Goal: Task Accomplishment & Management: Use online tool/utility

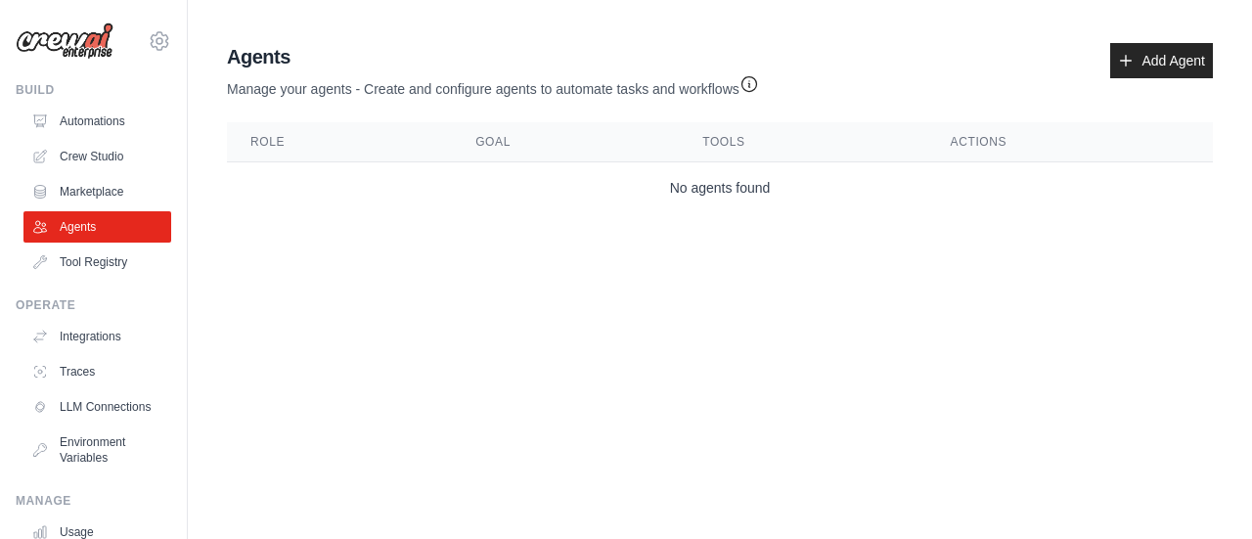
click at [96, 121] on link "Automations" at bounding box center [97, 121] width 148 height 31
click at [94, 124] on link "Automations" at bounding box center [99, 121] width 148 height 31
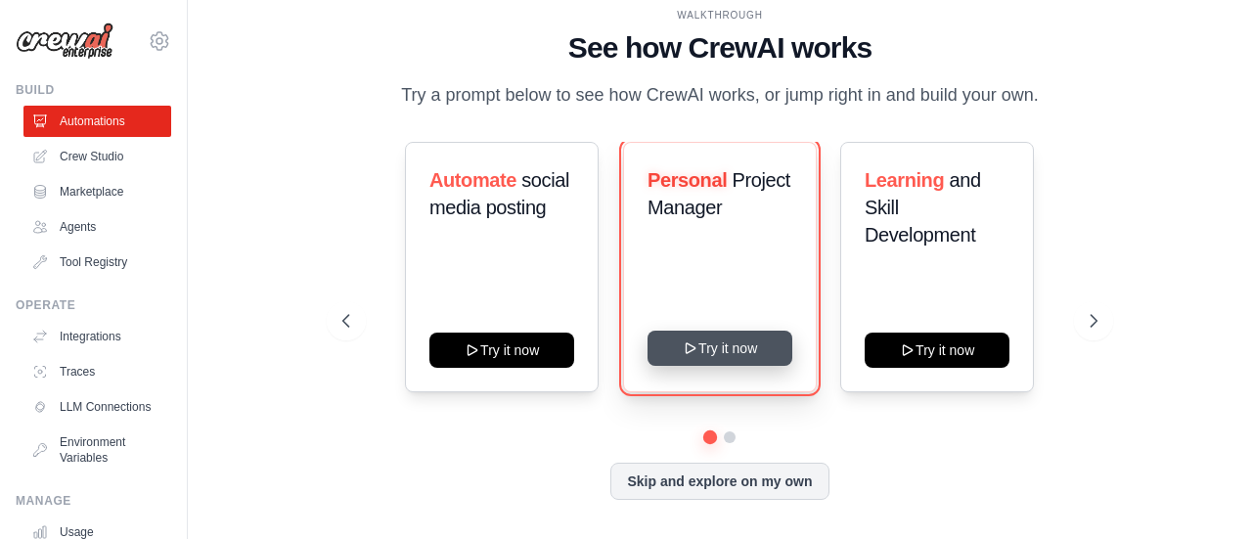
click at [743, 340] on button "Try it now" at bounding box center [720, 348] width 145 height 35
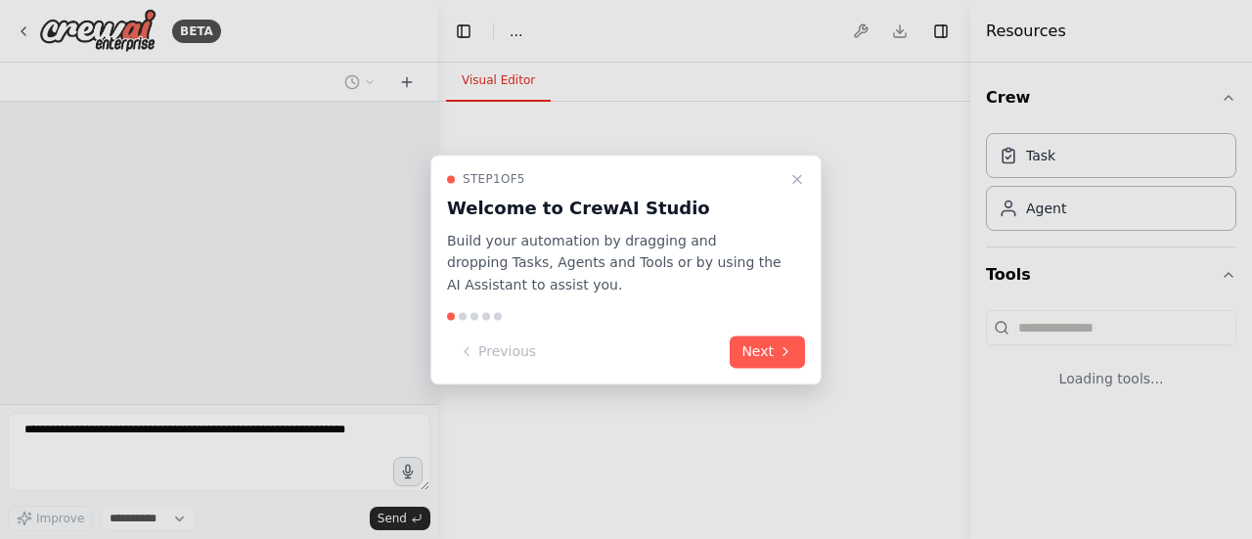
select select "****"
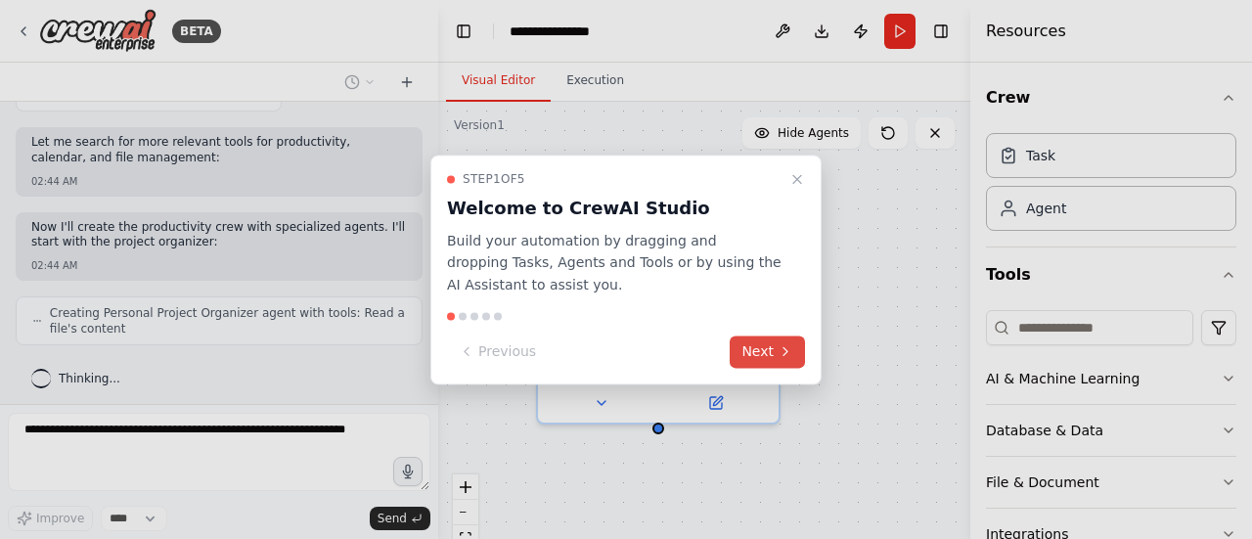
scroll to position [900, 0]
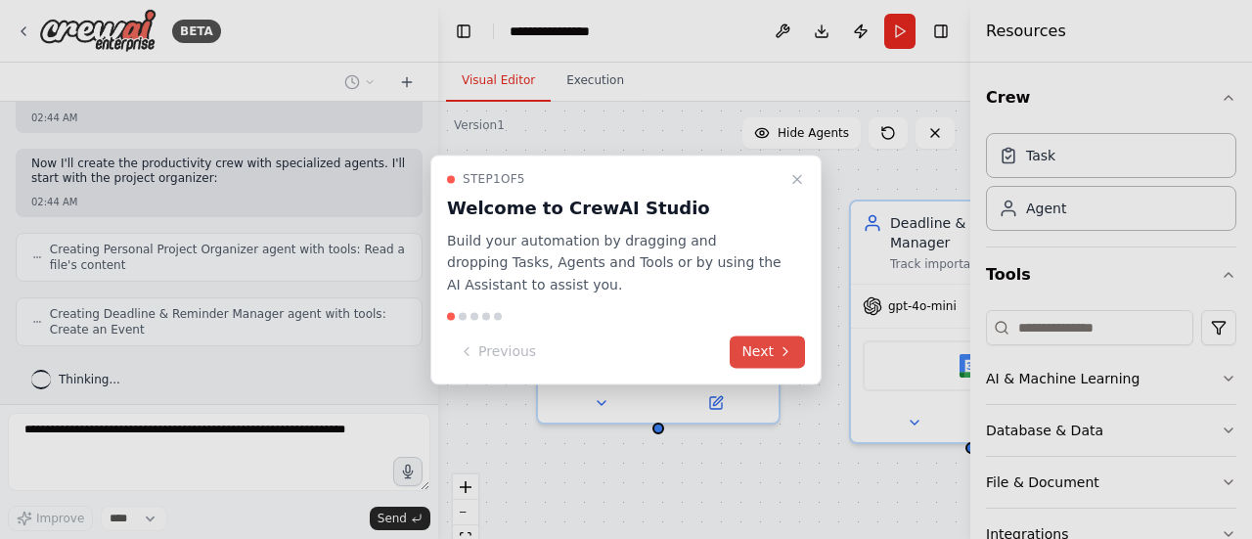
click at [764, 350] on button "Next" at bounding box center [767, 352] width 75 height 32
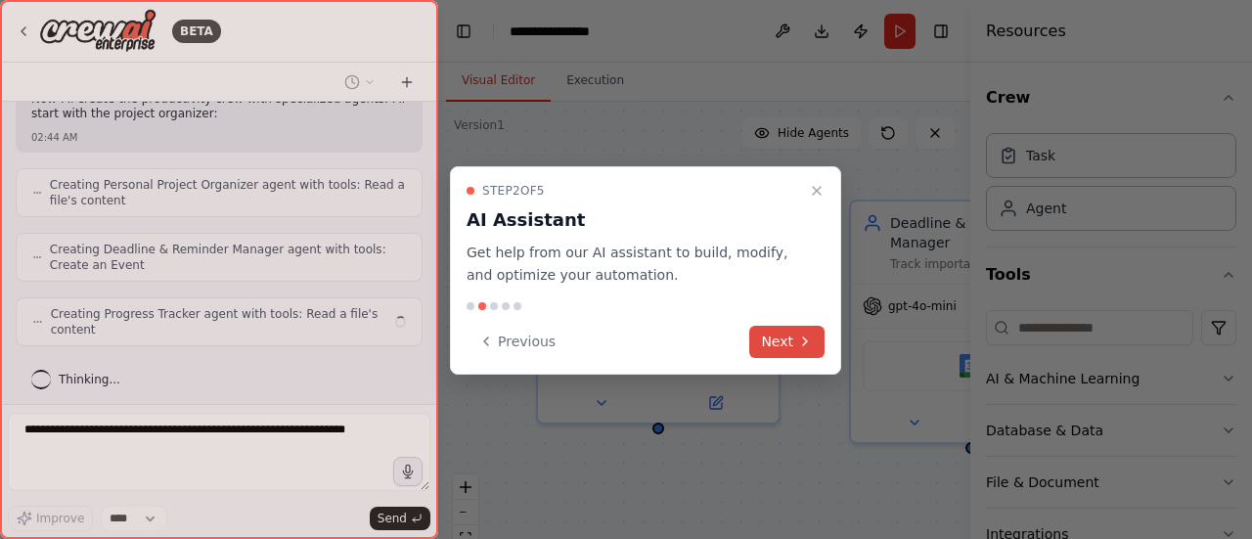
scroll to position [949, 0]
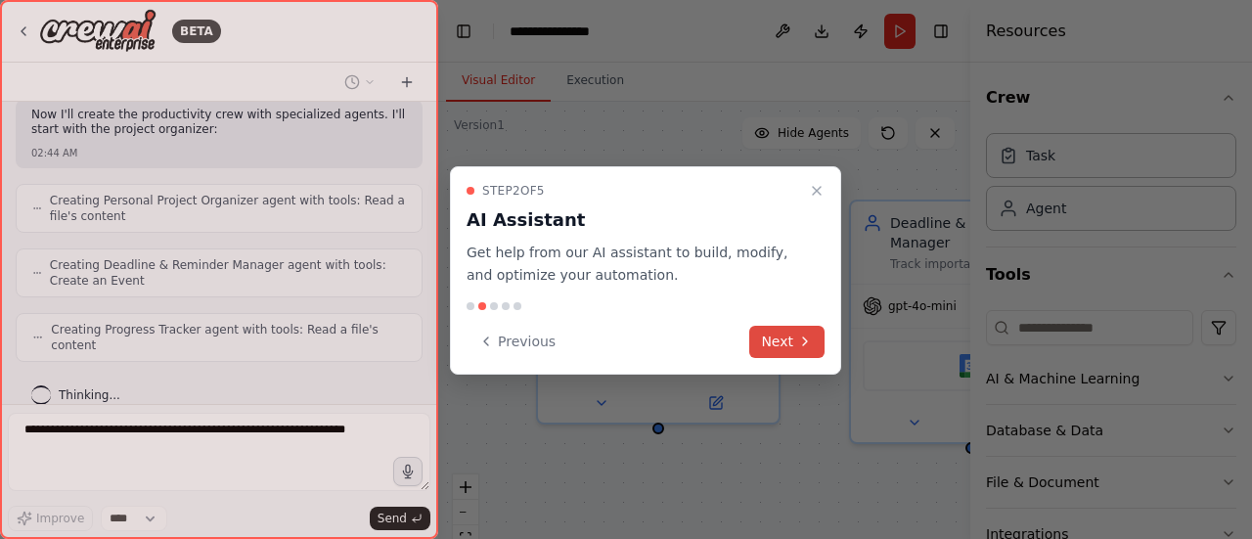
click at [770, 349] on button "Next" at bounding box center [786, 342] width 75 height 32
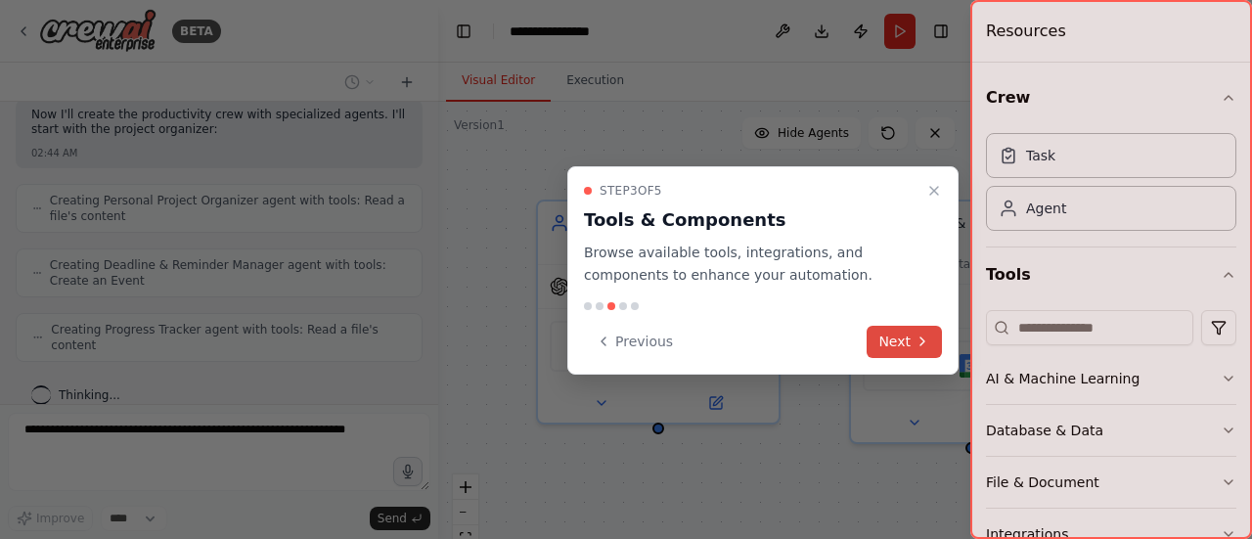
click at [886, 345] on button "Next" at bounding box center [904, 342] width 75 height 32
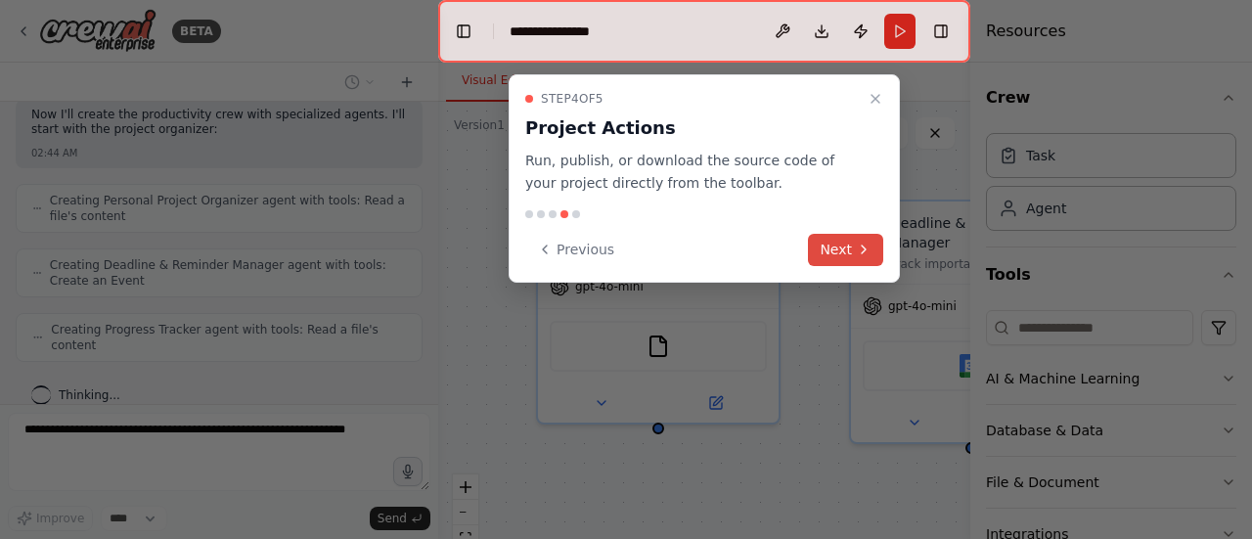
scroll to position [1013, 0]
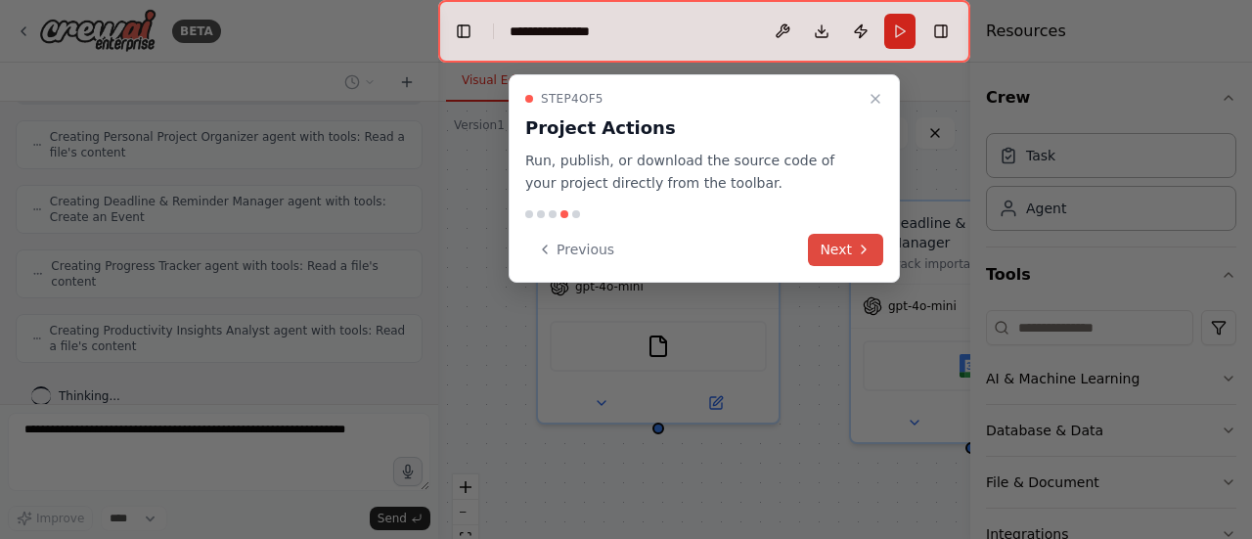
click at [844, 253] on button "Next" at bounding box center [845, 250] width 75 height 32
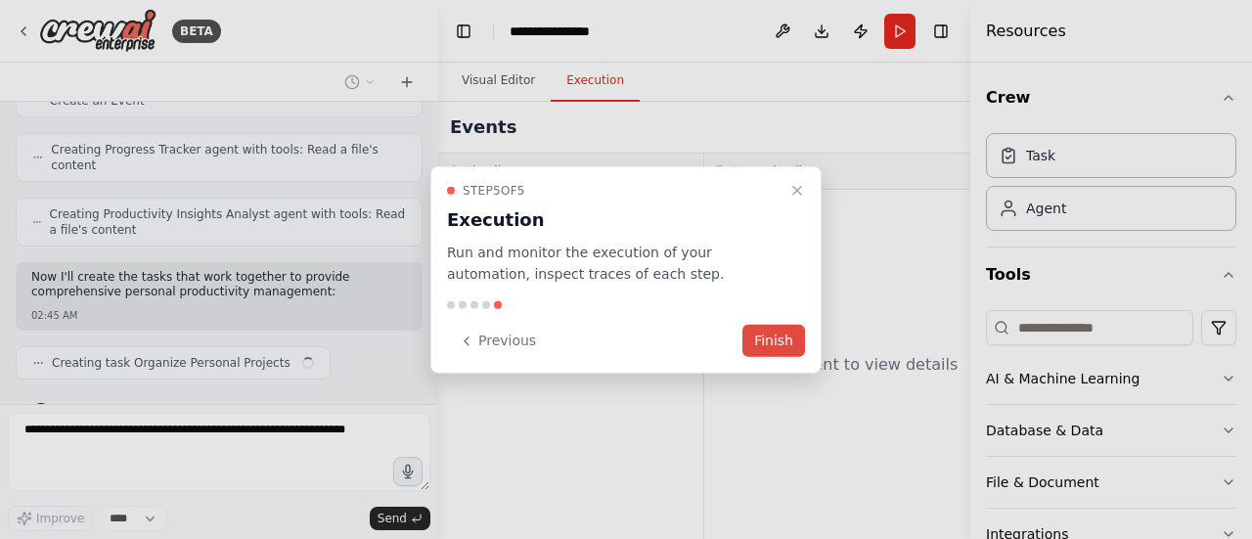
scroll to position [1145, 0]
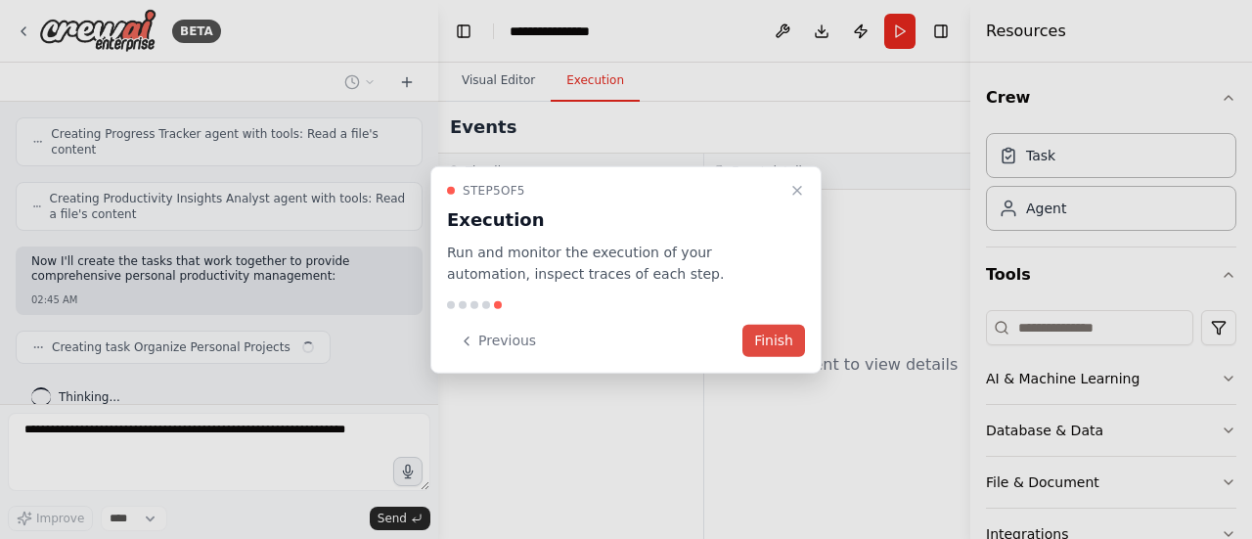
click at [779, 351] on button "Finish" at bounding box center [774, 341] width 63 height 32
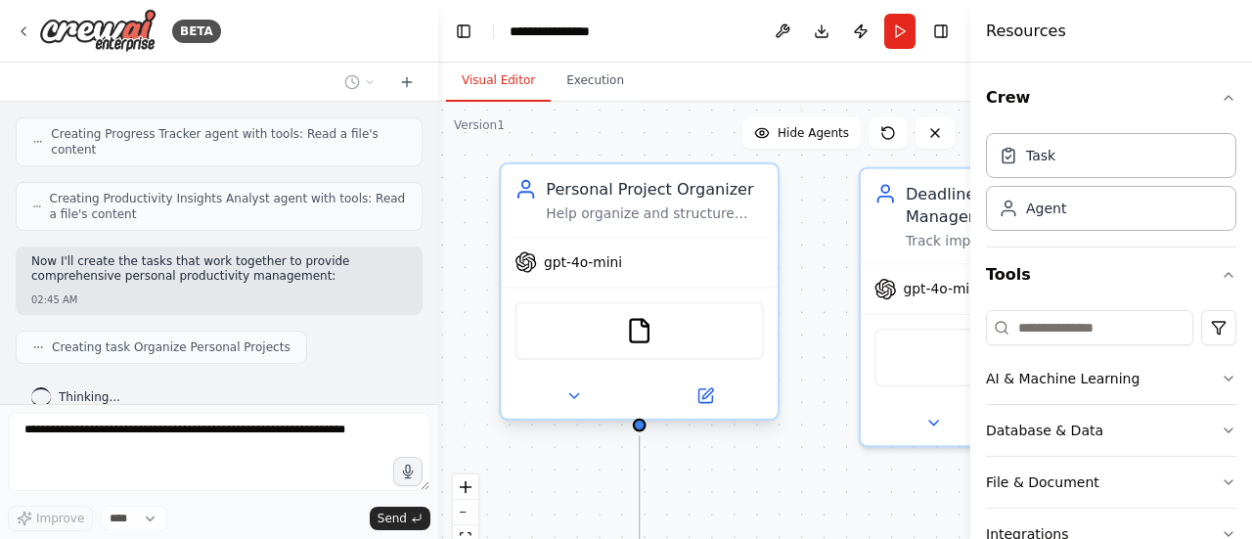
drag, startPoint x: 800, startPoint y: 412, endPoint x: 740, endPoint y: 326, distance: 105.3
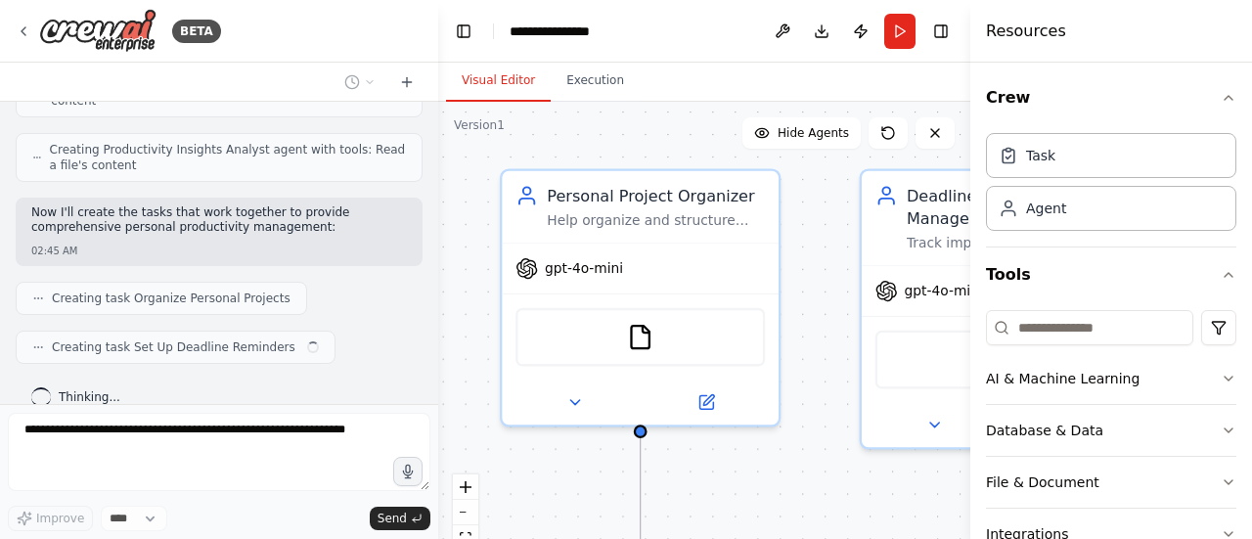
drag, startPoint x: 740, startPoint y: 326, endPoint x: 692, endPoint y: 455, distance: 137.7
click at [692, 455] on div ".deletable-edge-delete-btn { width: 20px; height: 20px; border: 0px solid #ffff…" at bounding box center [704, 346] width 532 height 489
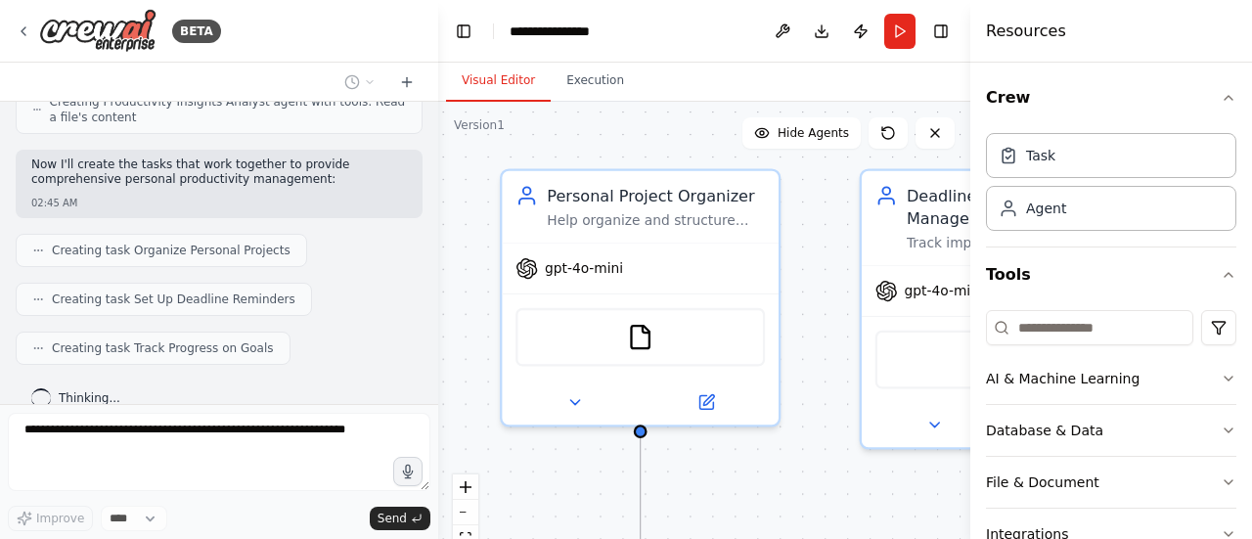
scroll to position [98, 0]
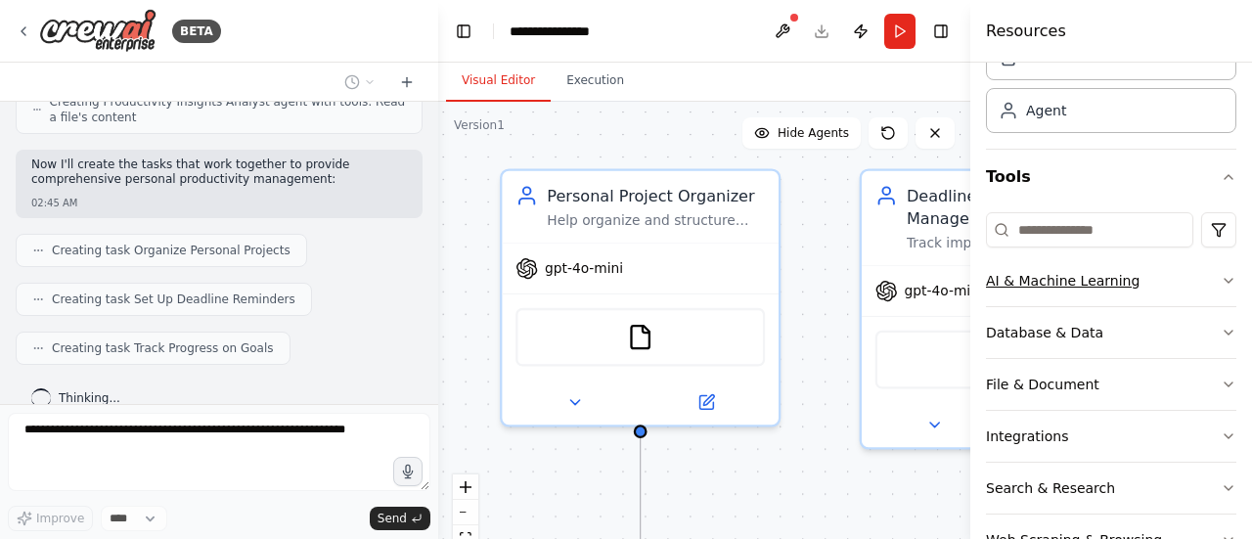
click at [1199, 285] on button "AI & Machine Learning" at bounding box center [1111, 280] width 250 height 51
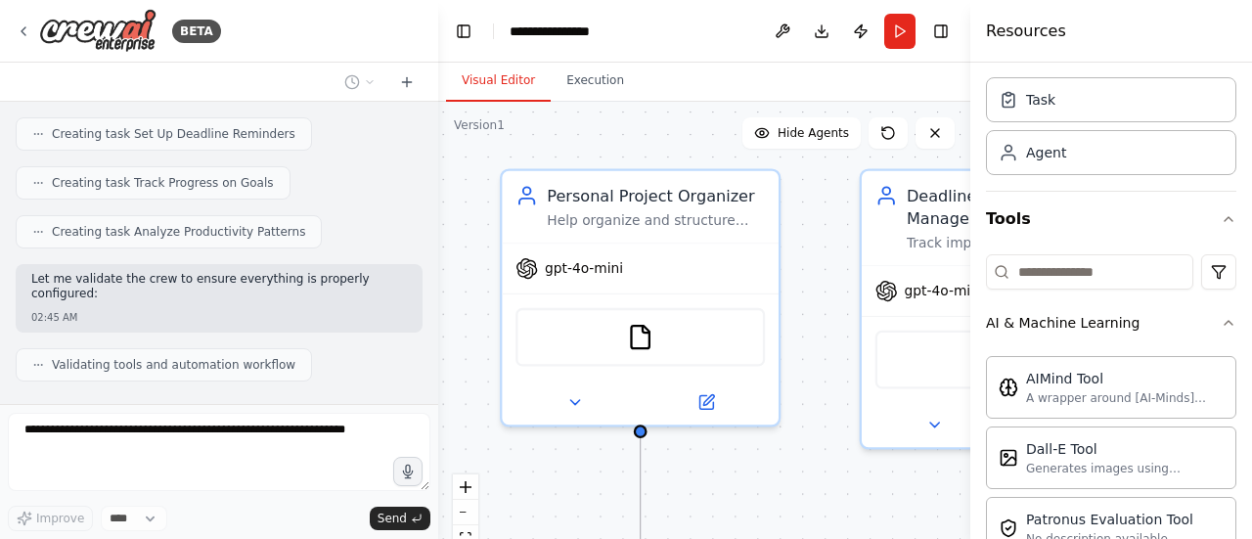
scroll to position [0, 0]
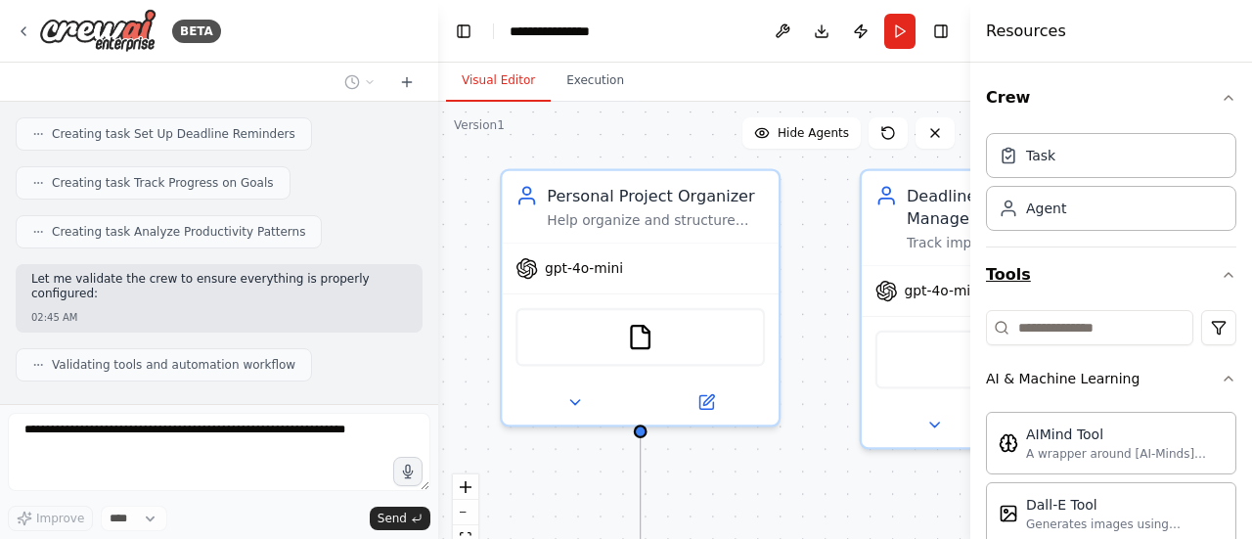
click at [1221, 269] on icon "button" at bounding box center [1229, 275] width 16 height 16
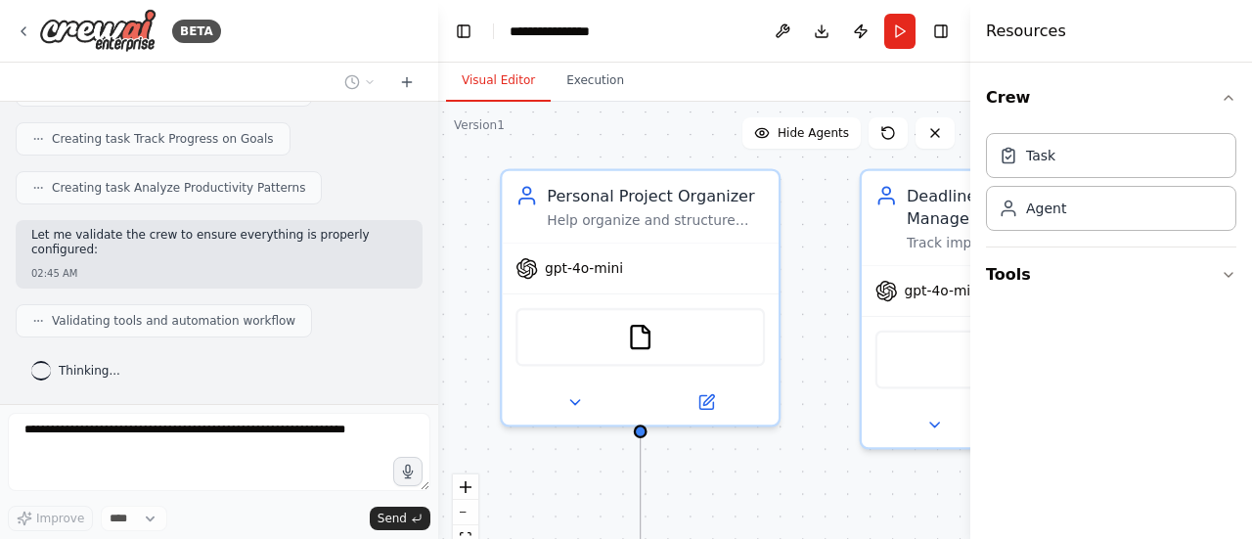
scroll to position [1524, 0]
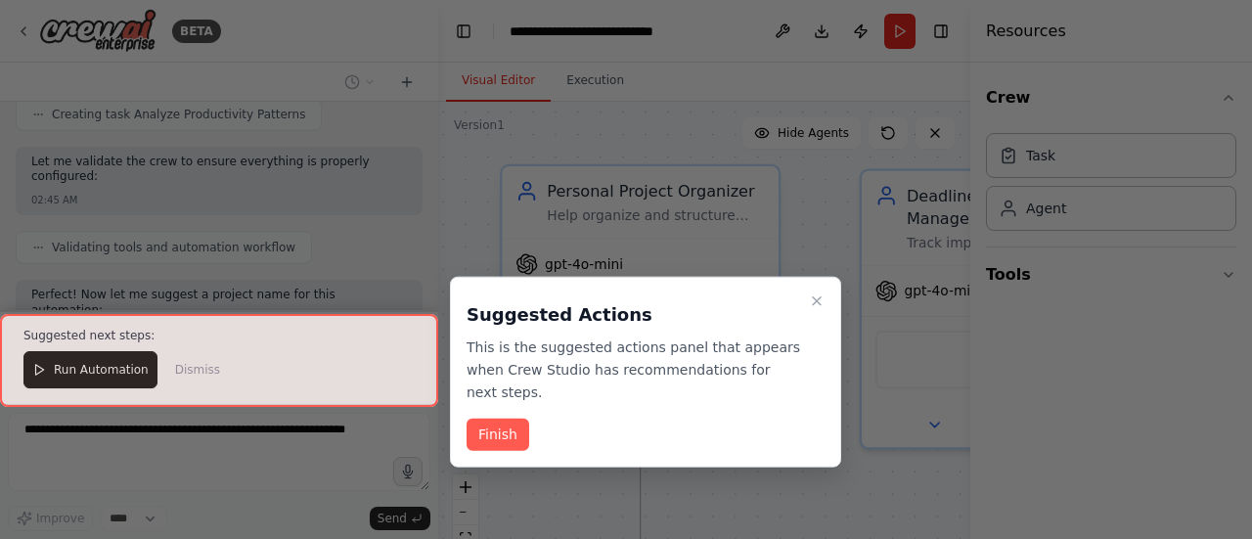
click at [500, 419] on button "Finish" at bounding box center [498, 435] width 63 height 32
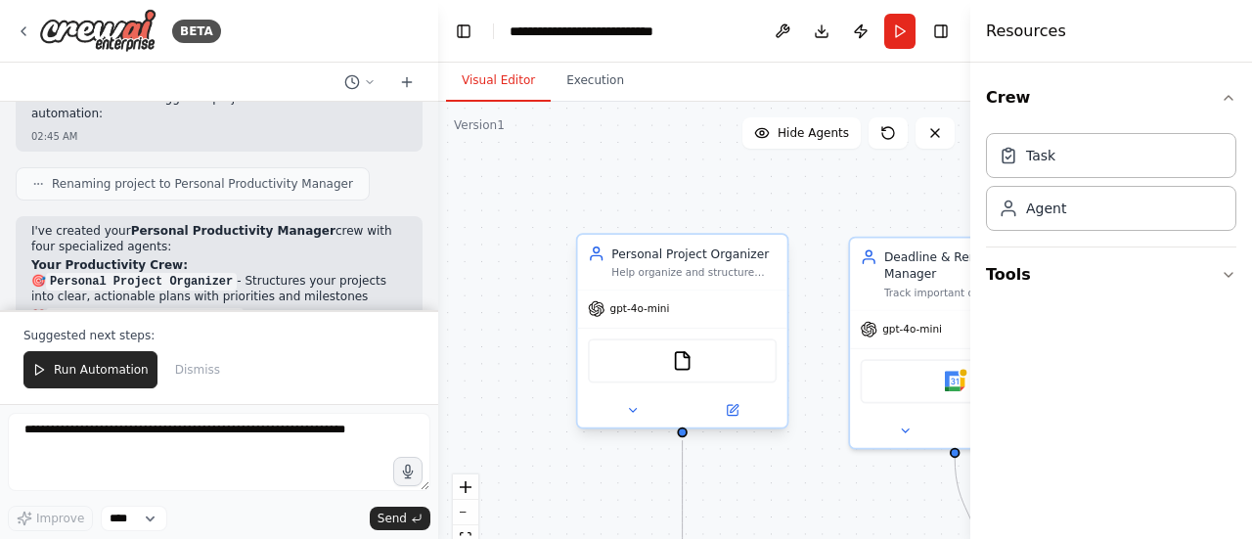
drag, startPoint x: 814, startPoint y: 449, endPoint x: 787, endPoint y: 398, distance: 57.8
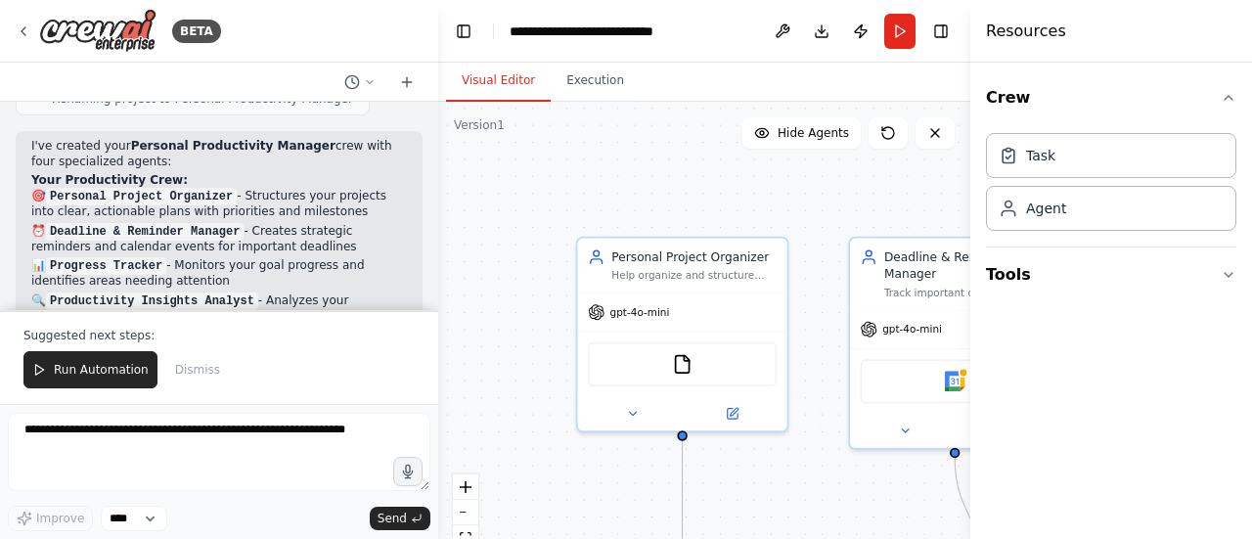
drag, startPoint x: 787, startPoint y: 398, endPoint x: 767, endPoint y: 443, distance: 49.1
click at [767, 443] on div ".deletable-edge-delete-btn { width: 20px; height: 20px; border: 0px solid #ffff…" at bounding box center [704, 346] width 532 height 489
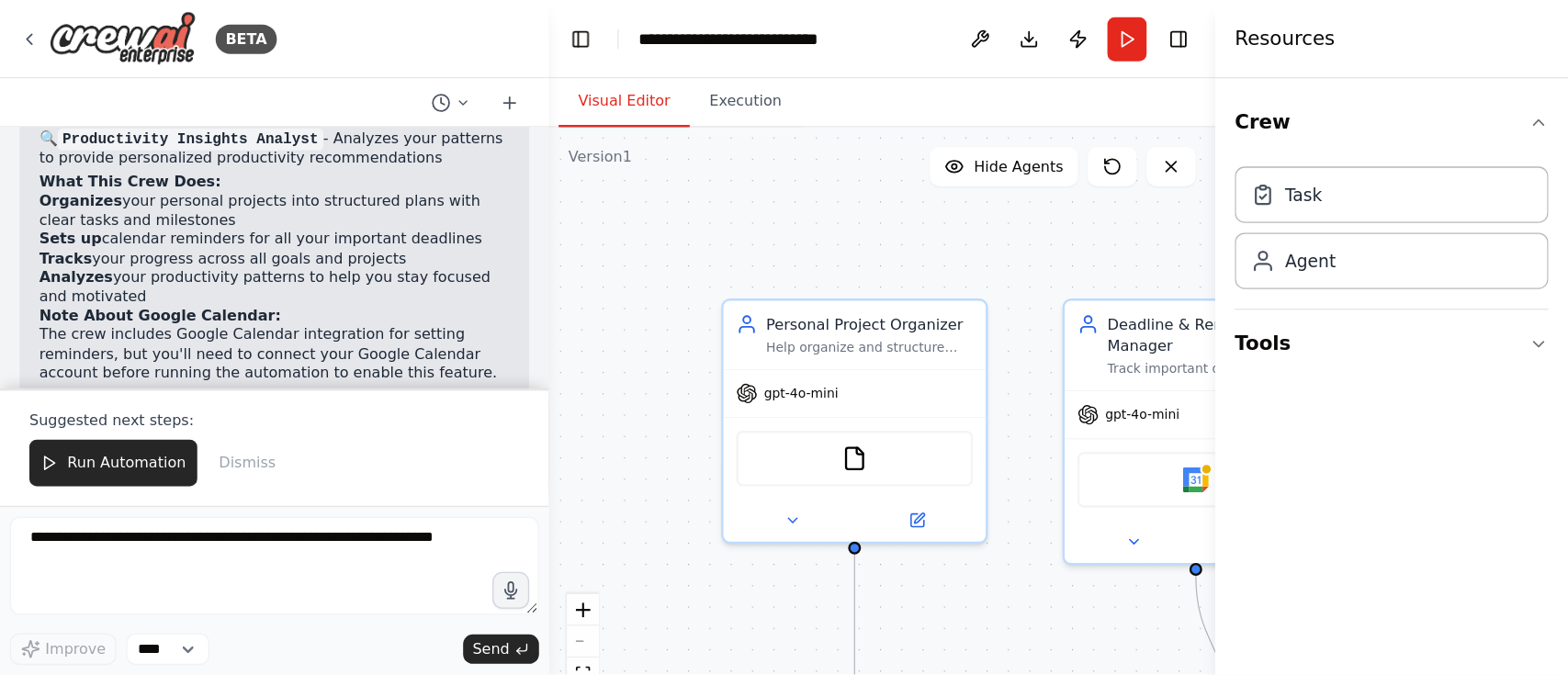
scroll to position [1903, 0]
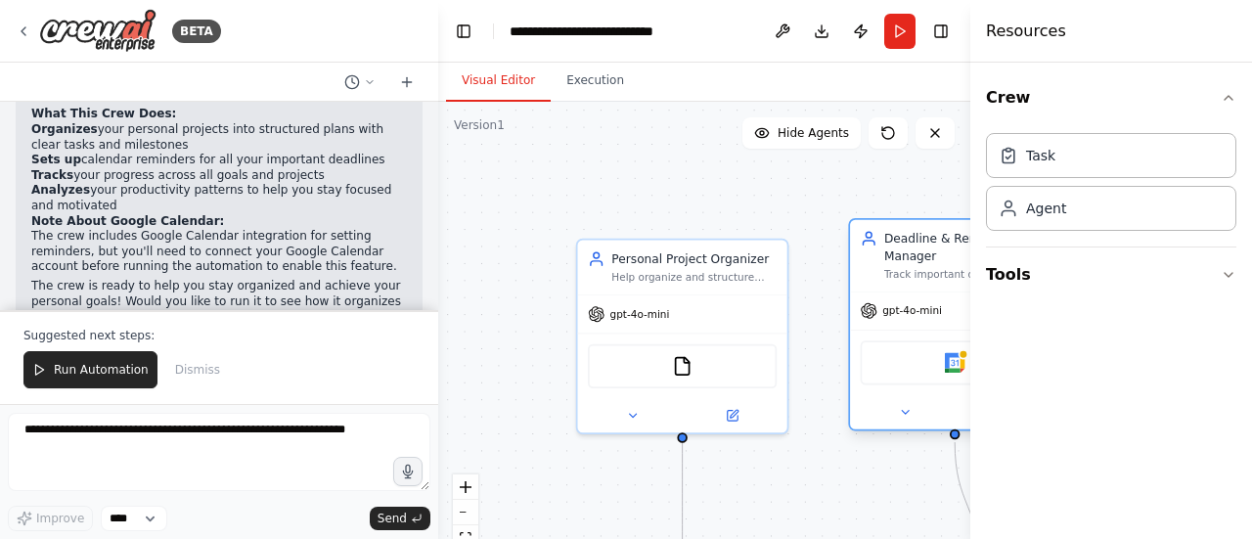
drag, startPoint x: 908, startPoint y: 265, endPoint x: 907, endPoint y: 240, distance: 25.5
click at [907, 240] on div "Deadline & Reminder Manager" at bounding box center [966, 247] width 165 height 34
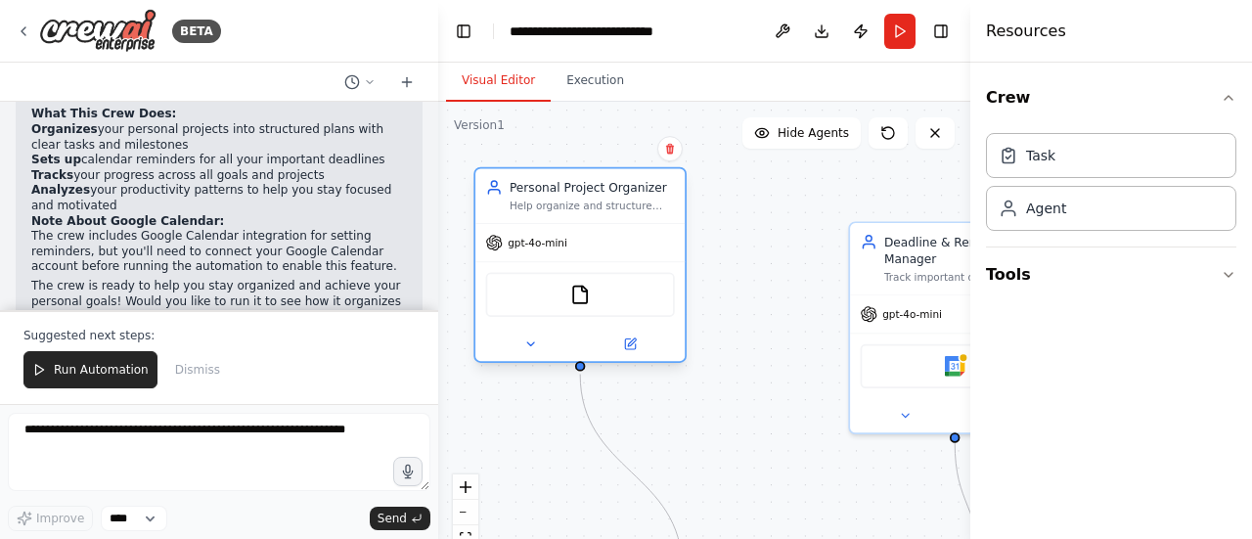
drag, startPoint x: 727, startPoint y: 251, endPoint x: 622, endPoint y: 185, distance: 124.0
click at [622, 185] on div "Personal Project Organizer" at bounding box center [592, 187] width 165 height 17
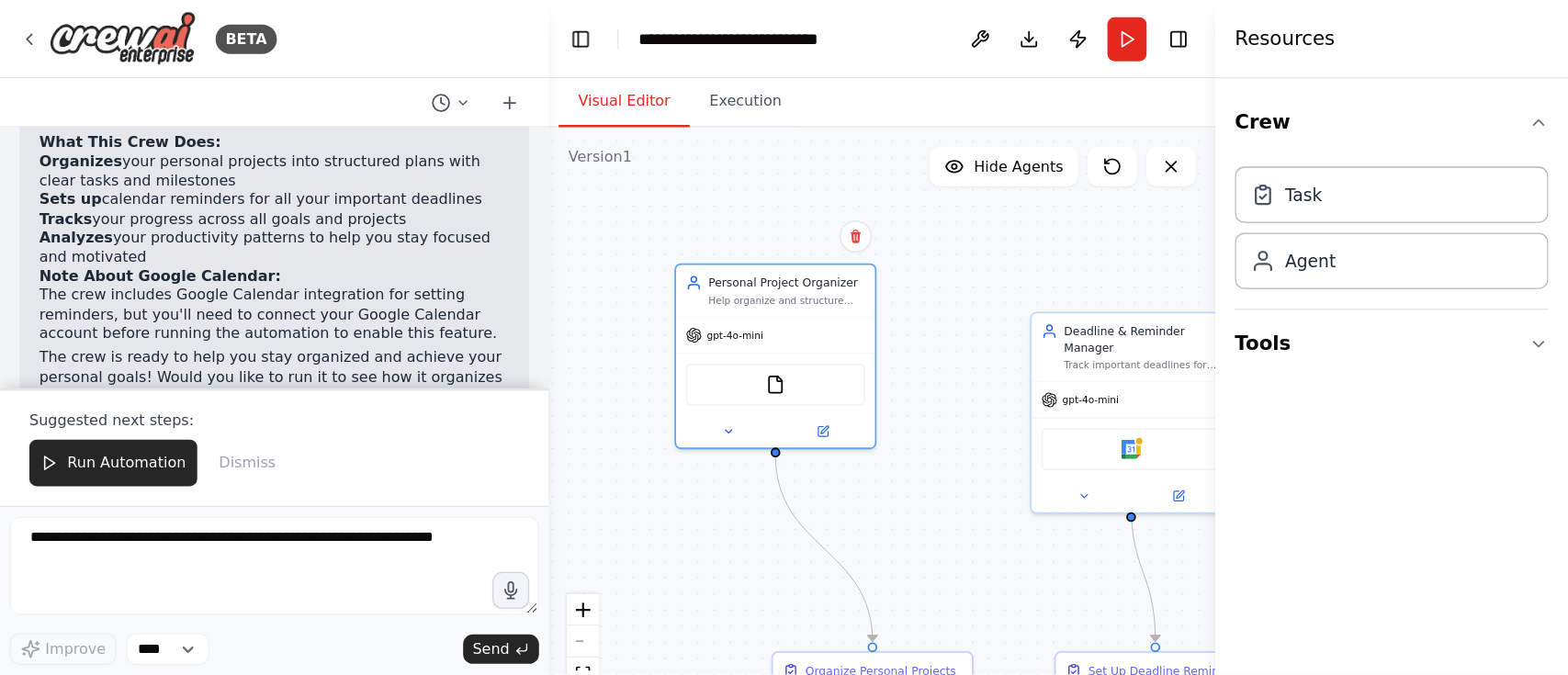
scroll to position [1744, 0]
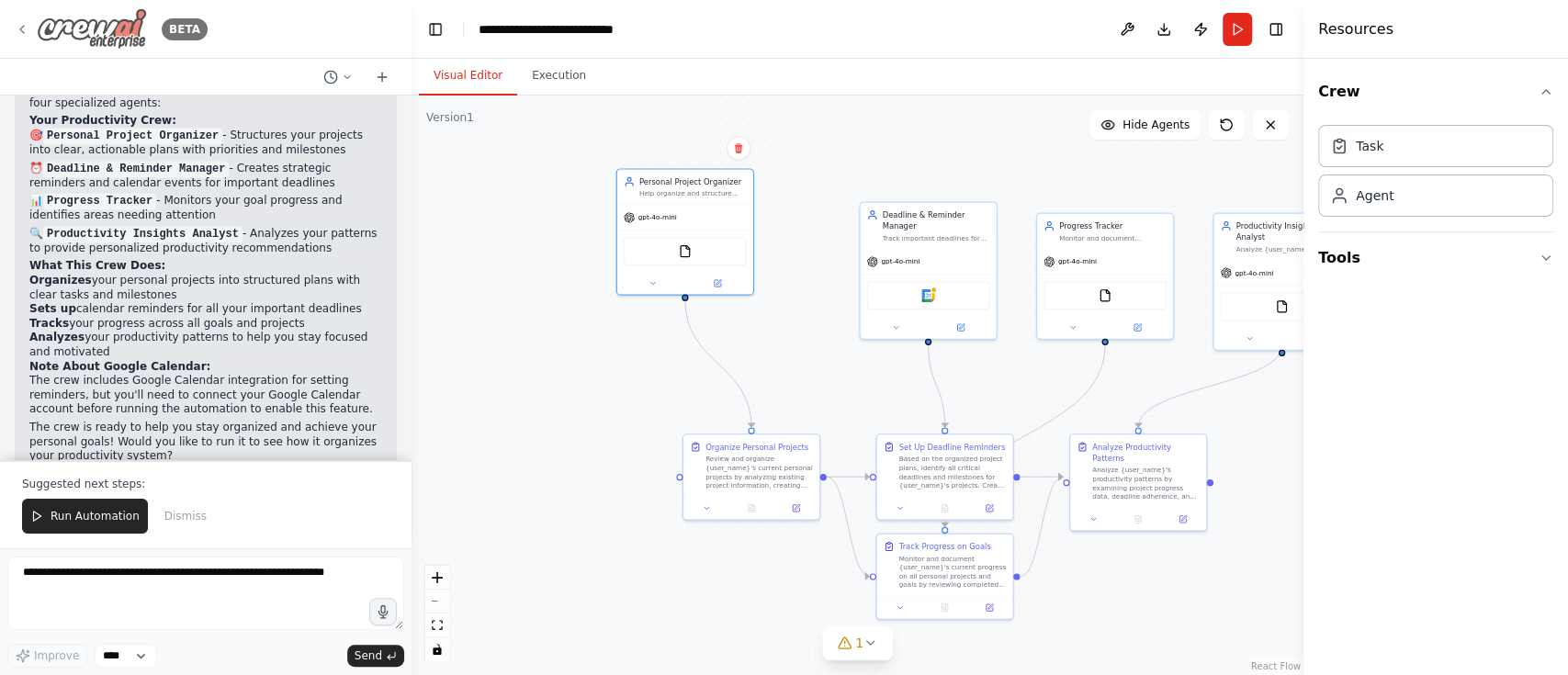
click at [23, 23] on icon at bounding box center [23, 29] width 15 height 15
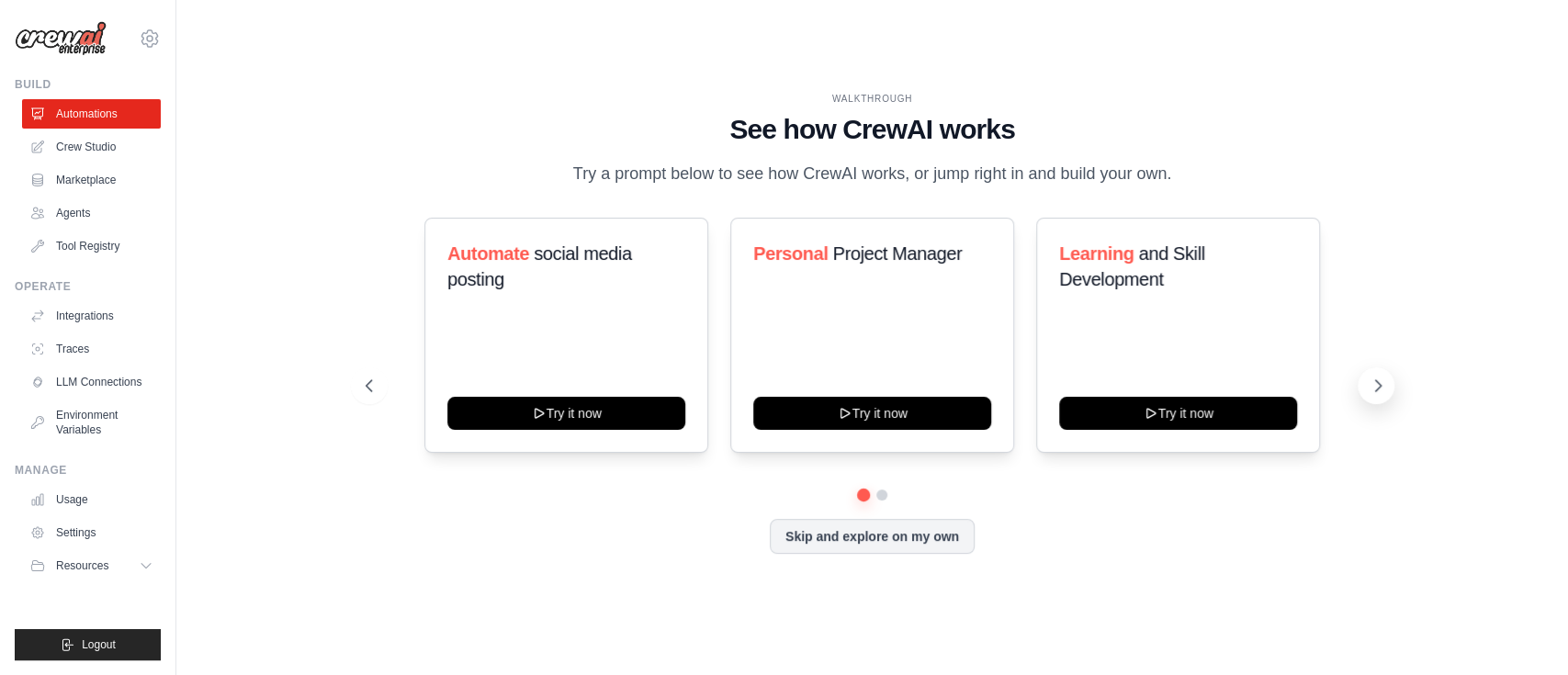
click at [1376, 386] on icon at bounding box center [1378, 386] width 19 height 19
click at [1376, 394] on button at bounding box center [1376, 385] width 37 height 37
click at [114, 173] on link "Marketplace" at bounding box center [93, 179] width 139 height 29
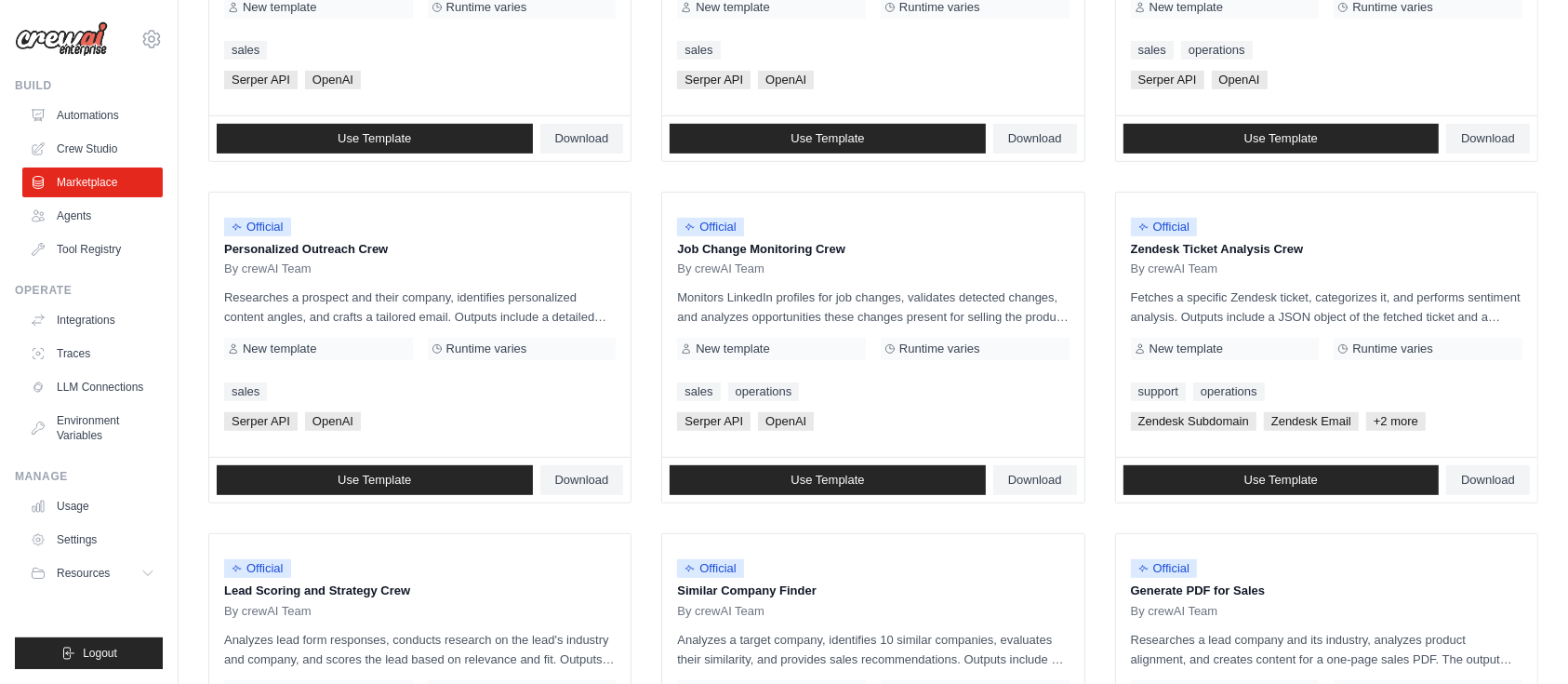
scroll to position [869, 0]
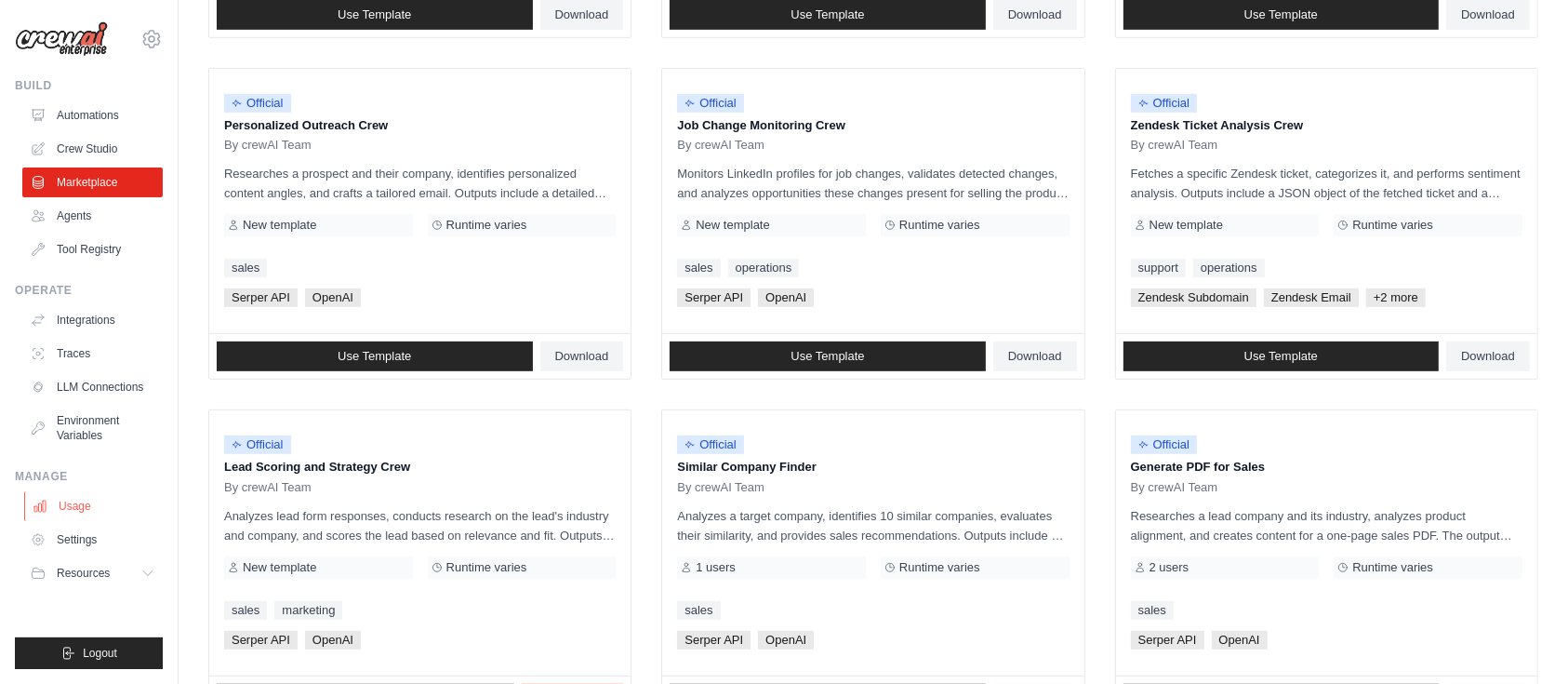
click at [70, 501] on link "Usage" at bounding box center [94, 506] width 141 height 29
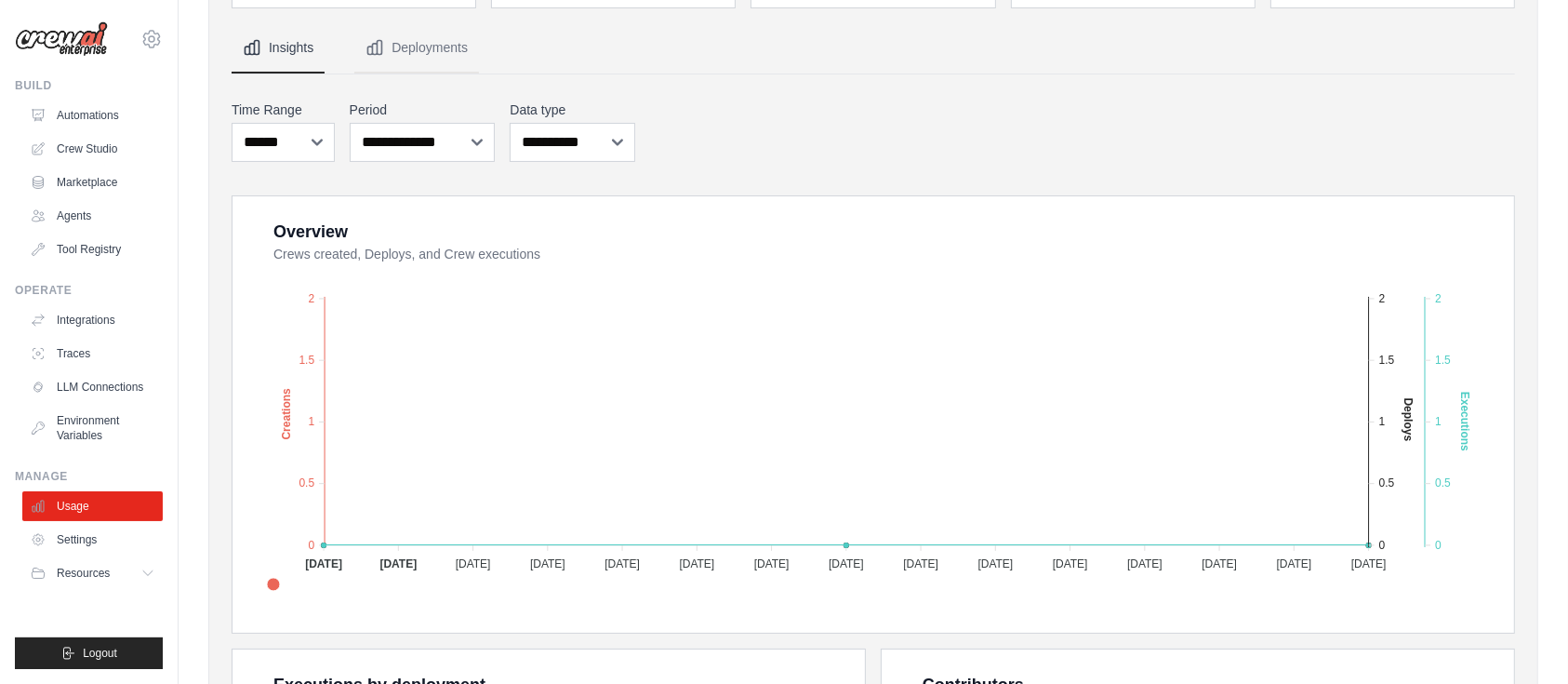
scroll to position [124, 0]
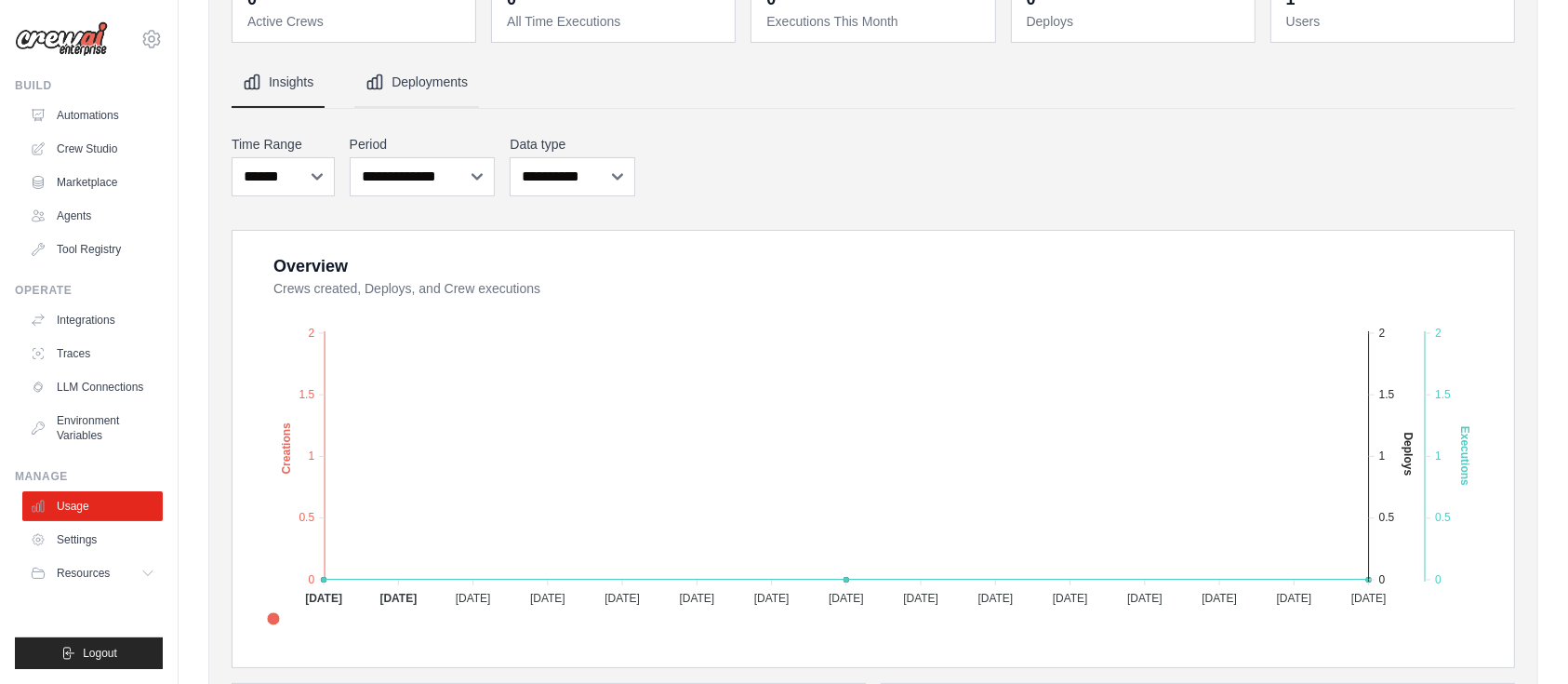
click at [409, 81] on button "Deployments" at bounding box center [416, 83] width 125 height 50
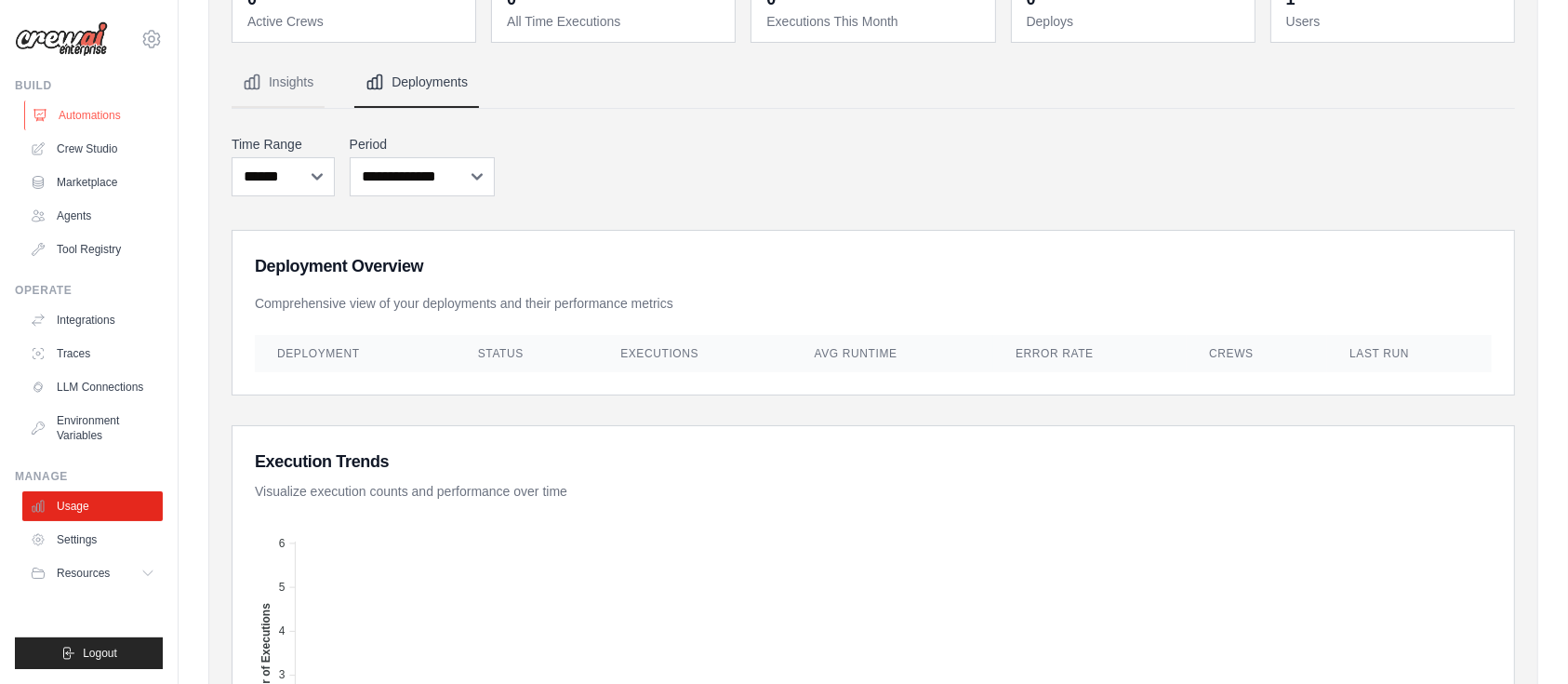
click at [80, 115] on link "Automations" at bounding box center [94, 115] width 141 height 29
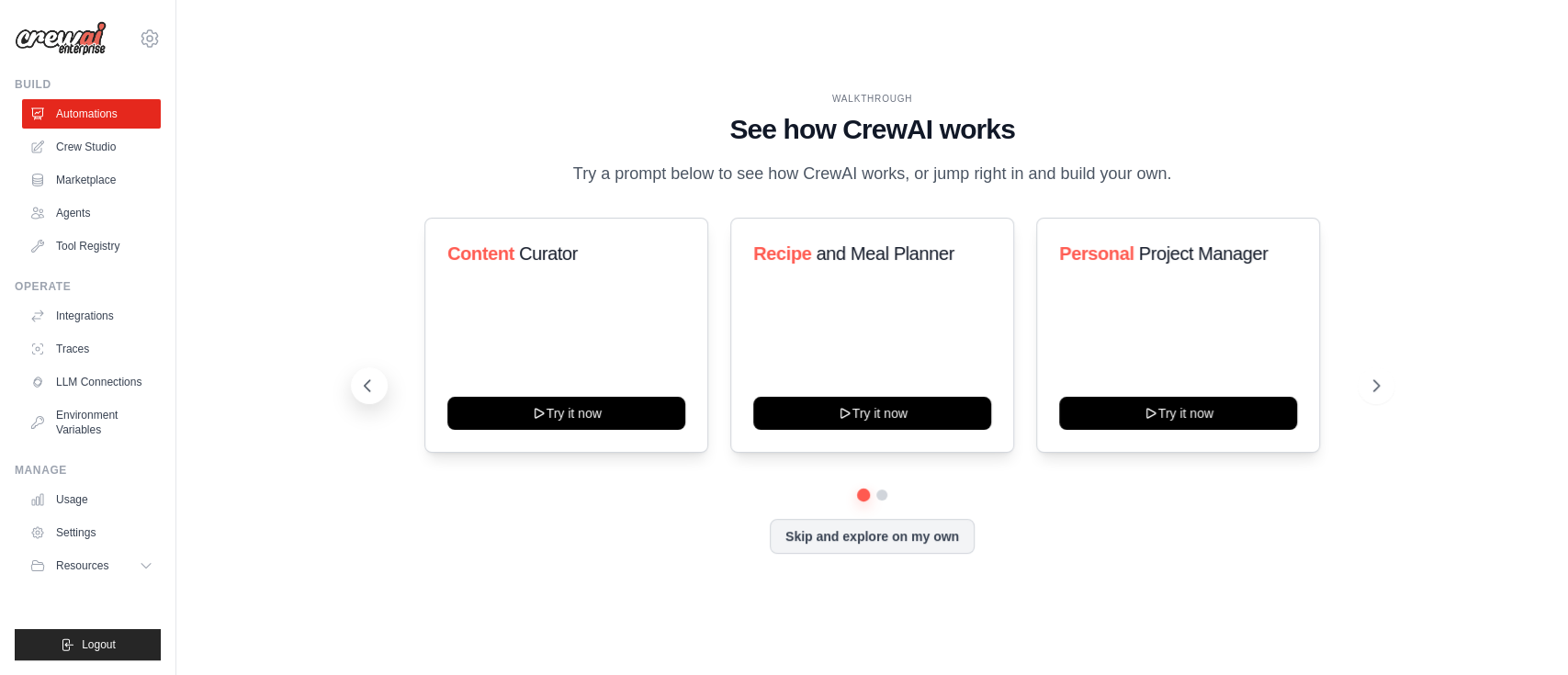
click at [372, 378] on icon at bounding box center [368, 386] width 19 height 19
click at [1381, 383] on icon at bounding box center [1378, 386] width 19 height 19
click at [372, 387] on icon at bounding box center [368, 386] width 19 height 19
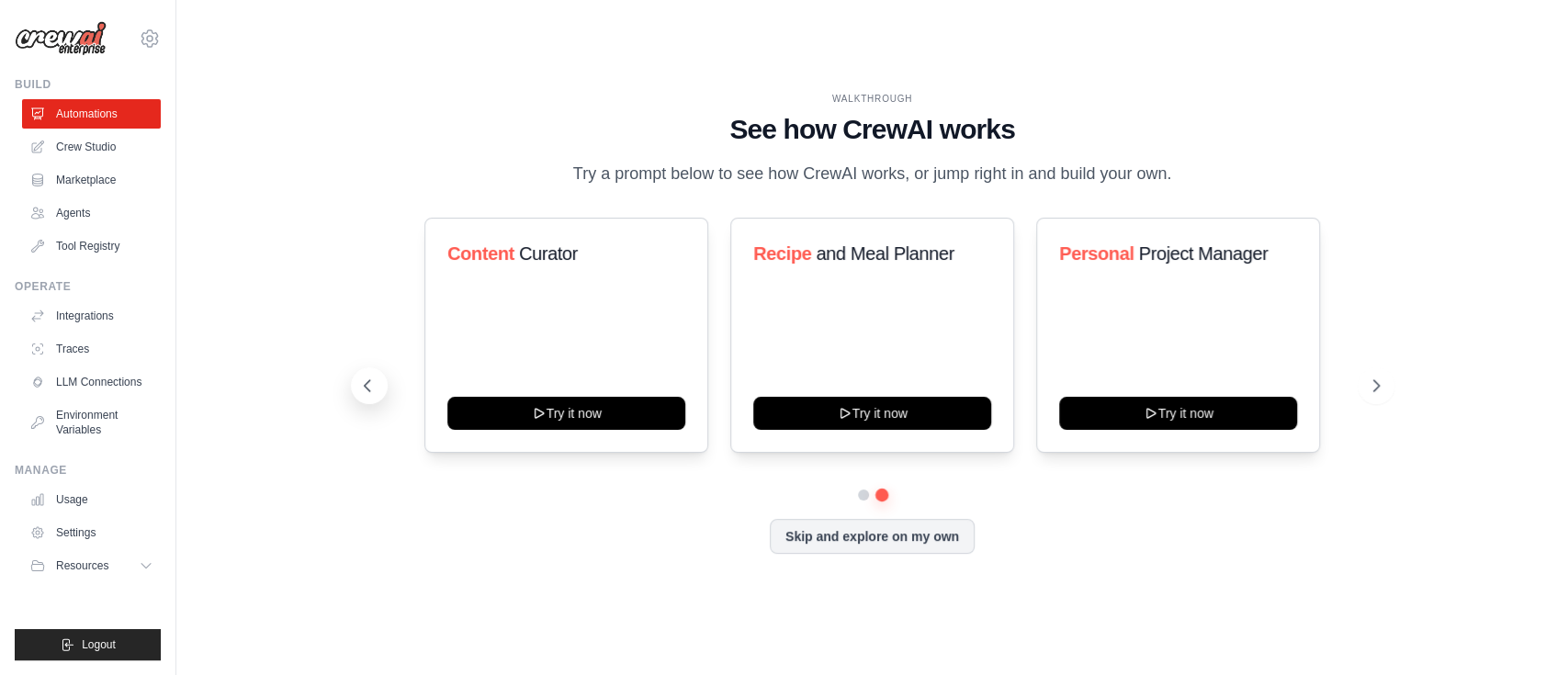
click at [372, 387] on icon at bounding box center [368, 386] width 19 height 19
click at [86, 201] on link "Agents" at bounding box center [93, 212] width 139 height 29
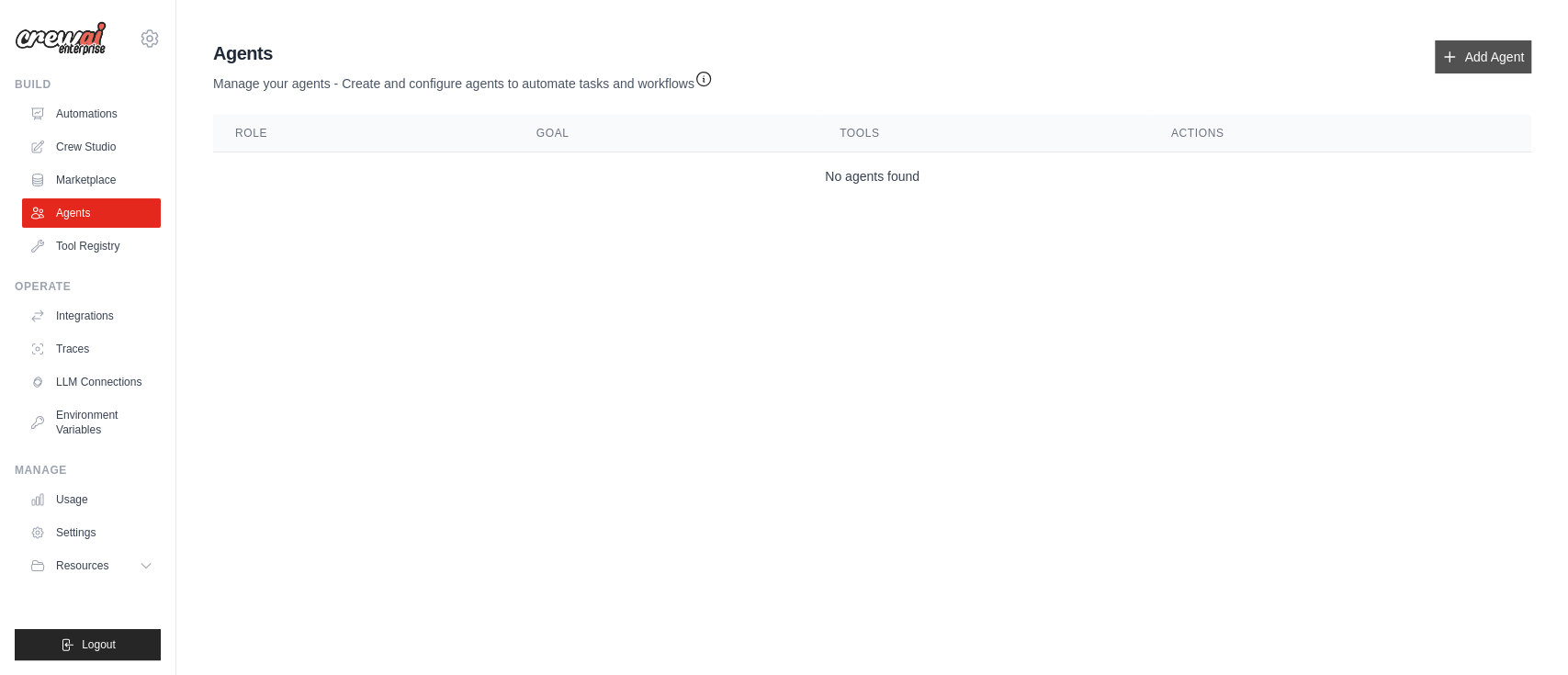
click at [1469, 64] on link "Add Agent" at bounding box center [1483, 56] width 97 height 33
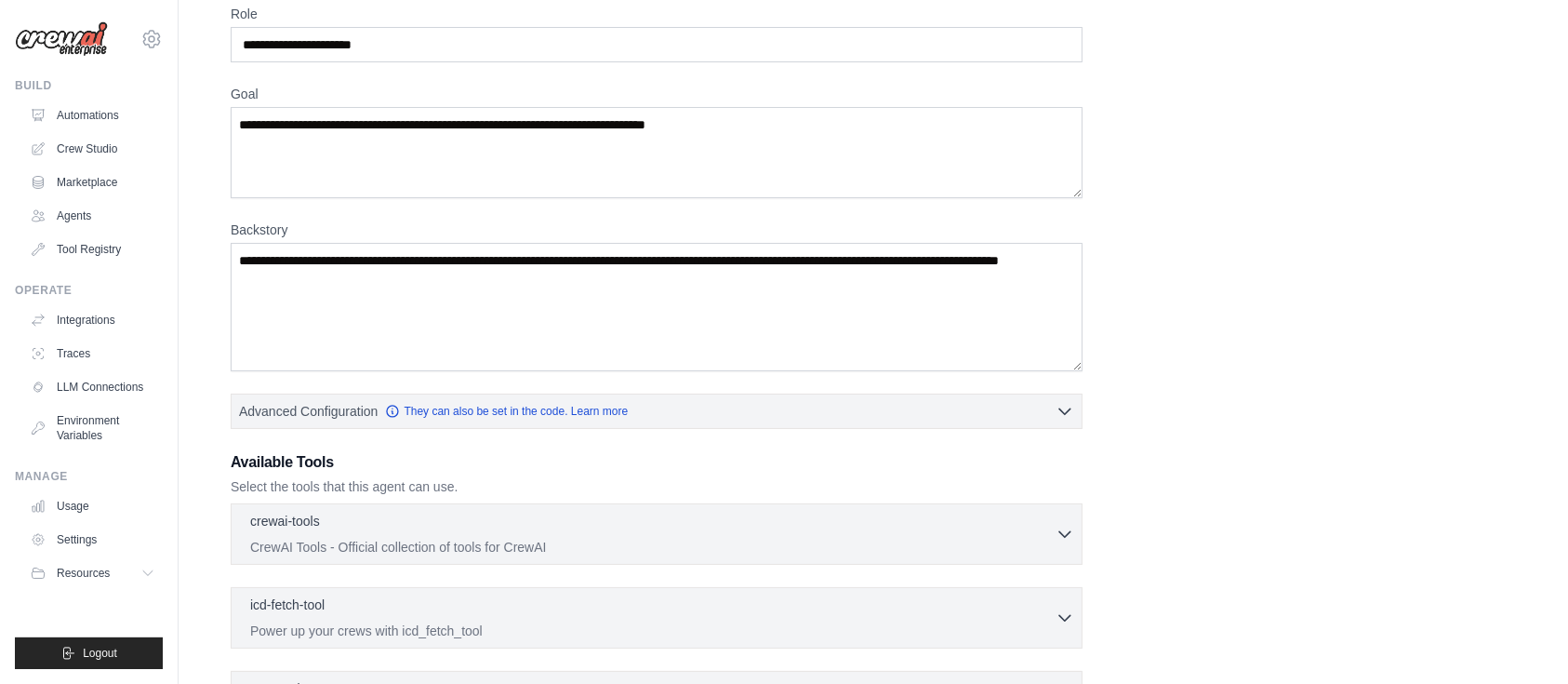
scroll to position [124, 0]
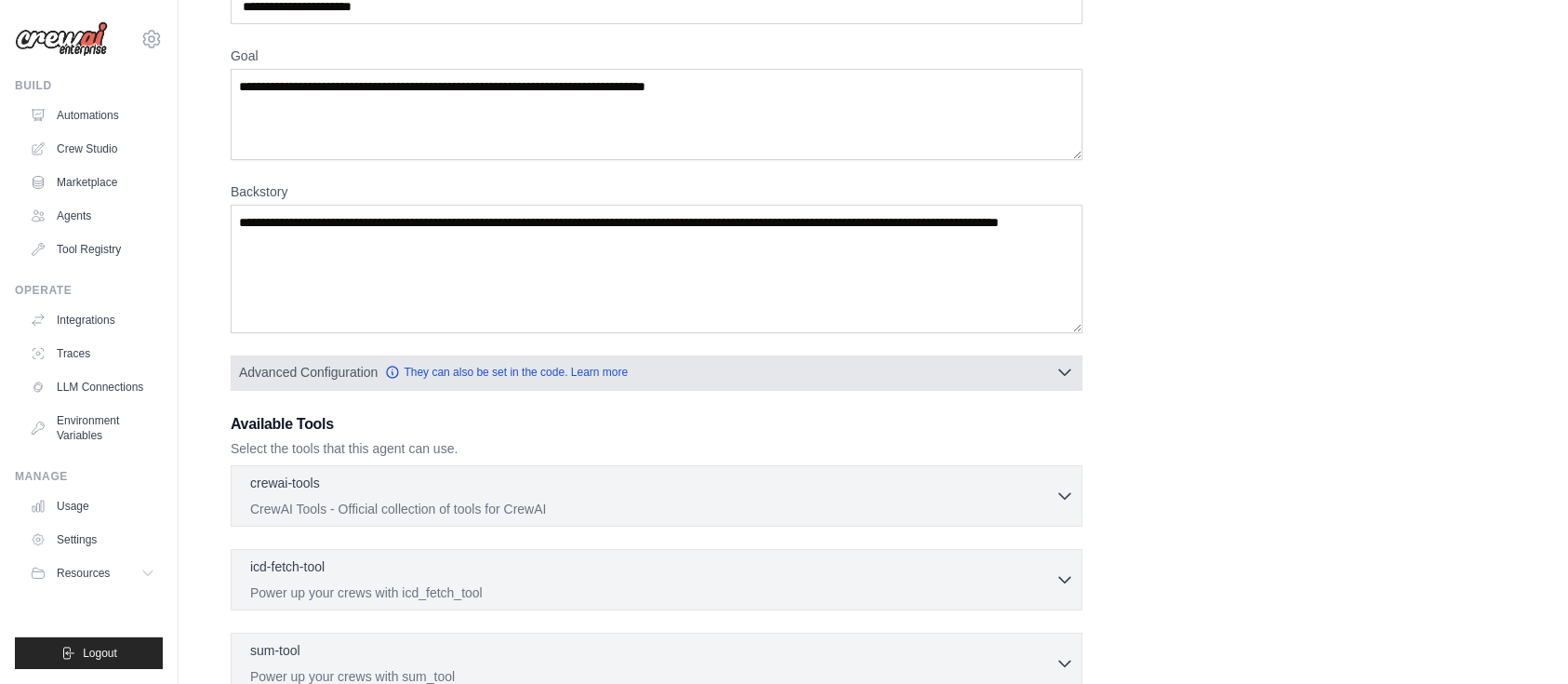
click at [1065, 370] on icon "button" at bounding box center [1065, 373] width 19 height 19
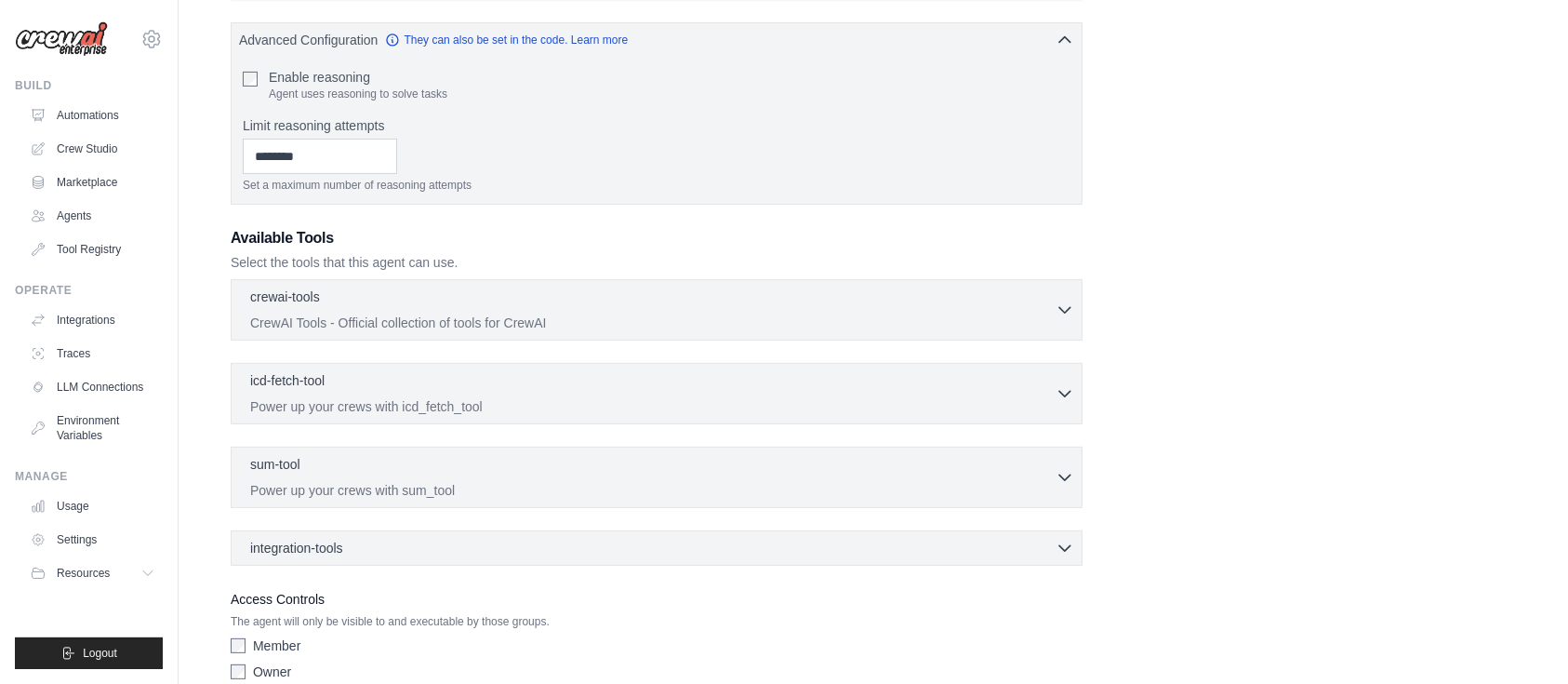
scroll to position [496, 0]
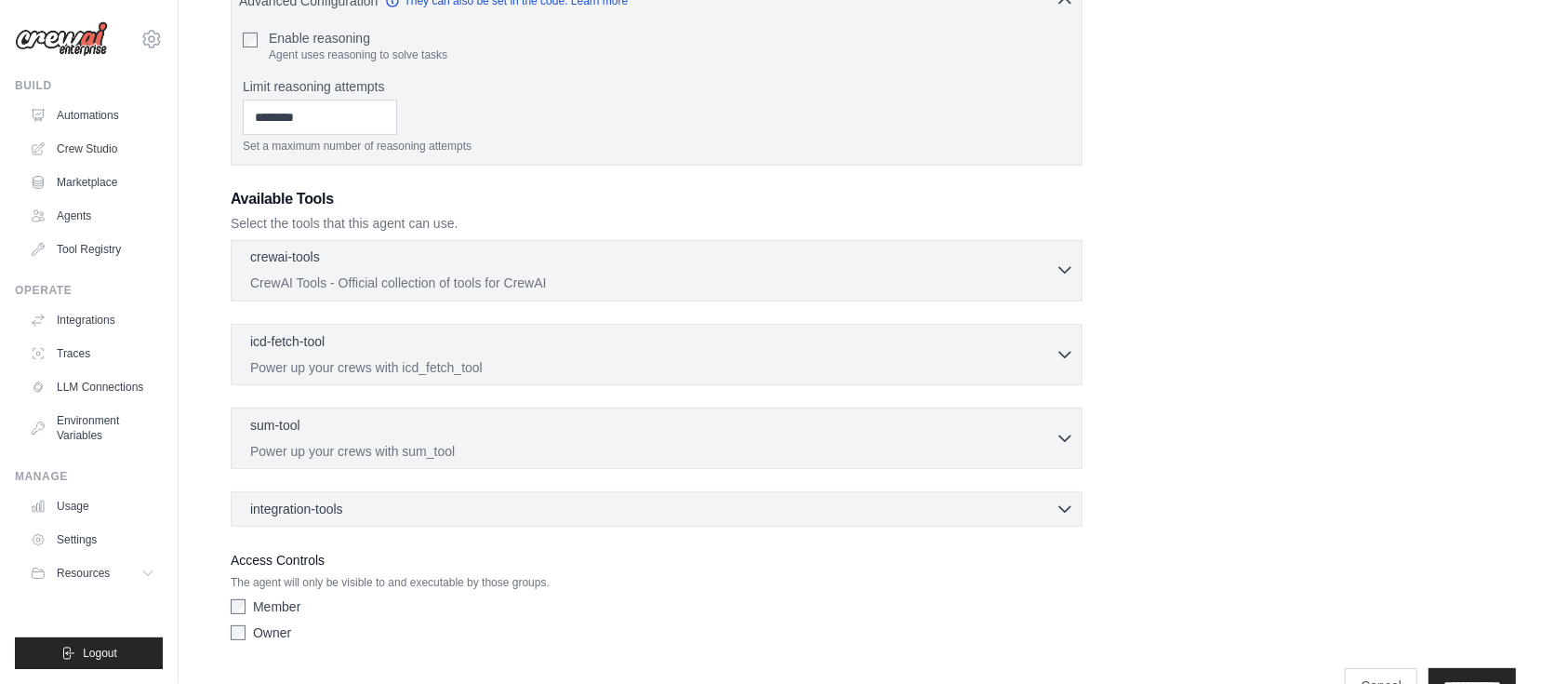
click at [1056, 268] on icon "button" at bounding box center [1065, 270] width 19 height 19
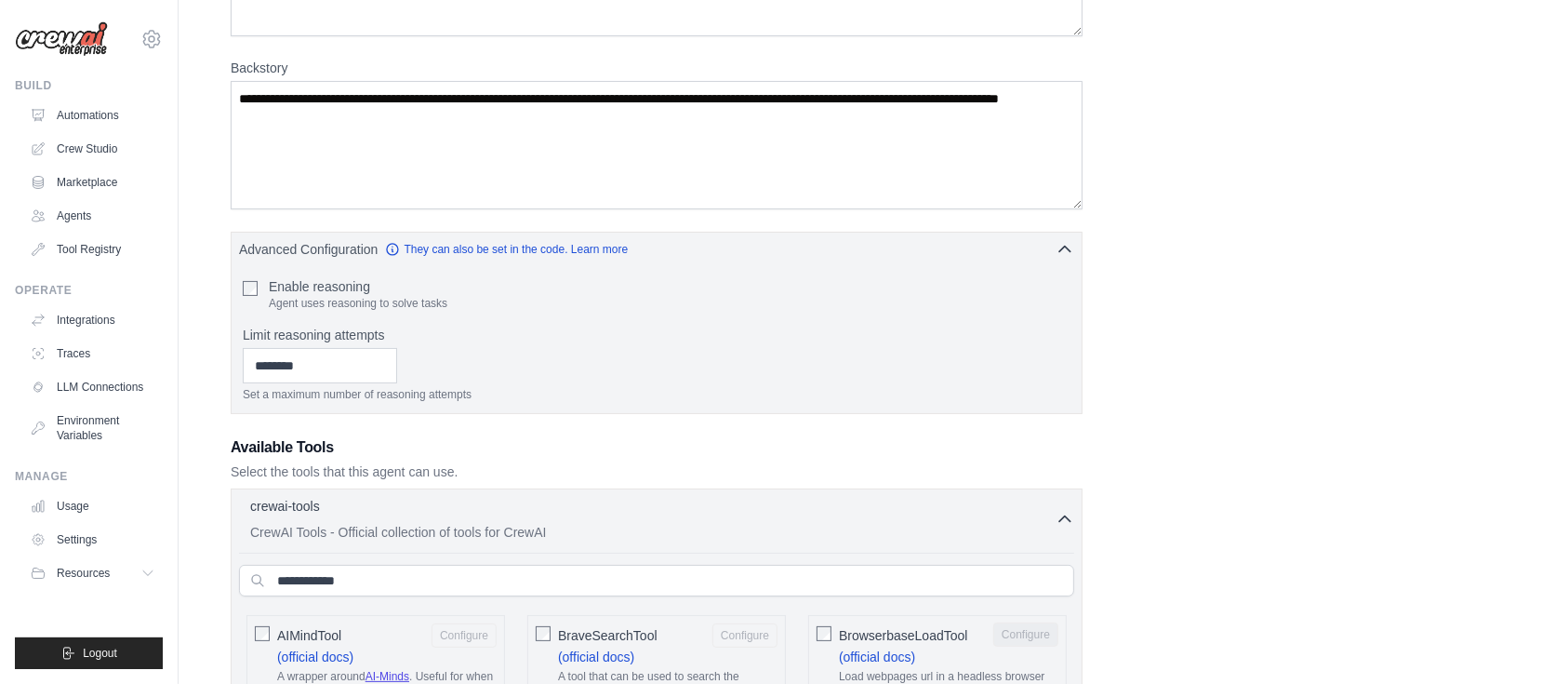
scroll to position [372, 0]
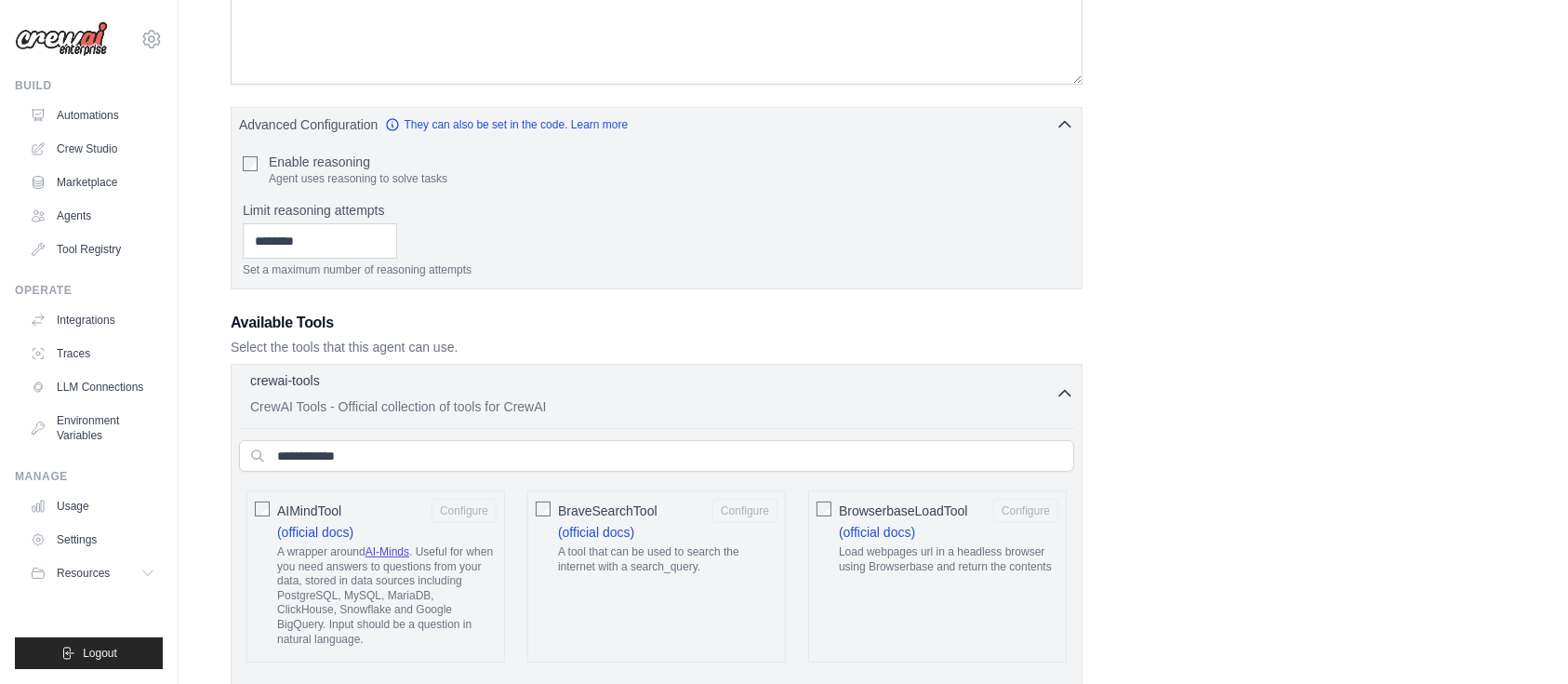
click at [1058, 384] on icon "button" at bounding box center [1065, 394] width 19 height 19
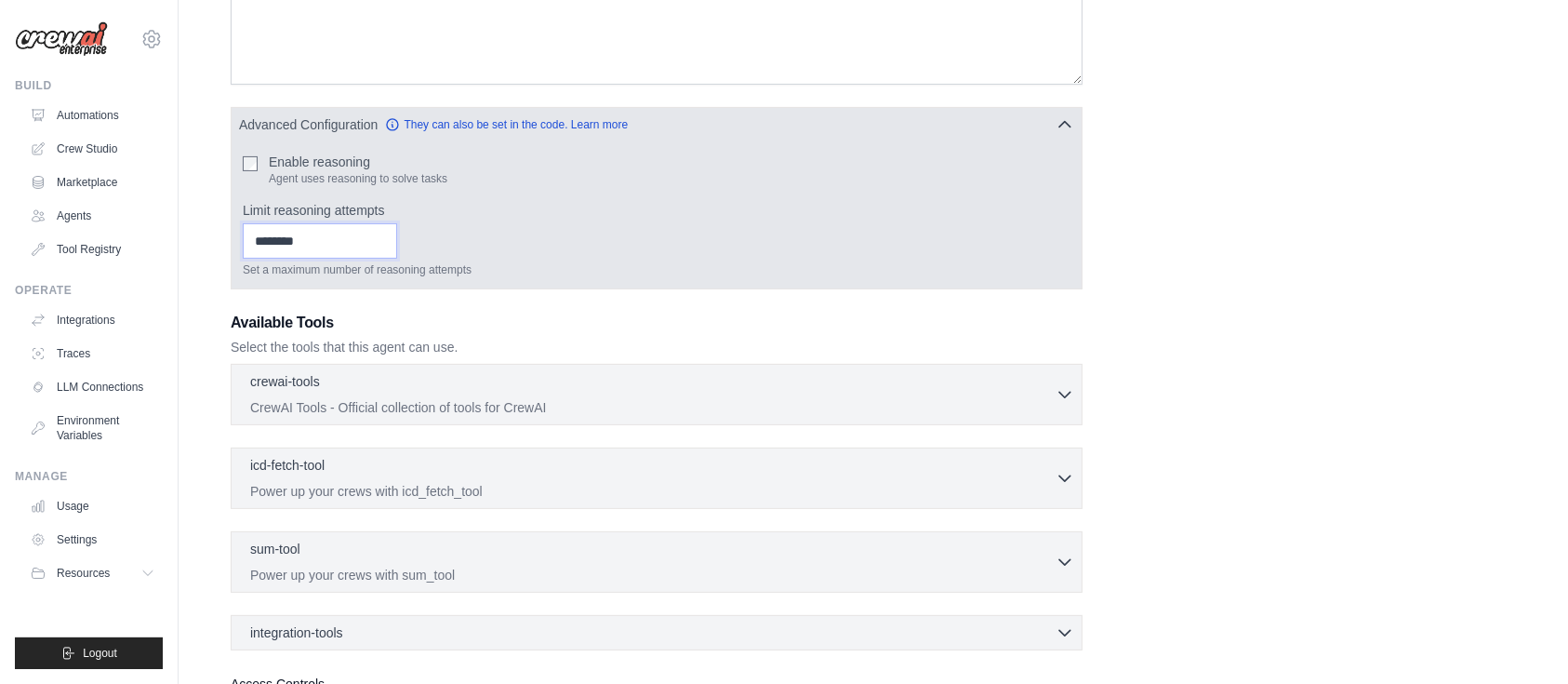
type input "*"
click at [397, 238] on input "*" at bounding box center [319, 241] width 154 height 35
click at [397, 244] on input "*" at bounding box center [319, 241] width 154 height 35
click at [397, 243] on input "*" at bounding box center [319, 241] width 154 height 35
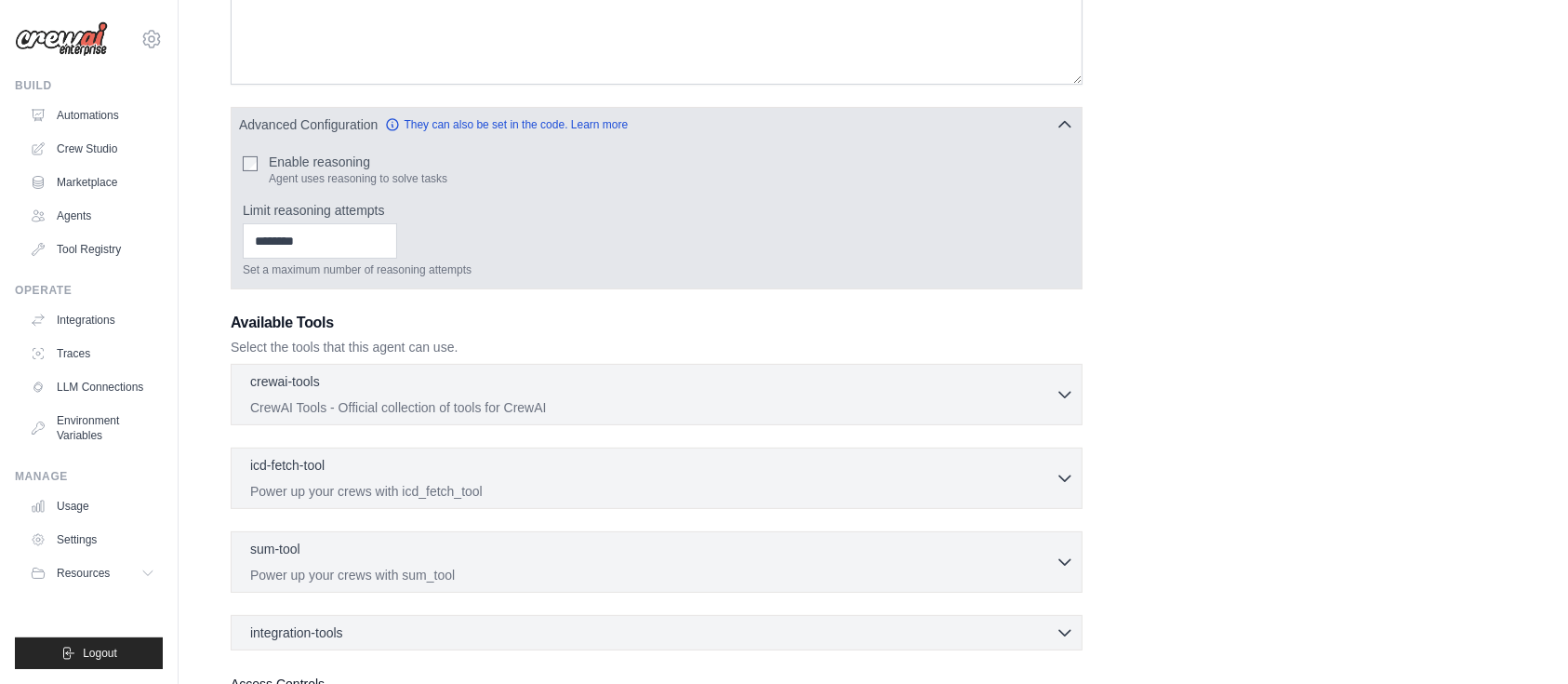
click at [655, 242] on div "* Set a maximum number of reasoning attempts" at bounding box center [656, 250] width 828 height 54
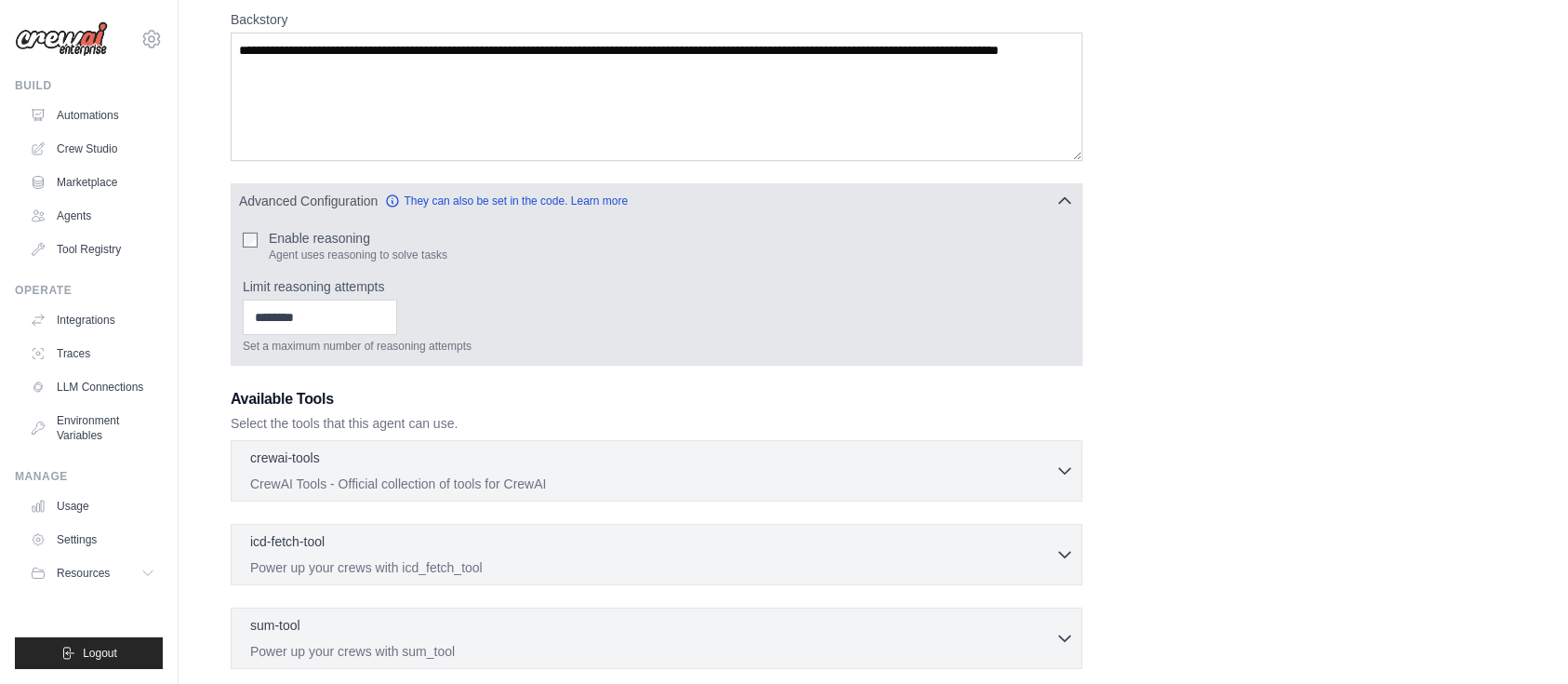
scroll to position [295, 0]
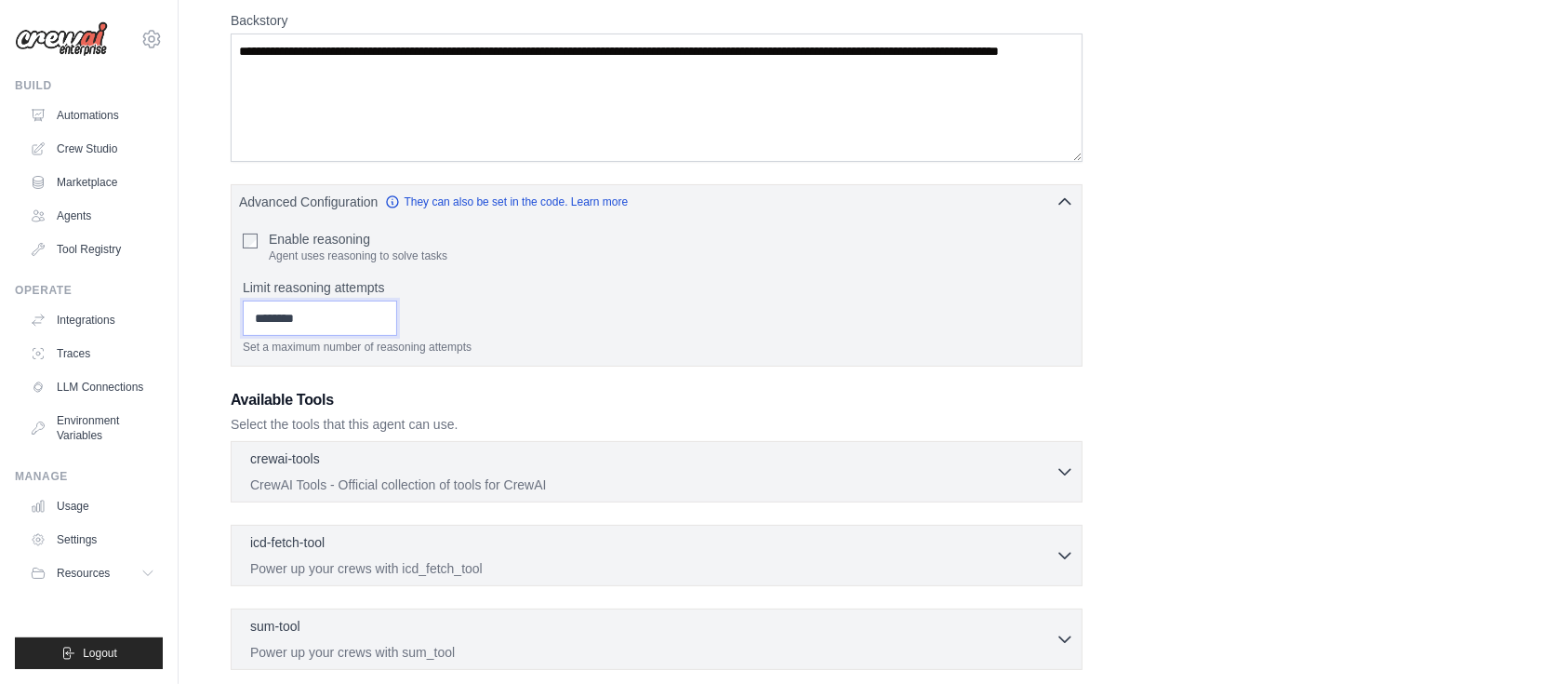
drag, startPoint x: 320, startPoint y: 306, endPoint x: 230, endPoint y: 305, distance: 90.0
click at [230, 305] on div "Role Goal Backstory Advanced Configuration They can also be set in the code. Le…" at bounding box center [873, 339] width 1330 height 1154
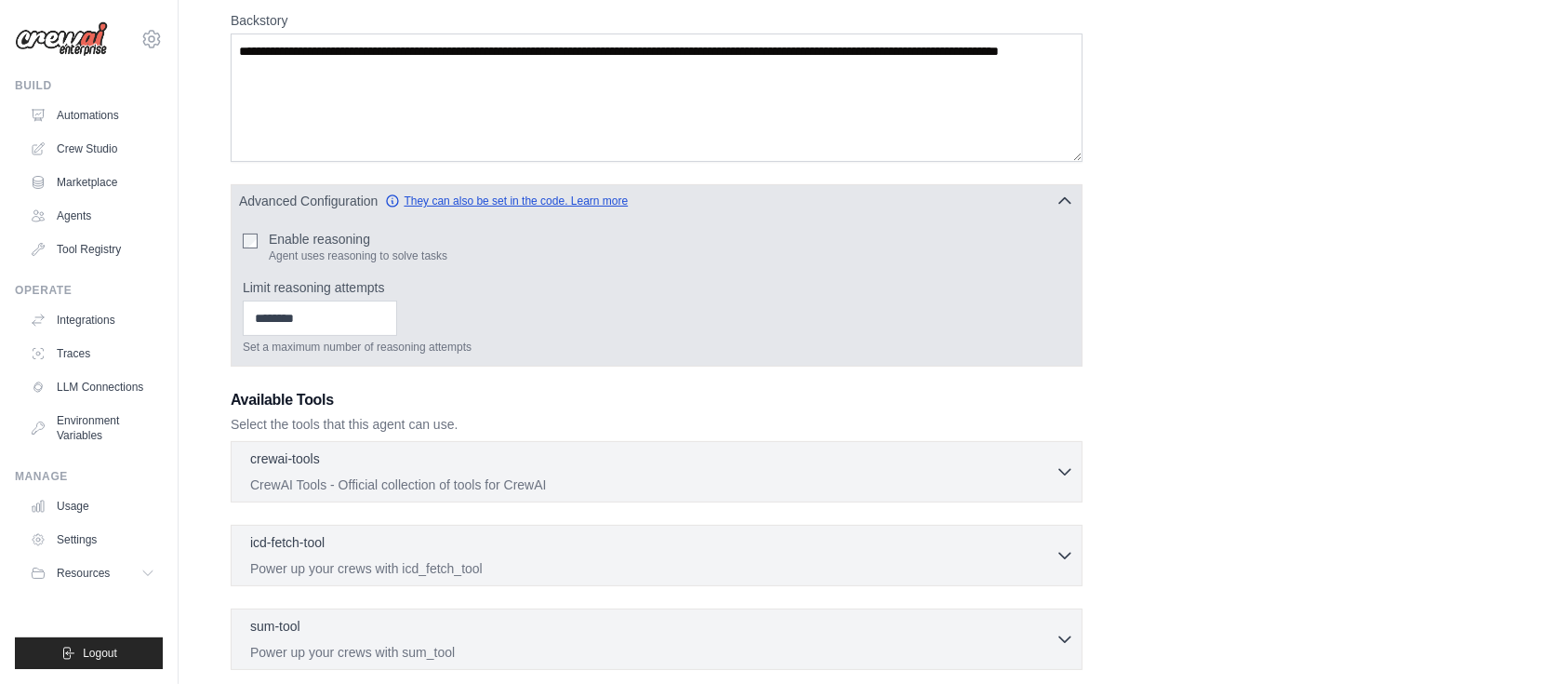
click at [610, 198] on link "They can also be set in the code. Learn more" at bounding box center [506, 201] width 242 height 15
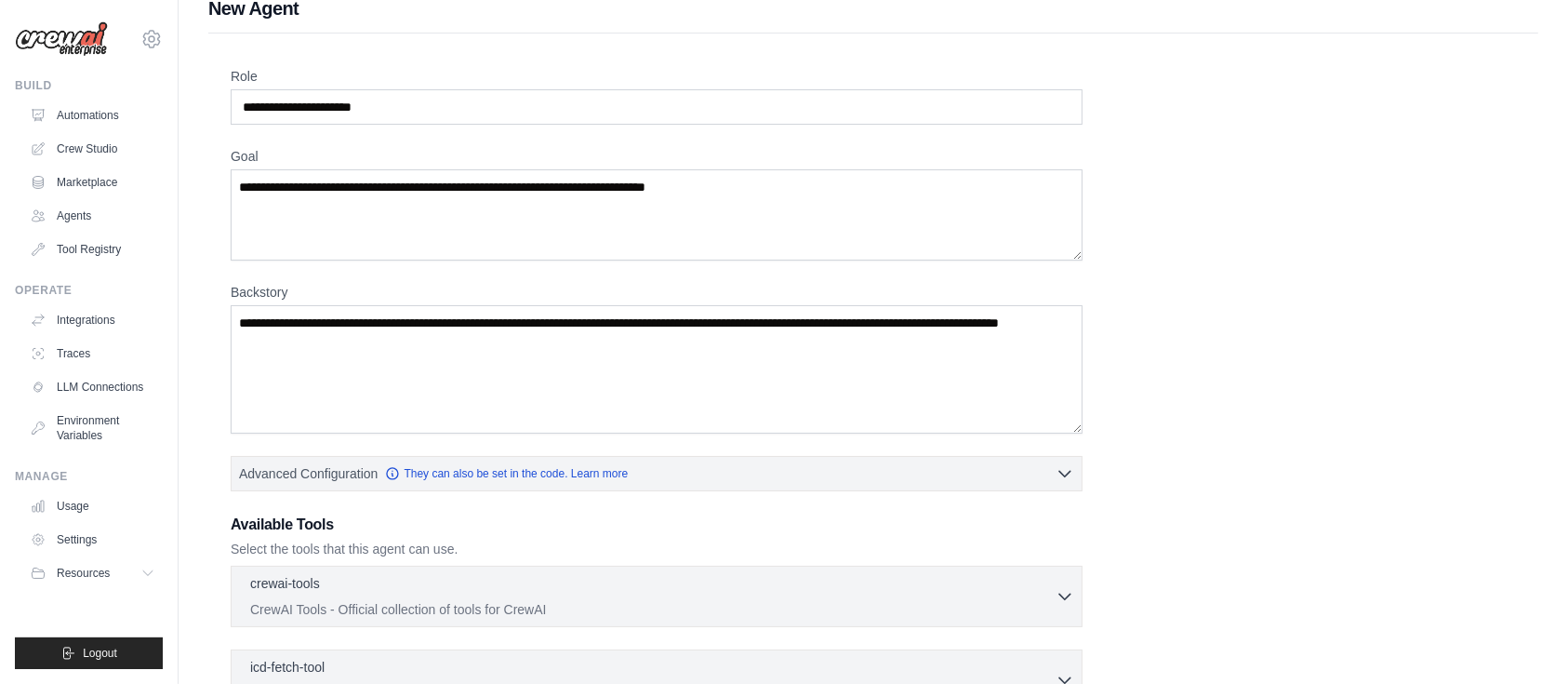
scroll to position [0, 0]
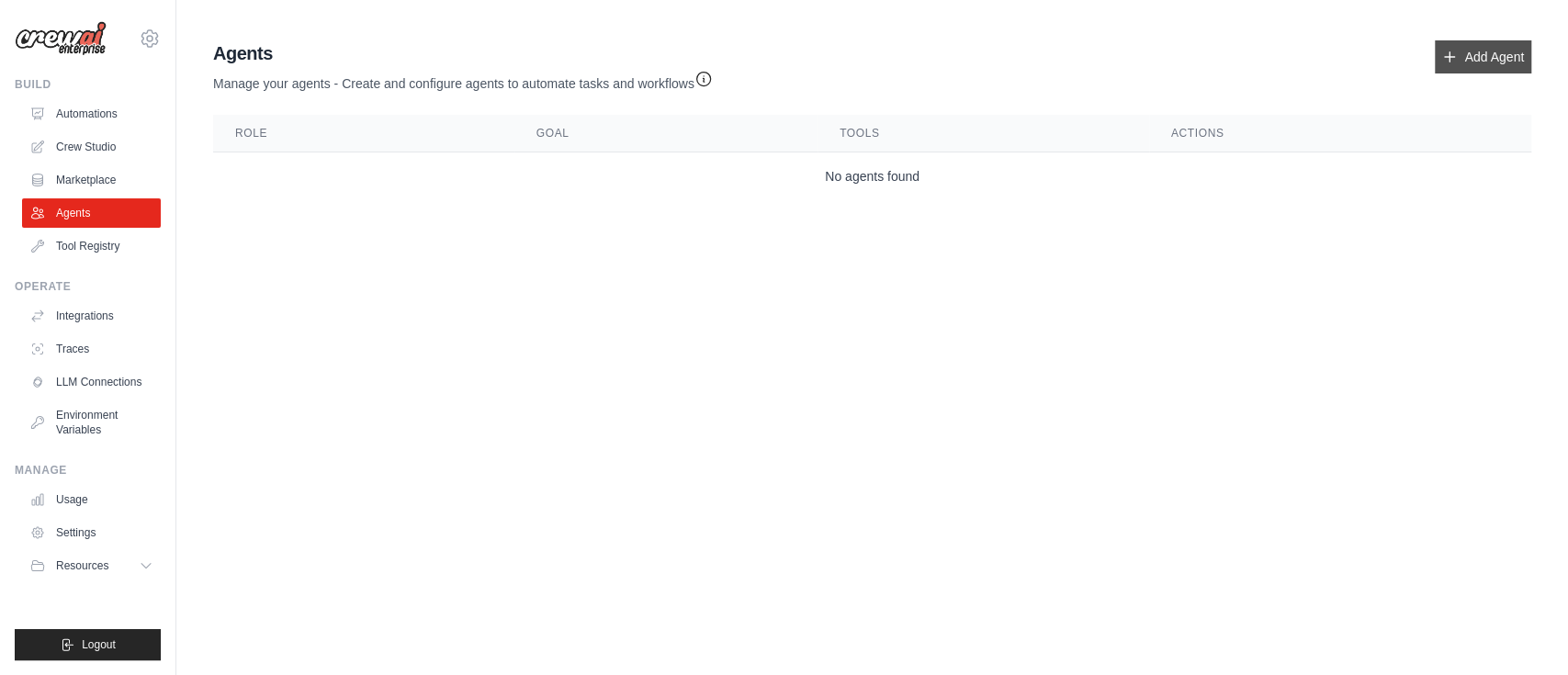
click at [1466, 63] on link "Add Agent" at bounding box center [1483, 56] width 97 height 33
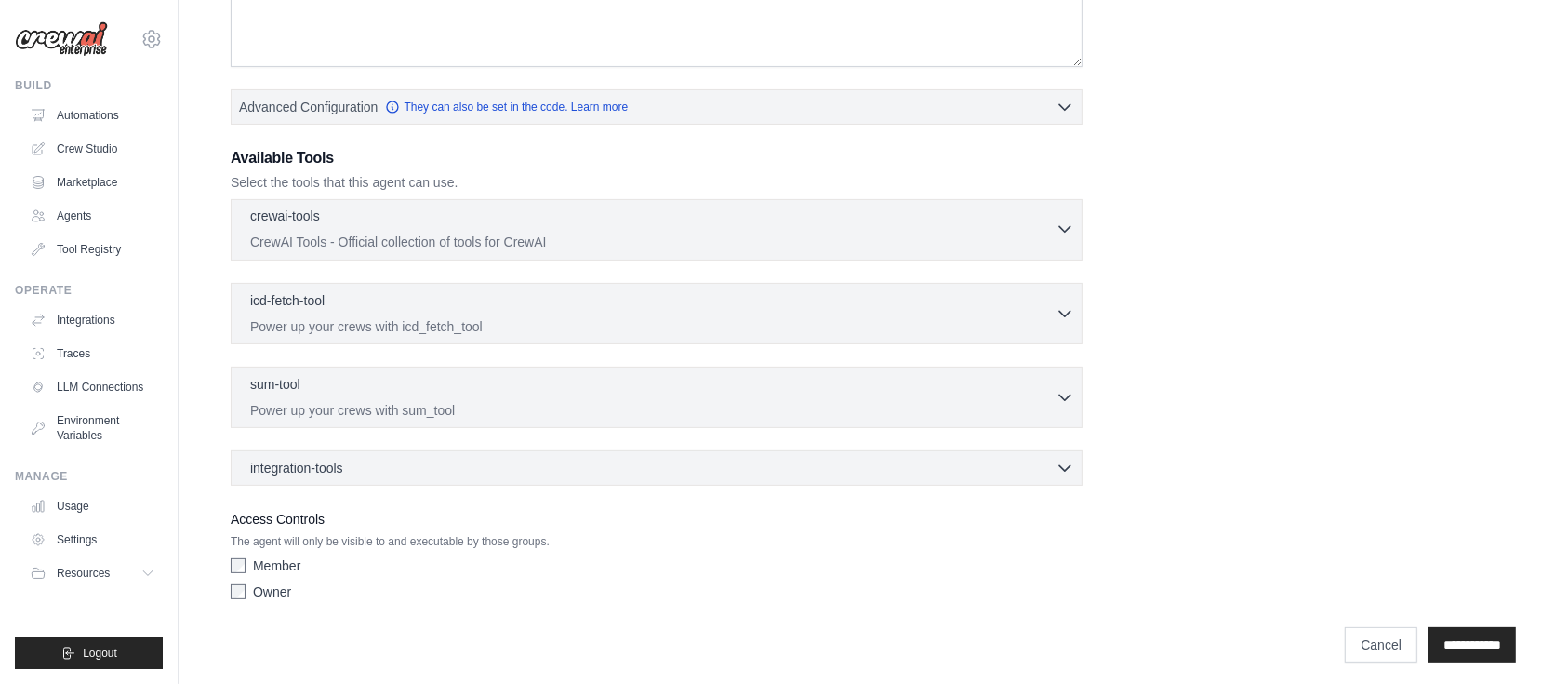
scroll to position [396, 0]
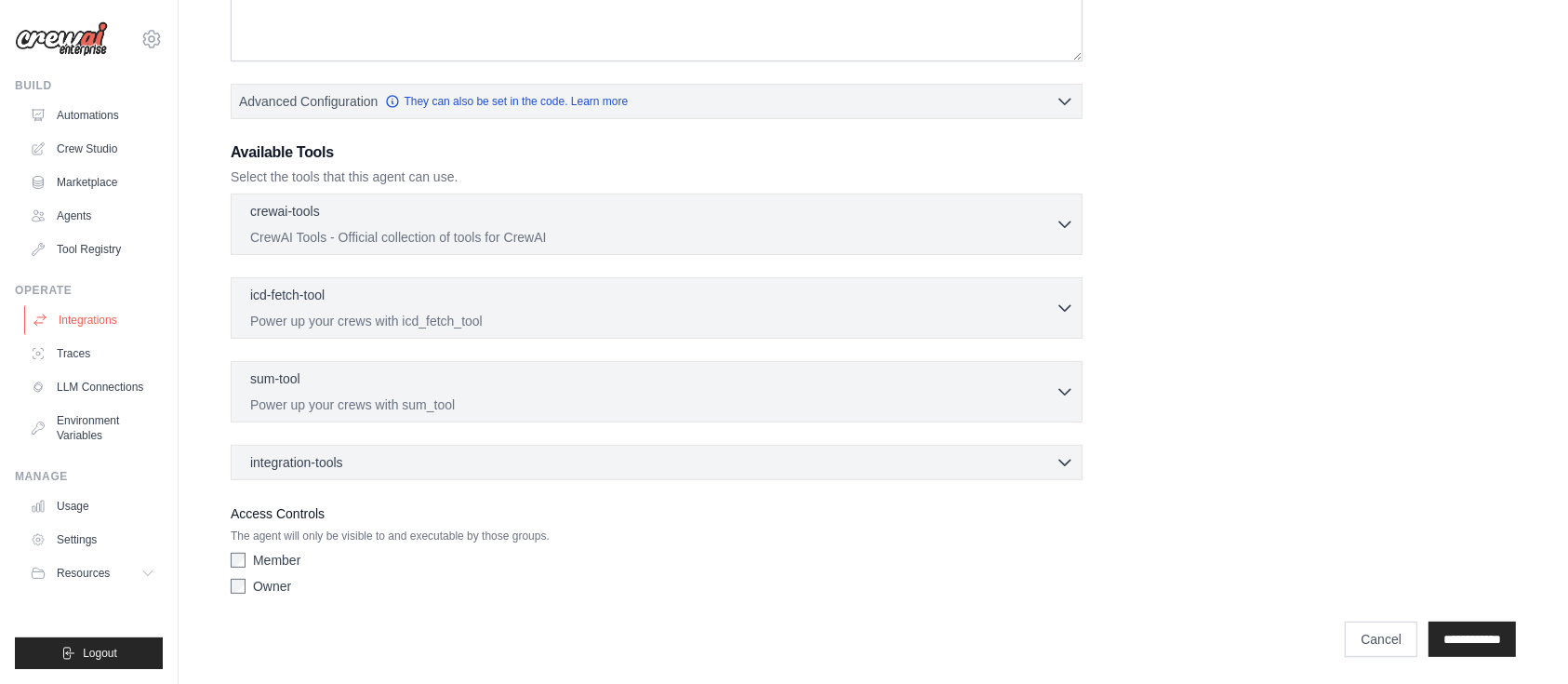
click at [69, 310] on link "Integrations" at bounding box center [94, 320] width 141 height 29
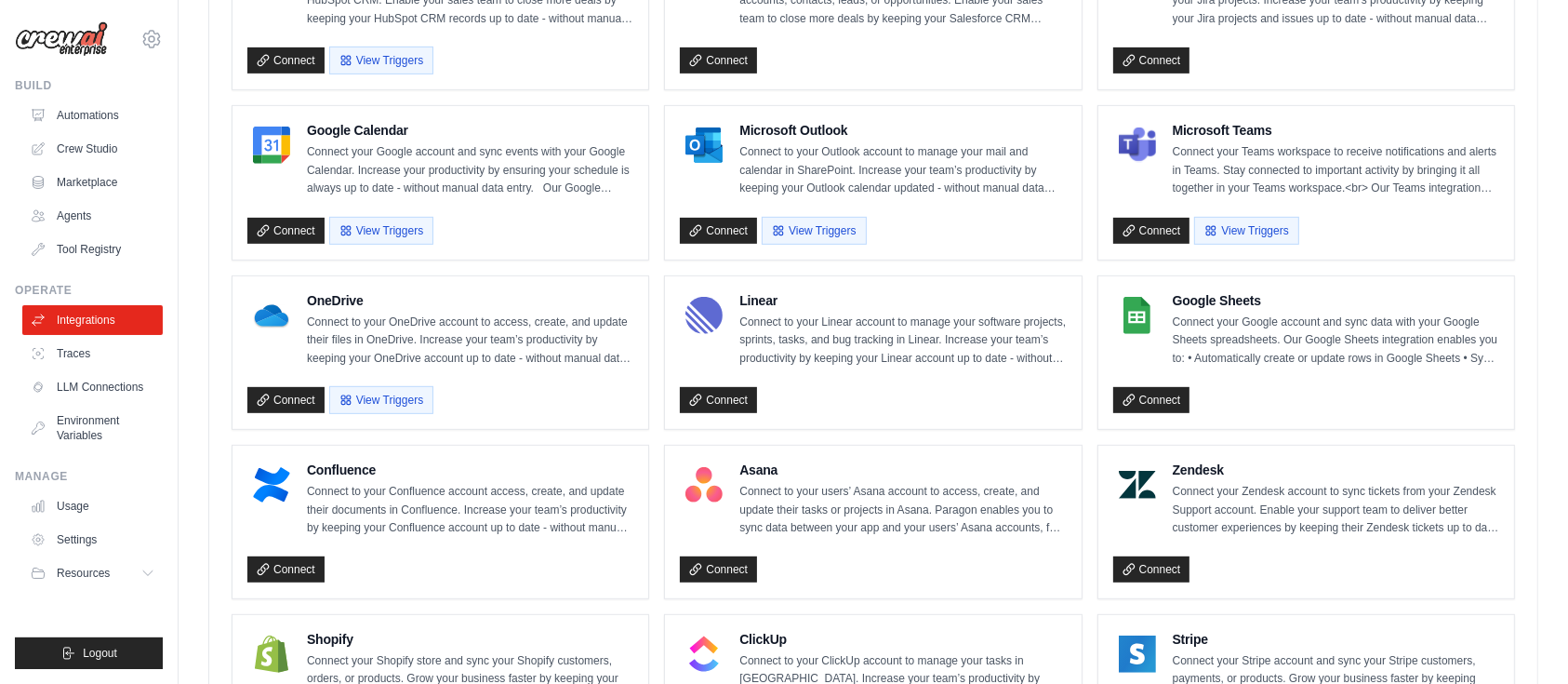
scroll to position [656, 0]
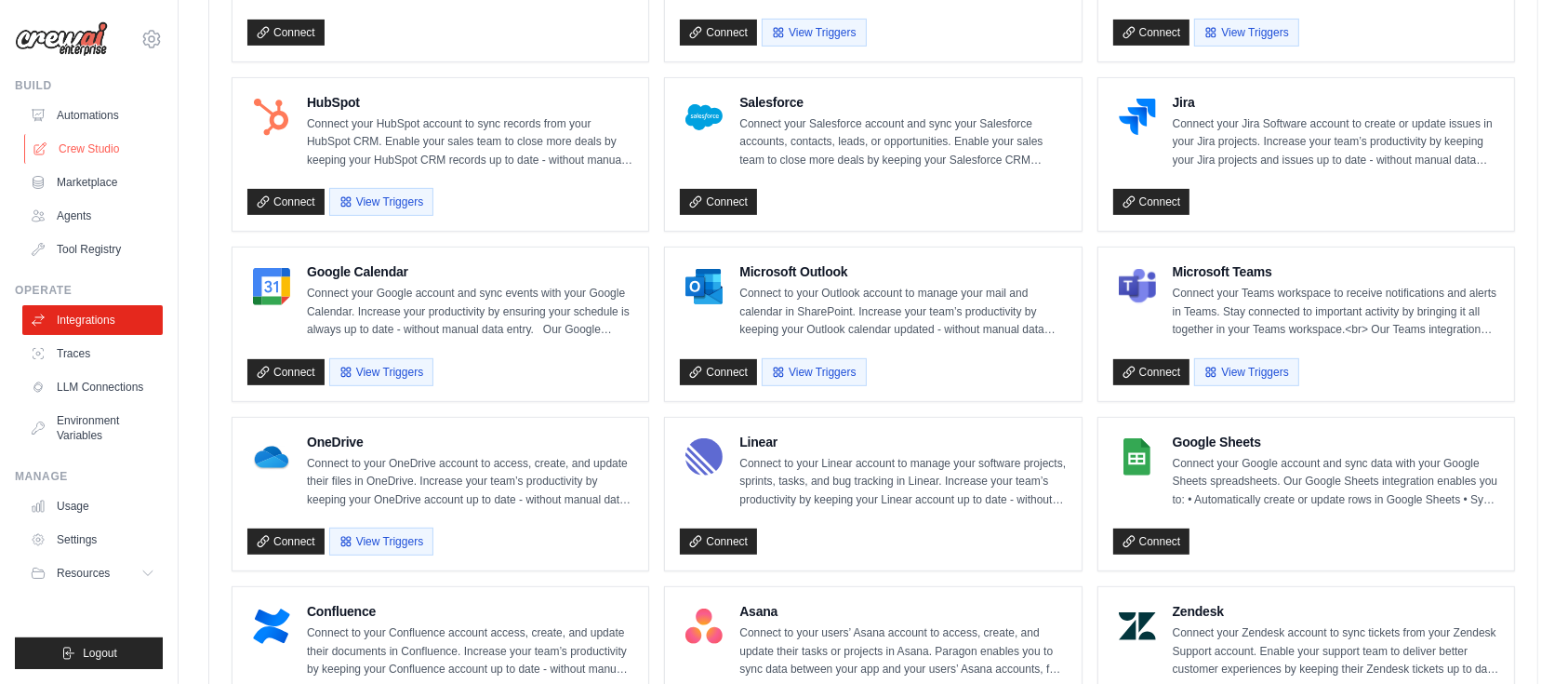
click at [42, 155] on icon at bounding box center [40, 149] width 15 height 15
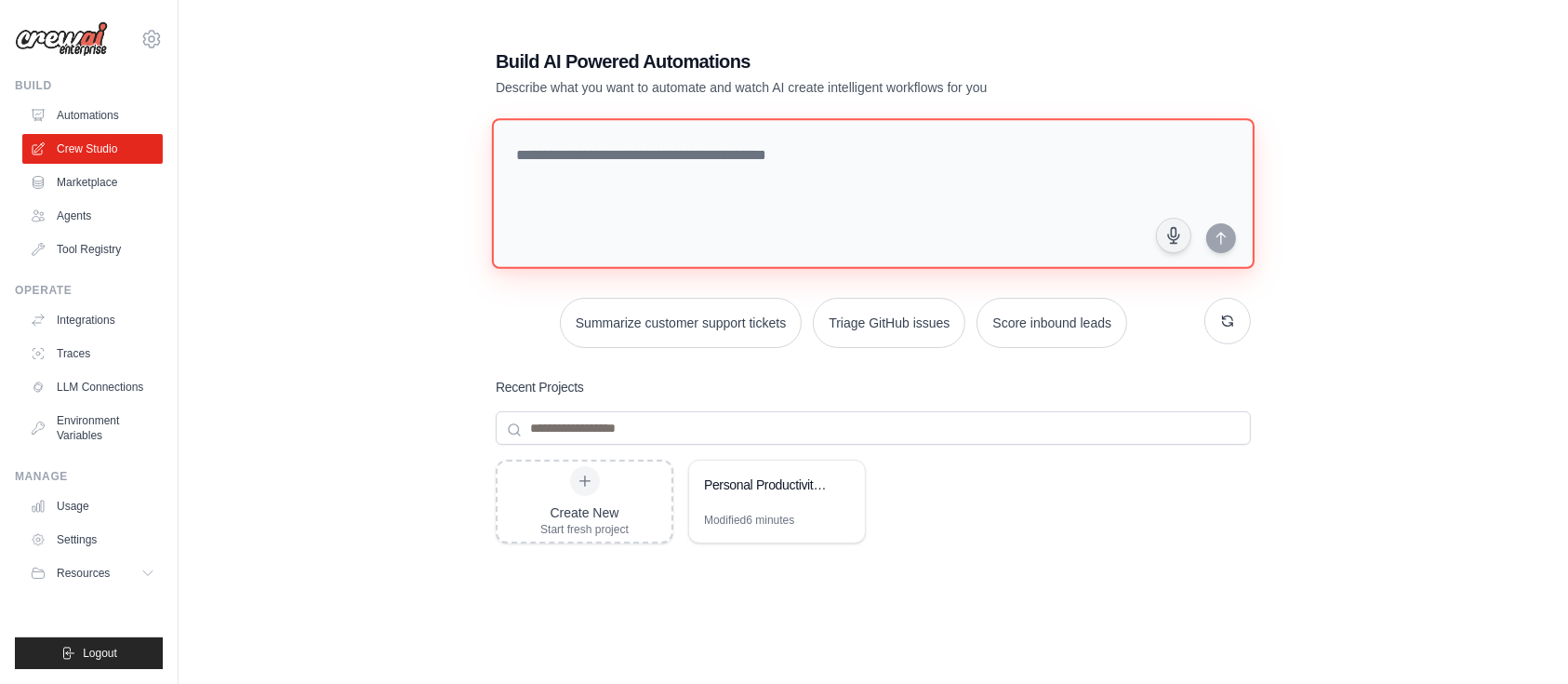
click at [588, 159] on textarea at bounding box center [874, 193] width 763 height 150
type textarea "*"
type textarea "**********"
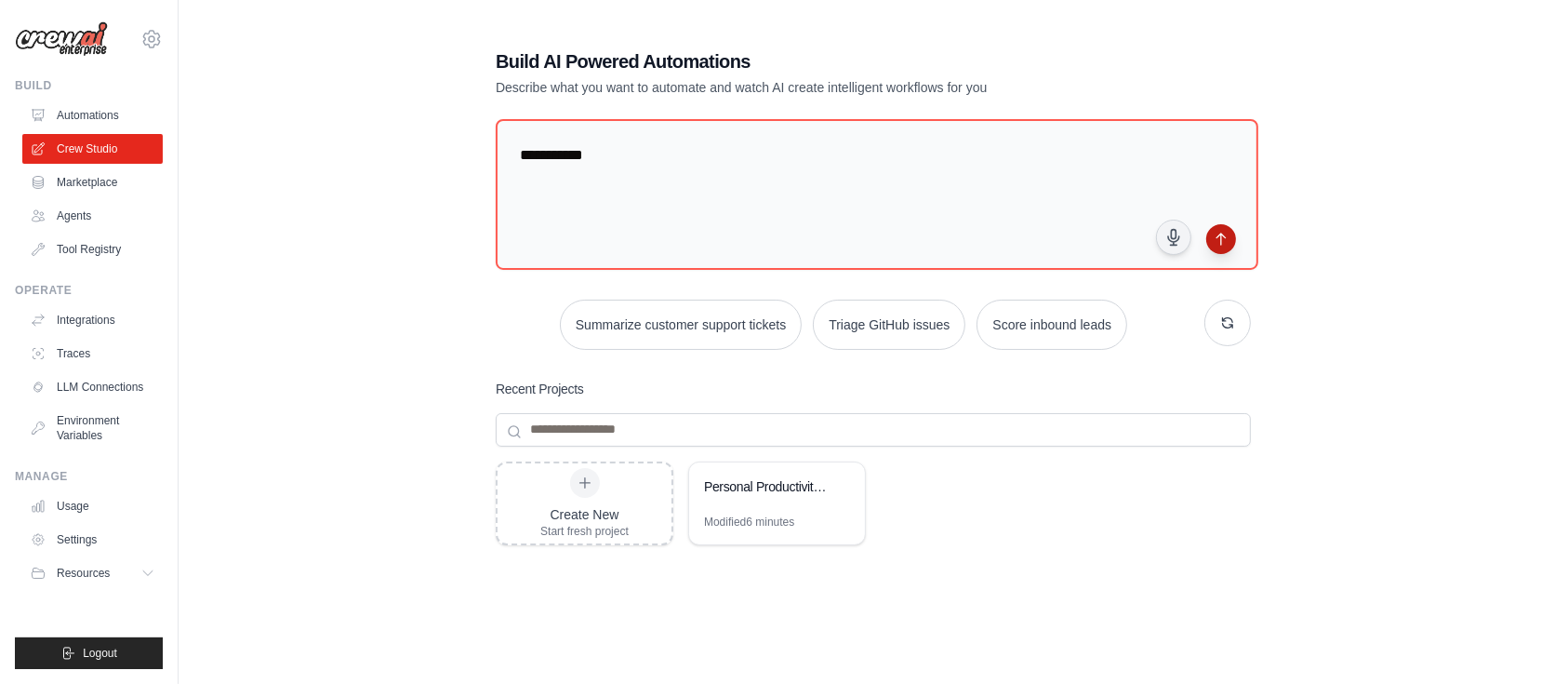
click at [1219, 236] on icon "submit" at bounding box center [1222, 240] width 15 height 15
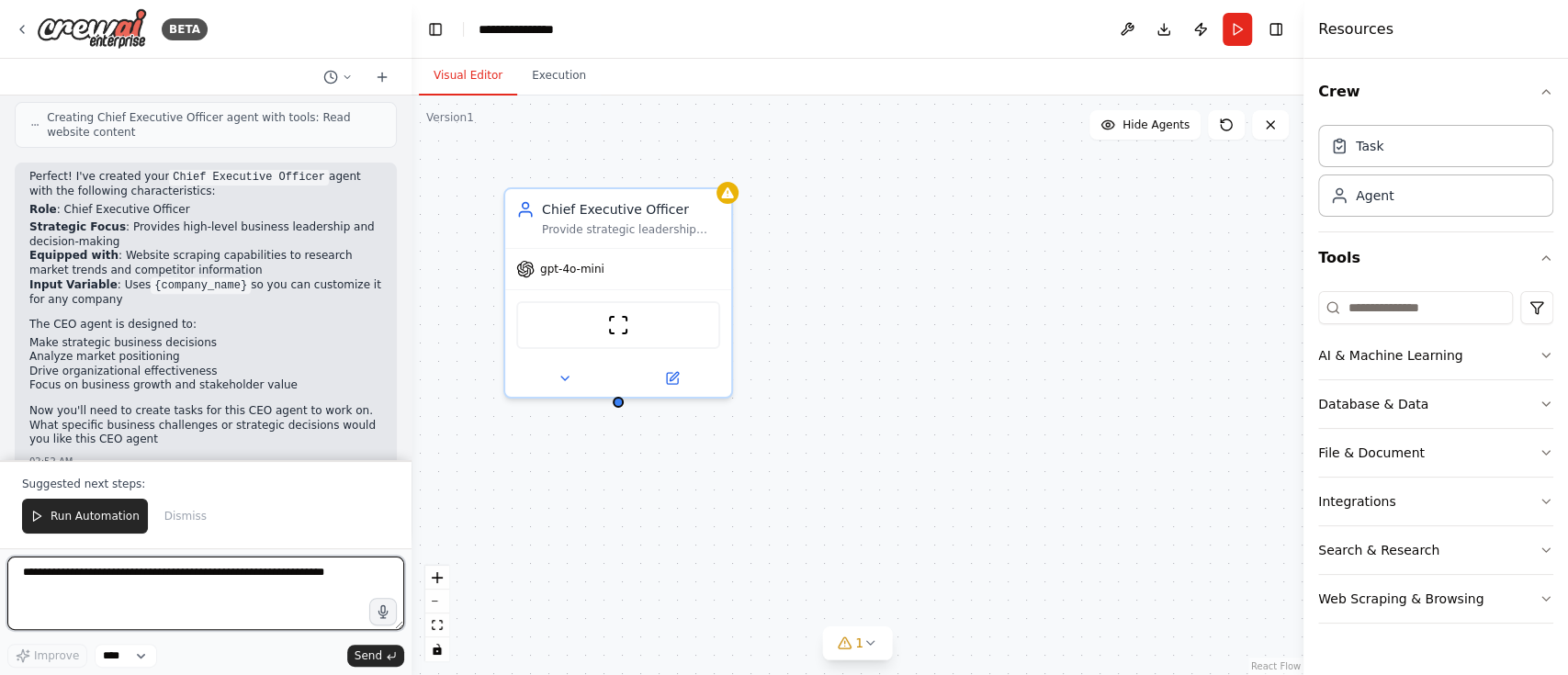
scroll to position [493, 0]
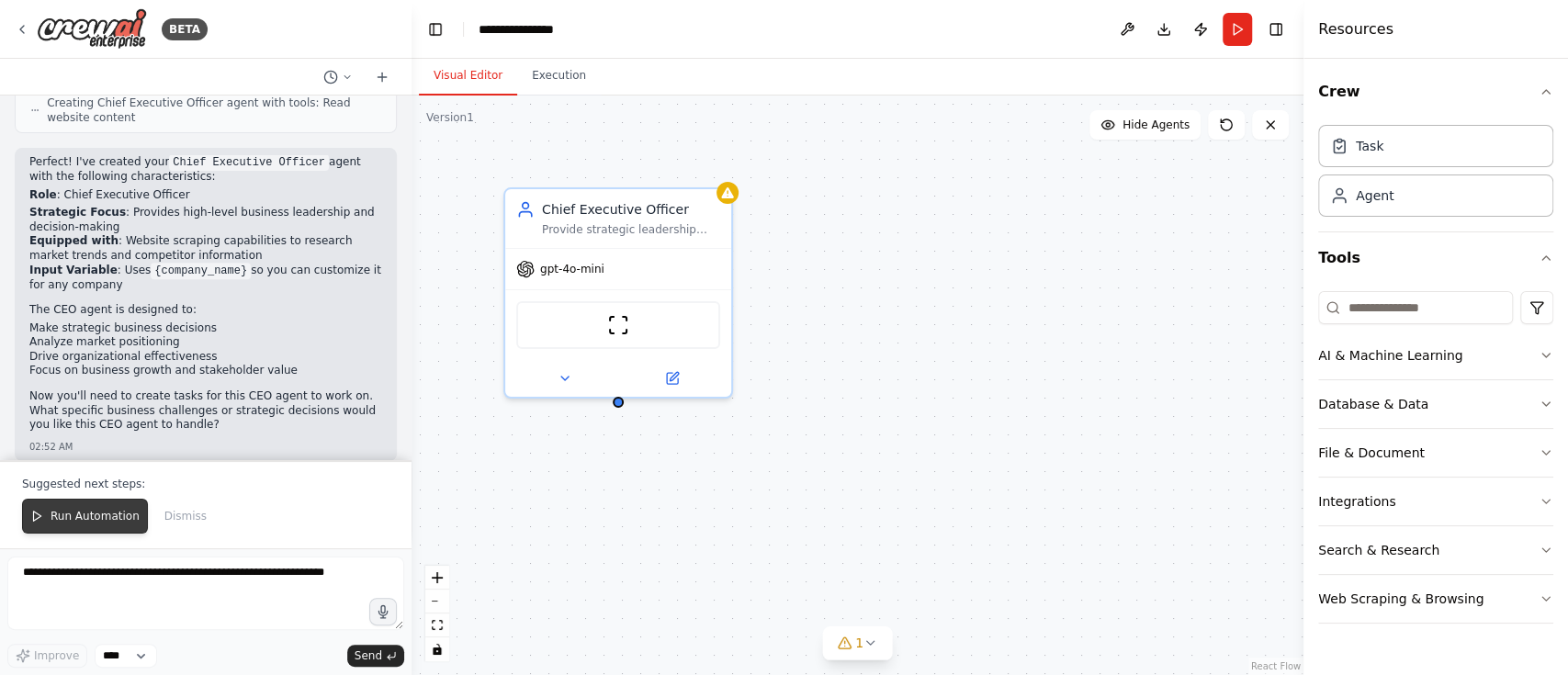
click at [110, 511] on span "Run Automation" at bounding box center [95, 516] width 89 height 15
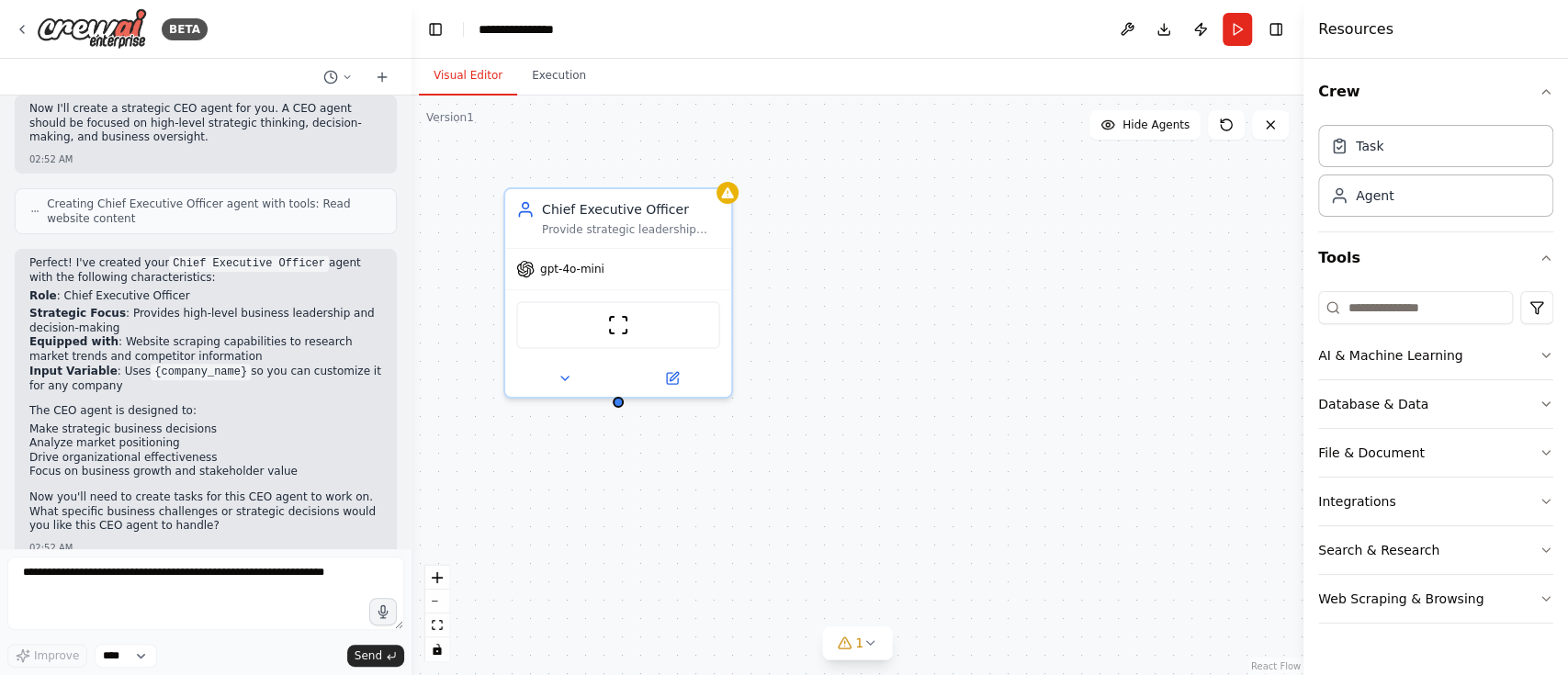
scroll to position [406, 0]
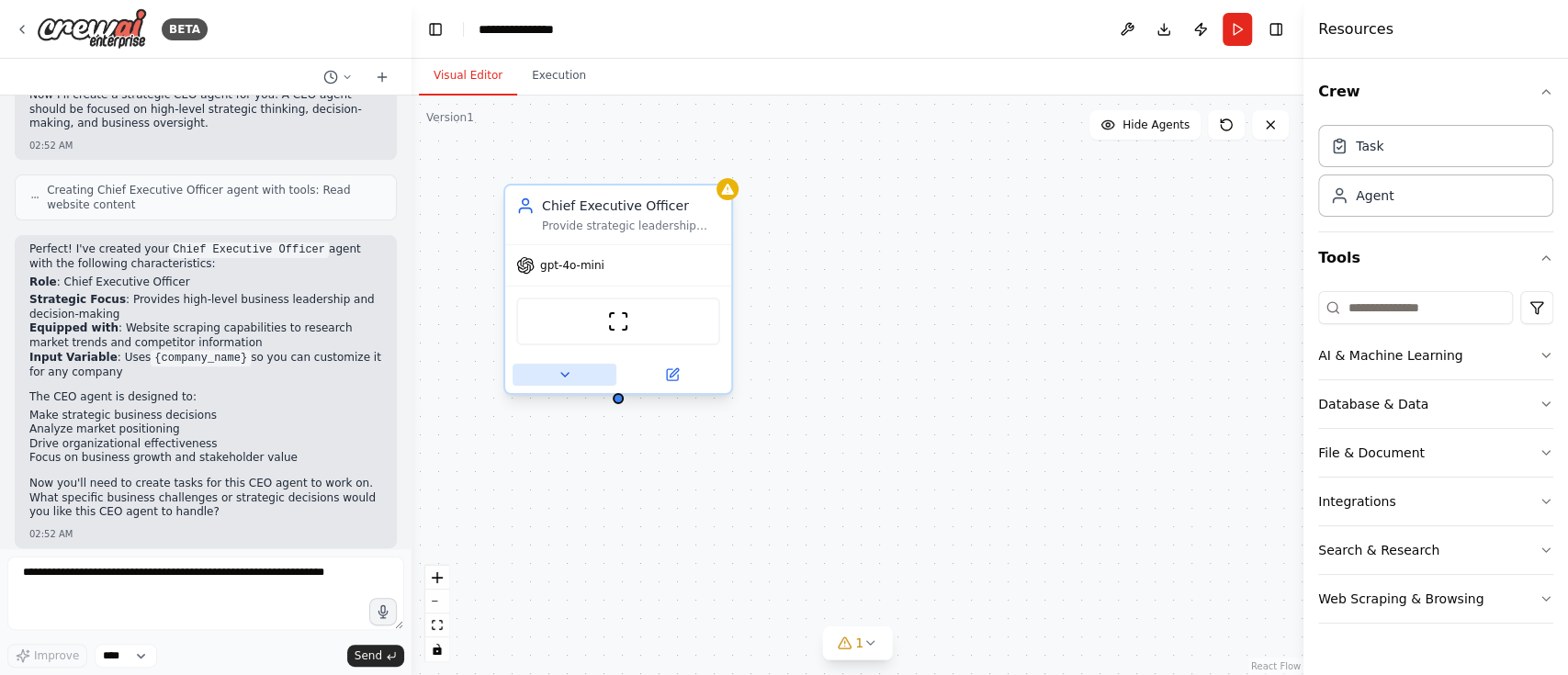
click at [565, 380] on icon at bounding box center [565, 375] width 15 height 15
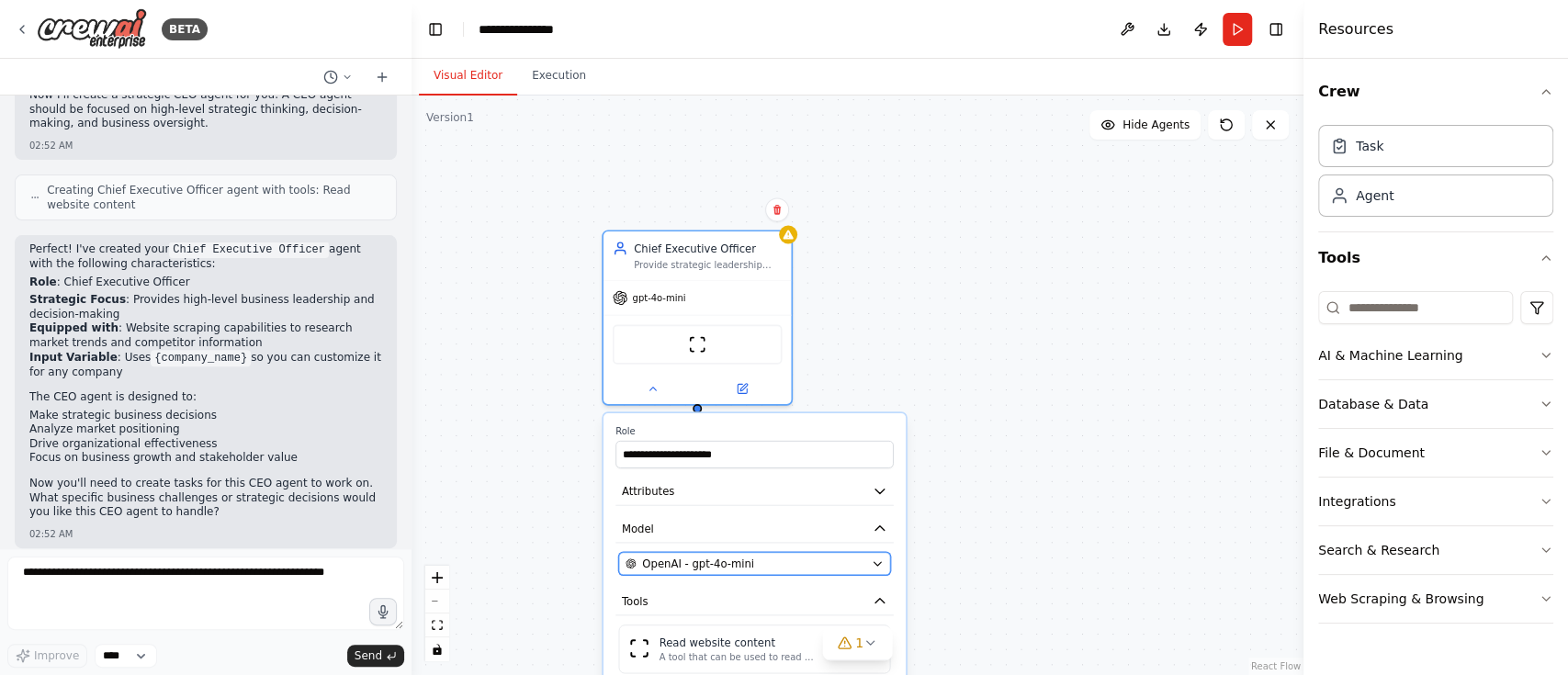
click at [881, 569] on button "OpenAI - gpt-4o-mini" at bounding box center [754, 563] width 272 height 23
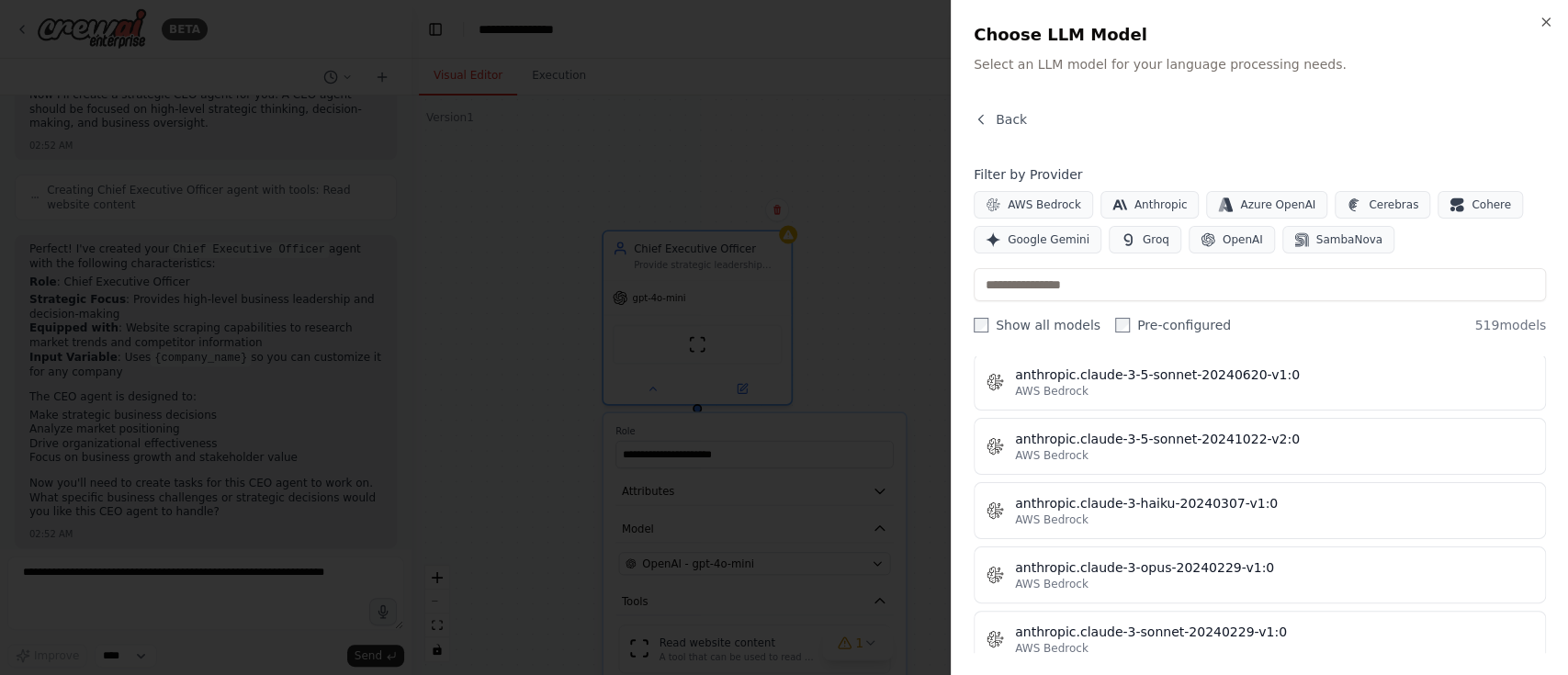
scroll to position [1591, 0]
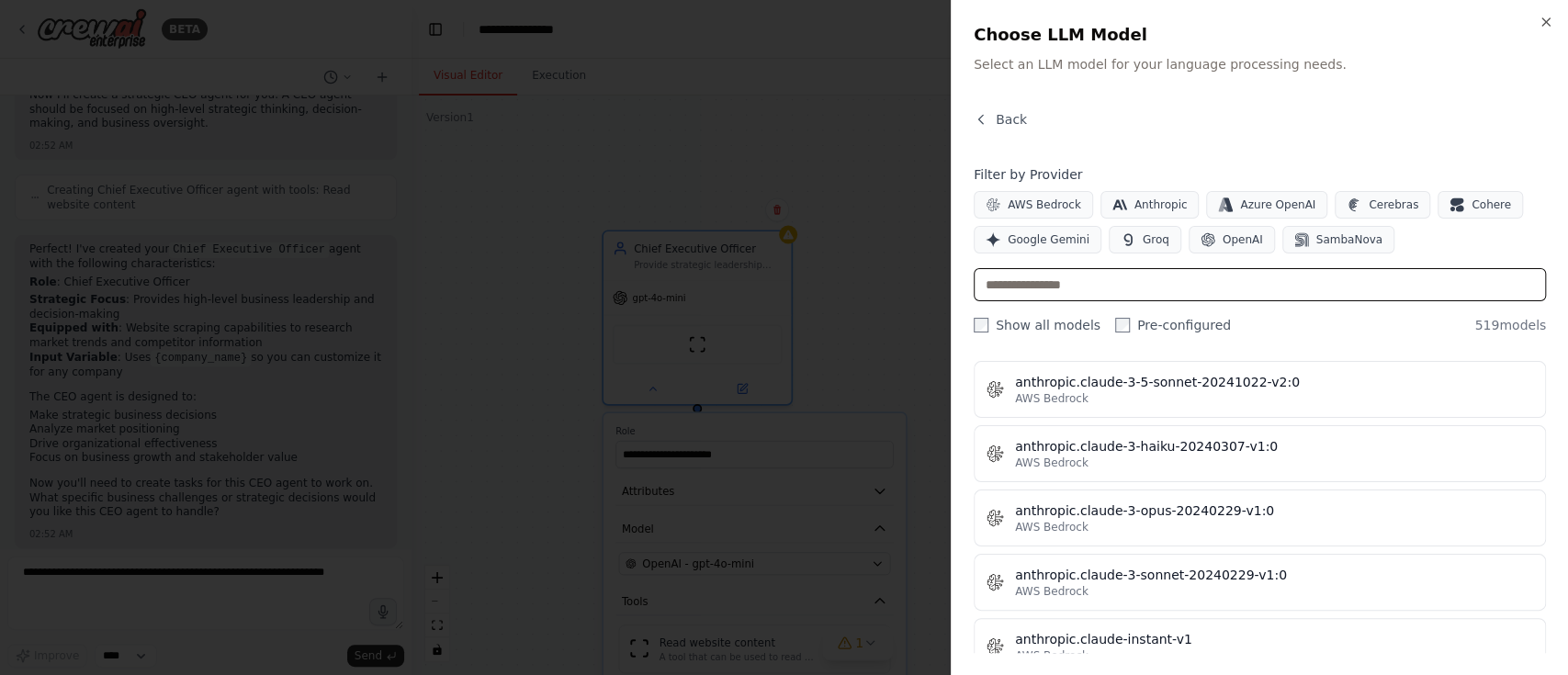
click at [1222, 289] on input "text" at bounding box center [1259, 284] width 572 height 33
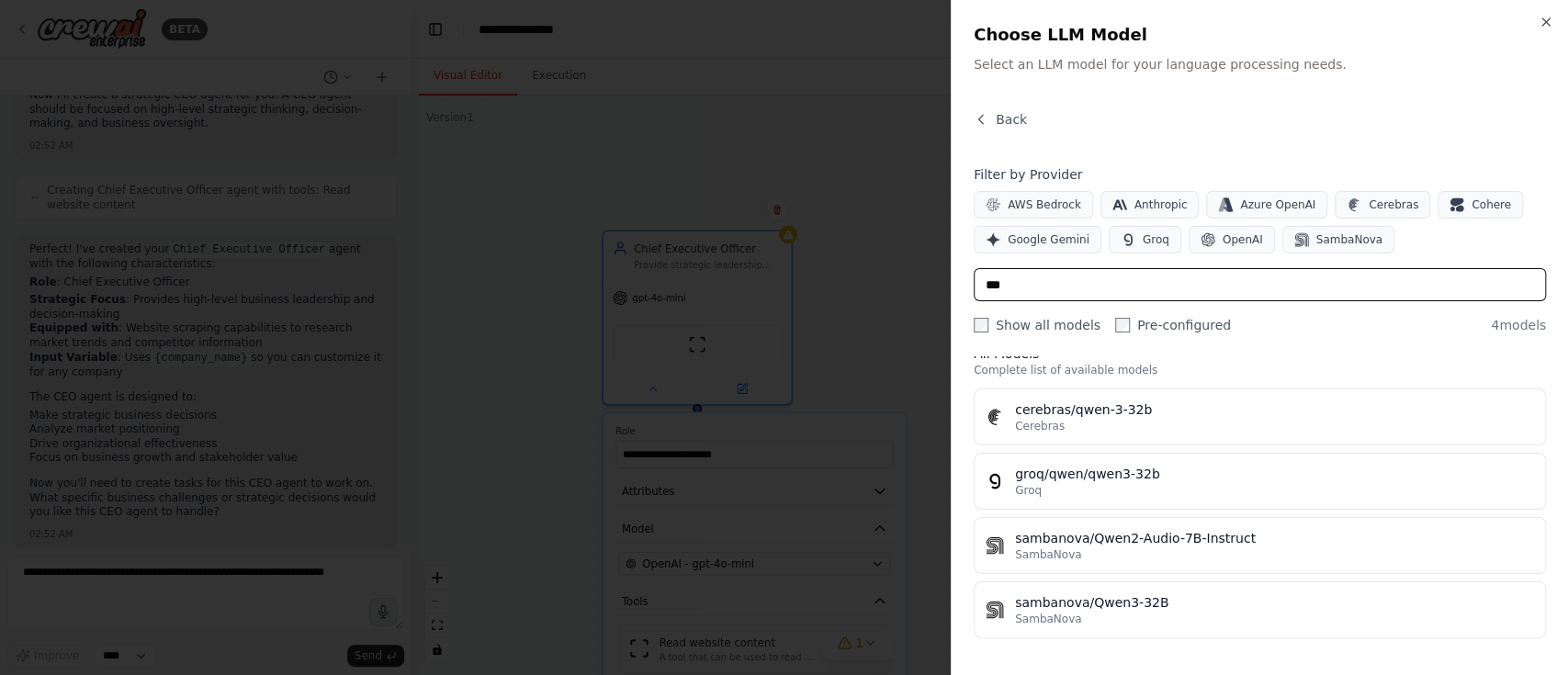
scroll to position [24, 0]
type input "*"
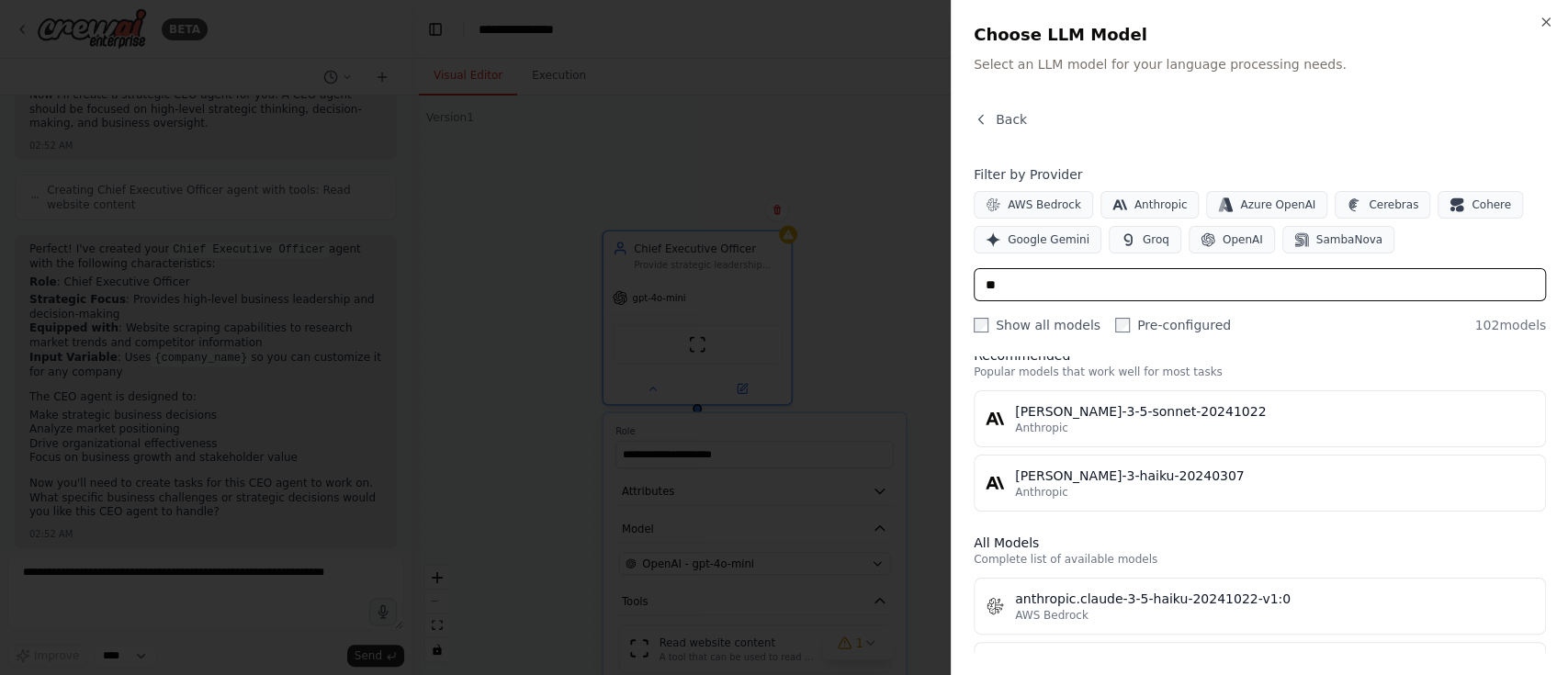
type input "*"
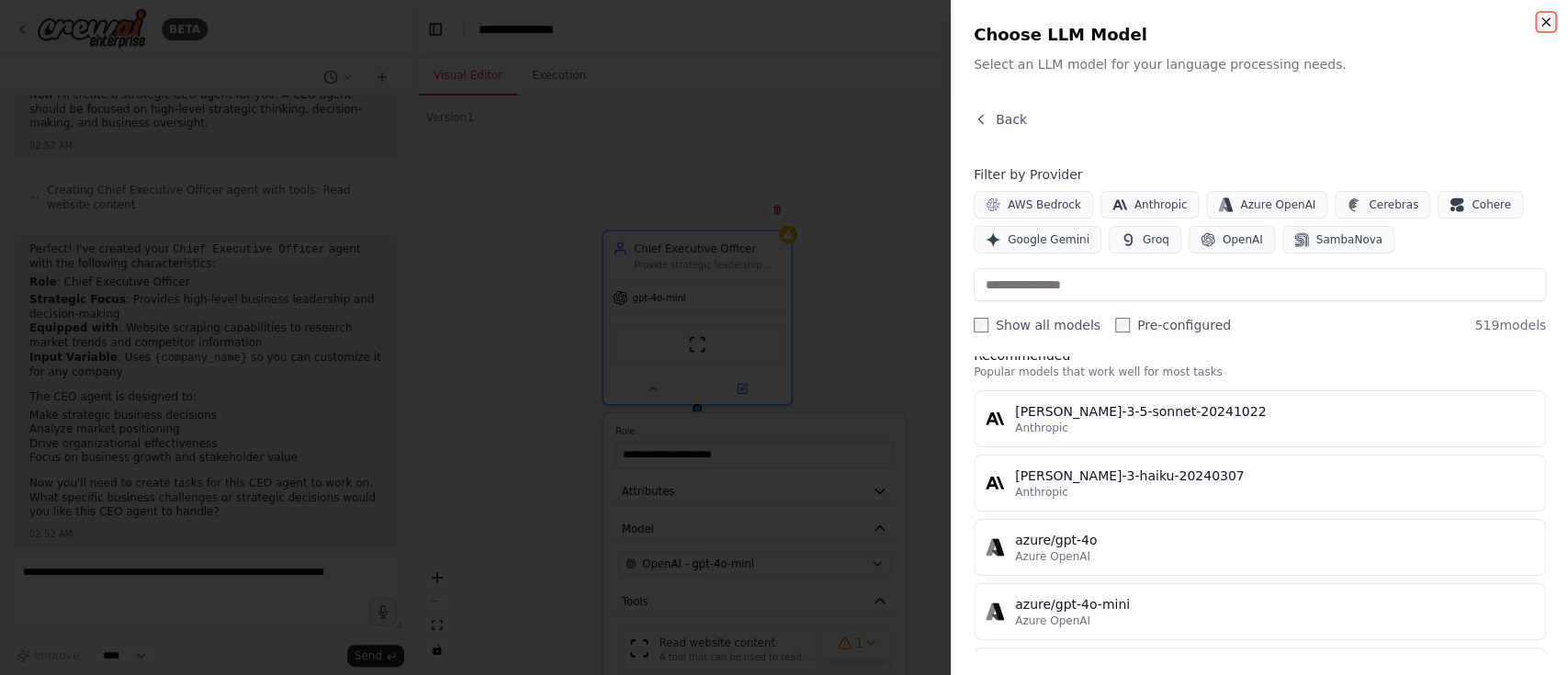
click at [1551, 15] on icon "button" at bounding box center [1546, 23] width 15 height 15
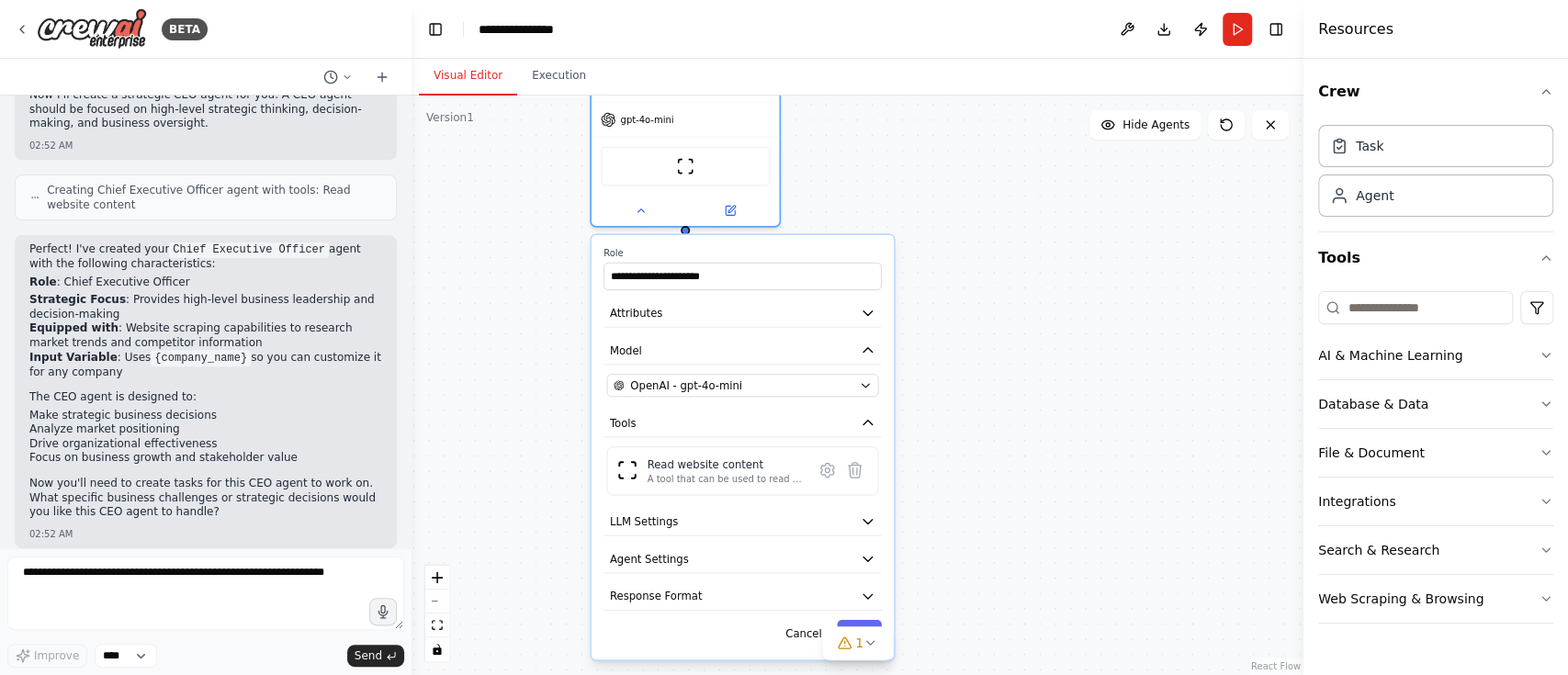
drag, startPoint x: 1036, startPoint y: 422, endPoint x: 1024, endPoint y: 244, distance: 178.4
click at [1024, 244] on div "**********" at bounding box center [857, 385] width 892 height 579
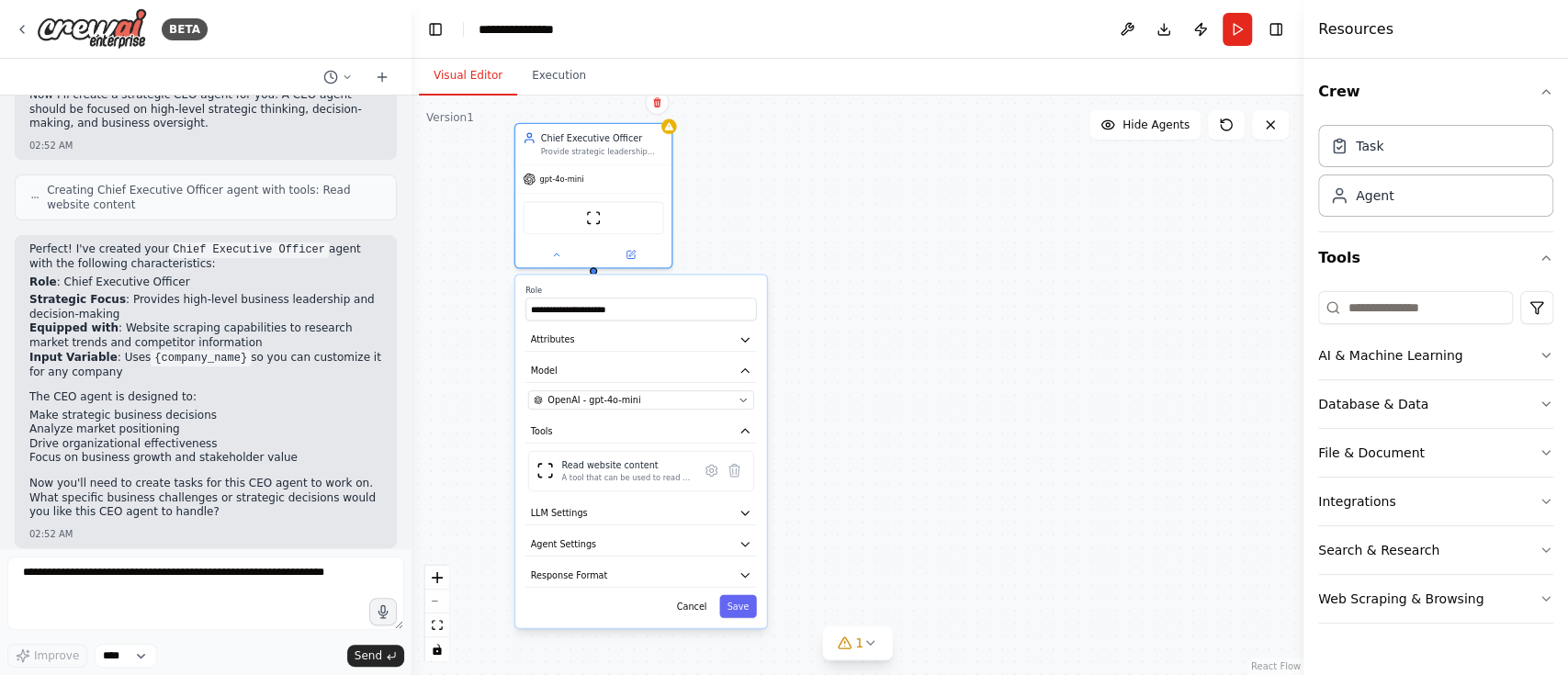
drag, startPoint x: 1045, startPoint y: 305, endPoint x: 898, endPoint y: 343, distance: 151.8
click at [898, 343] on div "**********" at bounding box center [857, 385] width 892 height 579
click at [1426, 198] on div "Agent" at bounding box center [1436, 194] width 235 height 42
click at [1543, 399] on icon "button" at bounding box center [1546, 405] width 15 height 15
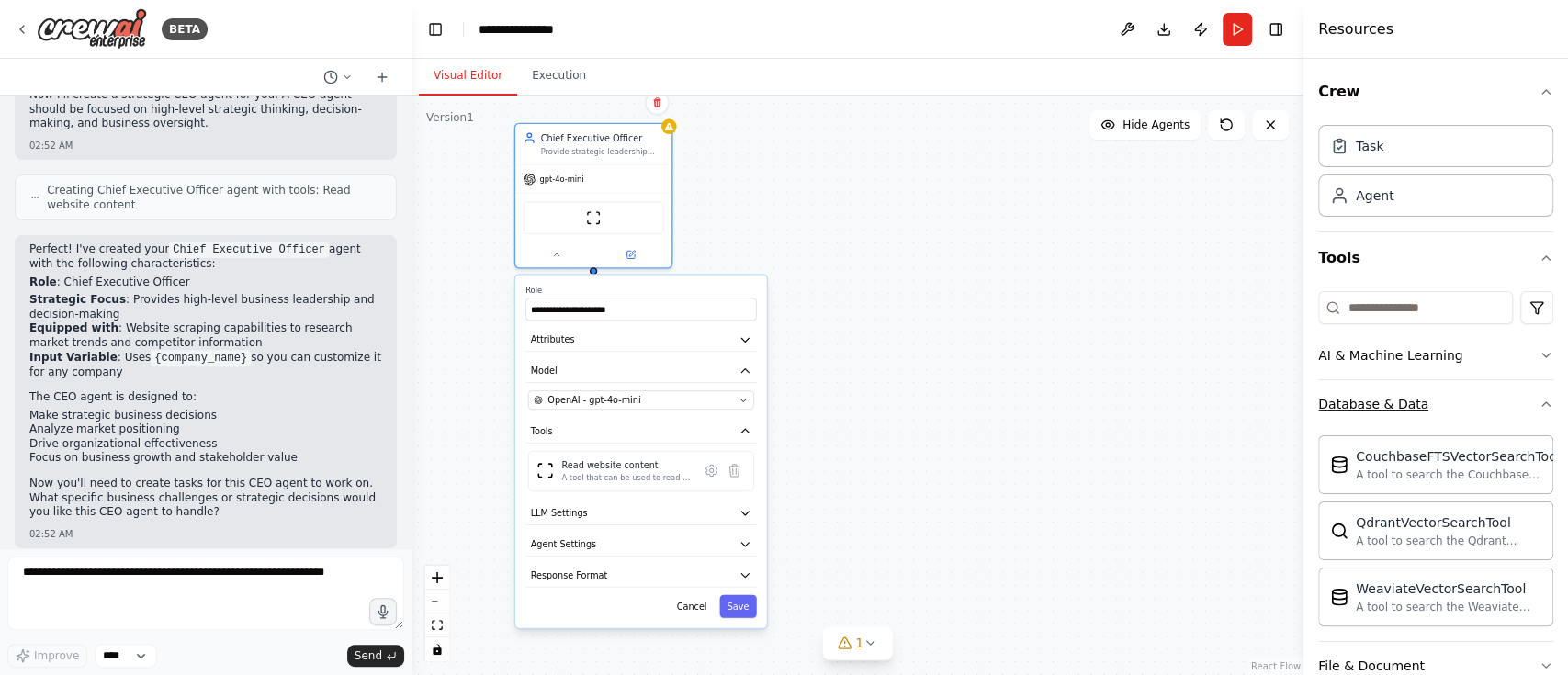
click at [1539, 397] on icon "button" at bounding box center [1546, 405] width 15 height 15
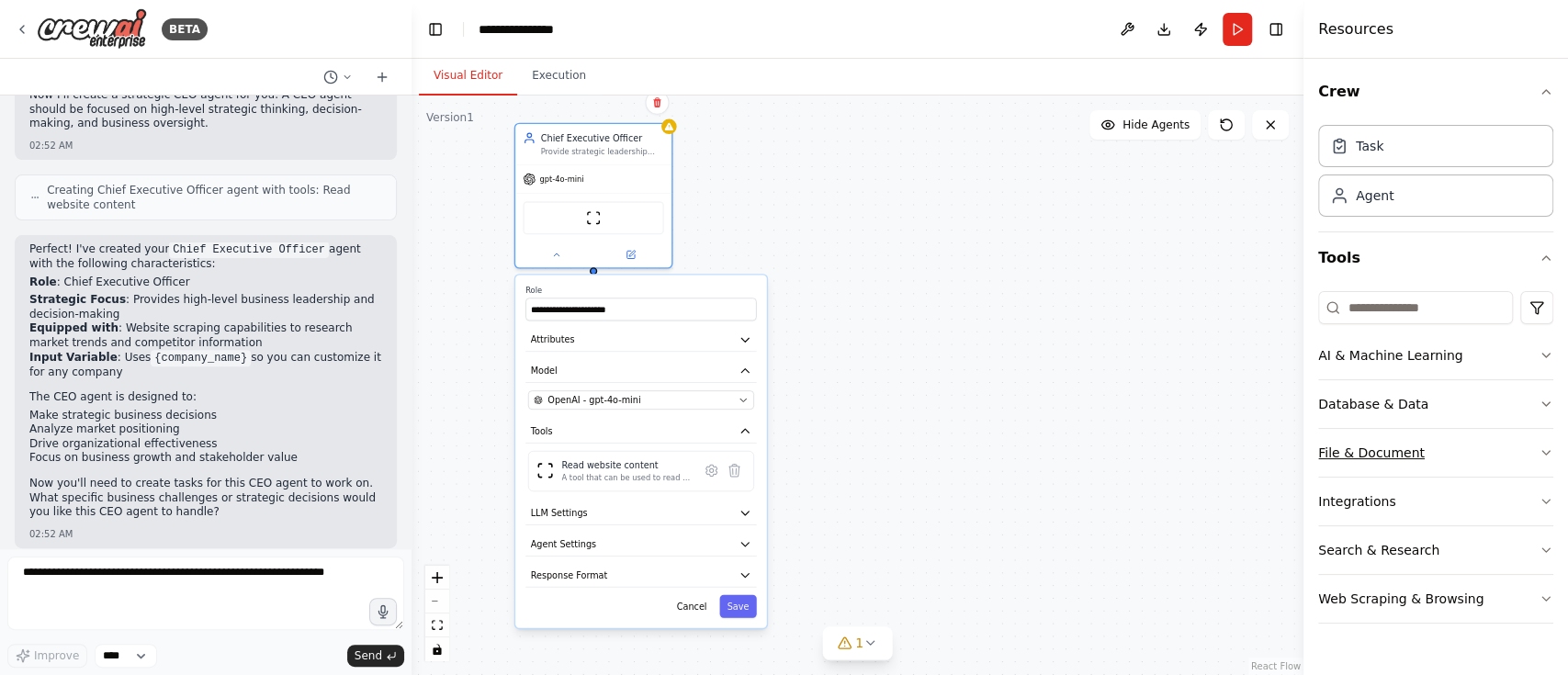
click at [1539, 452] on icon "button" at bounding box center [1546, 453] width 15 height 15
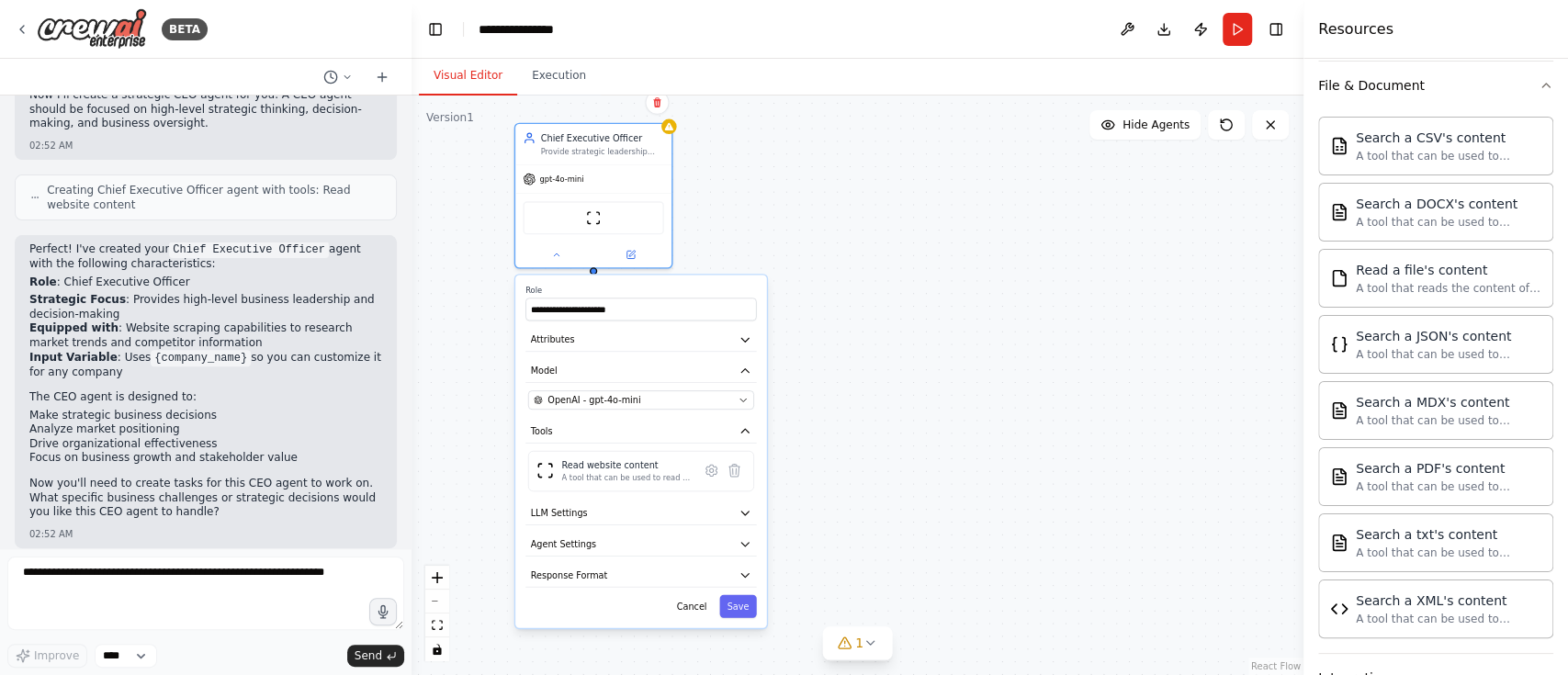
scroll to position [244, 0]
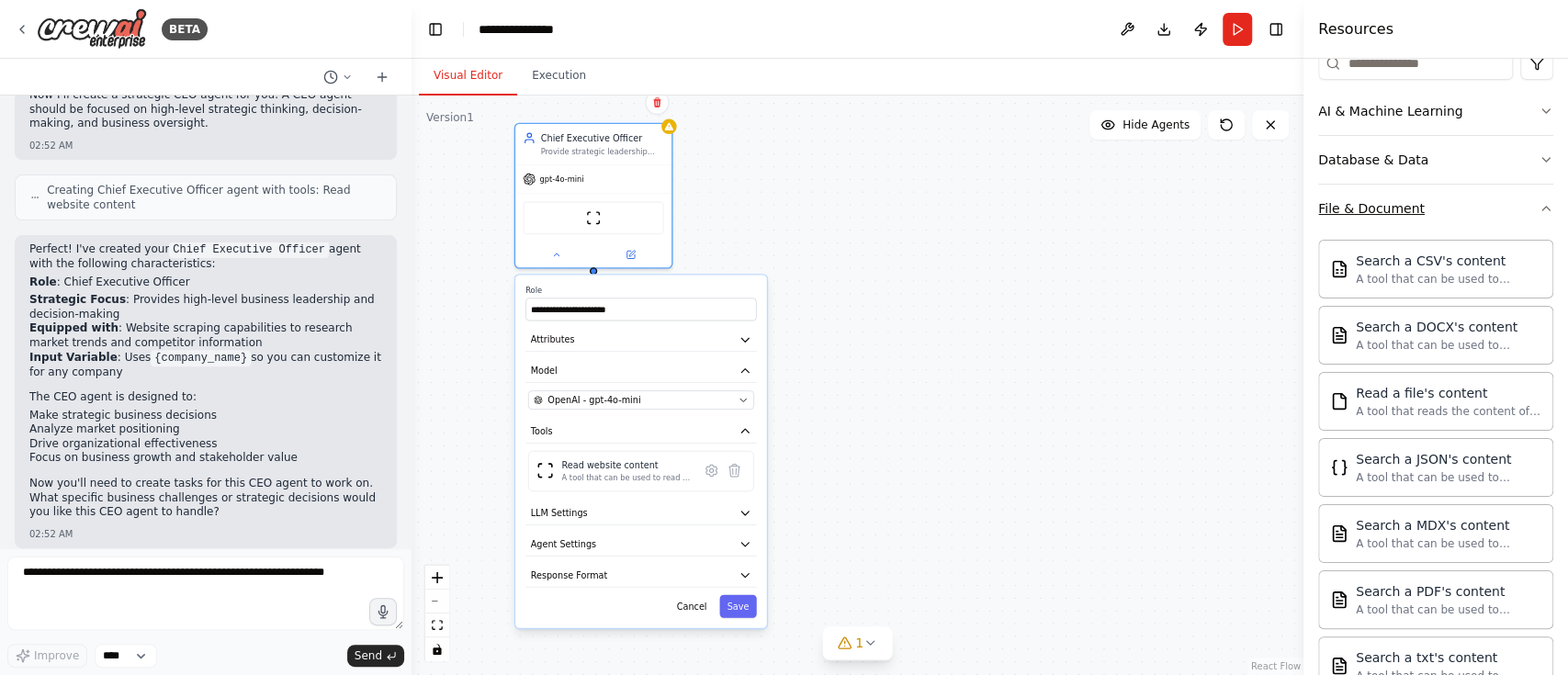
click at [1530, 220] on button "File & Document" at bounding box center [1436, 208] width 235 height 48
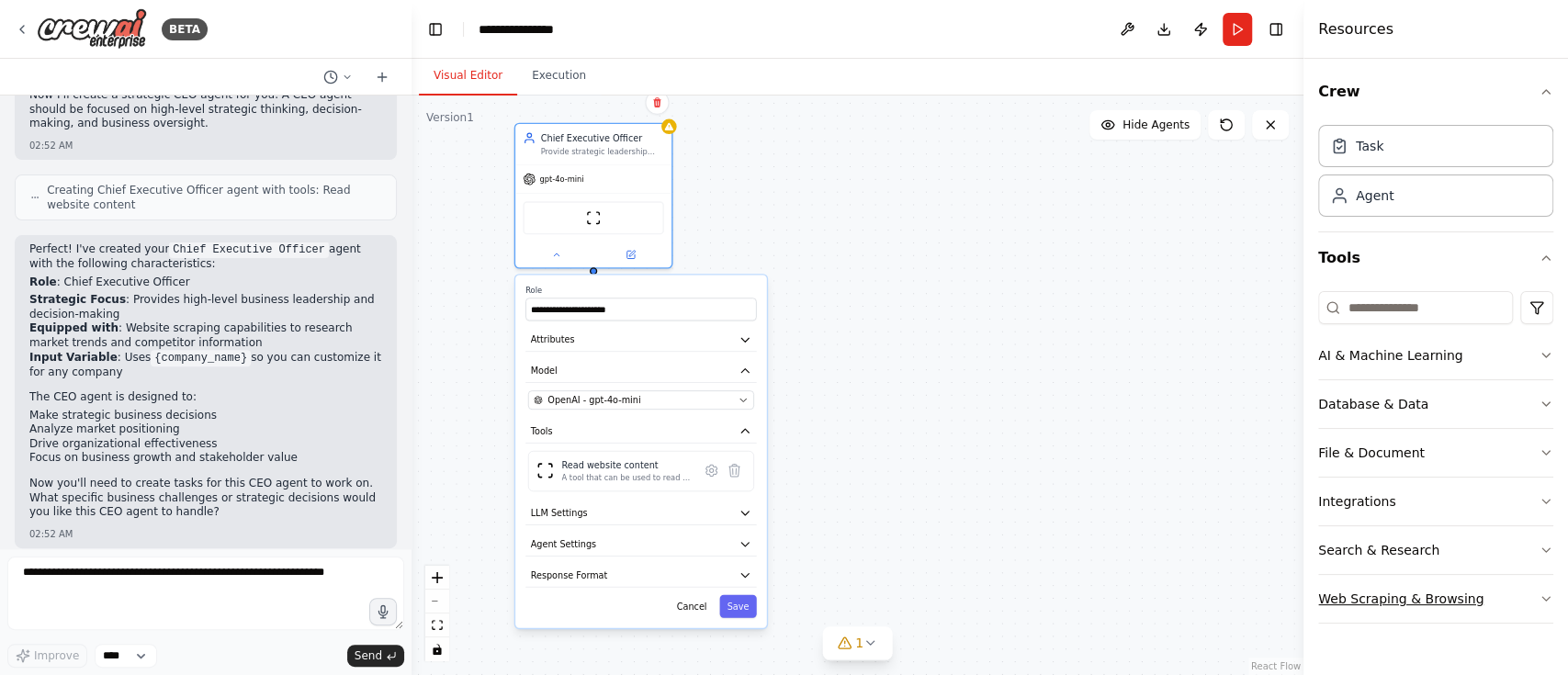
click at [1545, 599] on icon "button" at bounding box center [1546, 599] width 8 height 4
click at [1539, 593] on icon "button" at bounding box center [1546, 599] width 15 height 15
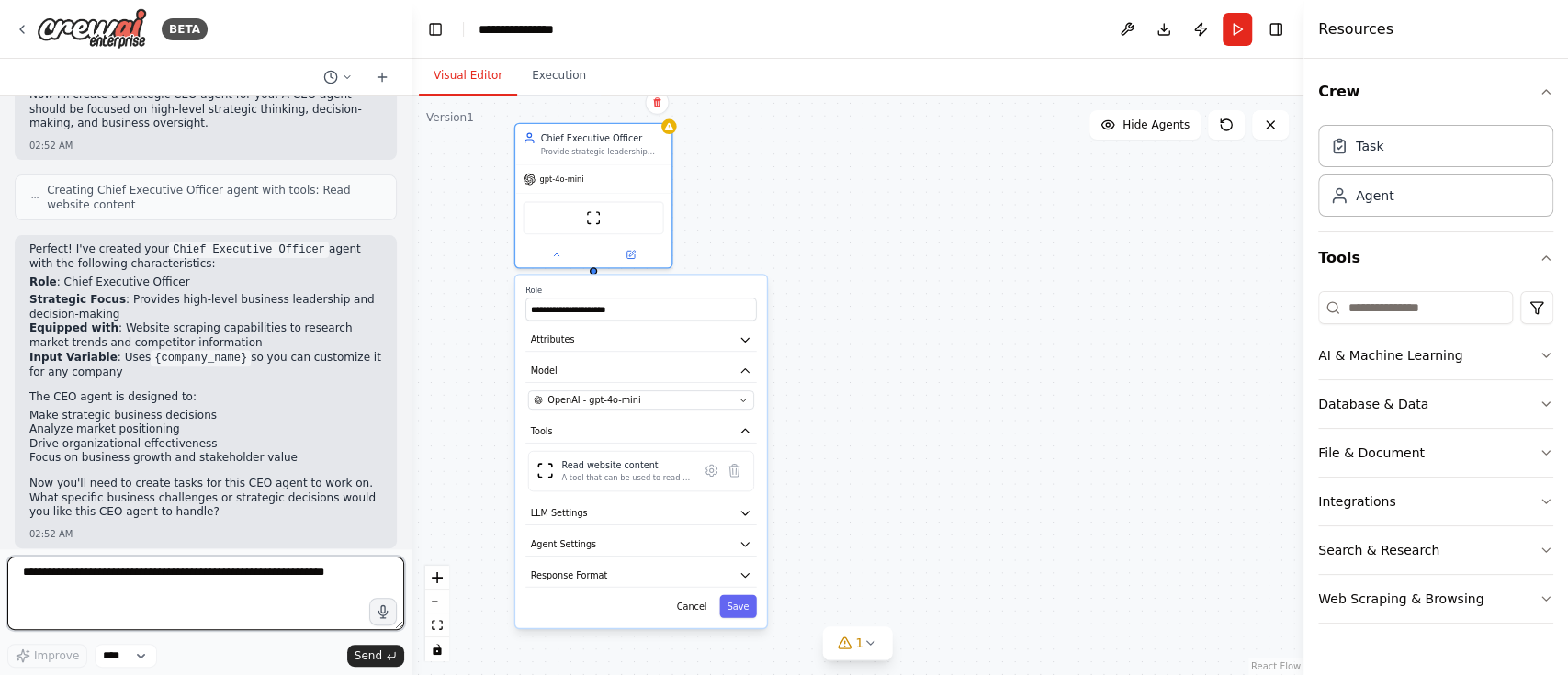
click at [186, 576] on textarea at bounding box center [206, 593] width 397 height 73
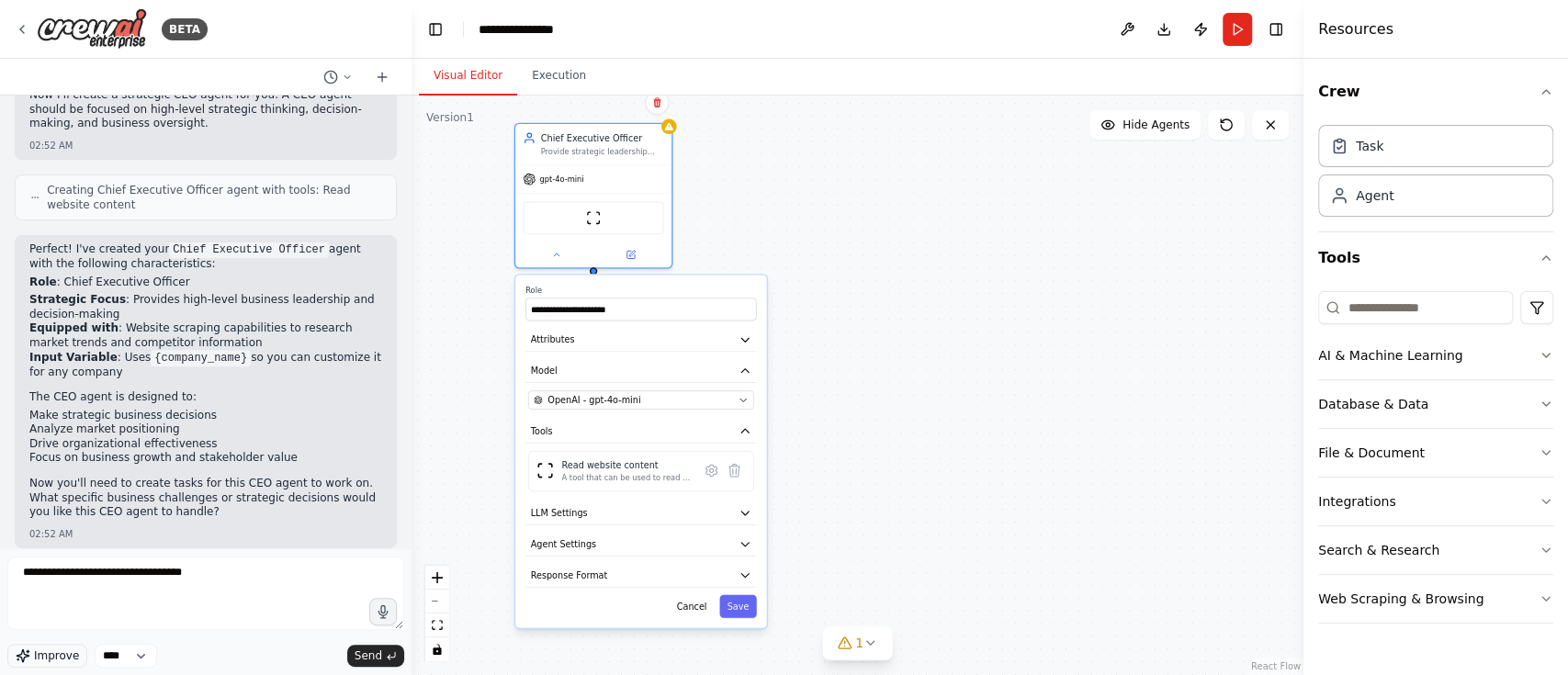
click at [58, 661] on span "Improve" at bounding box center [56, 656] width 45 height 15
drag, startPoint x: 22, startPoint y: 582, endPoint x: 175, endPoint y: 631, distance: 160.7
click at [175, 631] on div "**********" at bounding box center [206, 596] width 397 height 80
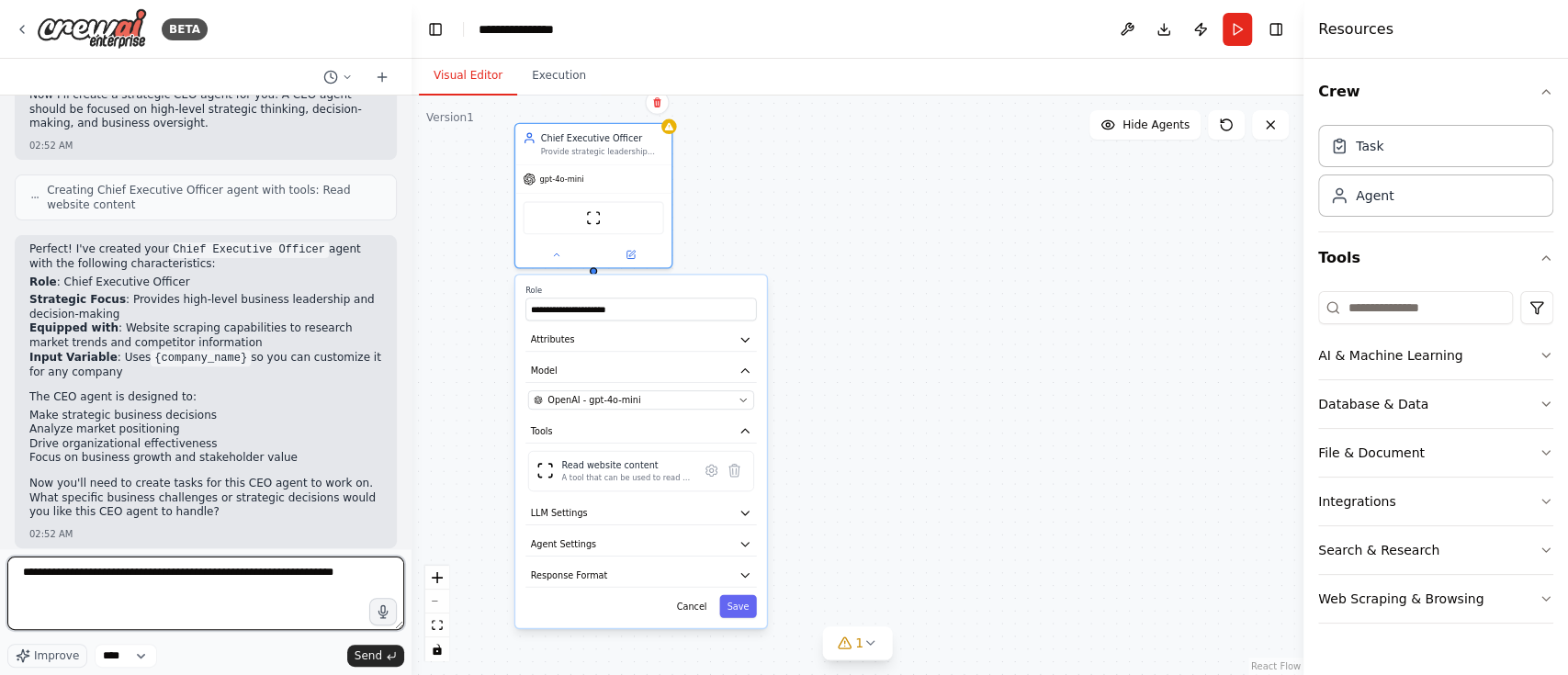
scroll to position [0, 0]
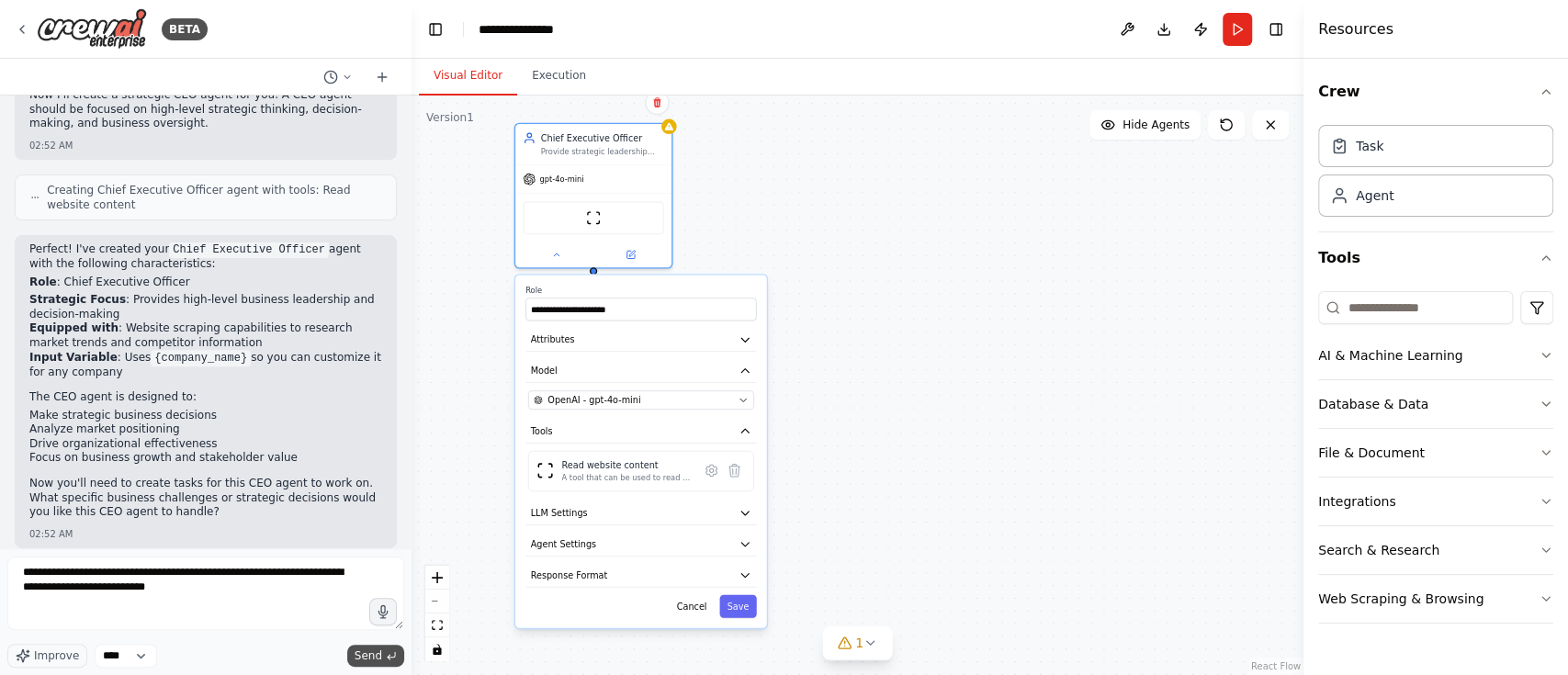
click at [364, 652] on span "Send" at bounding box center [368, 656] width 27 height 15
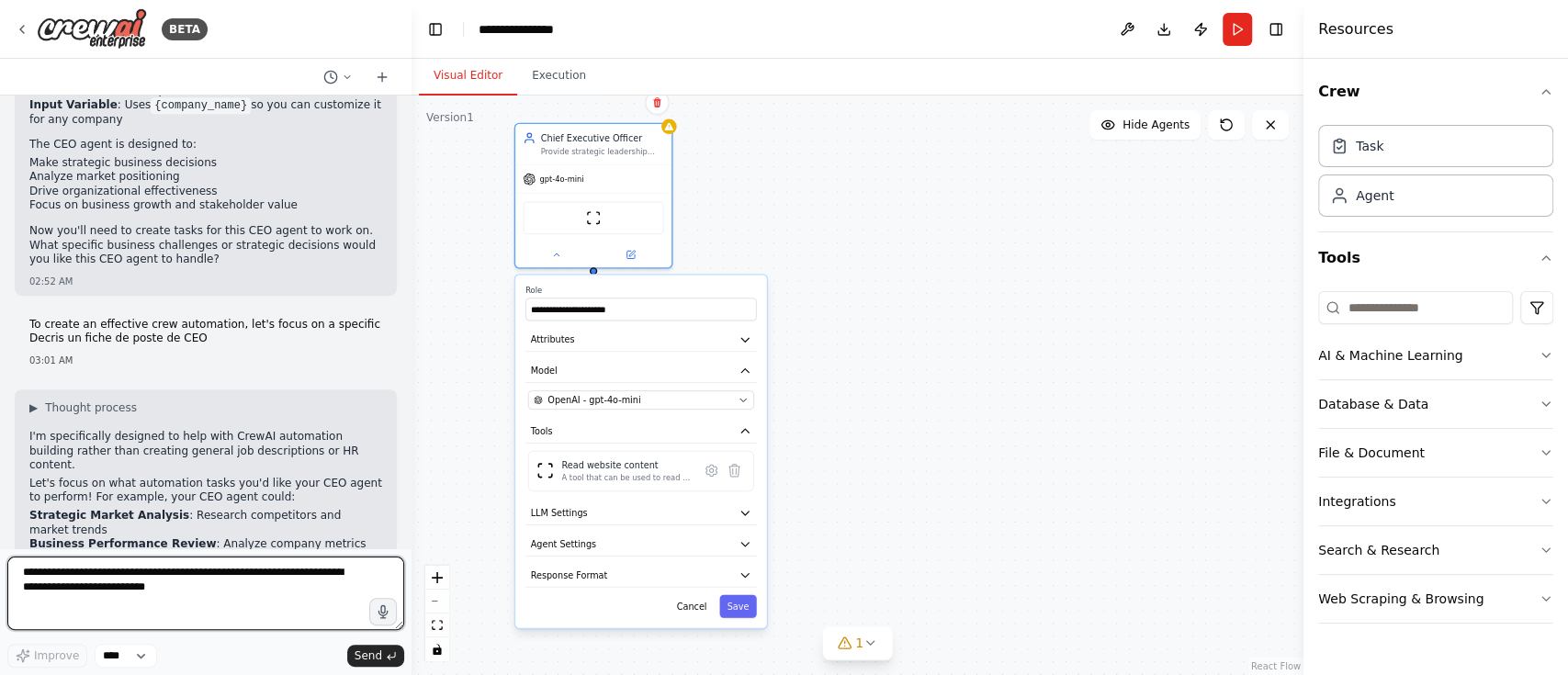
scroll to position [543, 0]
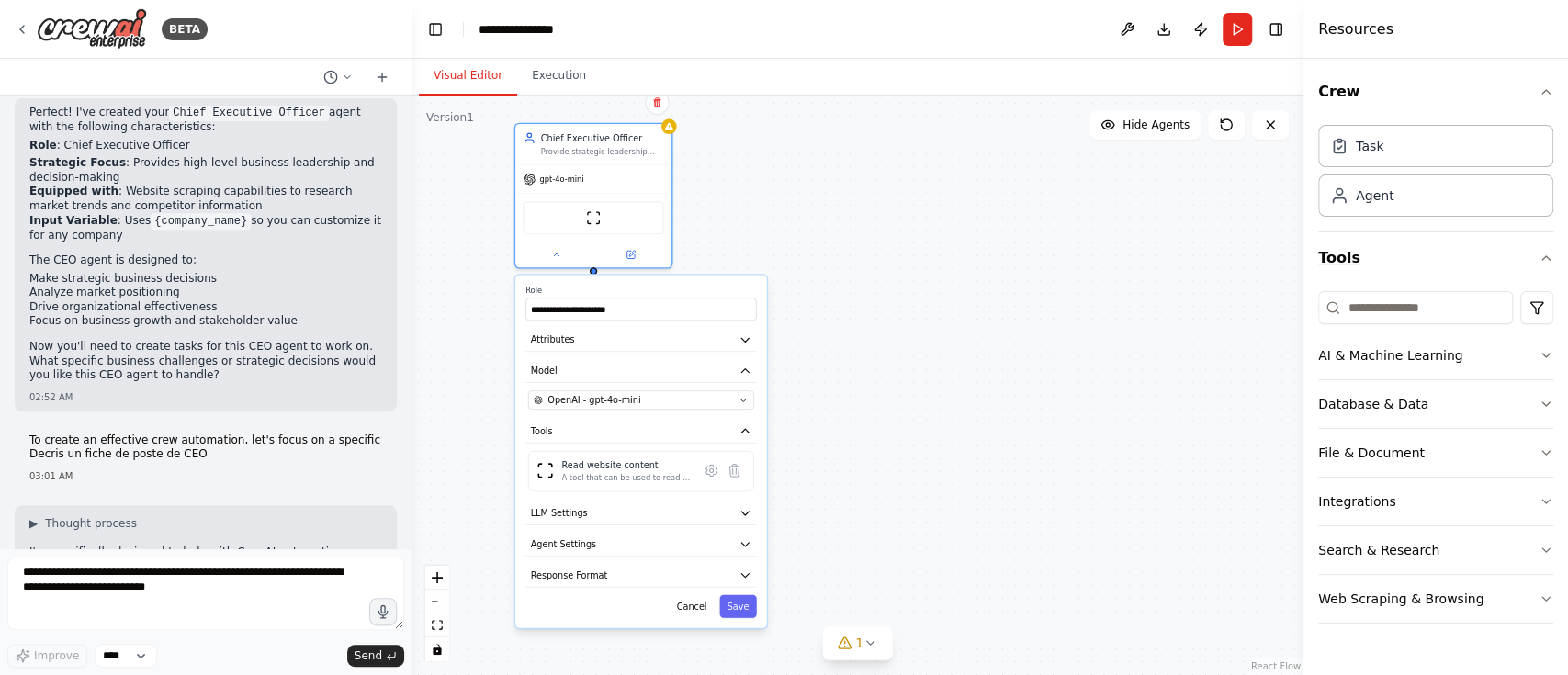
click at [1548, 251] on icon "button" at bounding box center [1546, 258] width 15 height 15
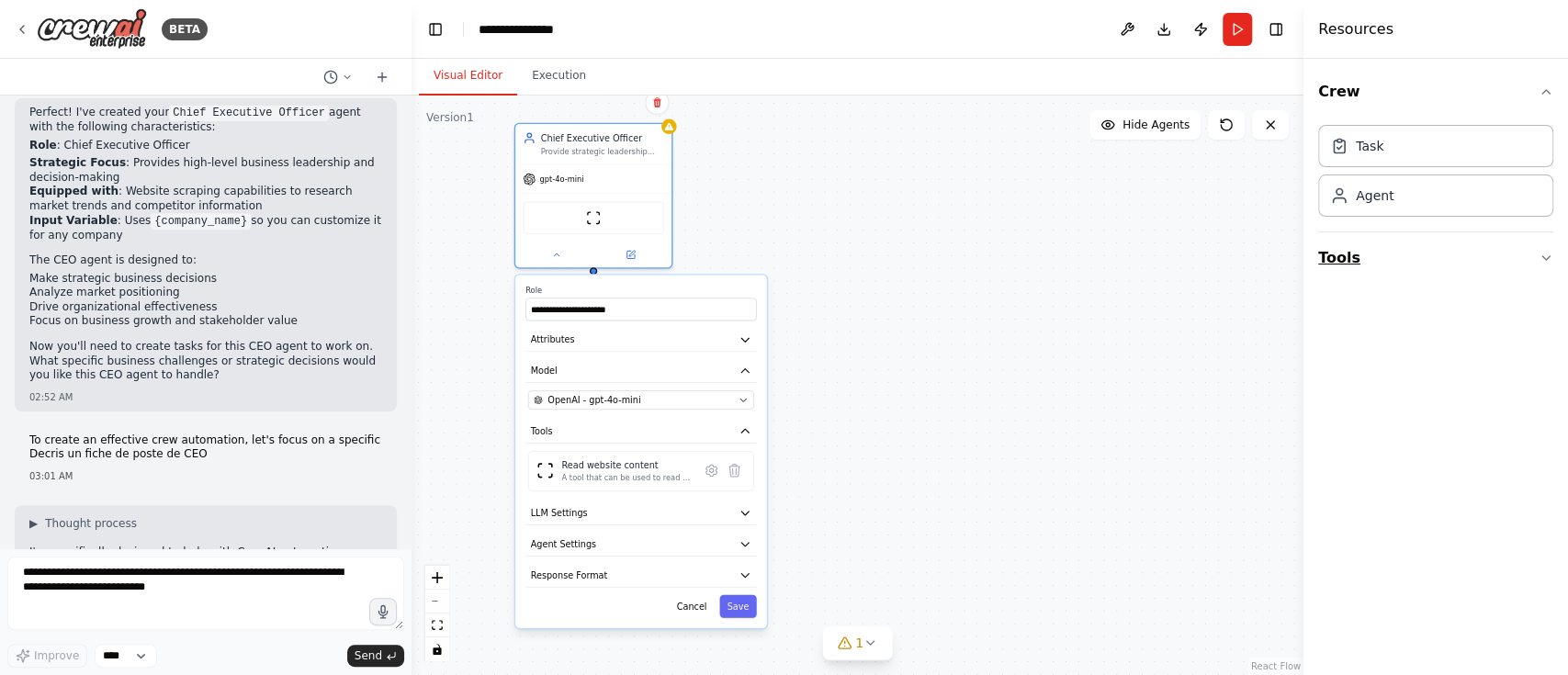
click at [1545, 253] on icon "button" at bounding box center [1546, 258] width 15 height 15
click at [1546, 267] on button "Tools" at bounding box center [1436, 258] width 235 height 52
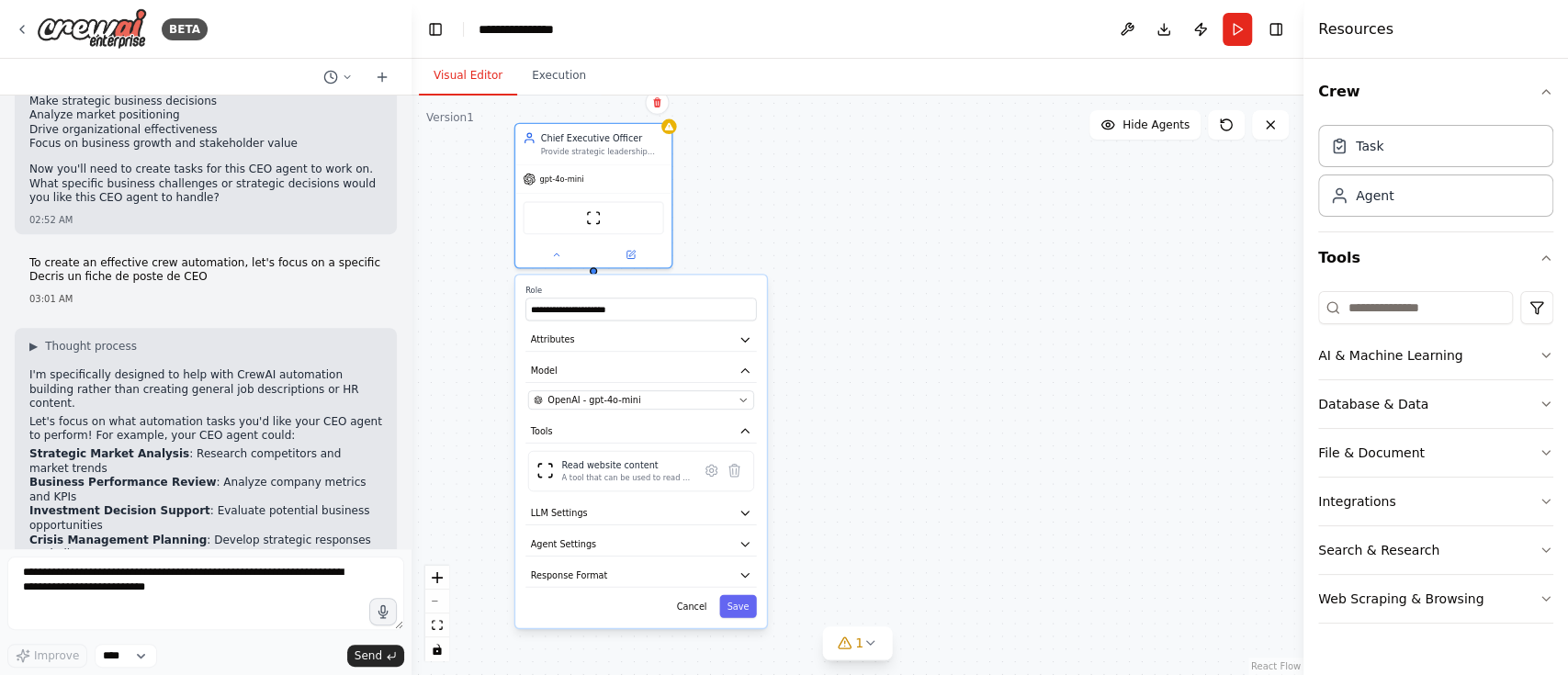
scroll to position [787, 0]
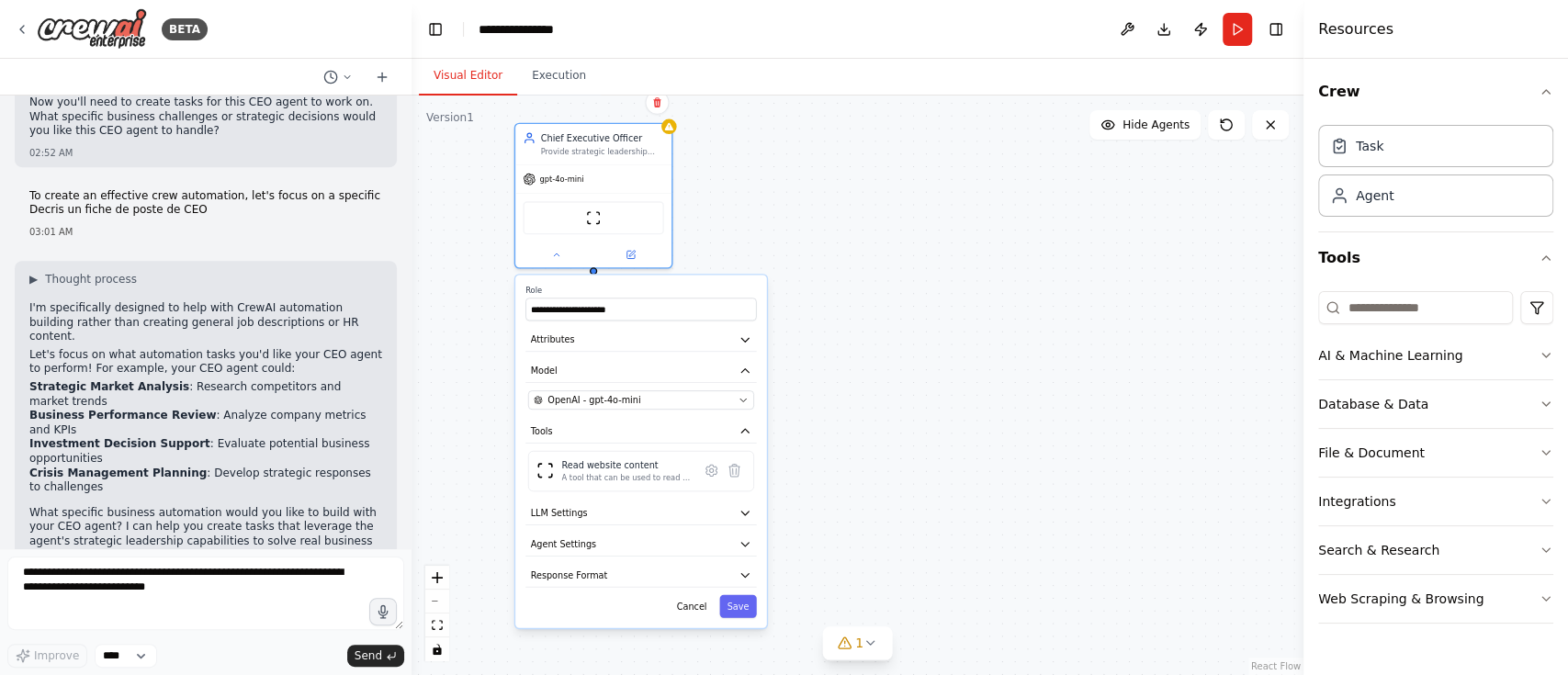
click at [201, 506] on p "What specific business automation would you like to build with your CEO agent? …" at bounding box center [206, 534] width 353 height 57
drag, startPoint x: 154, startPoint y: 469, endPoint x: 232, endPoint y: 500, distance: 83.9
click at [232, 506] on p "What specific business automation would you like to build with your CEO agent? …" at bounding box center [206, 534] width 353 height 57
copy p "create tasks that leverage the agent's strategic leadership capabilities to sol…"
click at [71, 575] on textarea "**********" at bounding box center [206, 593] width 397 height 73
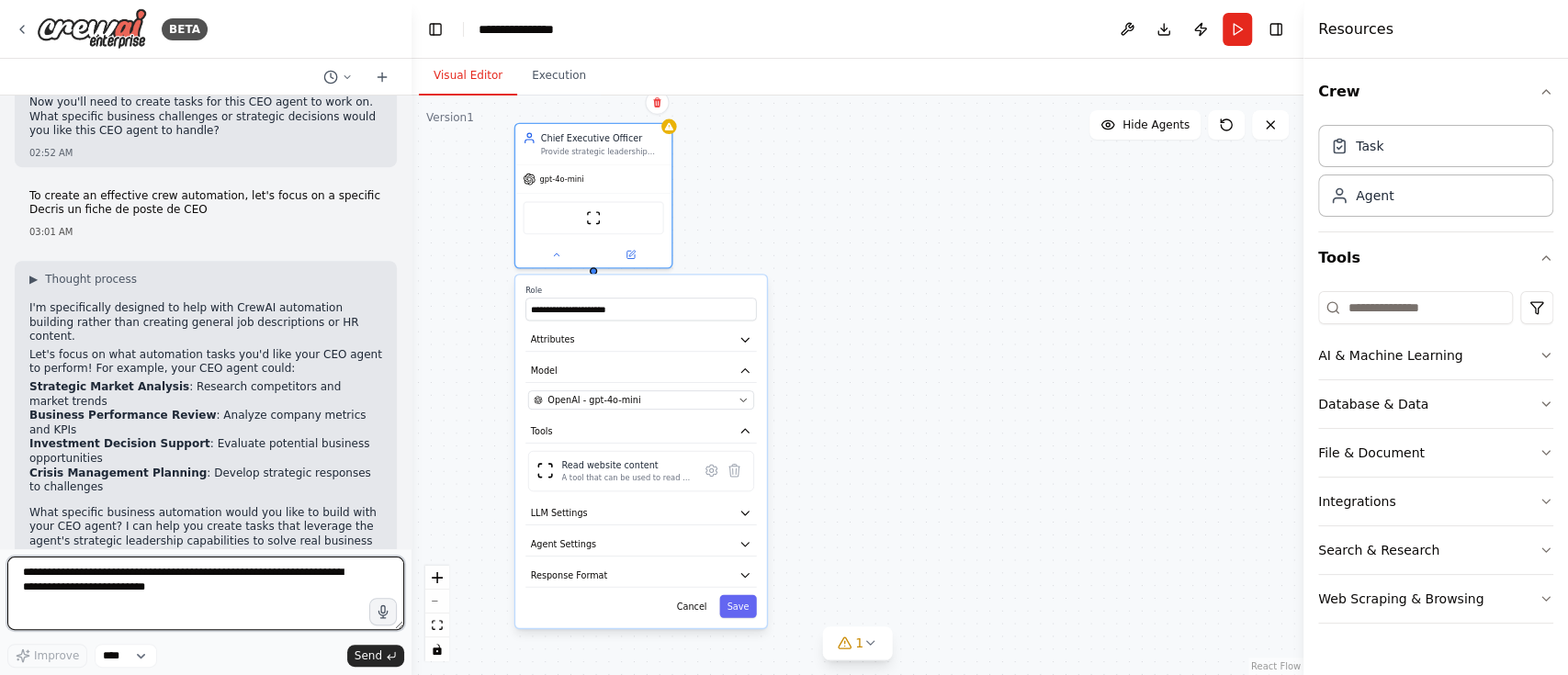
paste textarea "**********"
type textarea "**********"
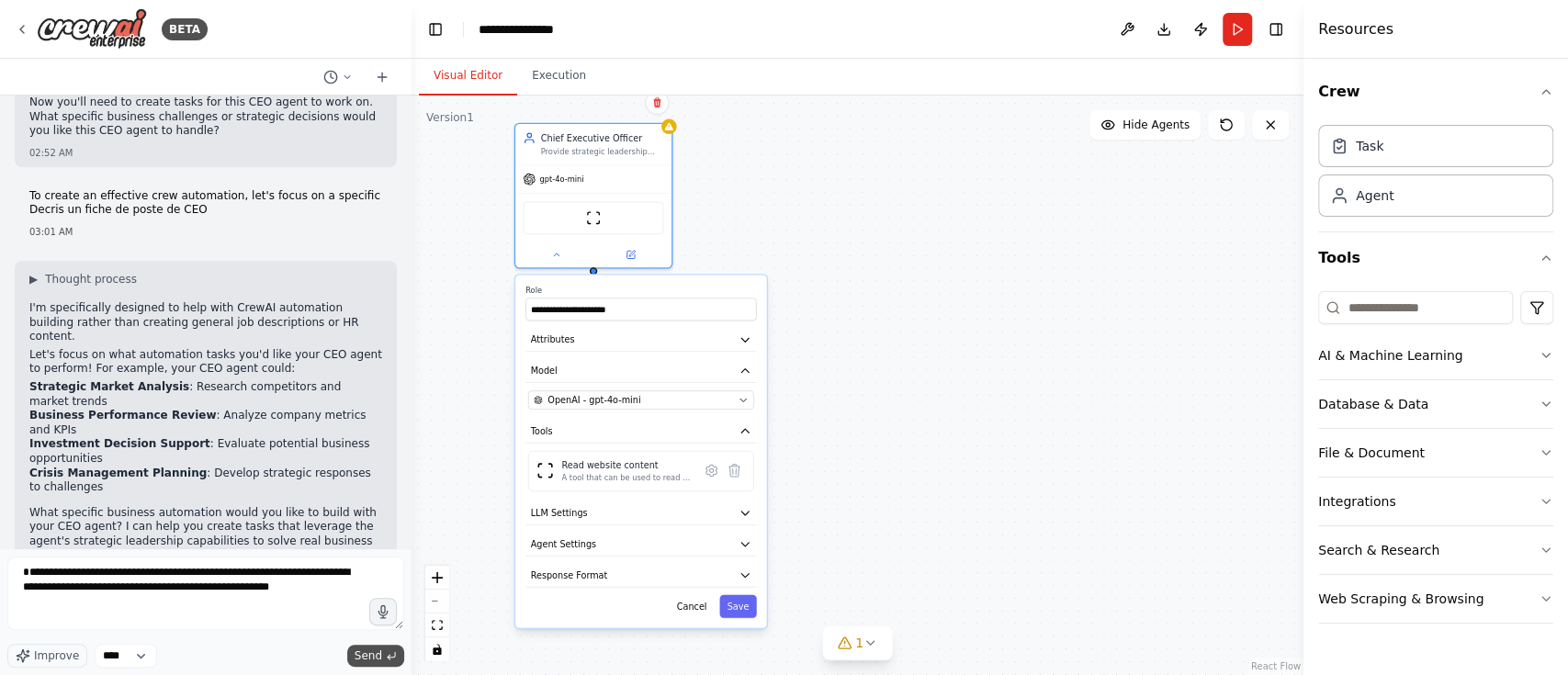
click at [386, 648] on button "Send" at bounding box center [376, 655] width 57 height 22
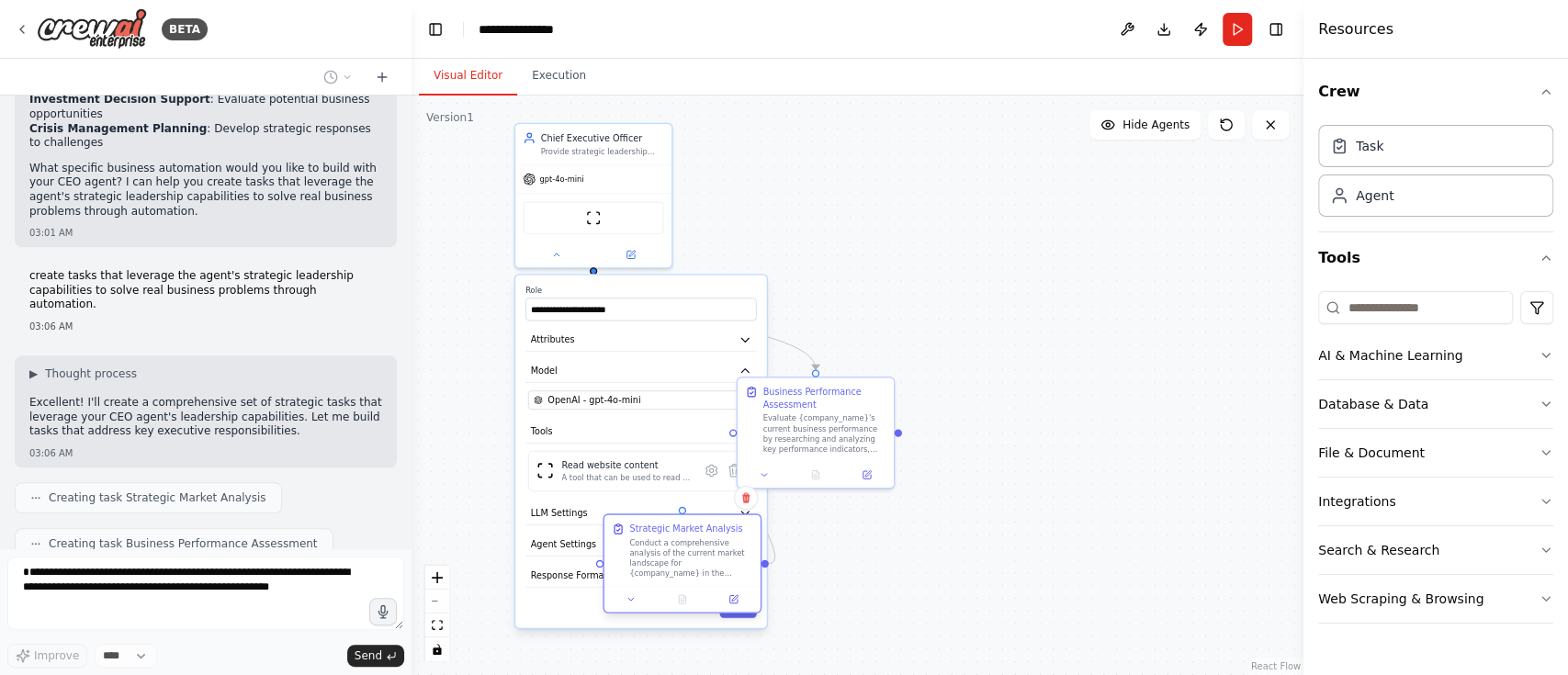
scroll to position [1177, 0]
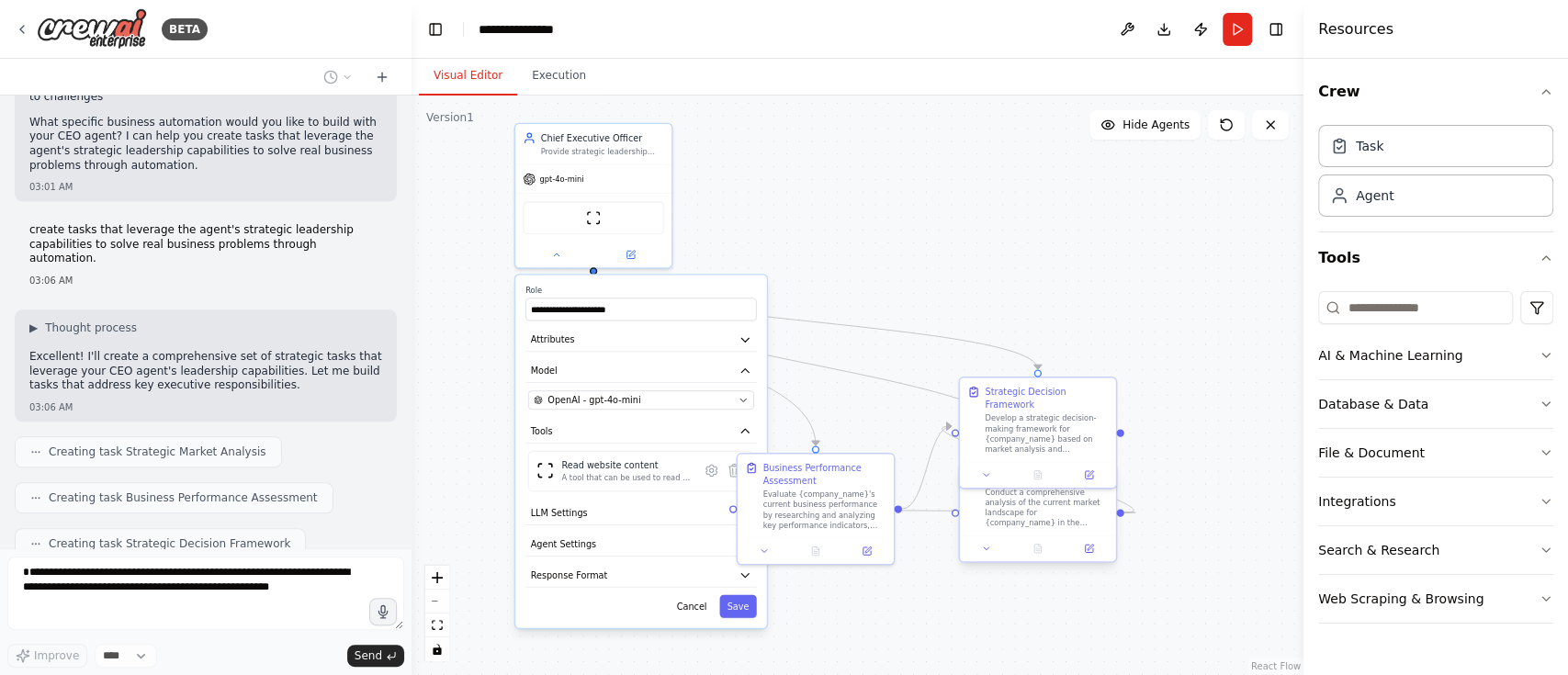
drag, startPoint x: 572, startPoint y: 444, endPoint x: 1021, endPoint y: 533, distance: 457.7
click at [1021, 533] on div "Strategic Market Analysis Conduct a comprehensive analysis of the current marke…" at bounding box center [1037, 513] width 159 height 100
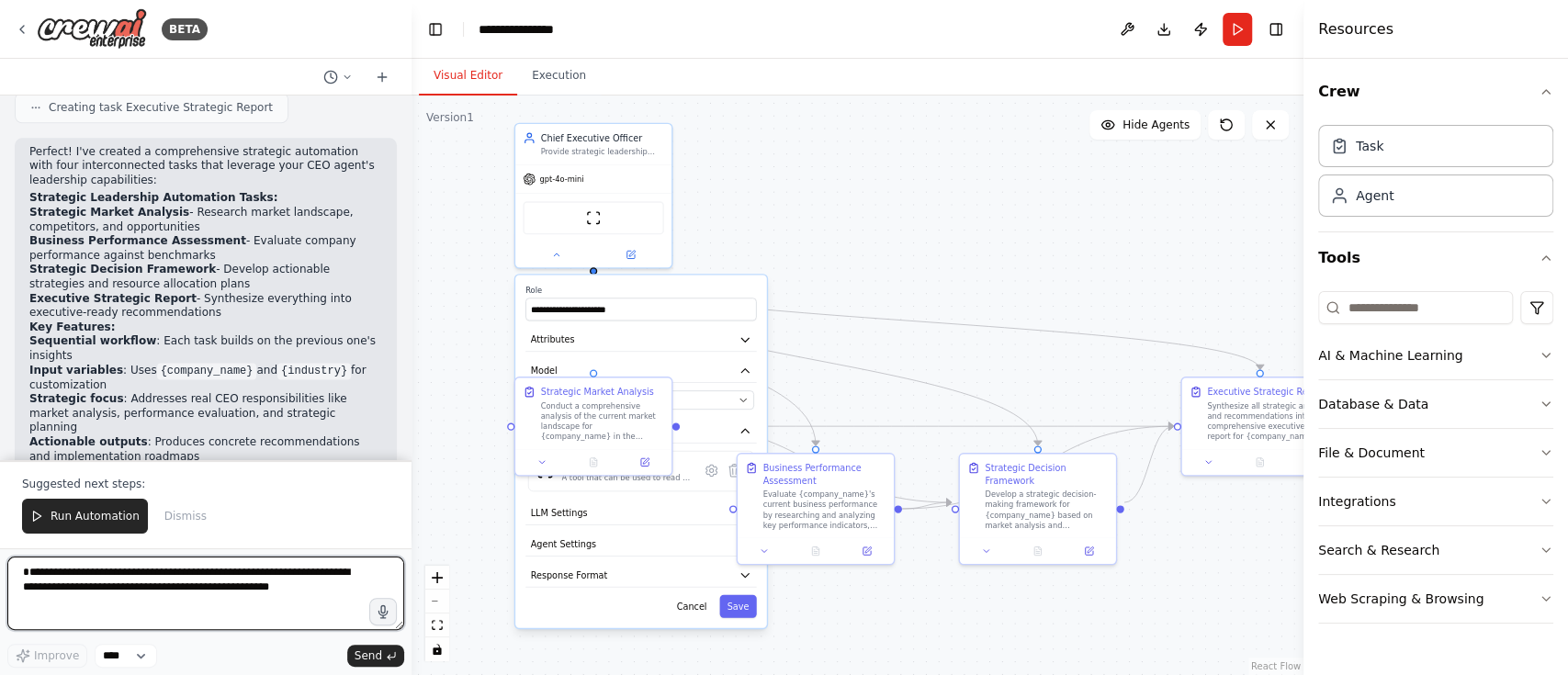
scroll to position [1673, 0]
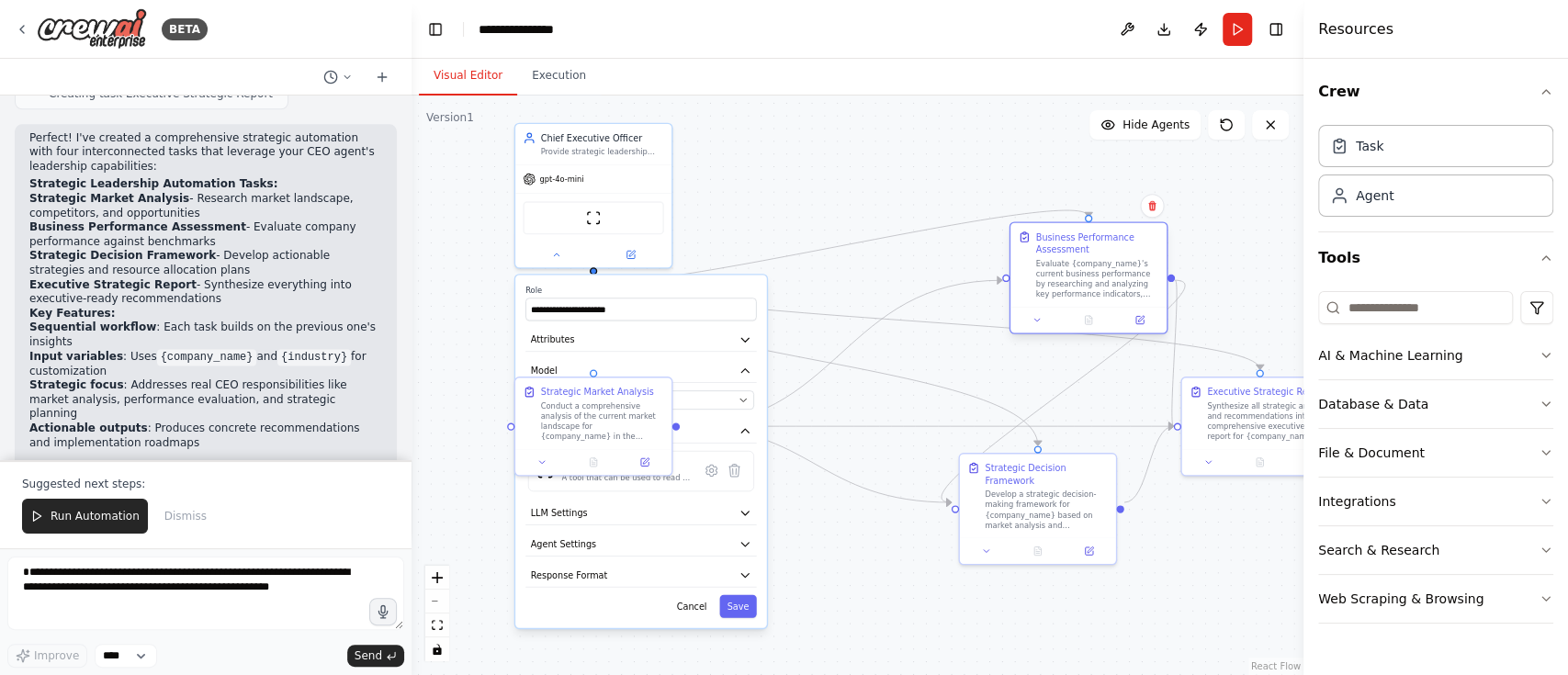
drag, startPoint x: 810, startPoint y: 503, endPoint x: 1084, endPoint y: 275, distance: 356.5
click at [1084, 275] on div "Evaluate {company_name}'s current business performance by researching and analy…" at bounding box center [1097, 278] width 123 height 40
drag, startPoint x: 693, startPoint y: 319, endPoint x: 623, endPoint y: 356, distance: 79.2
click at [623, 356] on div "**********" at bounding box center [641, 452] width 252 height 353
drag, startPoint x: 739, startPoint y: 286, endPoint x: 737, endPoint y: 298, distance: 12.2
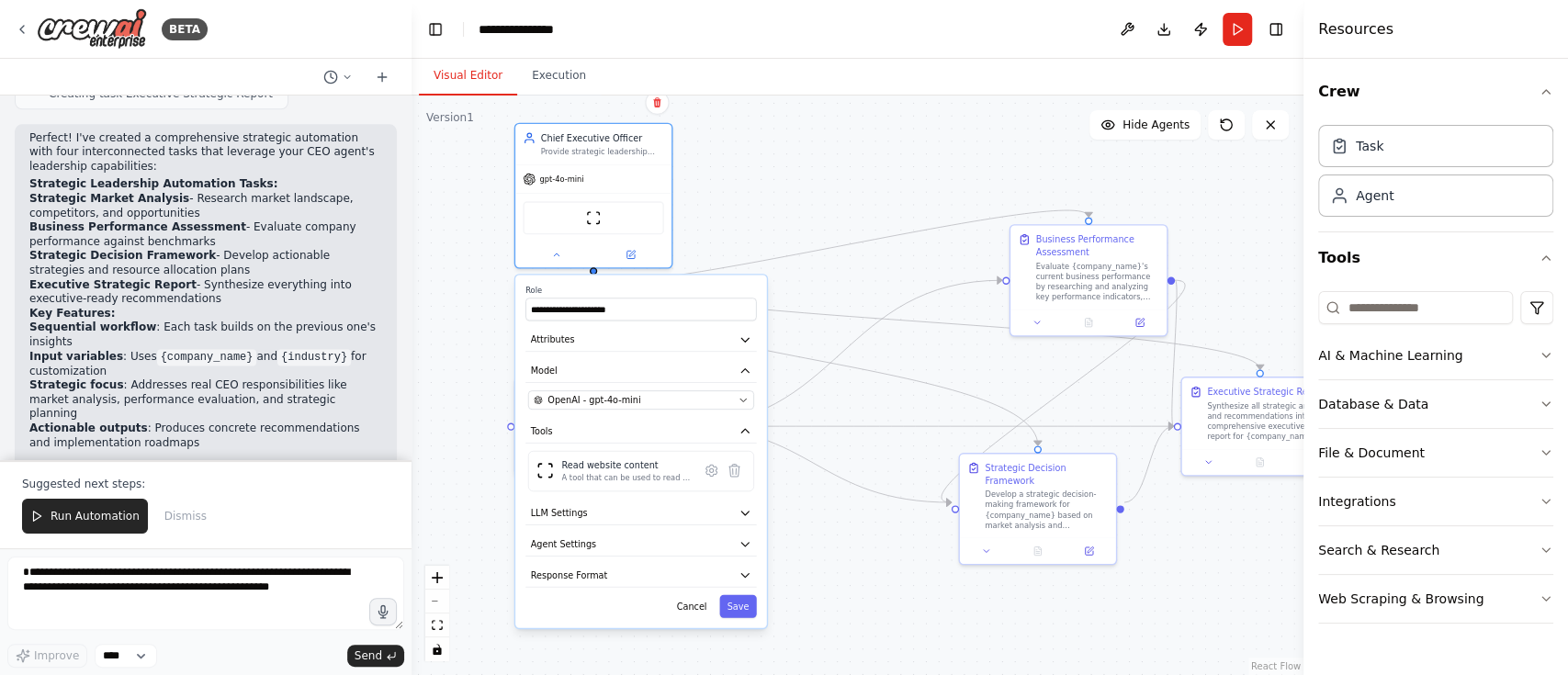
click at [737, 296] on label "Role" at bounding box center [641, 290] width 232 height 10
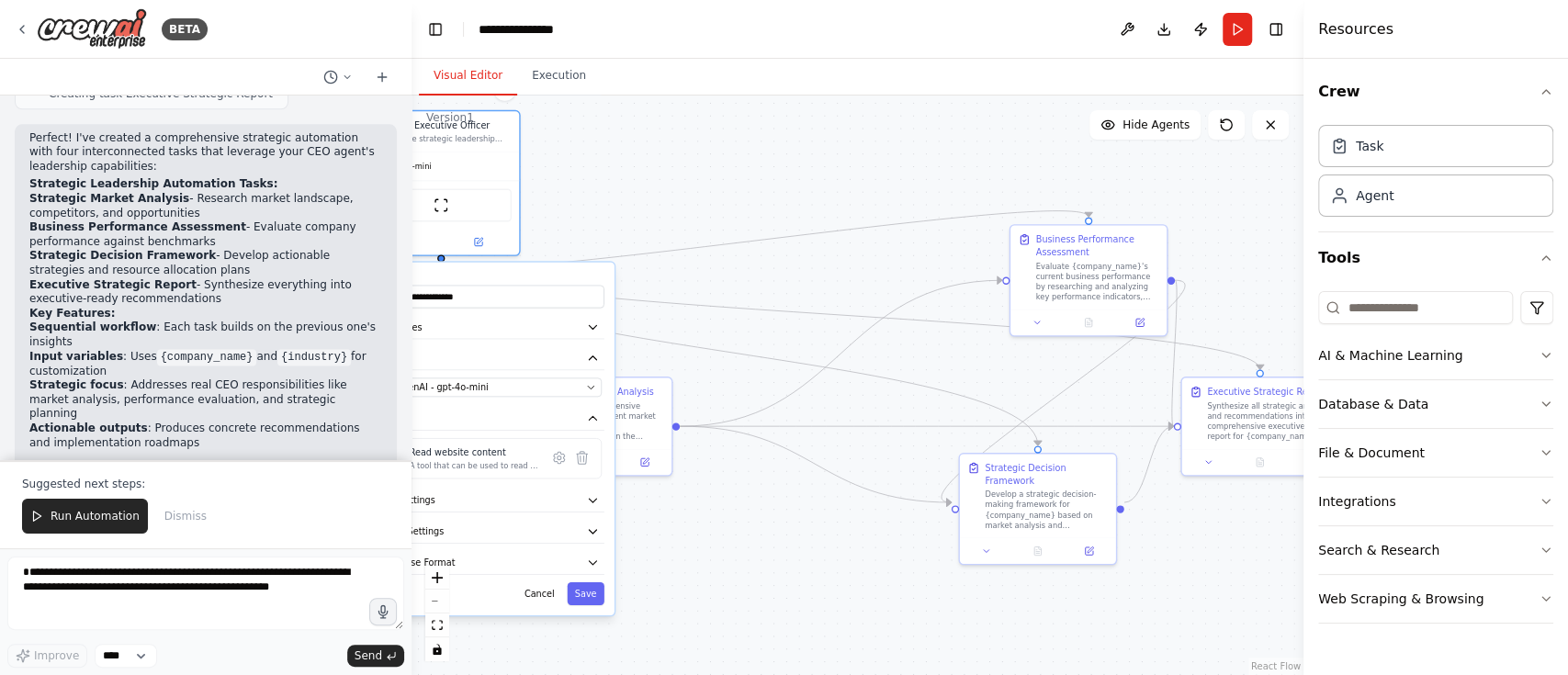
drag, startPoint x: 736, startPoint y: 300, endPoint x: 587, endPoint y: 275, distance: 151.1
click at [587, 275] on label "Role" at bounding box center [488, 278] width 232 height 10
drag, startPoint x: 643, startPoint y: 404, endPoint x: 902, endPoint y: 525, distance: 285.9
click at [902, 525] on div "Conduct a comprehensive analysis of the current market landscape for {company_n…" at bounding box center [855, 532] width 123 height 40
drag, startPoint x: 571, startPoint y: 292, endPoint x: 611, endPoint y: 413, distance: 127.4
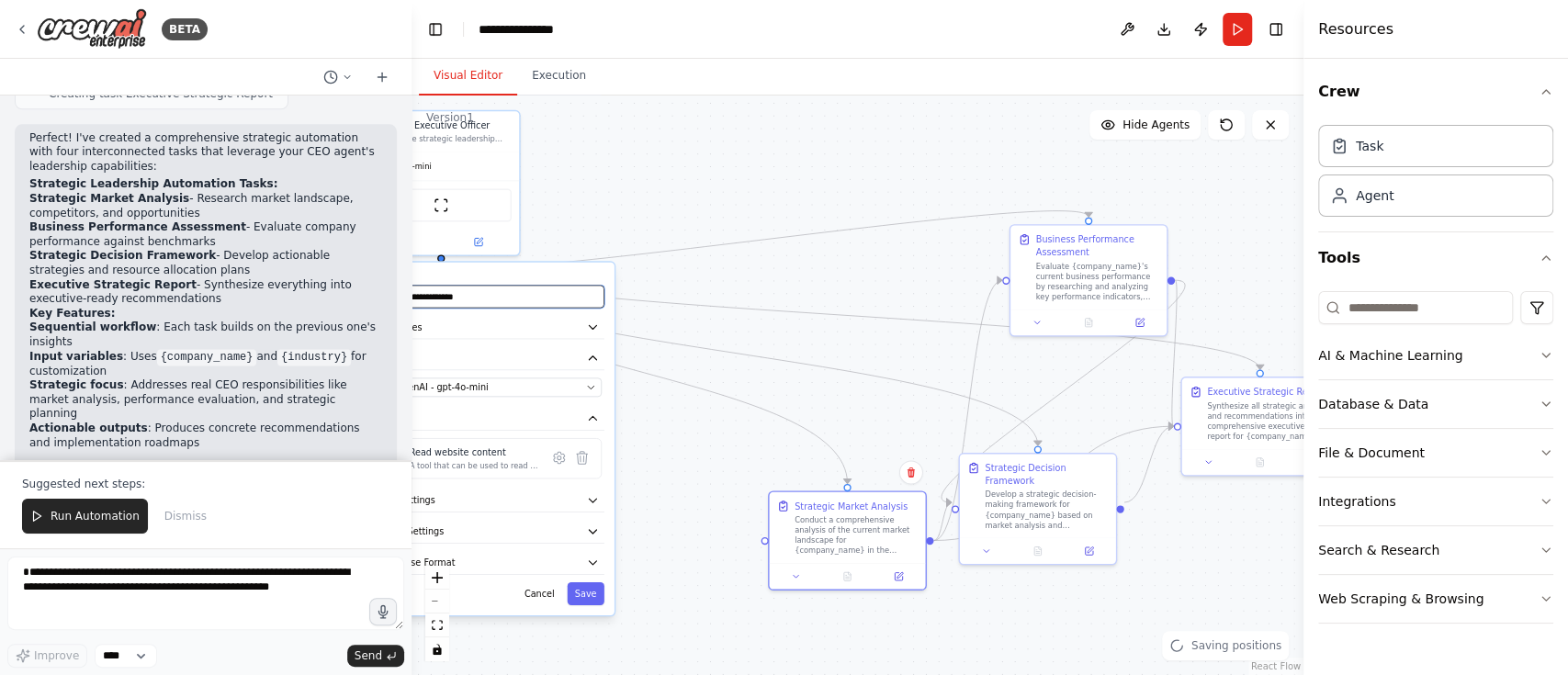
click at [611, 413] on div "**********" at bounding box center [488, 439] width 252 height 353
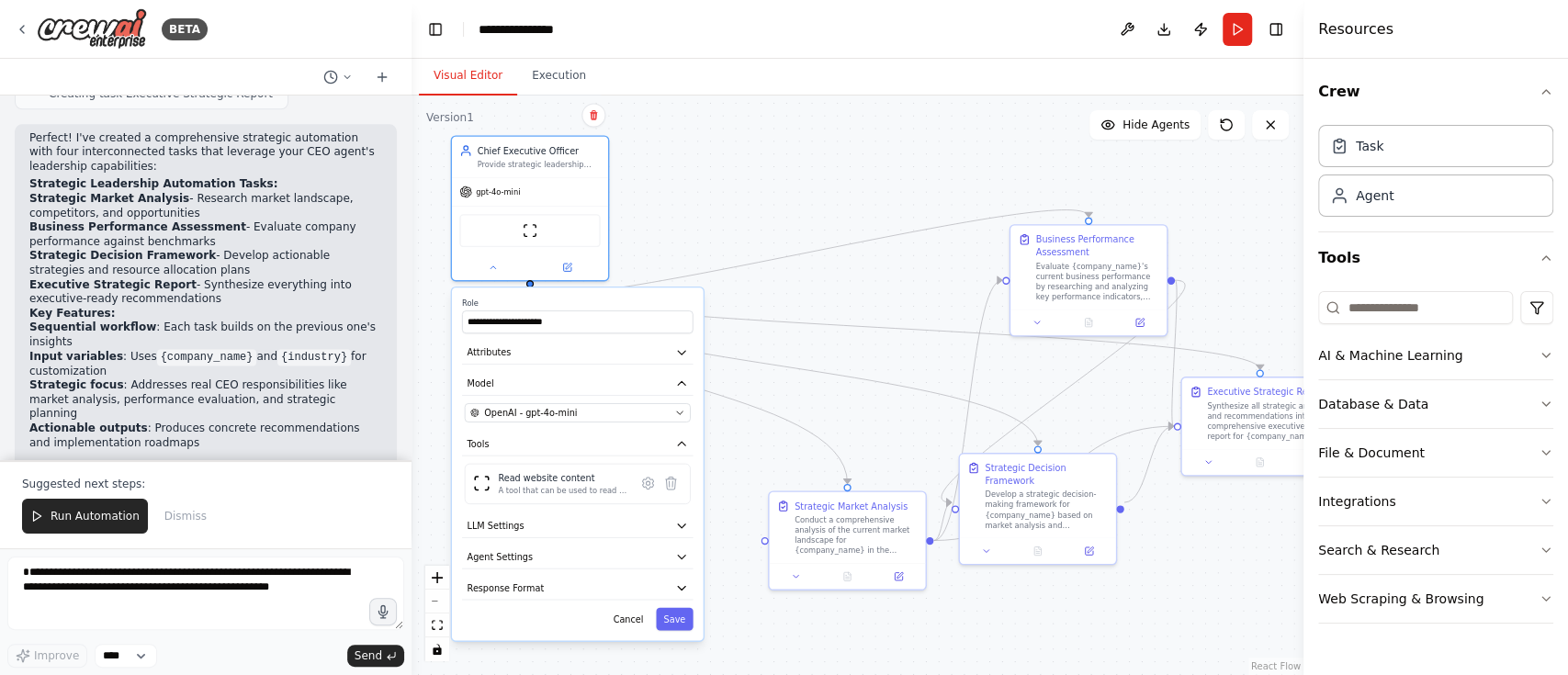
drag, startPoint x: 607, startPoint y: 273, endPoint x: 698, endPoint y: 298, distance: 94.4
click at [698, 298] on div "**********" at bounding box center [577, 464] width 252 height 353
click at [1121, 580] on div ".deletable-edge-delete-btn { width: 20px; height: 20px; border: 0px solid #ffff…" at bounding box center [857, 385] width 892 height 579
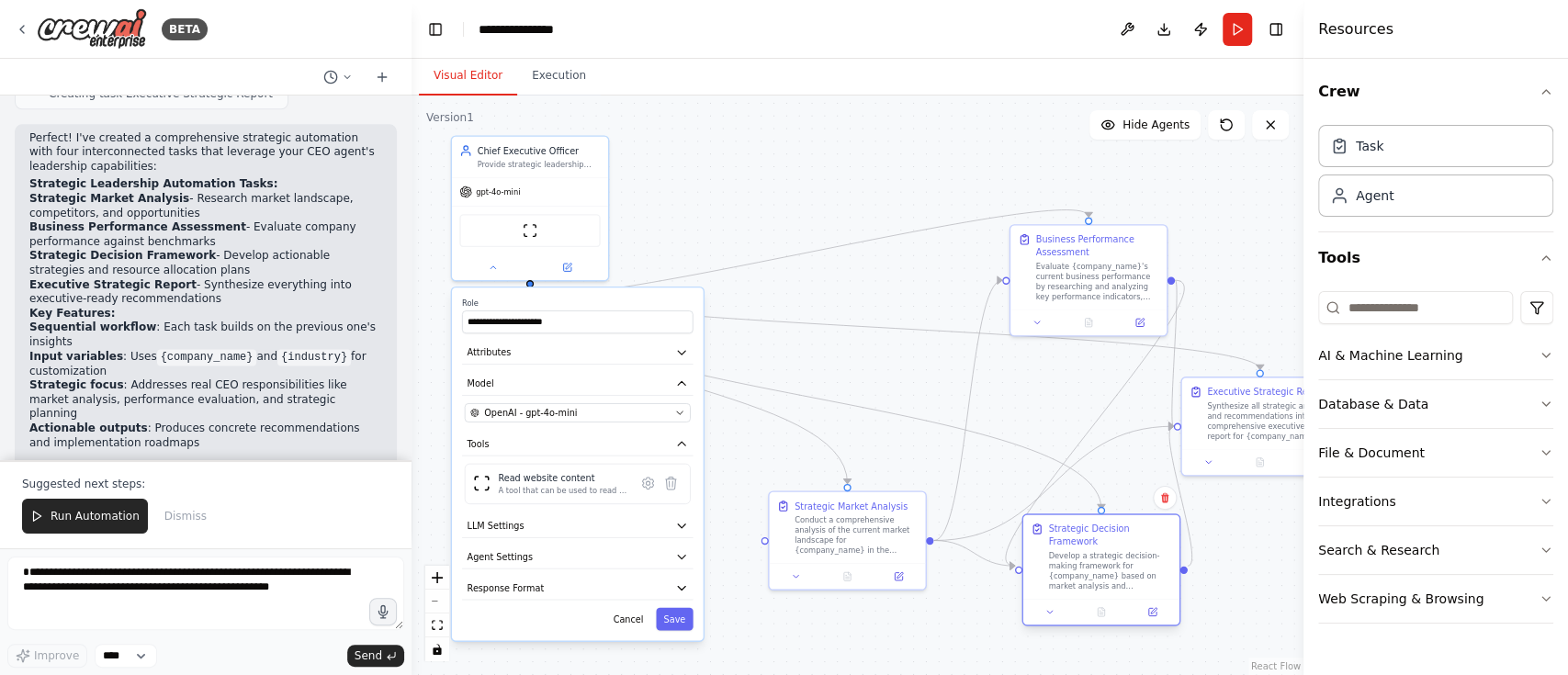
drag, startPoint x: 1062, startPoint y: 483, endPoint x: 1130, endPoint y: 556, distance: 99.8
click at [1130, 556] on div "Develop a strategic decision-making framework for {company_name} based on marke…" at bounding box center [1109, 570] width 123 height 40
drag, startPoint x: 1102, startPoint y: 288, endPoint x: 1019, endPoint y: 241, distance: 95.4
click at [1019, 241] on div "Evaluate {company_name}'s current business performance by researching and analy…" at bounding box center [1021, 227] width 123 height 40
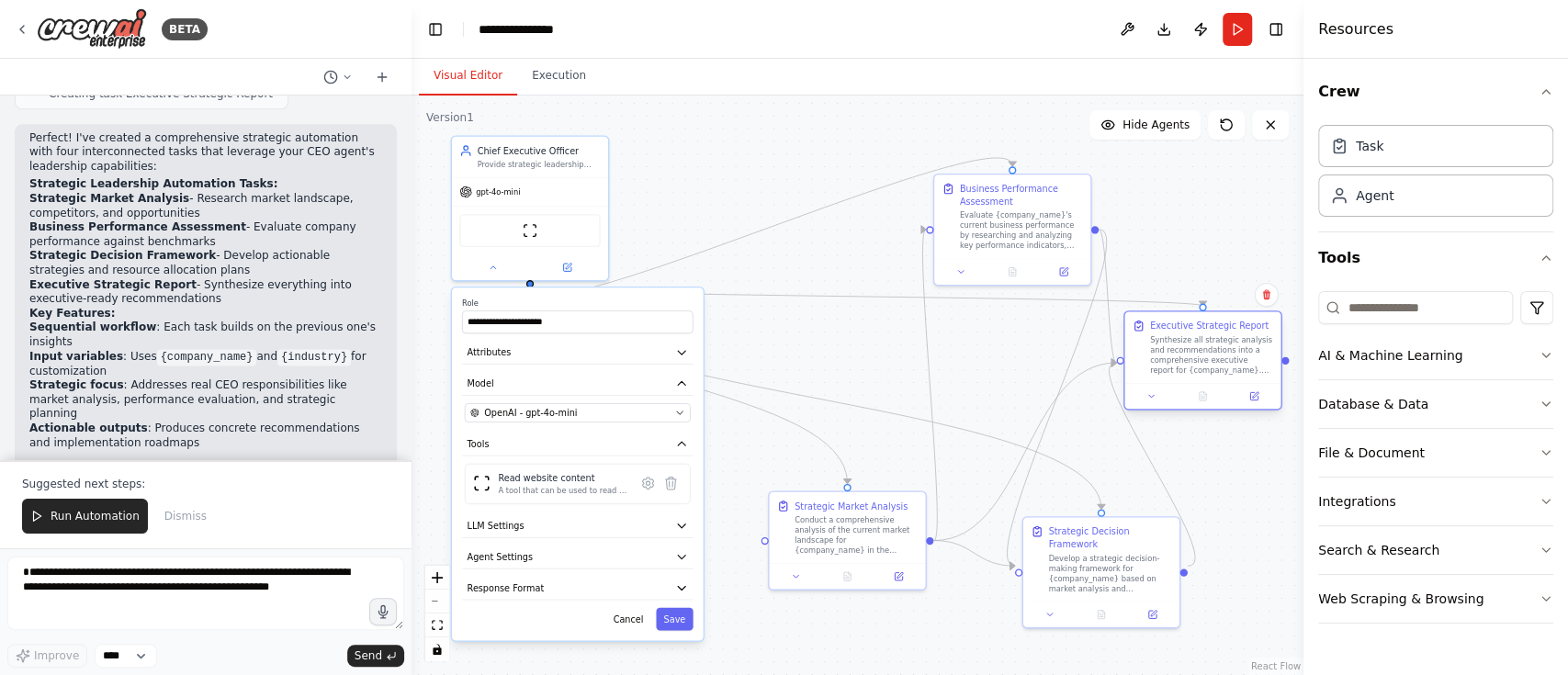
drag, startPoint x: 1218, startPoint y: 408, endPoint x: 1161, endPoint y: 338, distance: 90.3
click at [1161, 338] on div "Synthesize all strategic analysis and recommendations into a comprehensive exec…" at bounding box center [1211, 354] width 123 height 40
click at [624, 302] on label "Role" at bounding box center [577, 302] width 232 height 10
click at [94, 514] on span "Run Automation" at bounding box center [95, 516] width 89 height 15
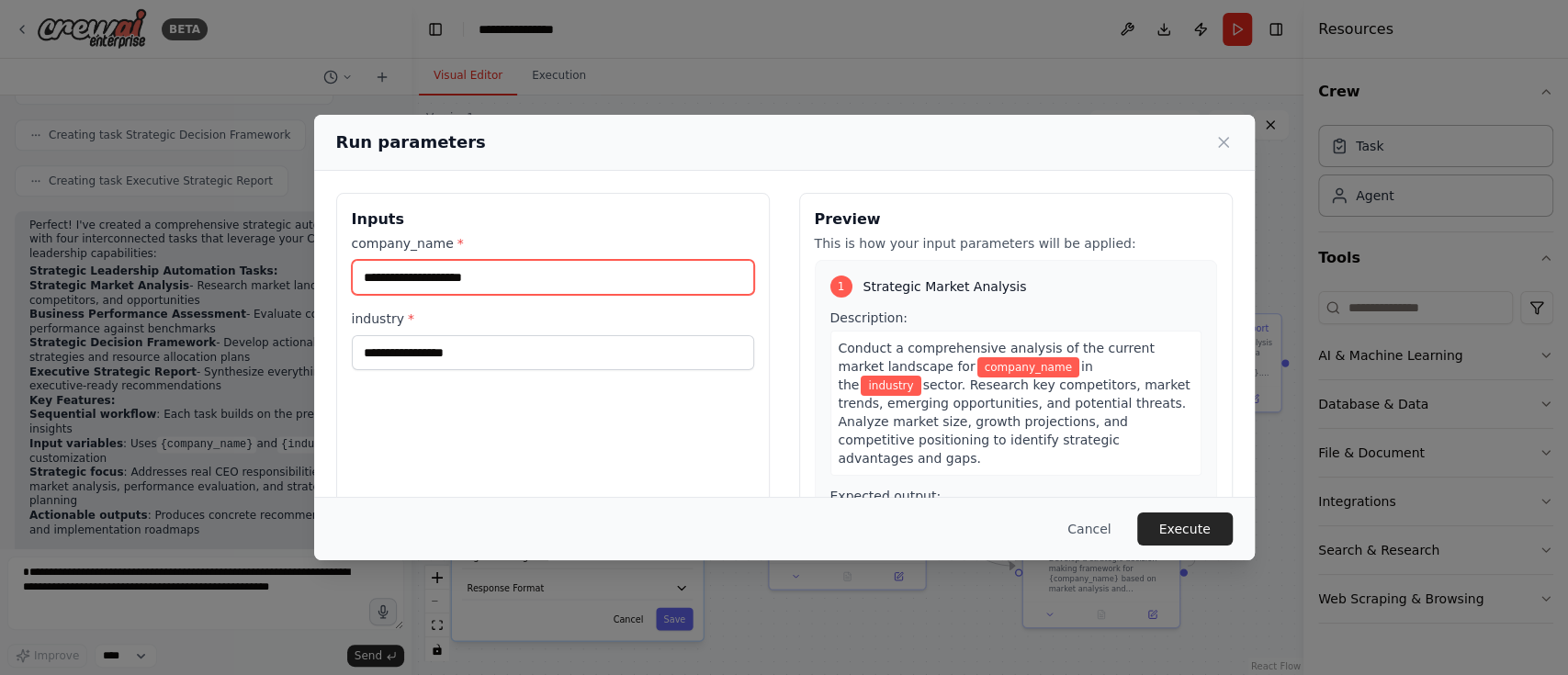
click at [510, 284] on input "company_name *" at bounding box center [553, 277] width 402 height 35
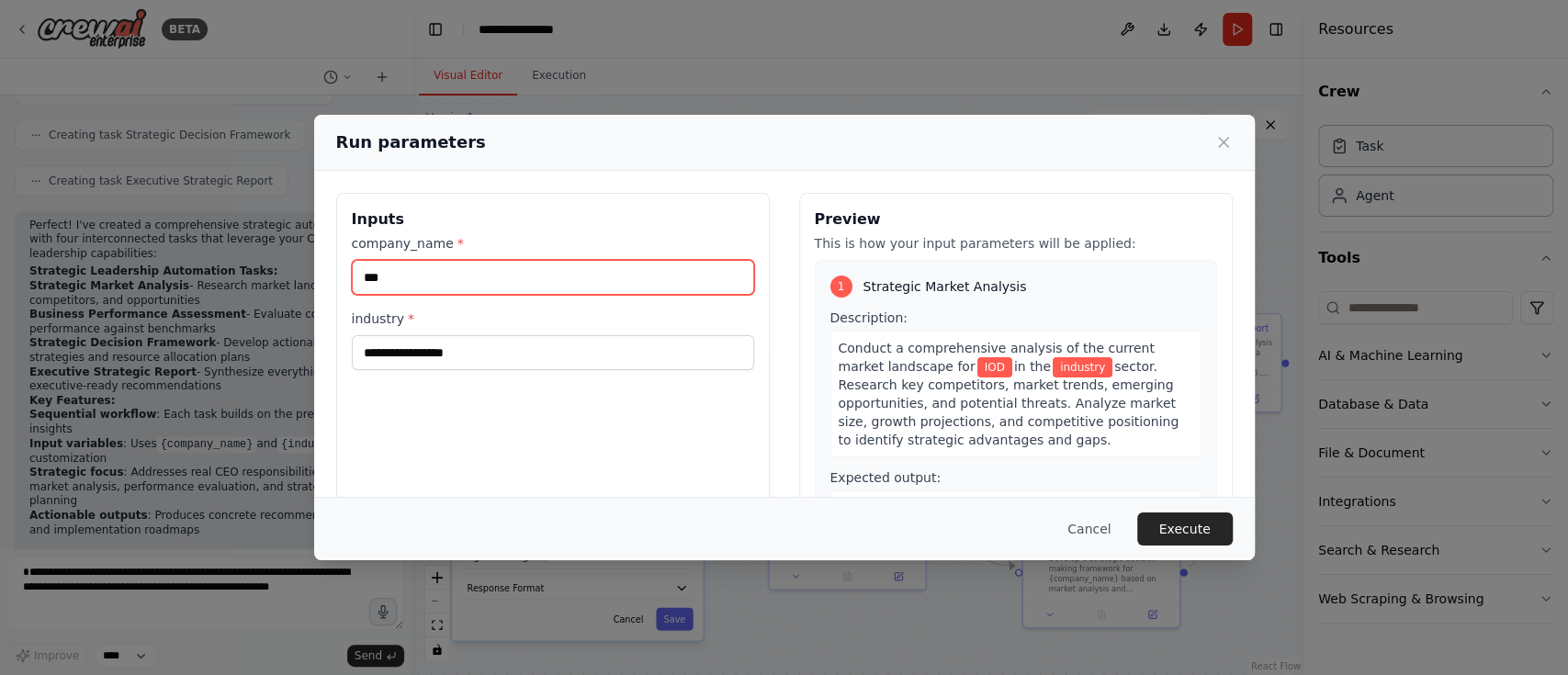
type input "***"
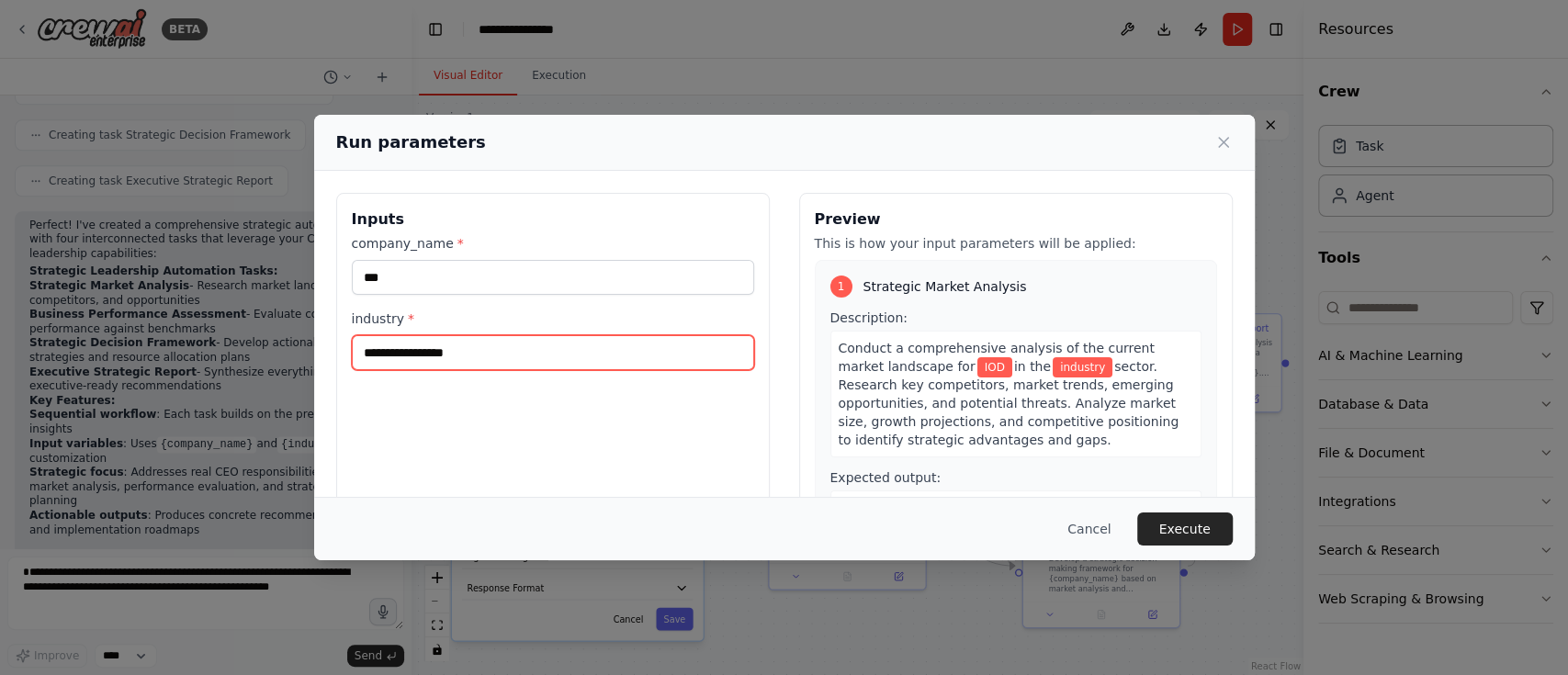
click at [515, 359] on input "industry *" at bounding box center [553, 352] width 402 height 35
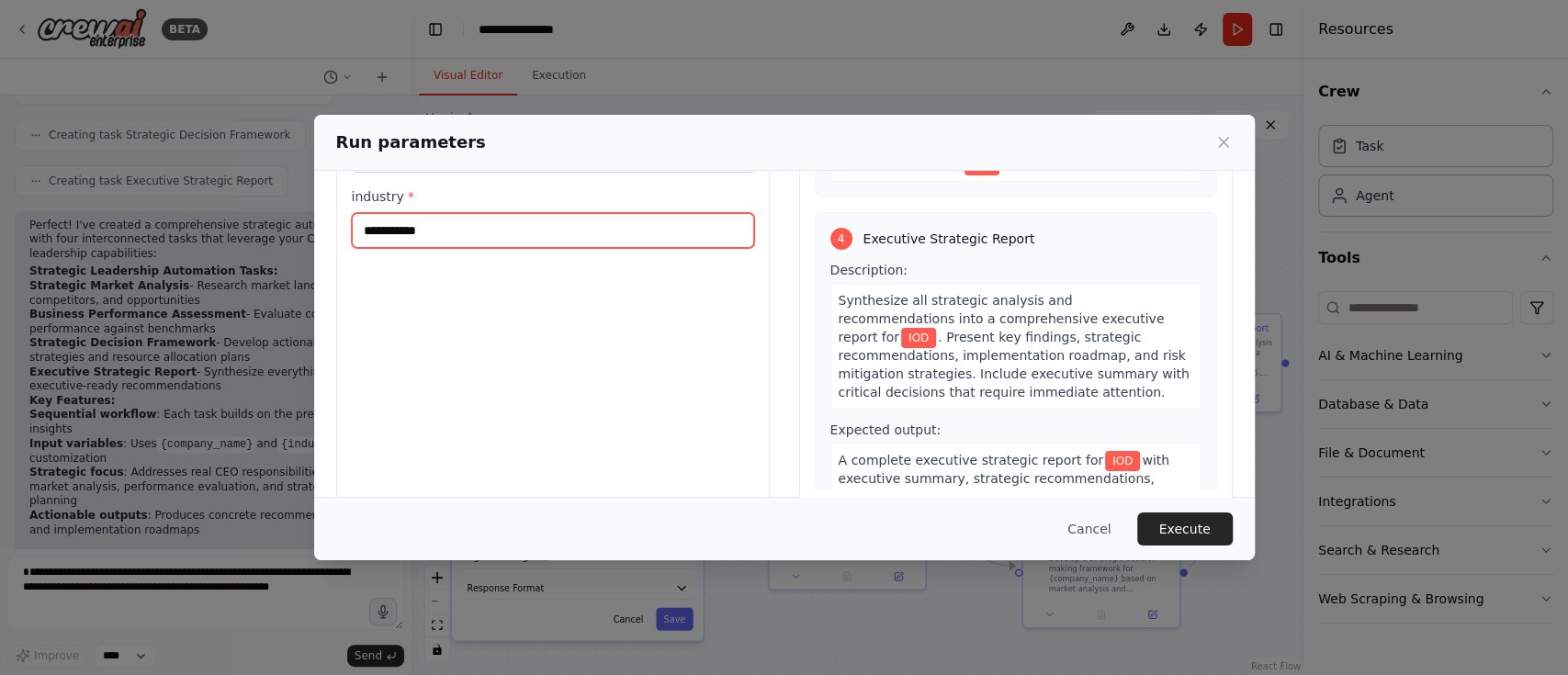
scroll to position [152, 0]
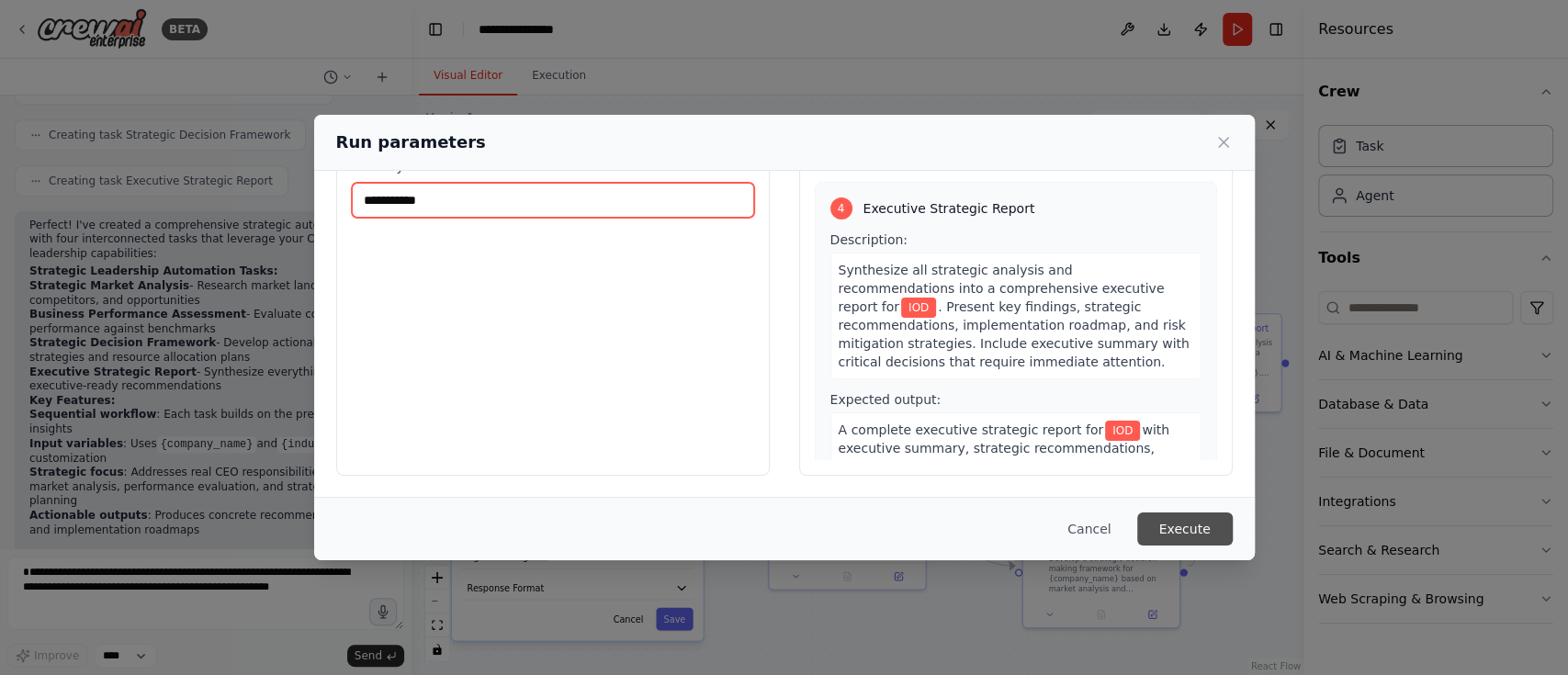
type input "**********"
click at [1187, 522] on button "Execute" at bounding box center [1185, 529] width 96 height 33
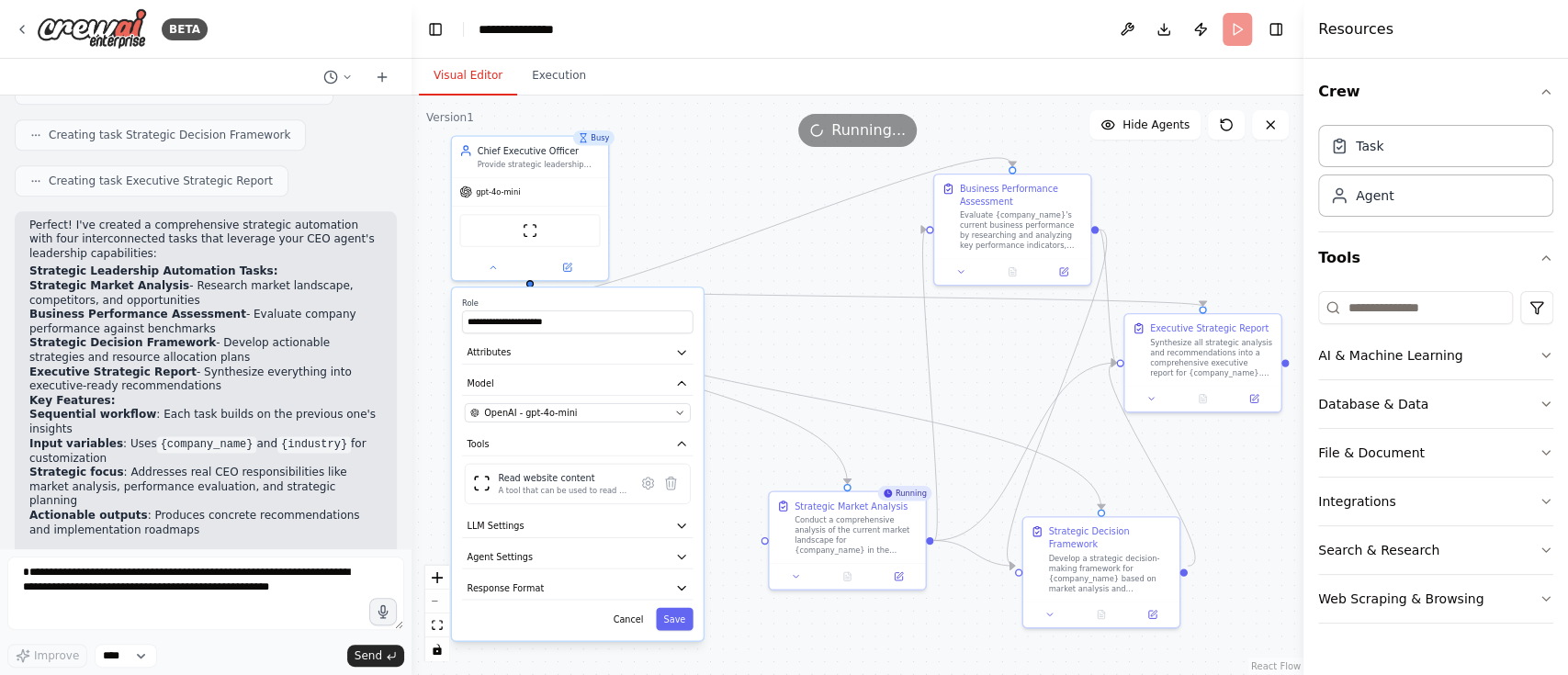
click at [228, 219] on p "Perfect! I've created a comprehensive strategic automation with four interconne…" at bounding box center [206, 240] width 353 height 43
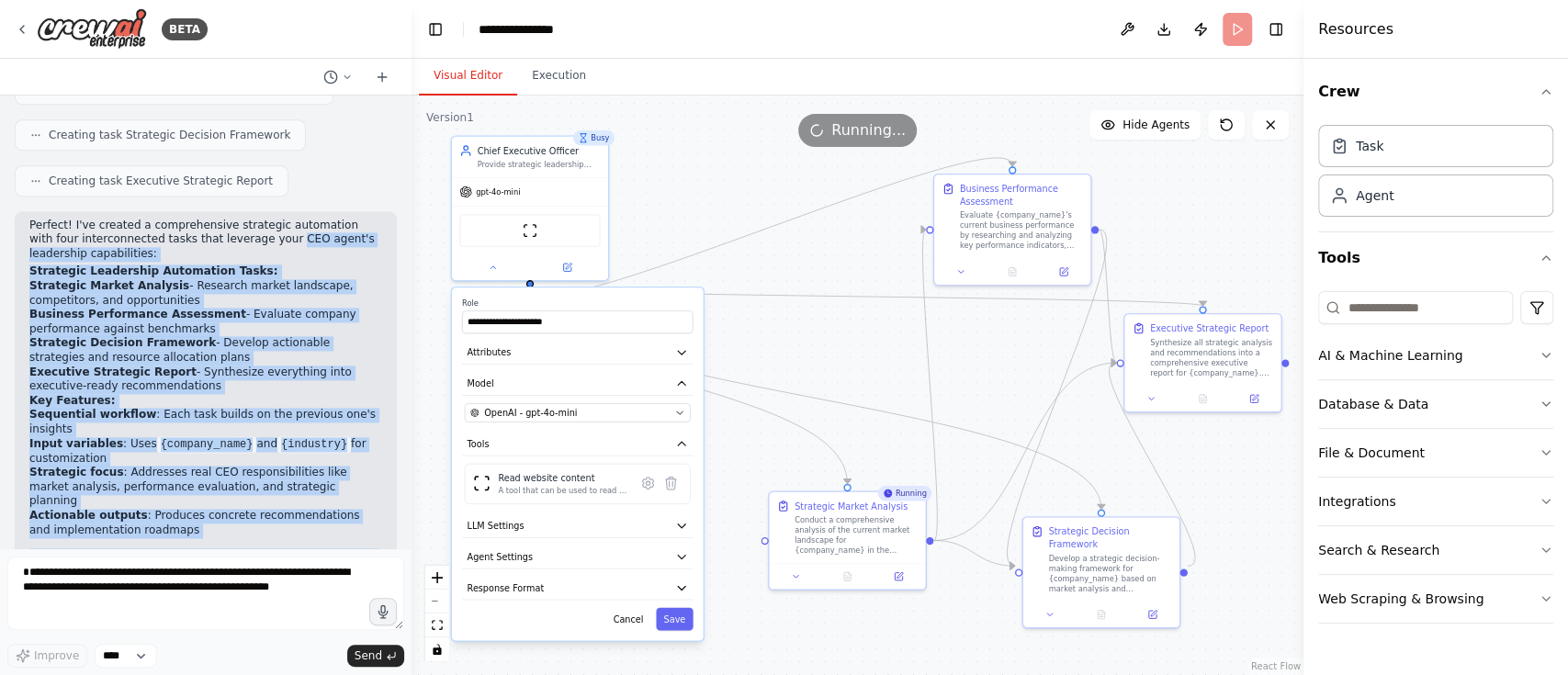
drag, startPoint x: 223, startPoint y: 165, endPoint x: 331, endPoint y: 497, distance: 349.1
click at [331, 497] on div "Perfect! I've created a comprehensive strategic automation with four interconne…" at bounding box center [206, 414] width 353 height 391
copy div "CEO agent's leadership capabilities: Strategic Leadership Automation Tasks: Str…"
click at [287, 509] on li "Actionable outputs : Produces concrete recommendations and implementation roadm…" at bounding box center [206, 523] width 353 height 28
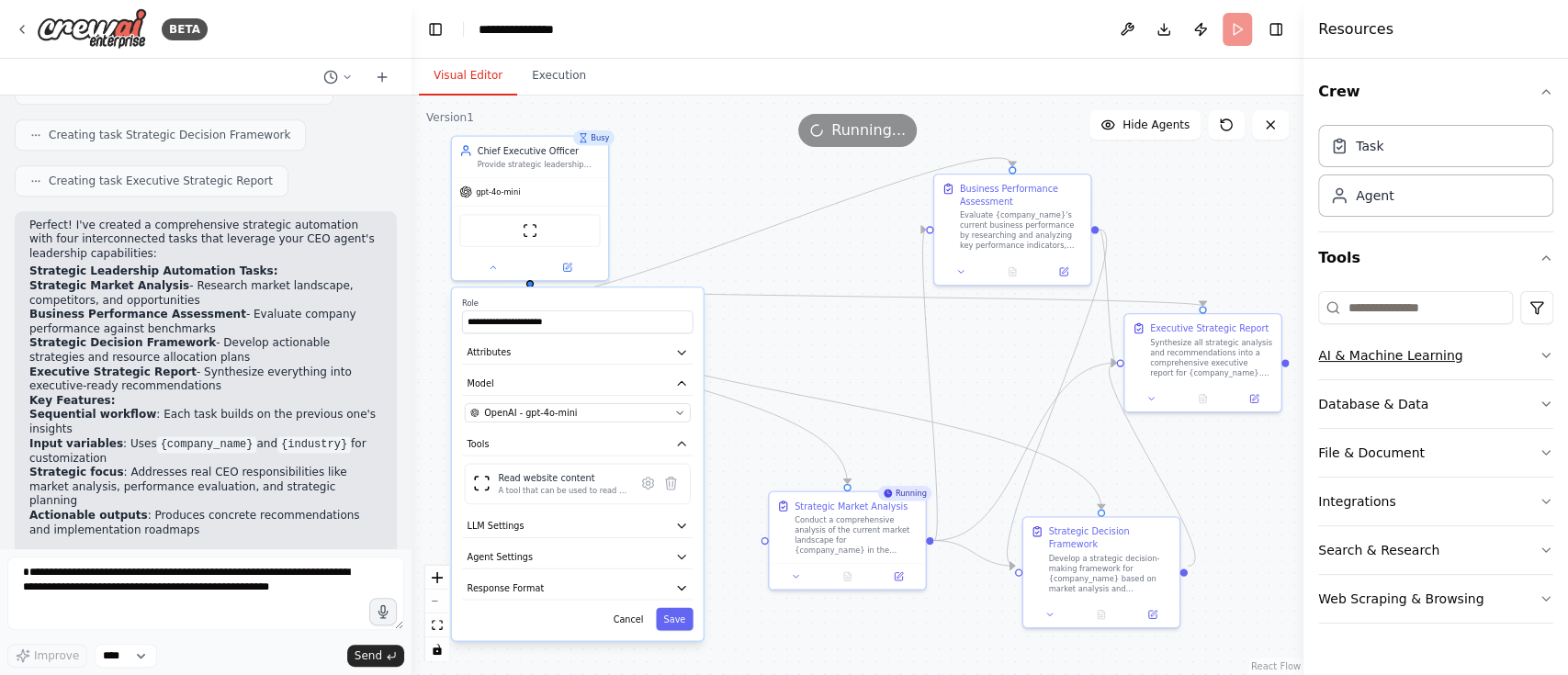
click at [1550, 359] on icon "button" at bounding box center [1546, 356] width 15 height 15
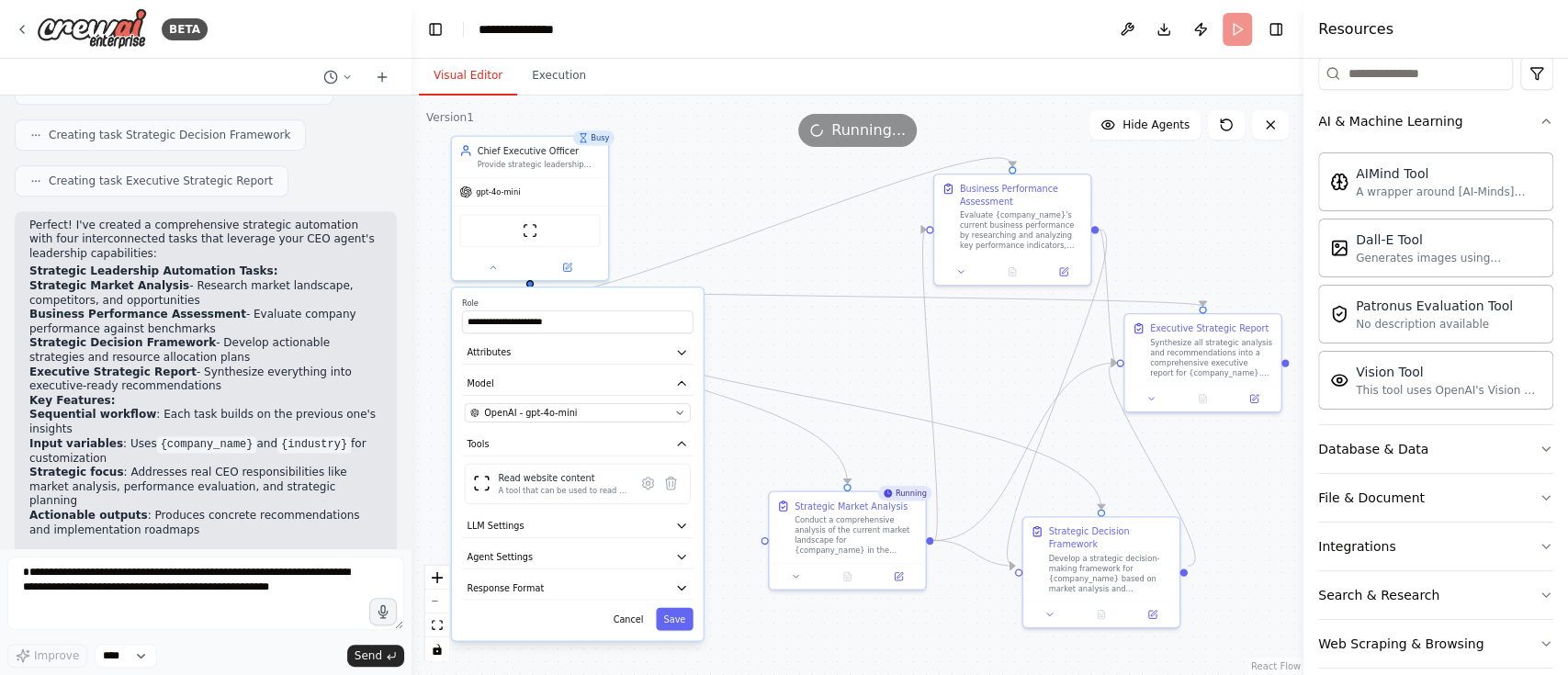
scroll to position [255, 0]
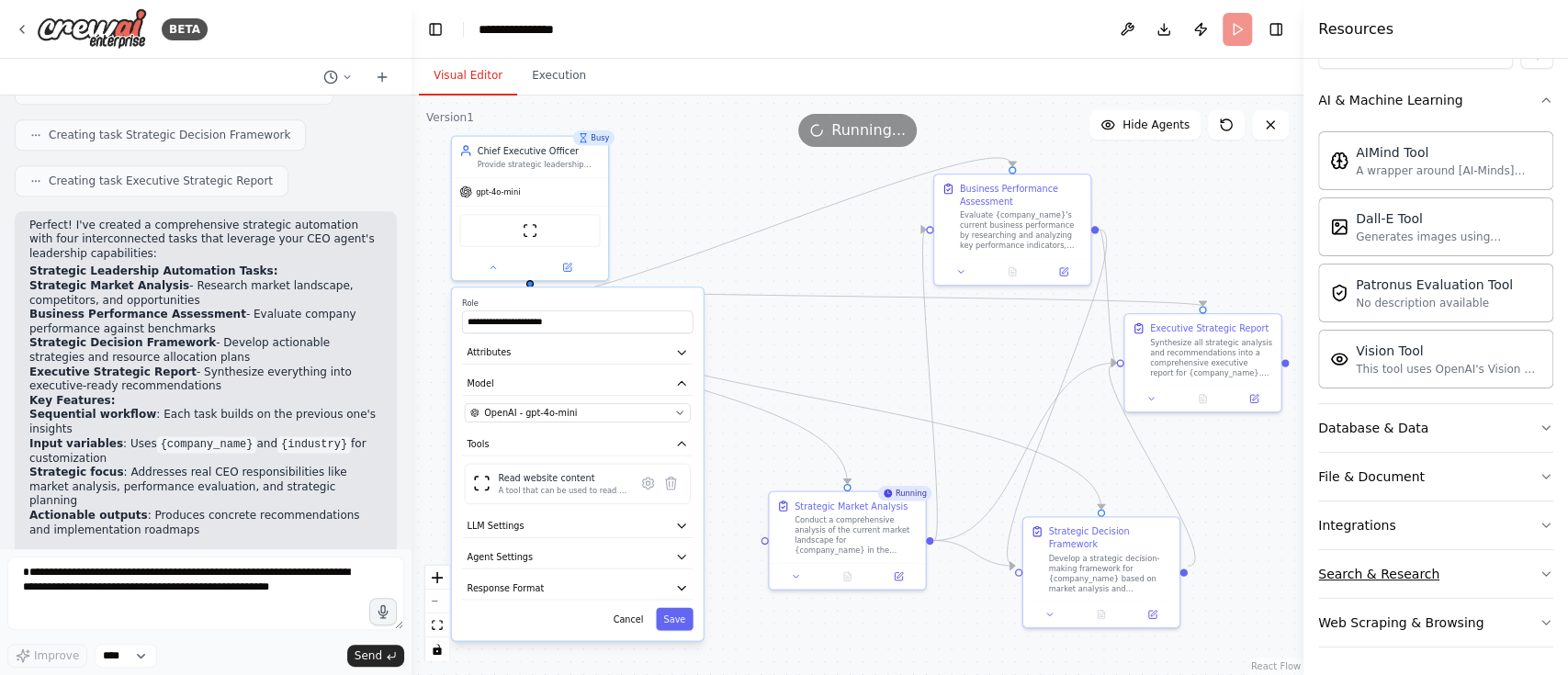
click at [1472, 570] on button "Search & Research" at bounding box center [1436, 574] width 235 height 48
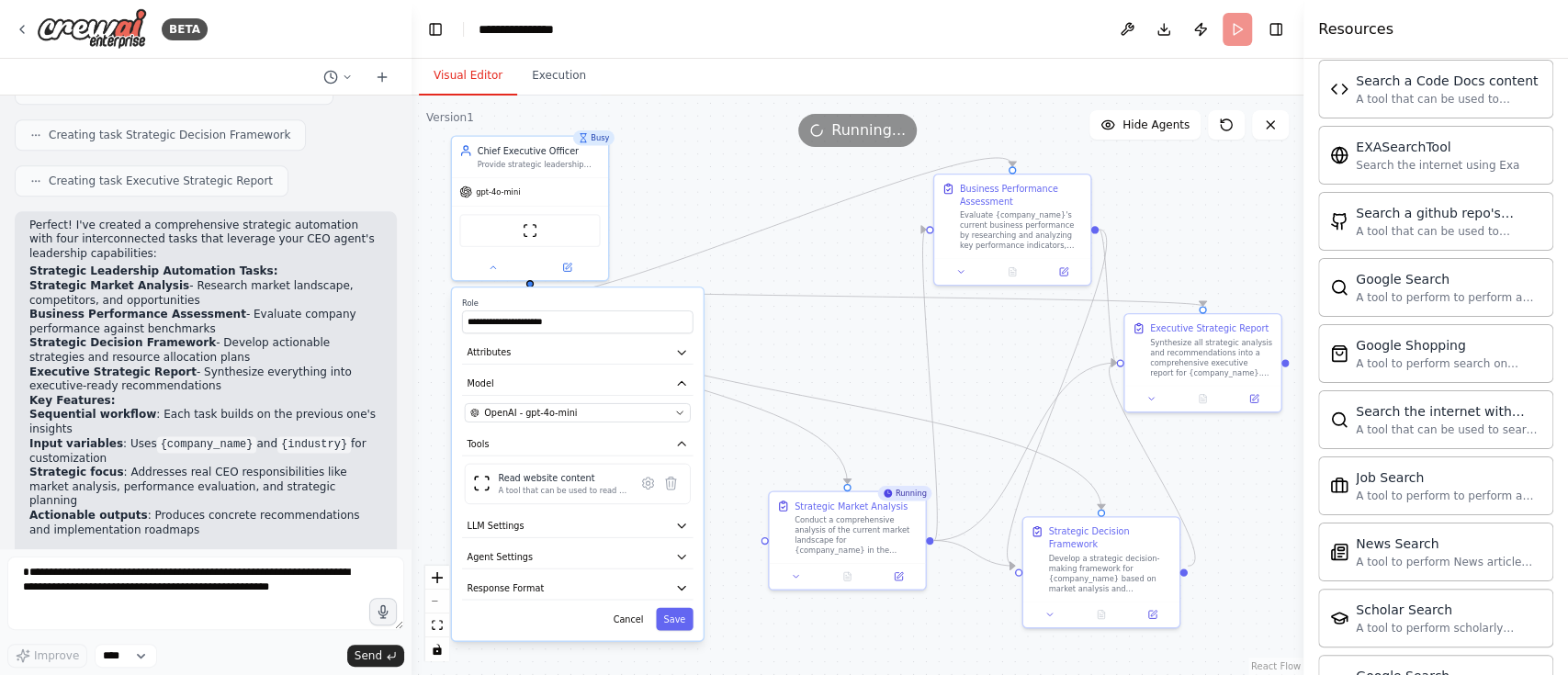
scroll to position [744, 0]
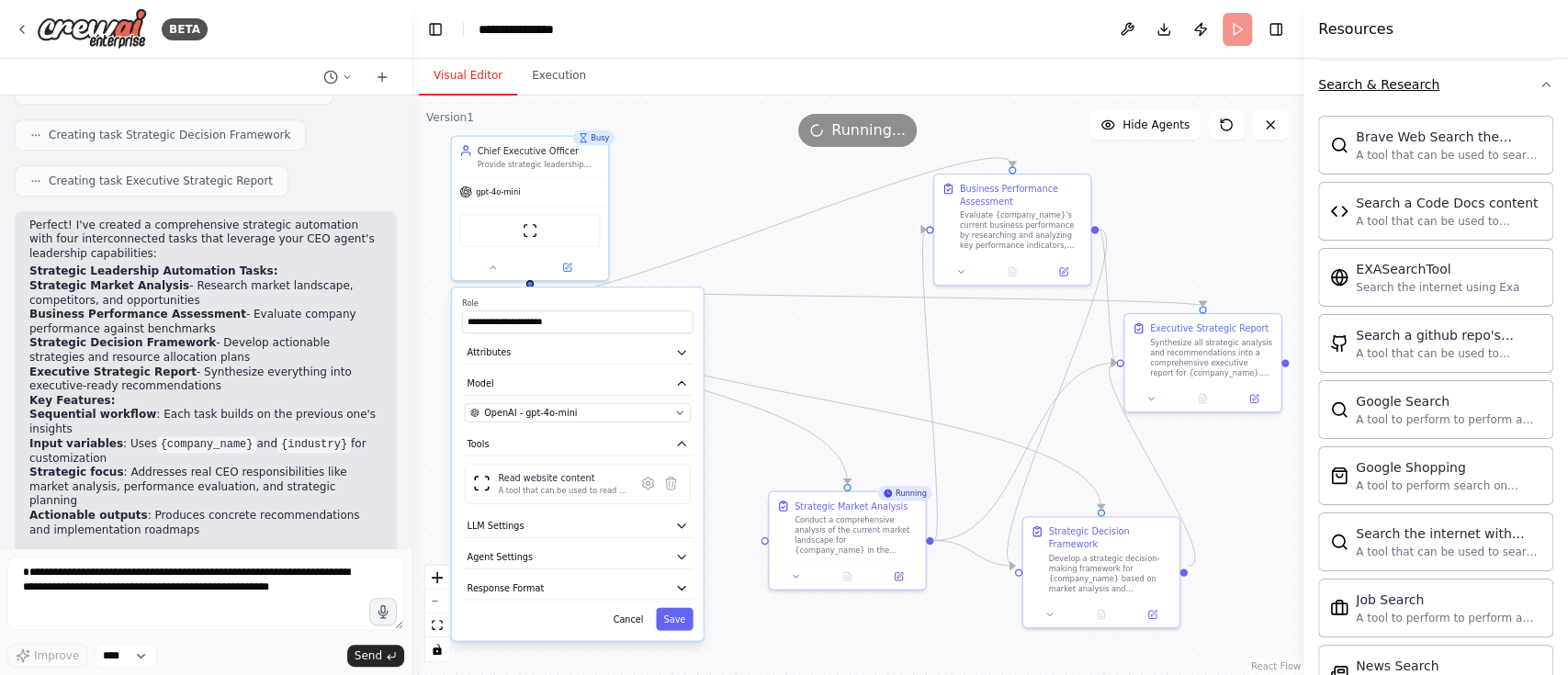
click at [1518, 79] on button "Search & Research" at bounding box center [1436, 84] width 235 height 48
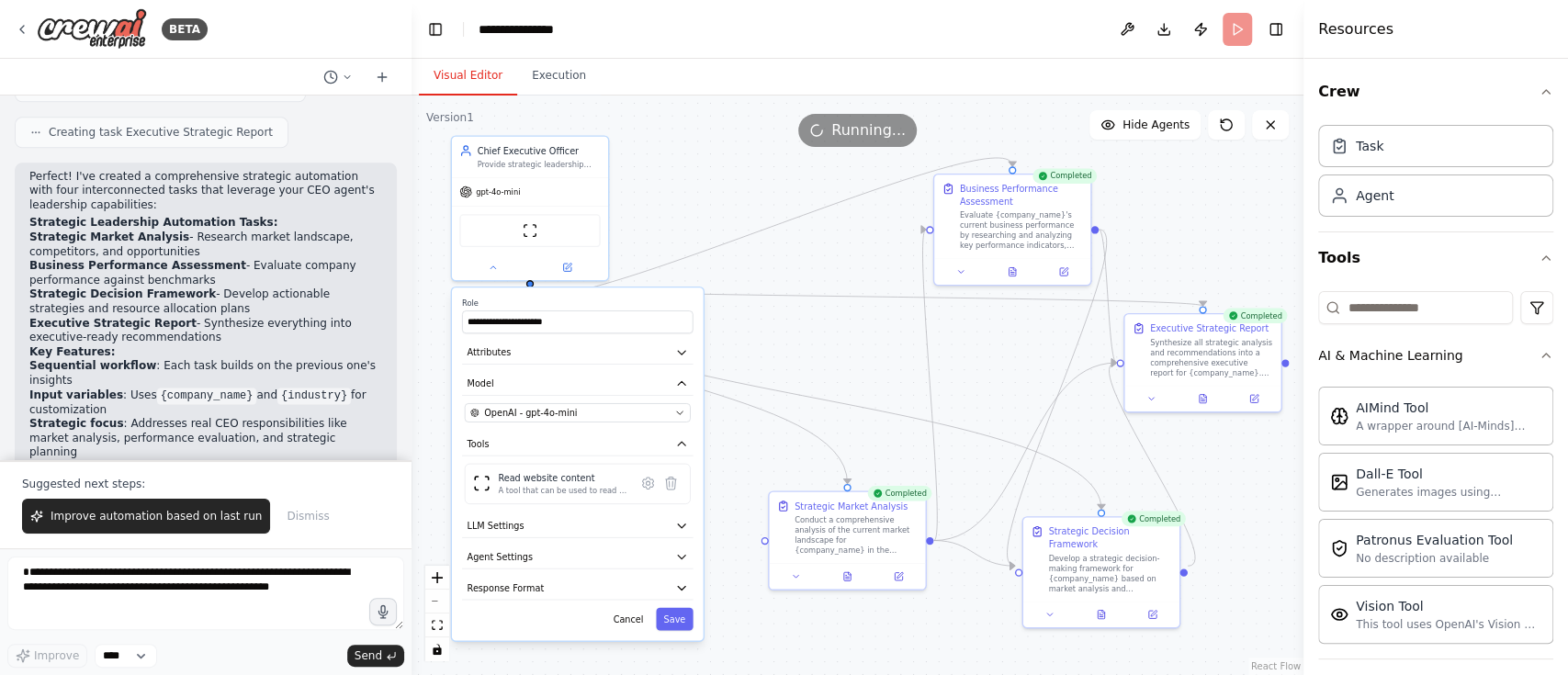
scroll to position [1673, 0]
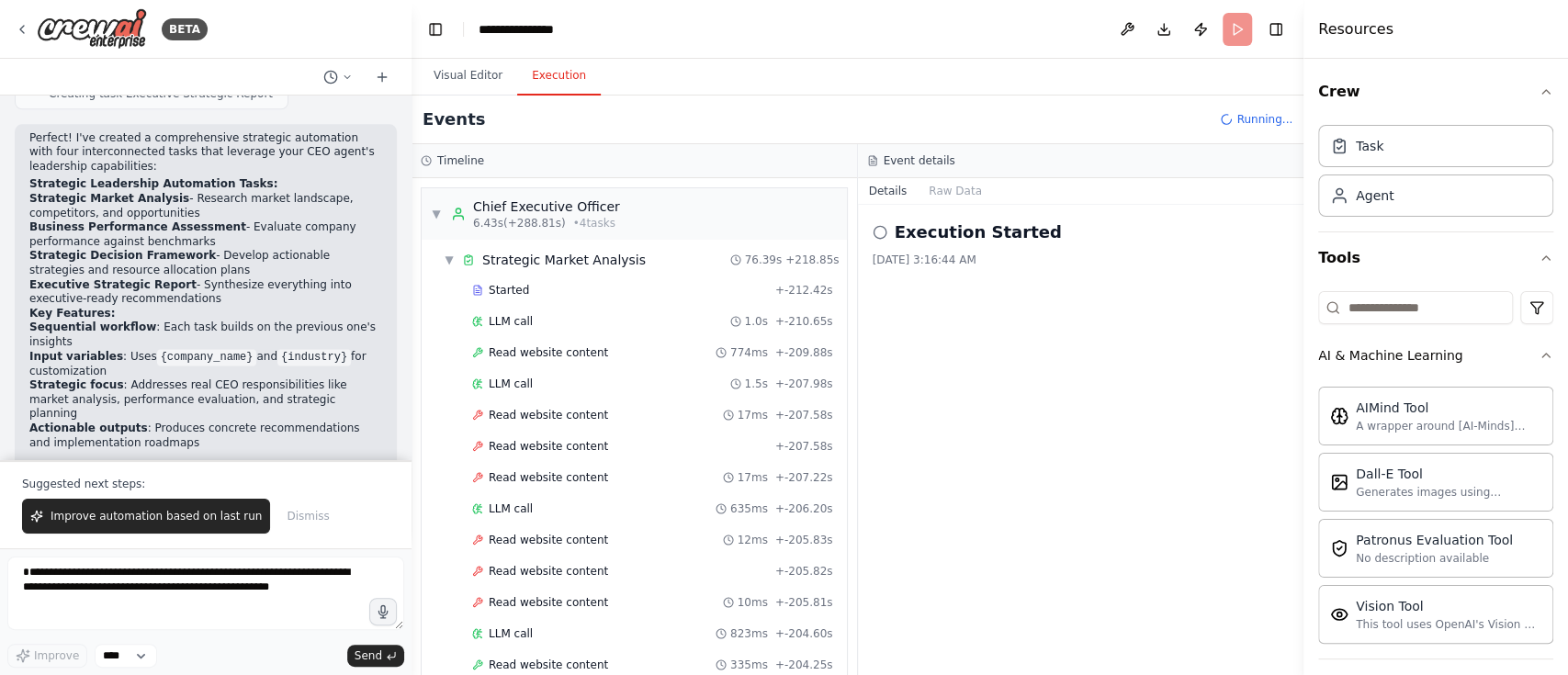
click at [556, 88] on button "Execution" at bounding box center [559, 76] width 84 height 38
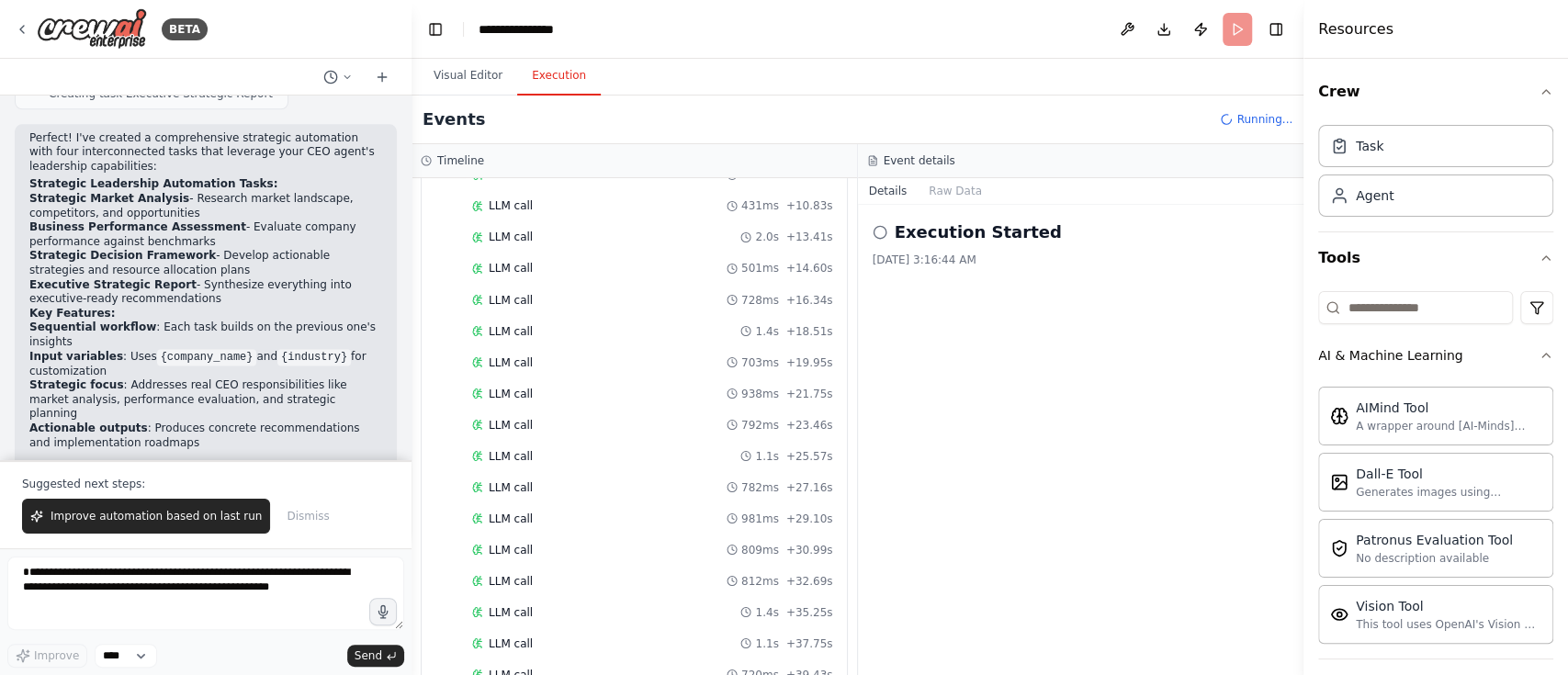
scroll to position [2392, 0]
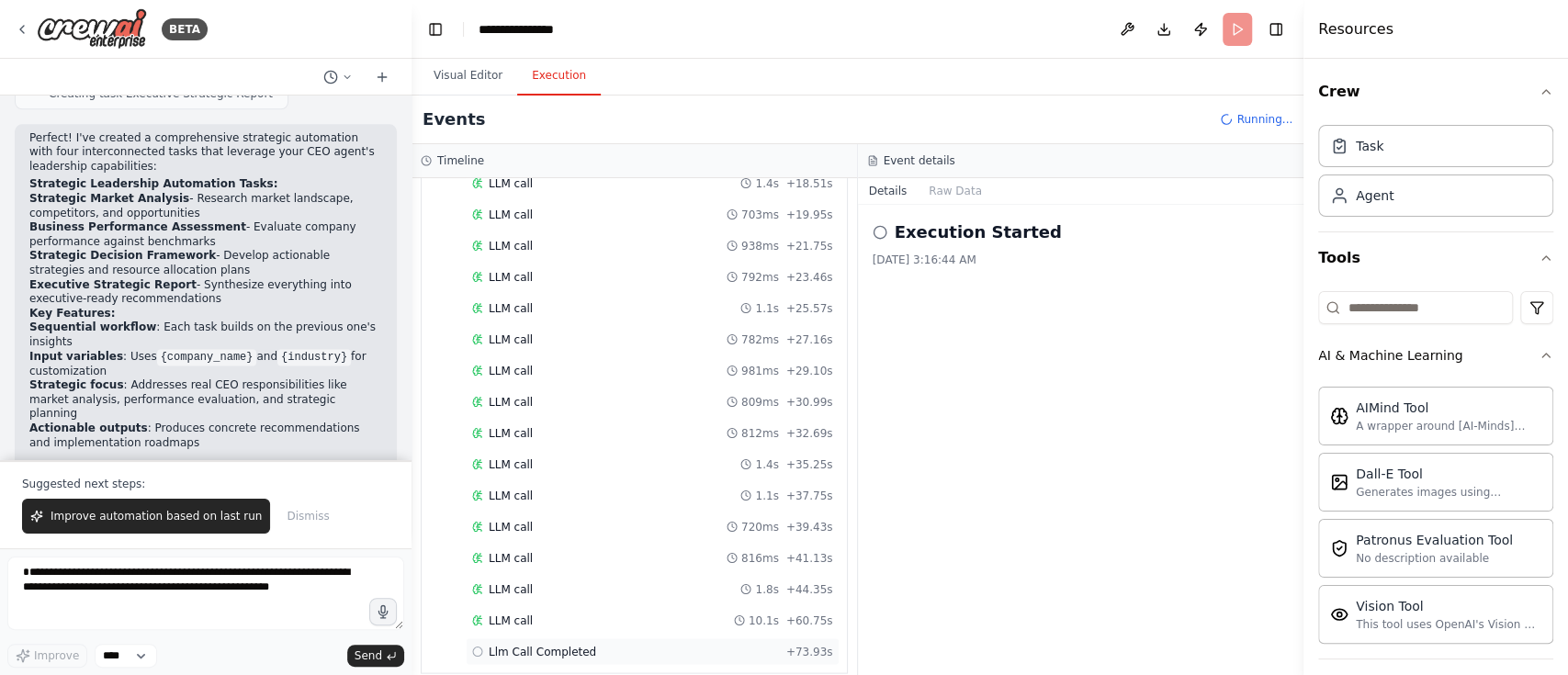
click at [562, 644] on span "Llm Call Completed" at bounding box center [542, 652] width 107 height 15
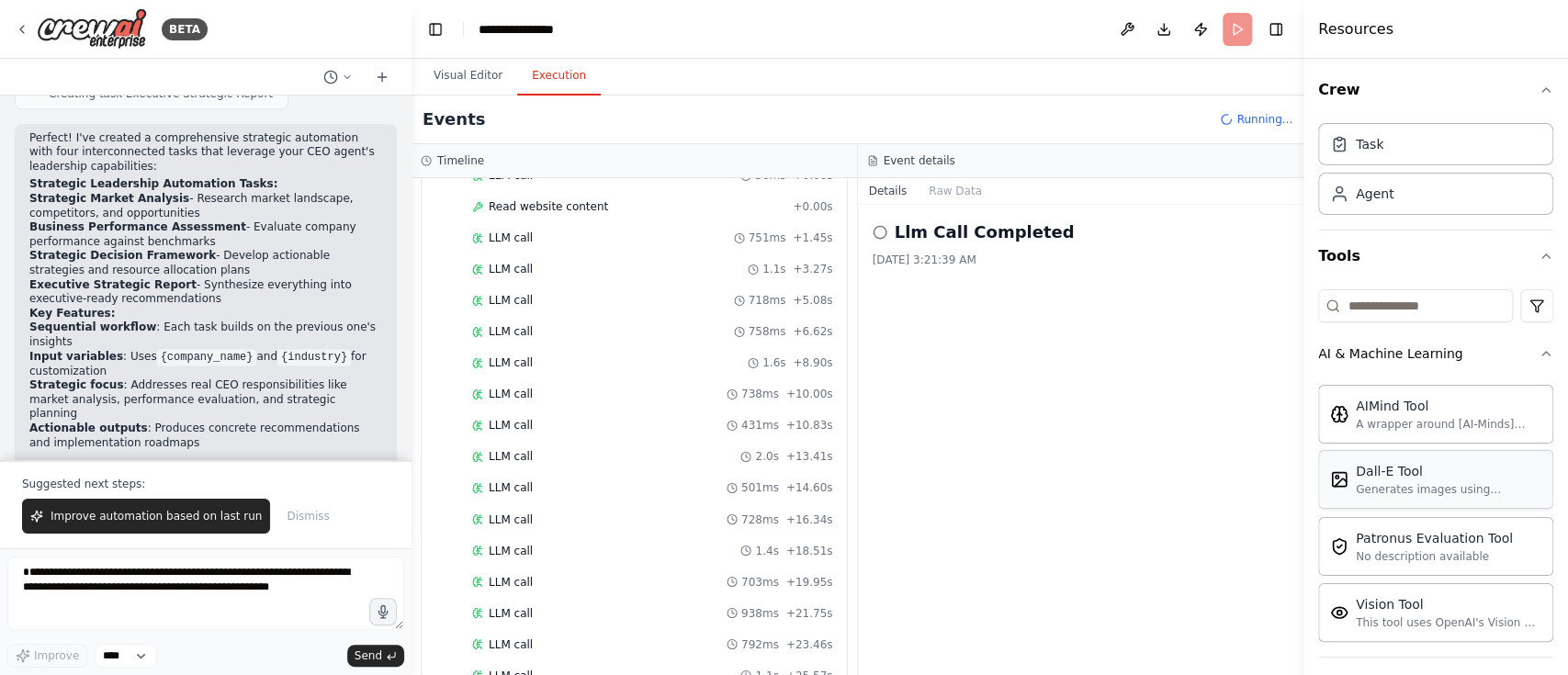
scroll to position [0, 0]
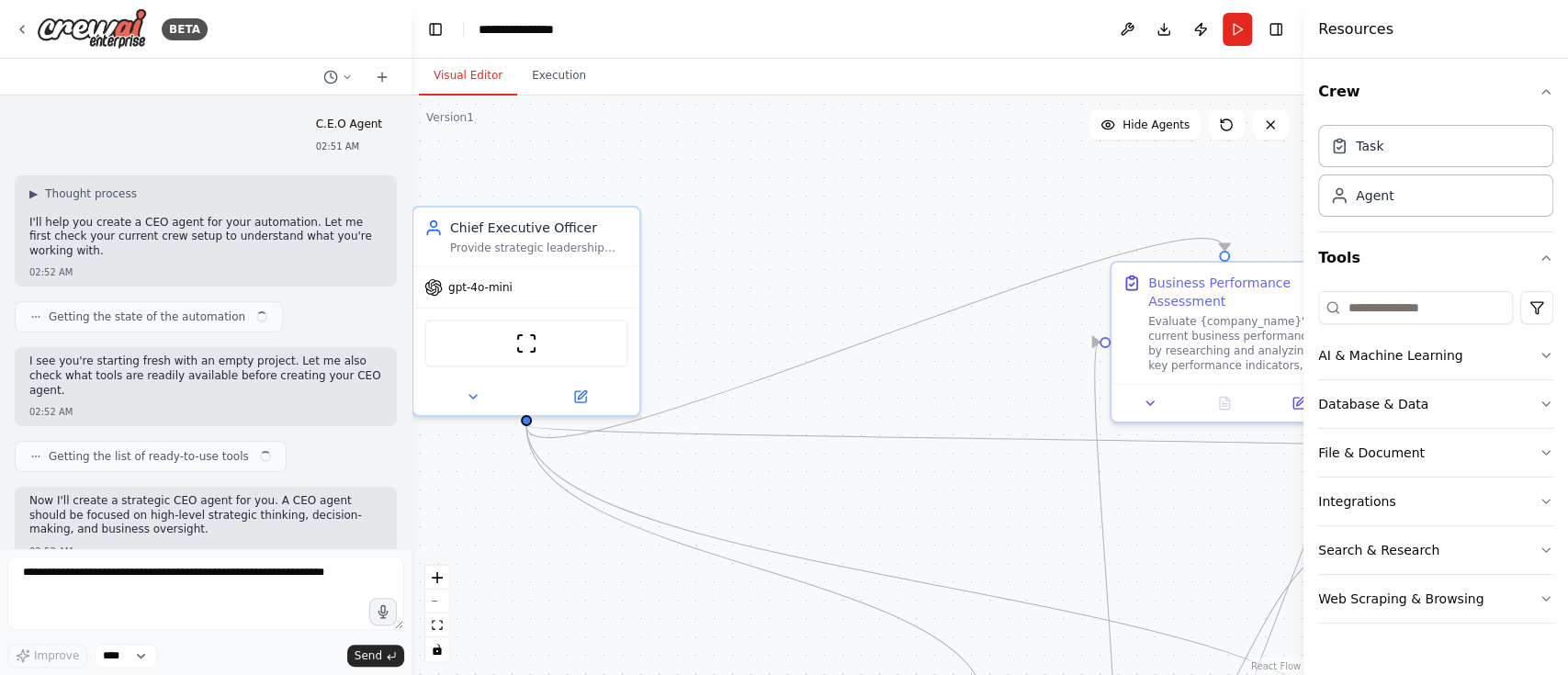
scroll to position [1586, 0]
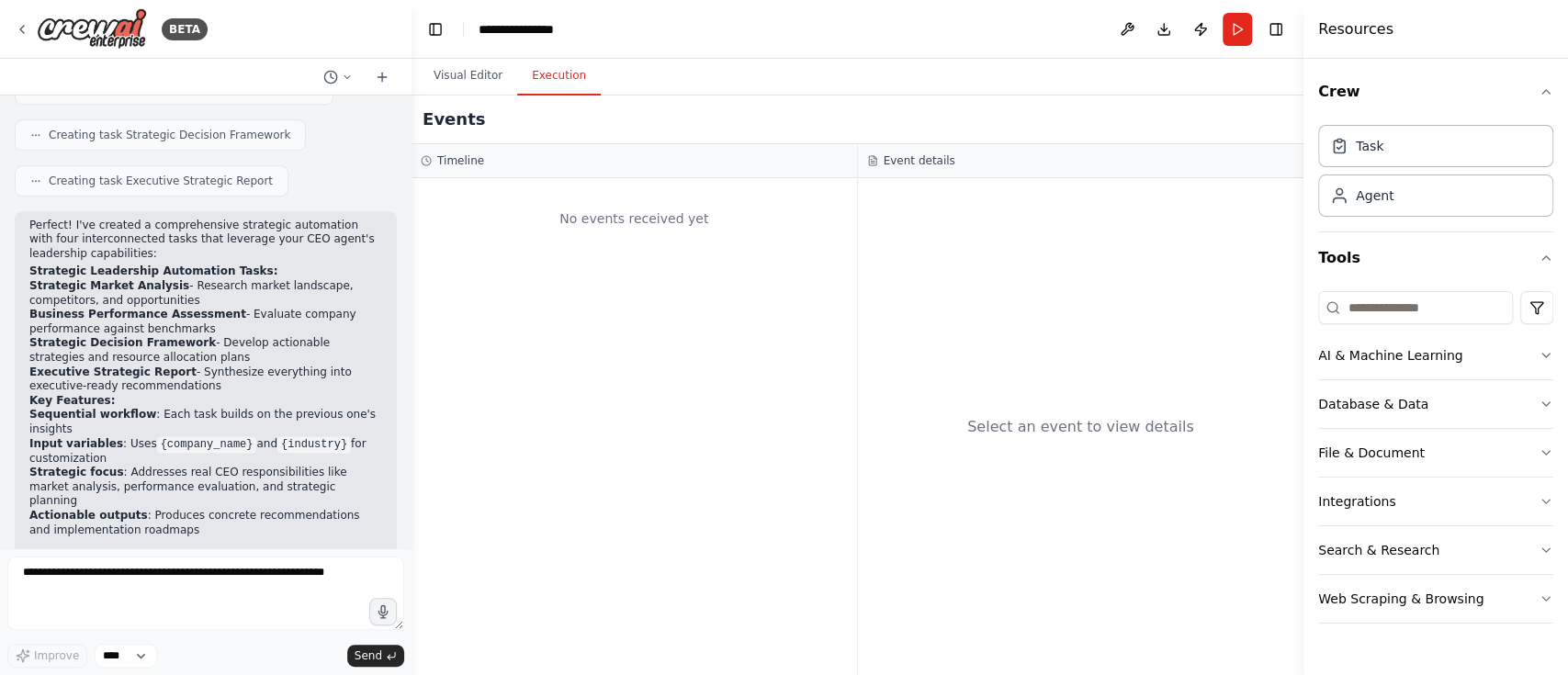
click at [525, 83] on button "Execution" at bounding box center [559, 76] width 84 height 38
click at [477, 74] on button "Visual Editor" at bounding box center [468, 76] width 99 height 38
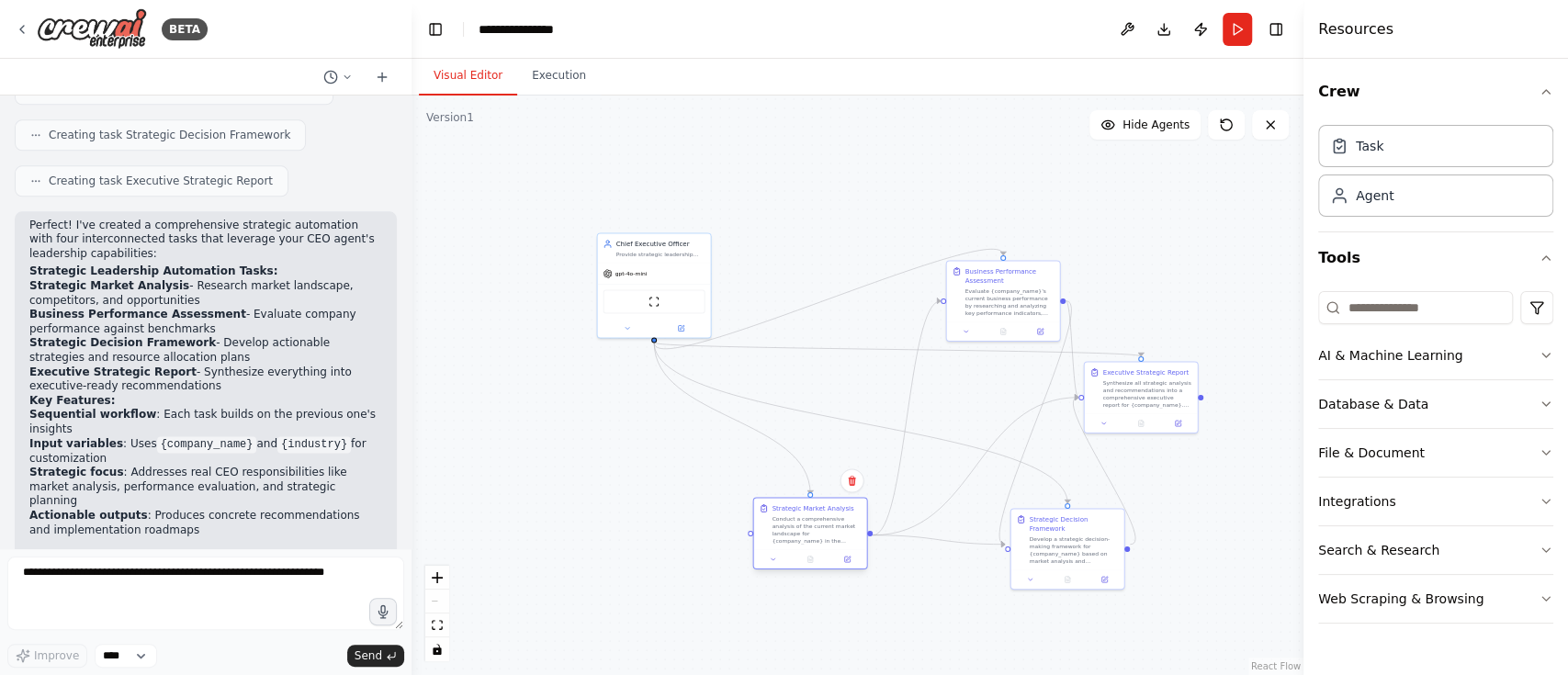
drag, startPoint x: 882, startPoint y: 528, endPoint x: 808, endPoint y: 540, distance: 75.0
click at [808, 540] on div "Conduct a comprehensive analysis of the current market landscape for {company_n…" at bounding box center [817, 529] width 89 height 29
click at [566, 25] on div "**********" at bounding box center [525, 30] width 92 height 19
click at [576, 26] on div "**********" at bounding box center [547, 30] width 138 height 19
drag, startPoint x: 576, startPoint y: 26, endPoint x: 484, endPoint y: 26, distance: 92.0
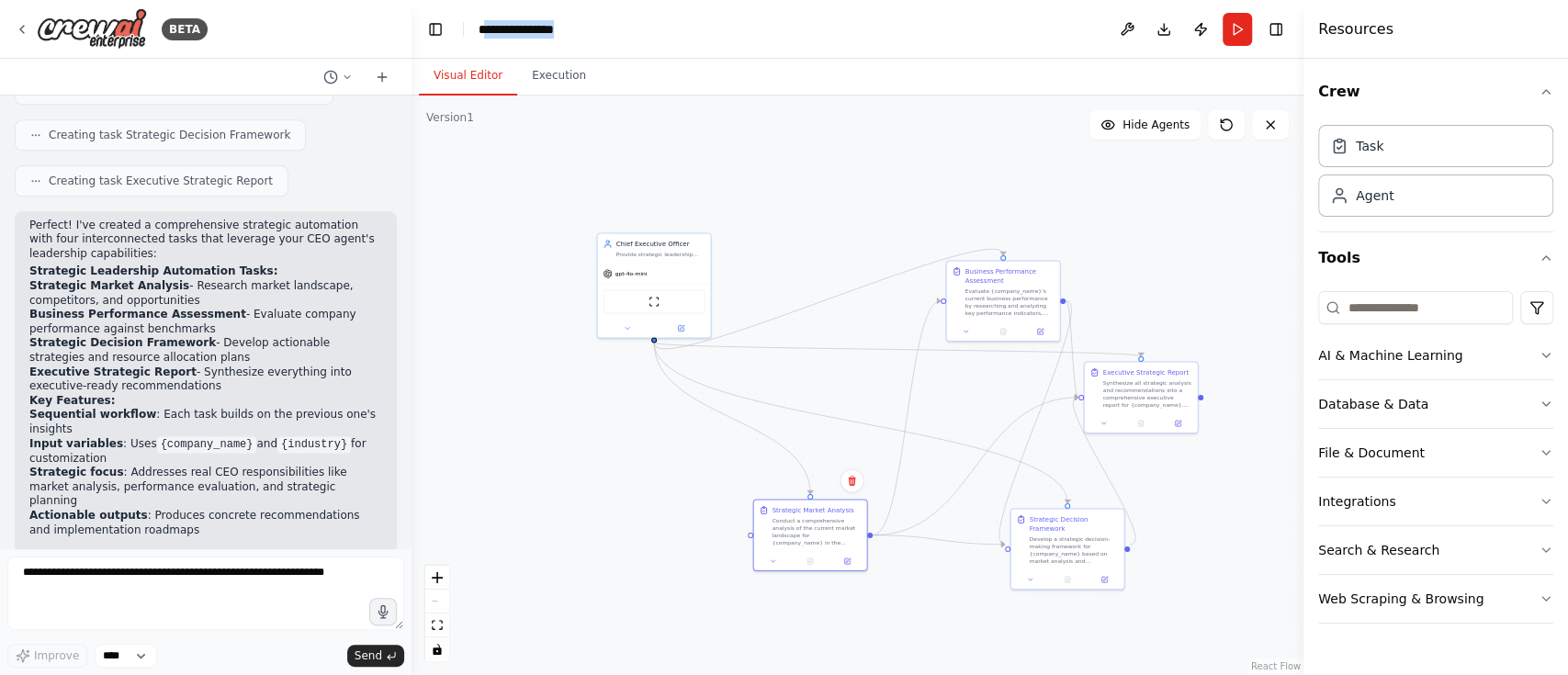
click at [484, 26] on div "**********" at bounding box center [547, 30] width 138 height 19
click at [676, 173] on div ".deletable-edge-delete-btn { width: 20px; height: 20px; border: 0px solid #ffff…" at bounding box center [857, 385] width 892 height 579
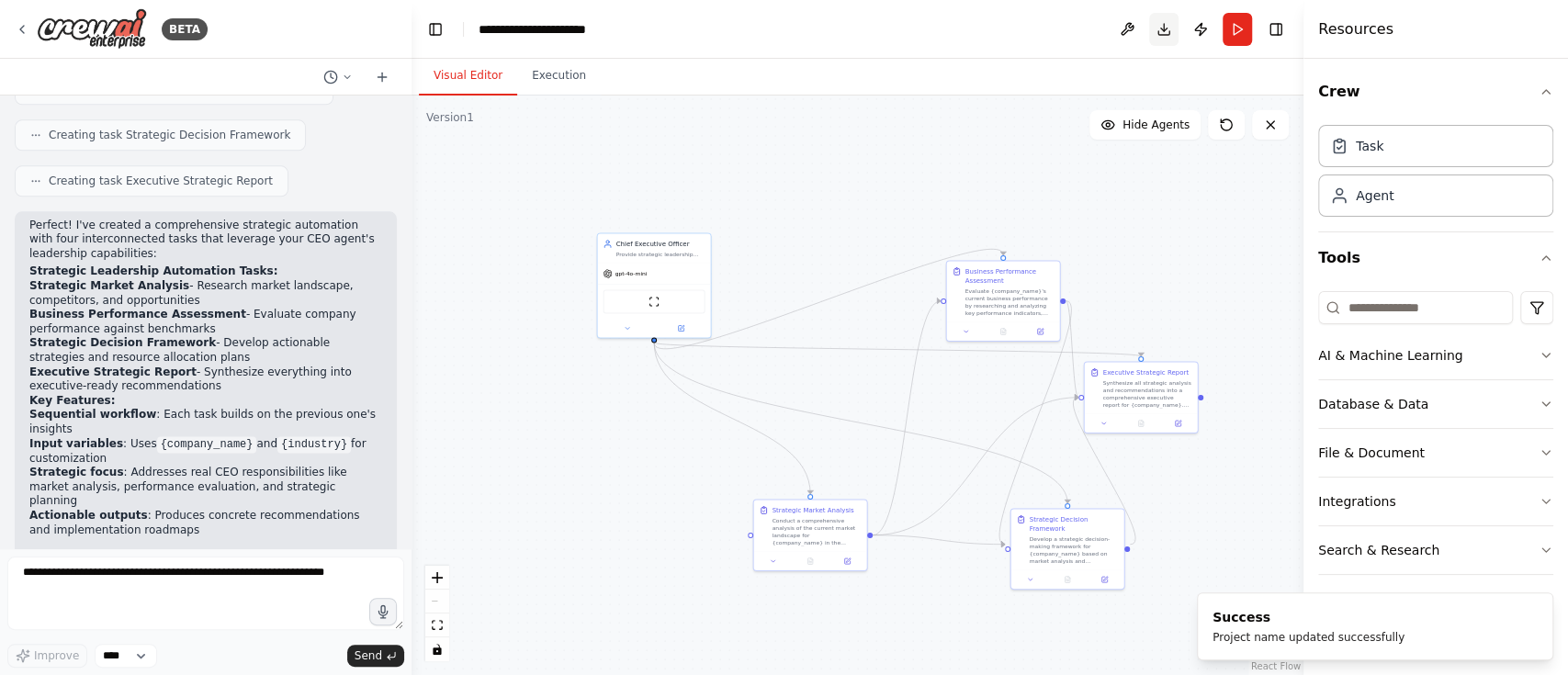
click at [1161, 25] on button "Download" at bounding box center [1163, 29] width 29 height 33
click at [1250, 28] on button "Run" at bounding box center [1237, 29] width 29 height 33
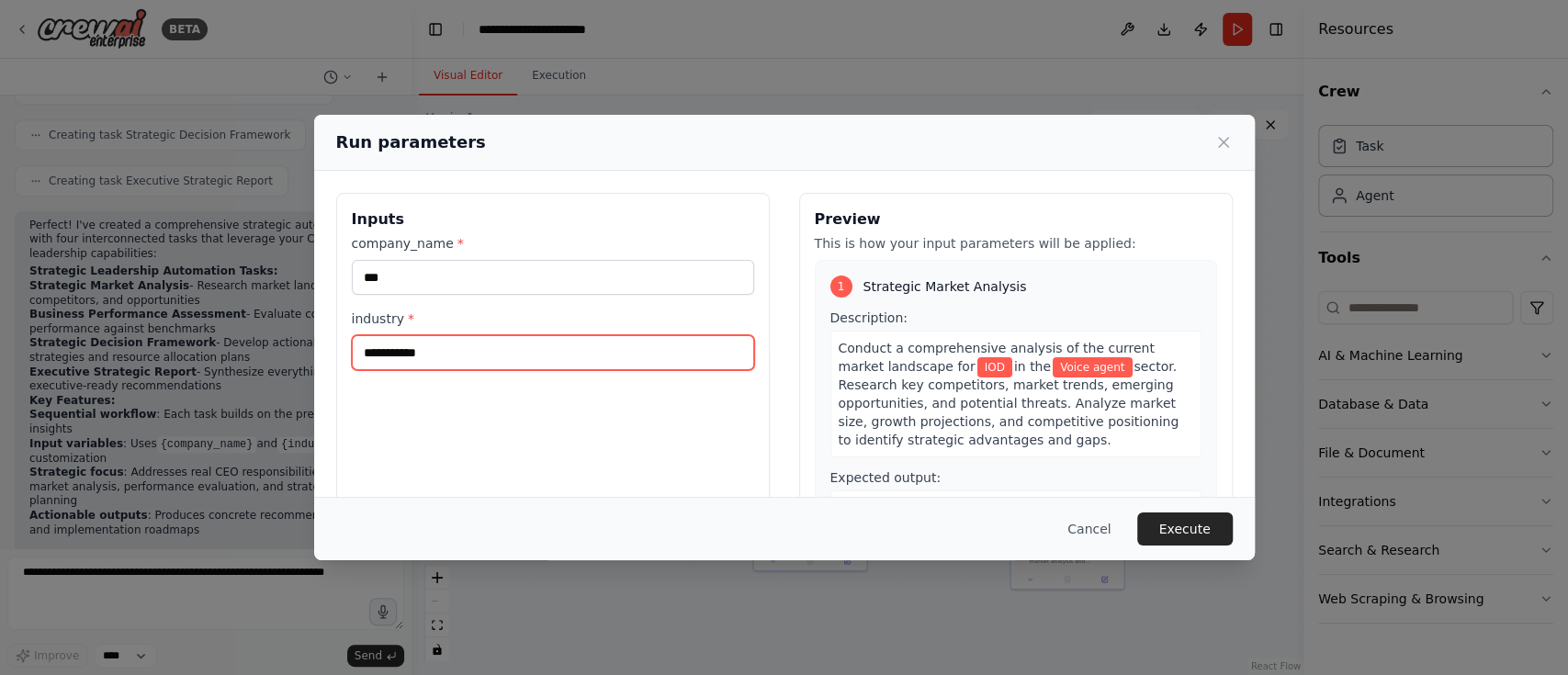
click at [591, 359] on input "**********" at bounding box center [553, 352] width 402 height 35
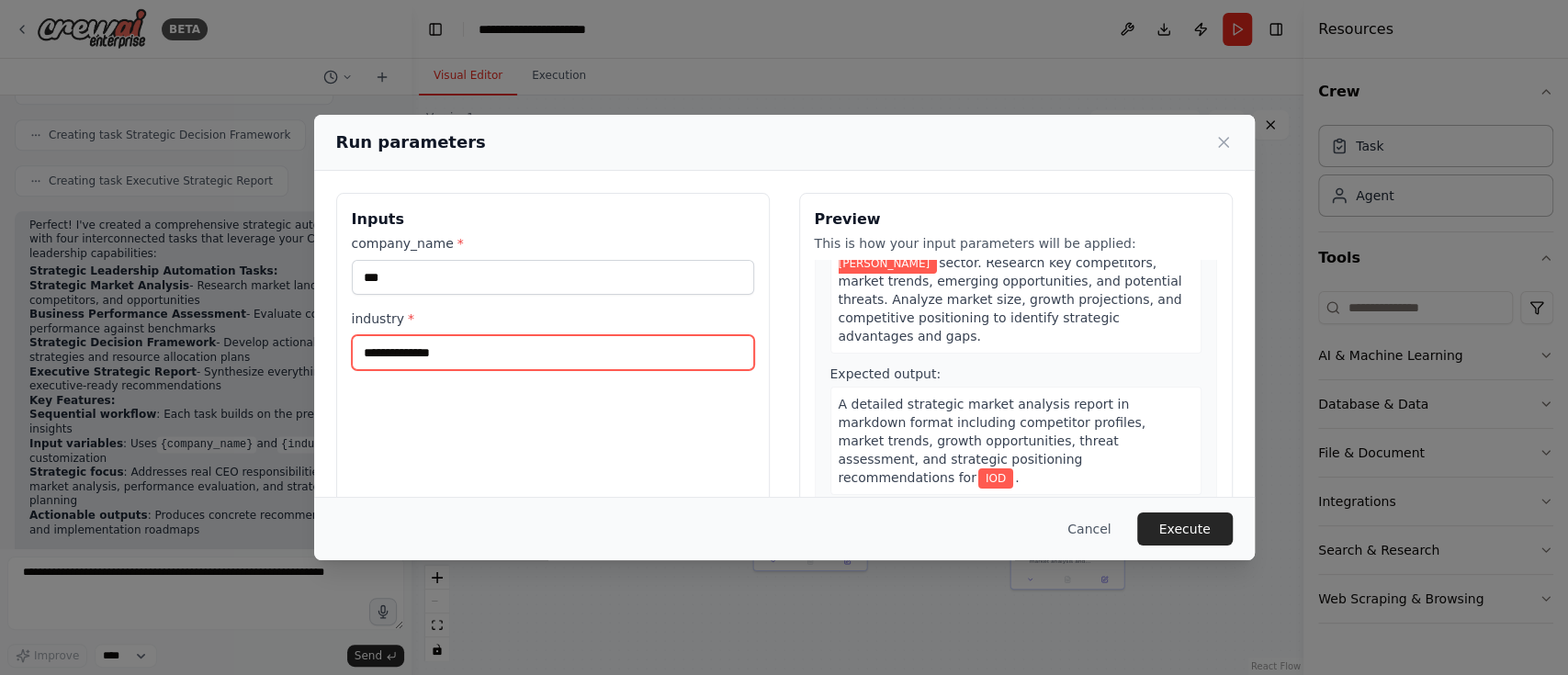
type input "**********"
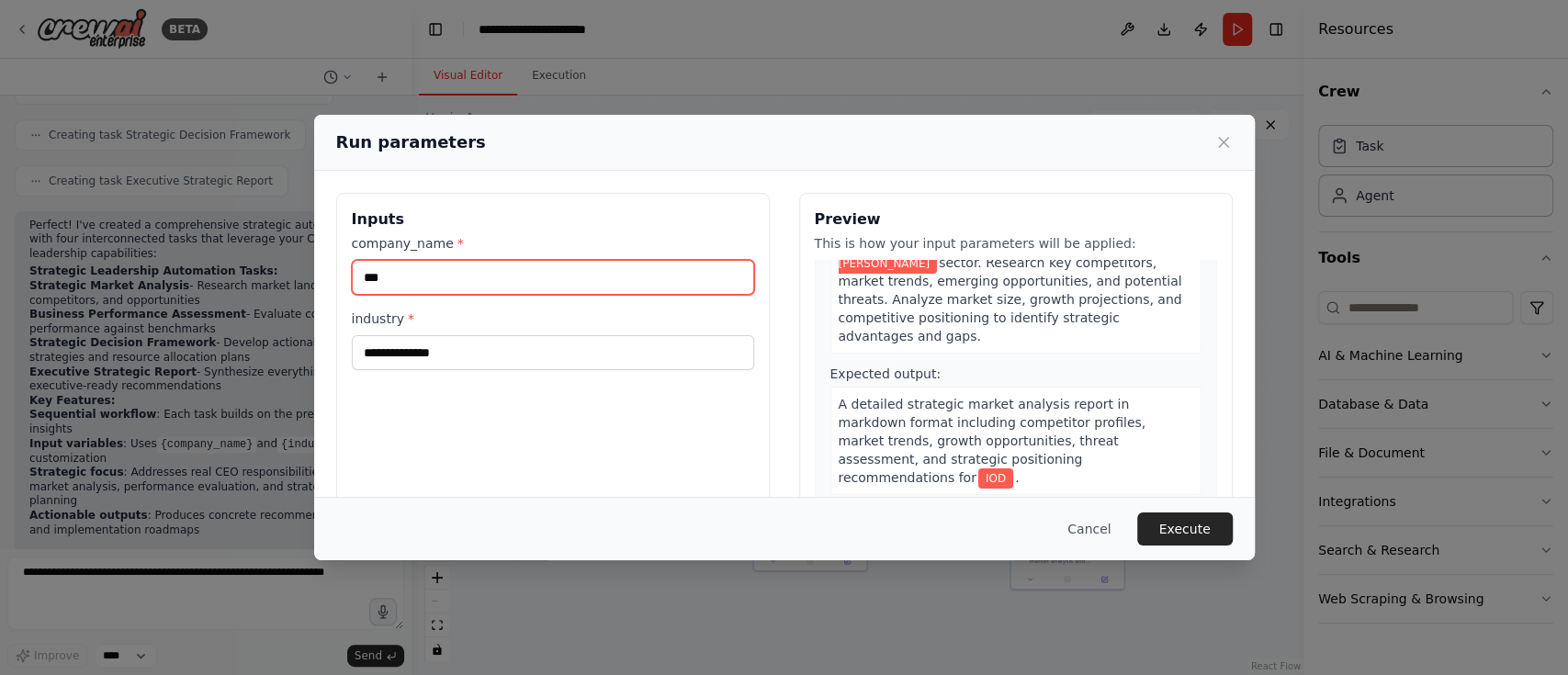
drag, startPoint x: 428, startPoint y: 275, endPoint x: 355, endPoint y: 275, distance: 73.0
click at [355, 275] on input "***" at bounding box center [553, 277] width 402 height 35
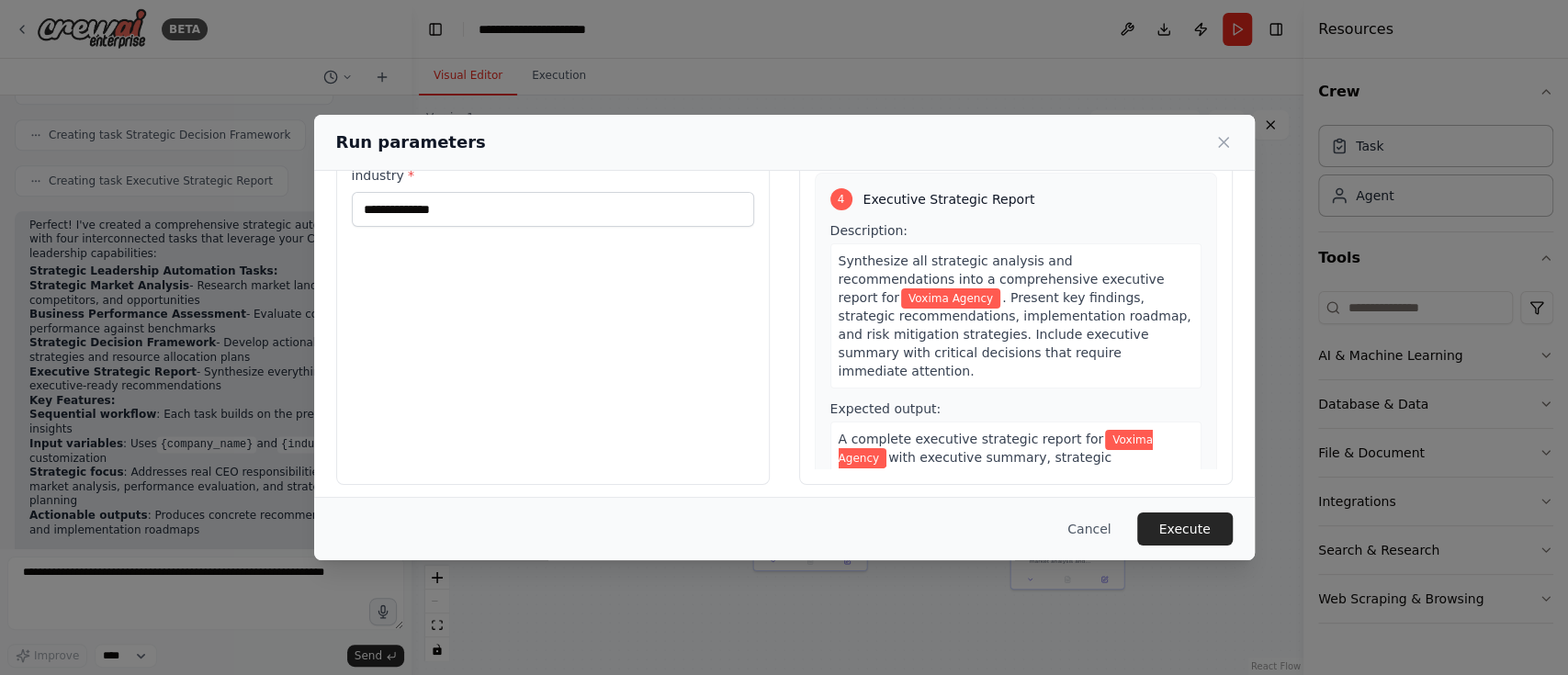
scroll to position [152, 0]
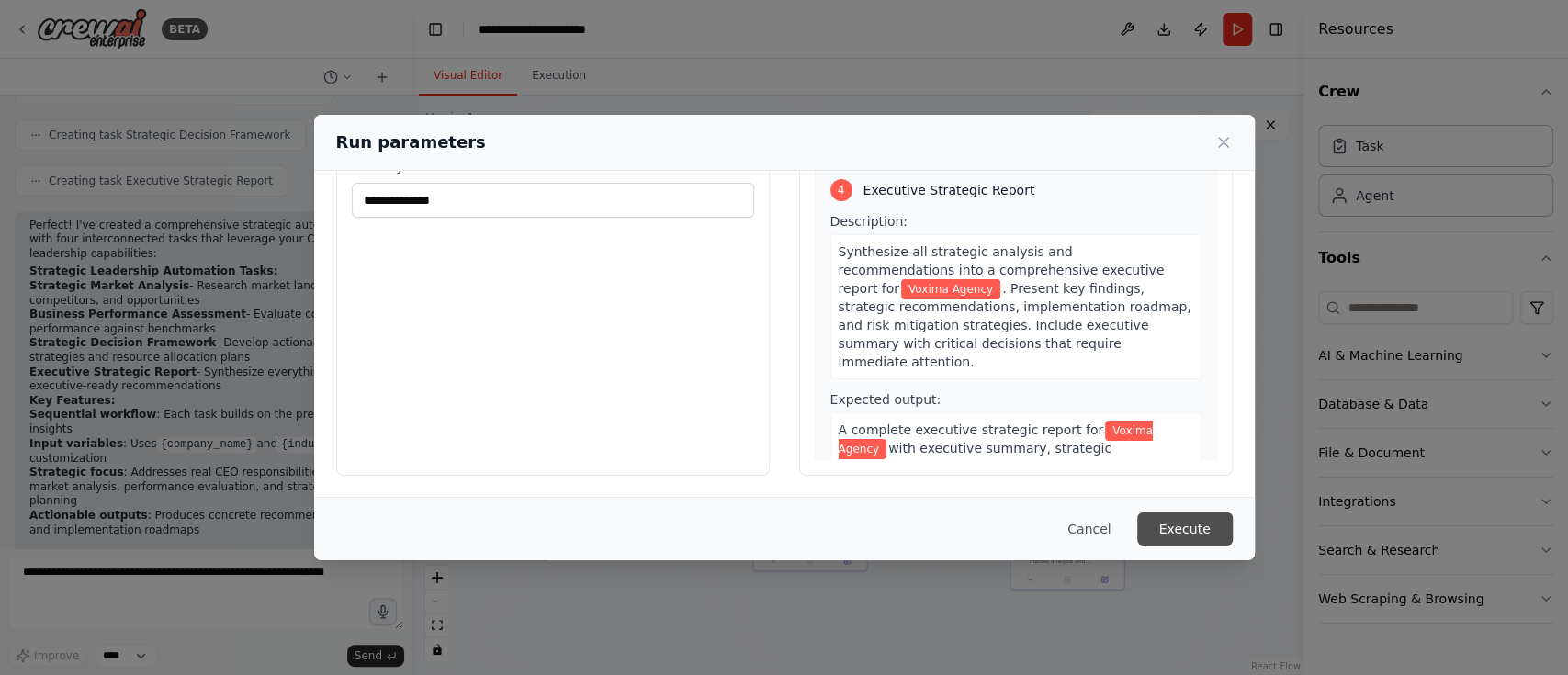
type input "**********"
click at [1191, 527] on button "Execute" at bounding box center [1185, 529] width 96 height 33
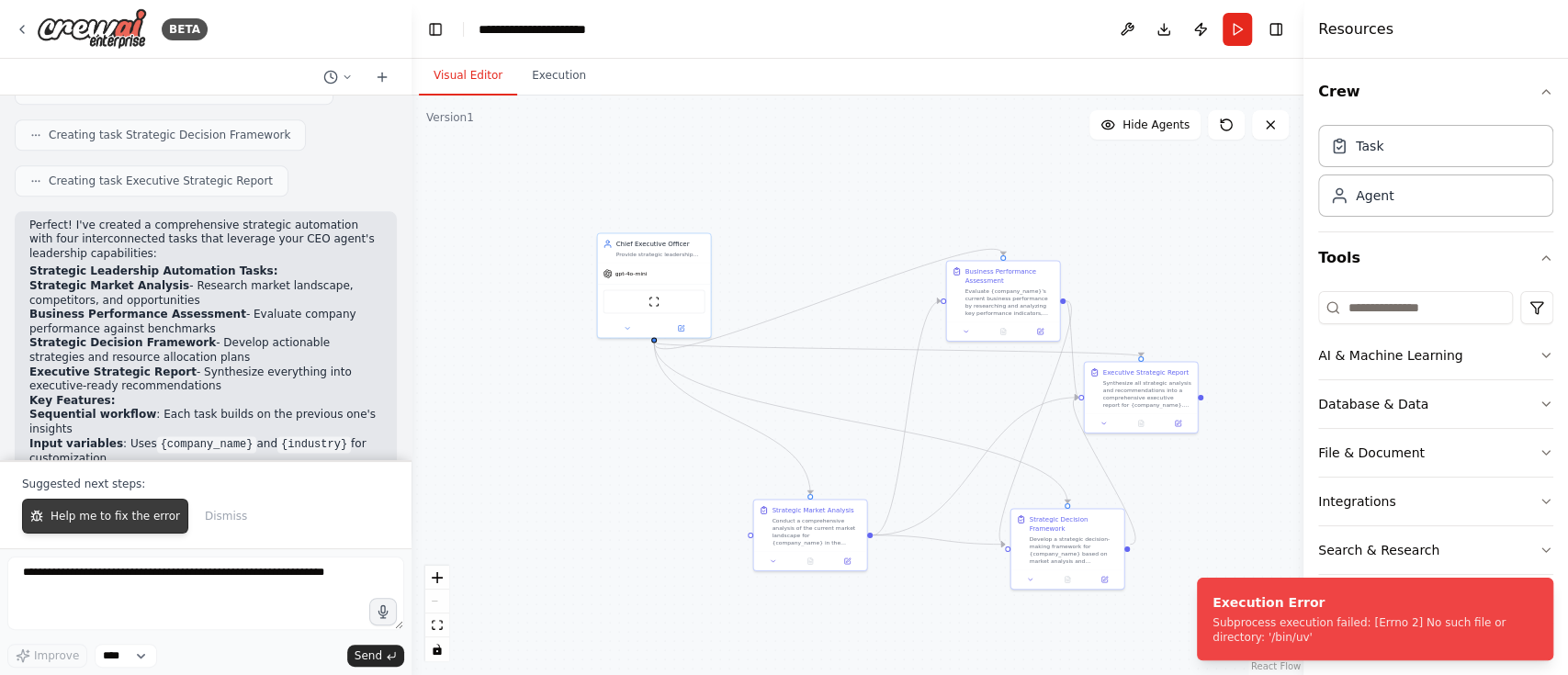
click at [142, 519] on span "Help me to fix the error" at bounding box center [115, 516] width 130 height 15
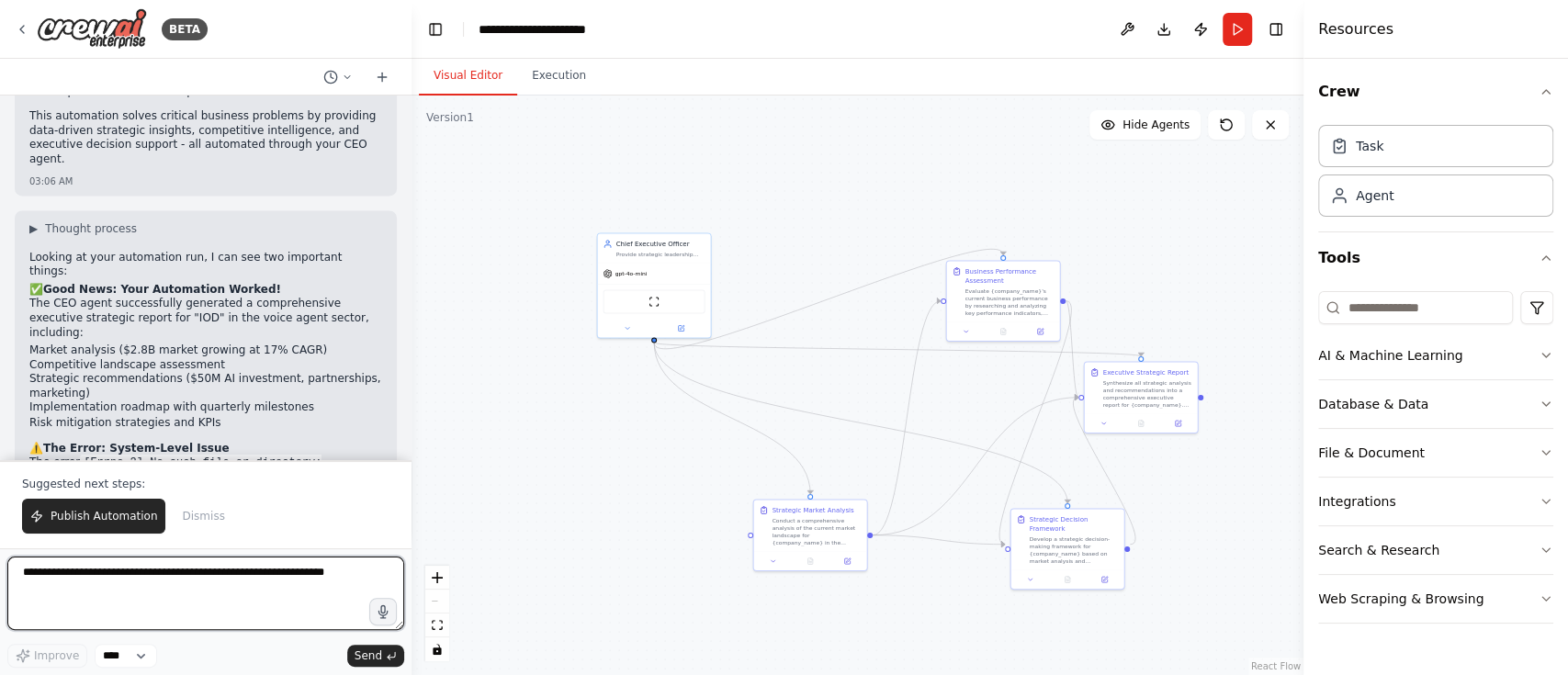
scroll to position [2210, 0]
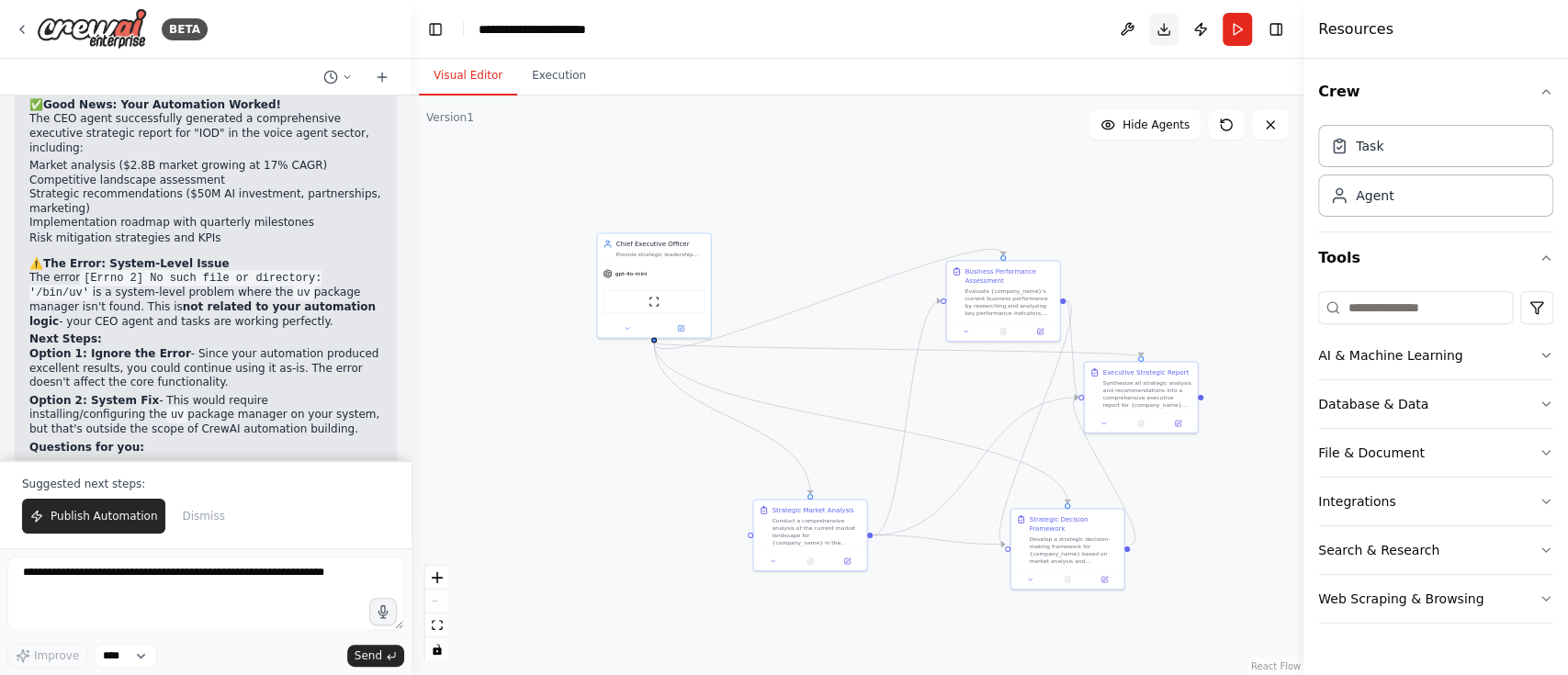
click at [1168, 32] on button "Download" at bounding box center [1163, 29] width 29 height 33
click at [138, 516] on span "Publish Automation" at bounding box center [103, 516] width 106 height 15
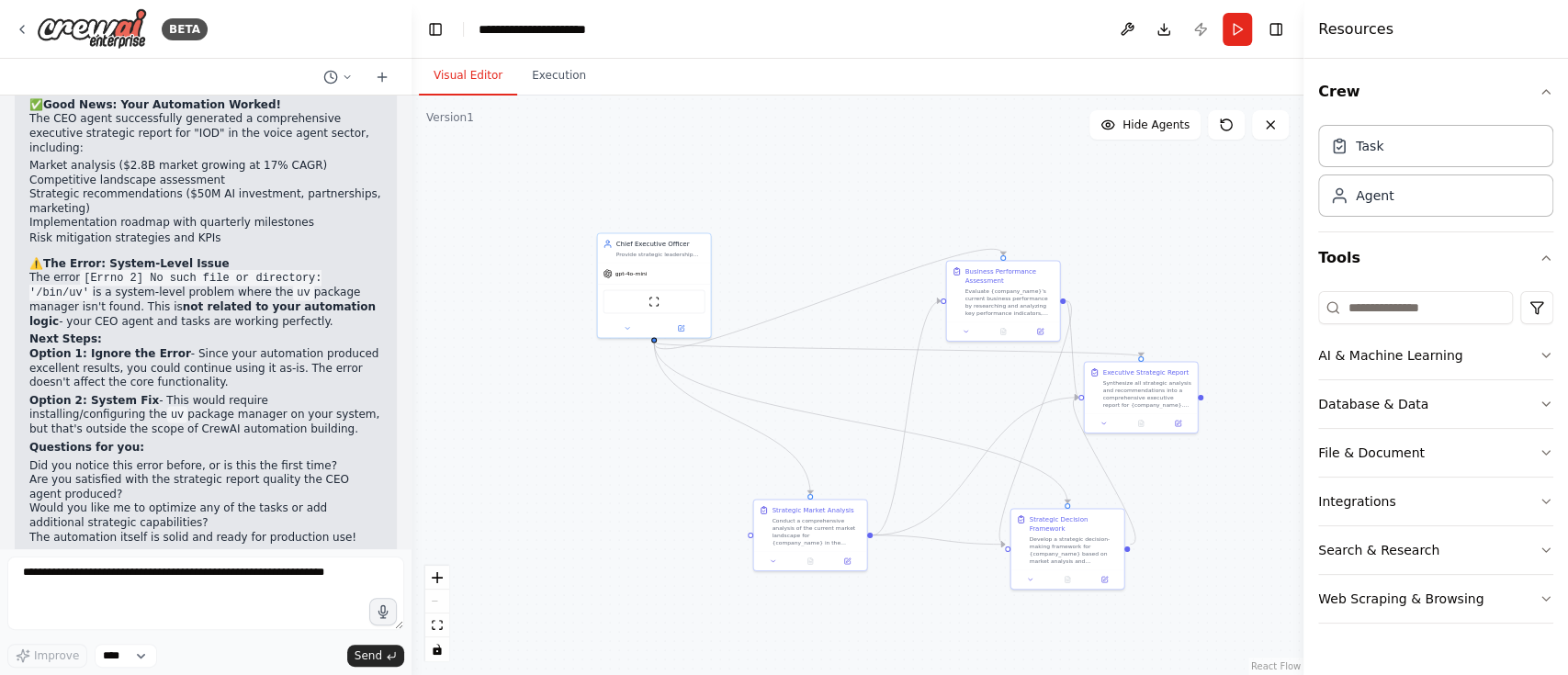
scroll to position [2123, 0]
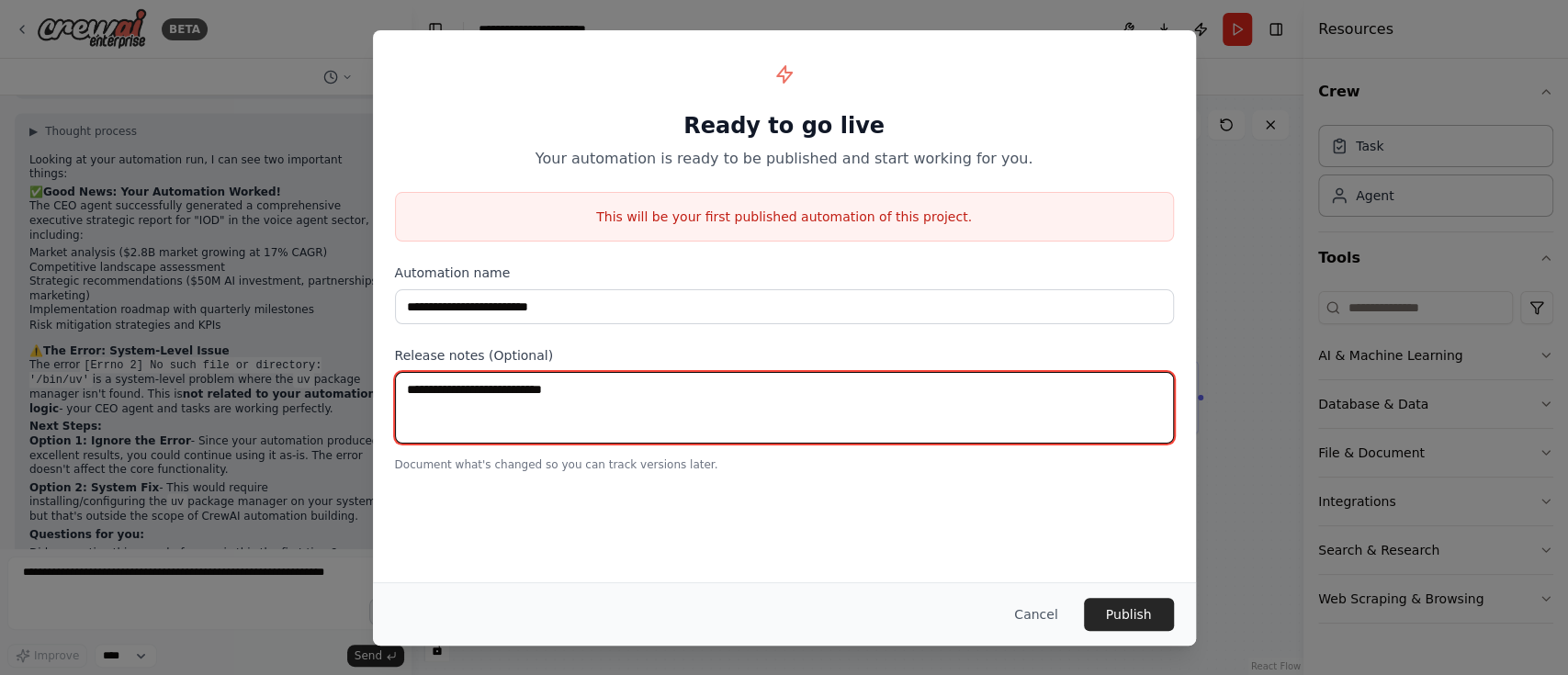
click at [493, 386] on textarea at bounding box center [785, 407] width 779 height 71
type textarea "******"
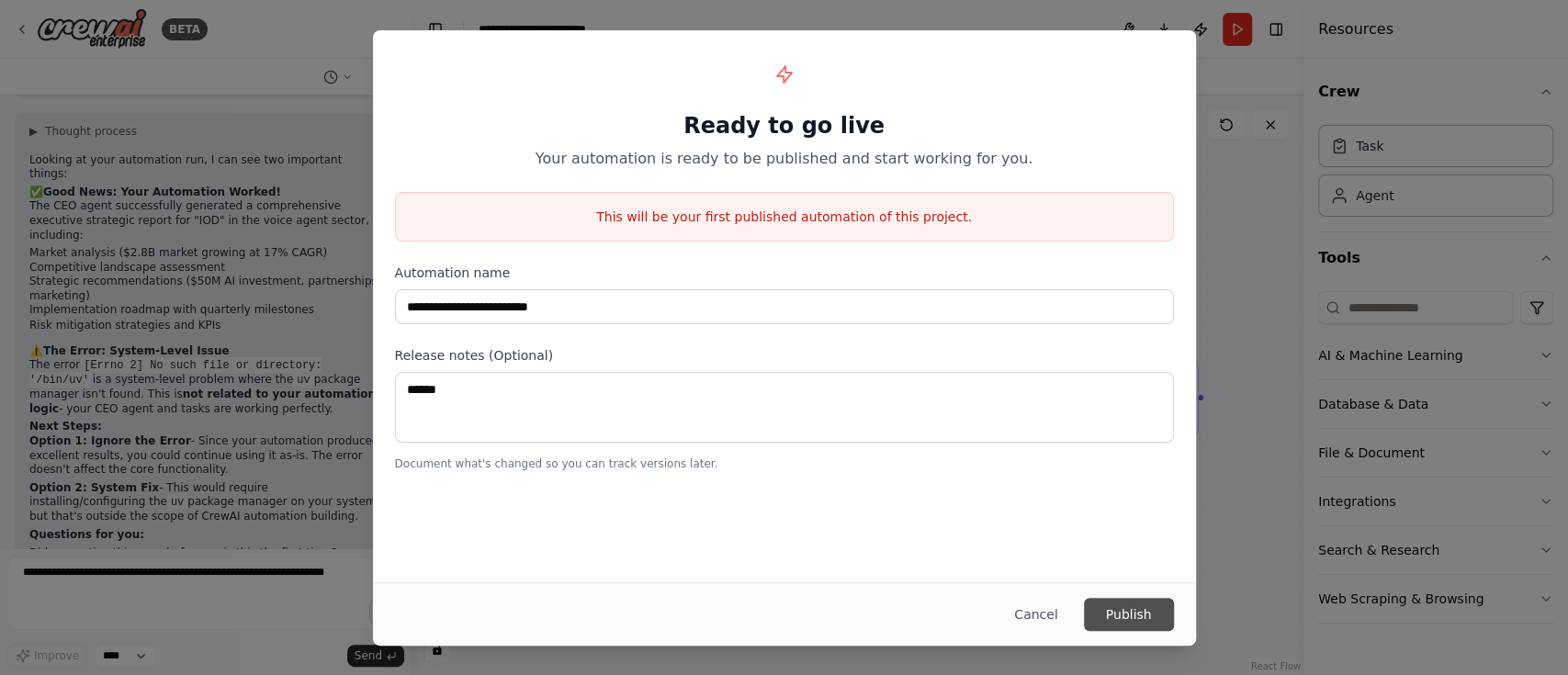
click at [1143, 606] on button "Publish" at bounding box center [1129, 614] width 90 height 33
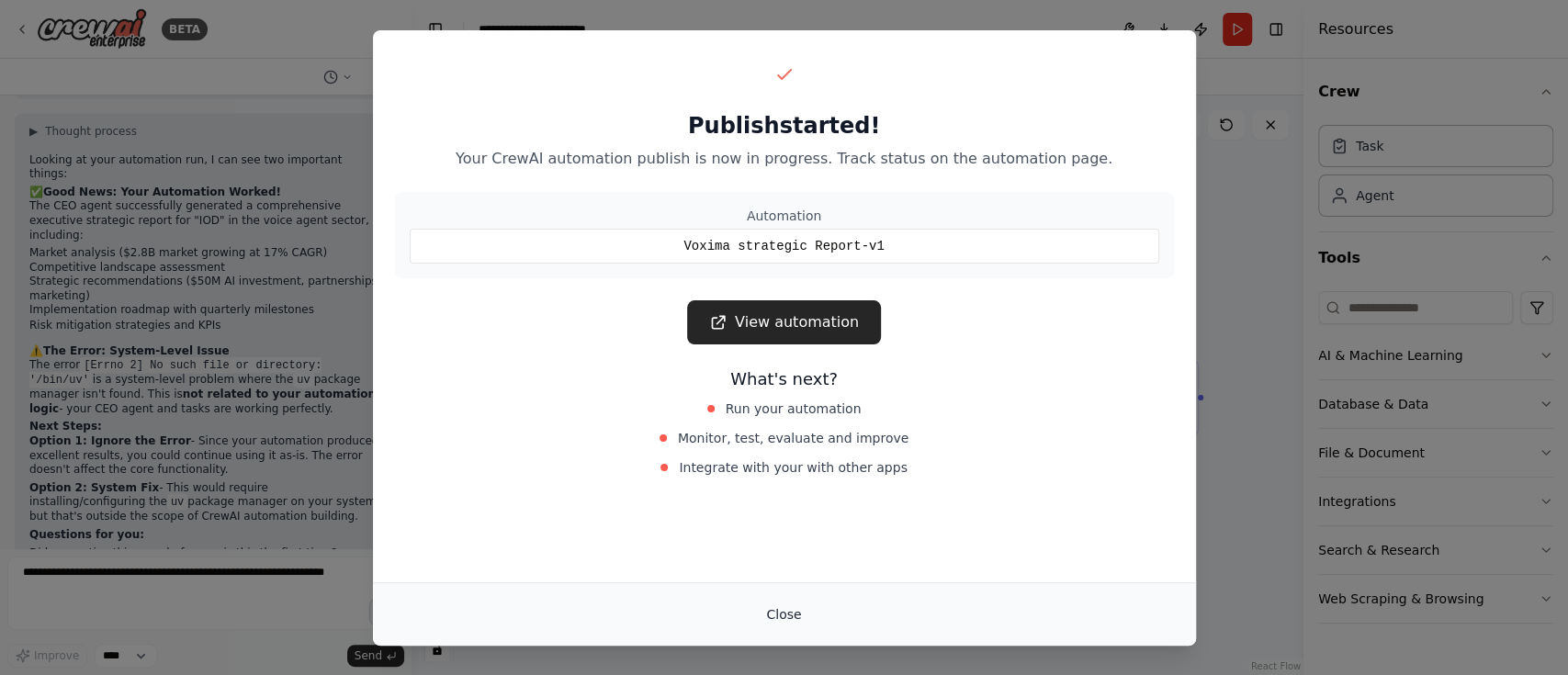
click at [785, 618] on button "Close" at bounding box center [783, 614] width 64 height 33
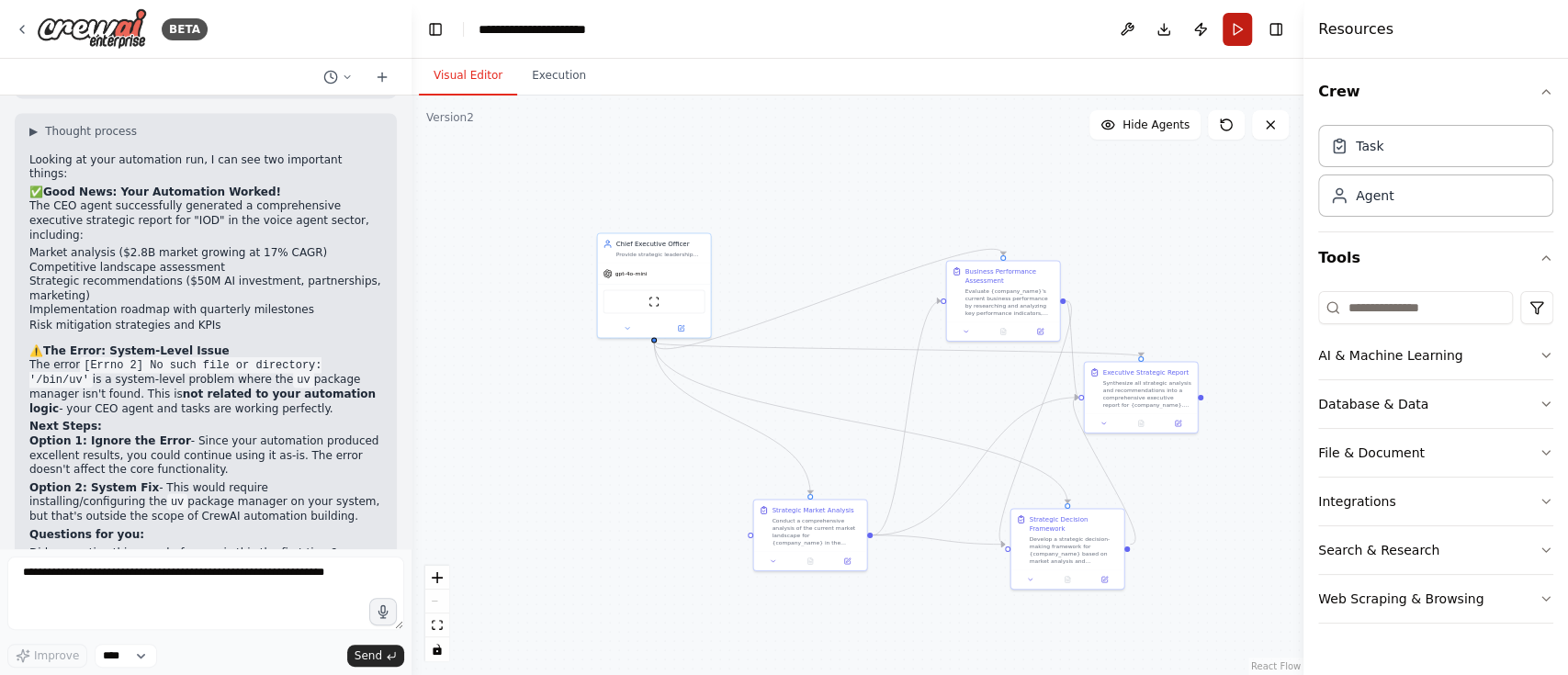
click at [1233, 26] on button "Run" at bounding box center [1237, 29] width 29 height 33
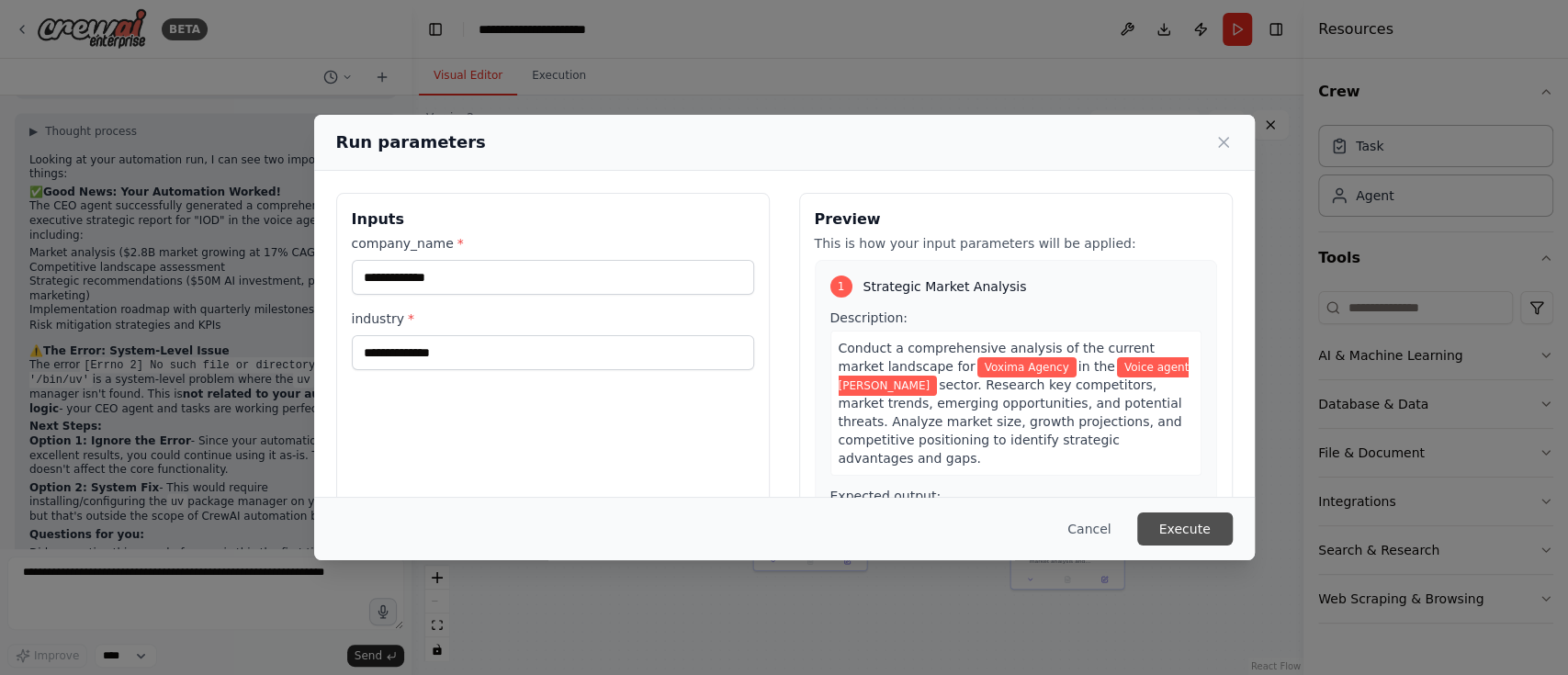
click at [1183, 530] on button "Execute" at bounding box center [1185, 529] width 96 height 33
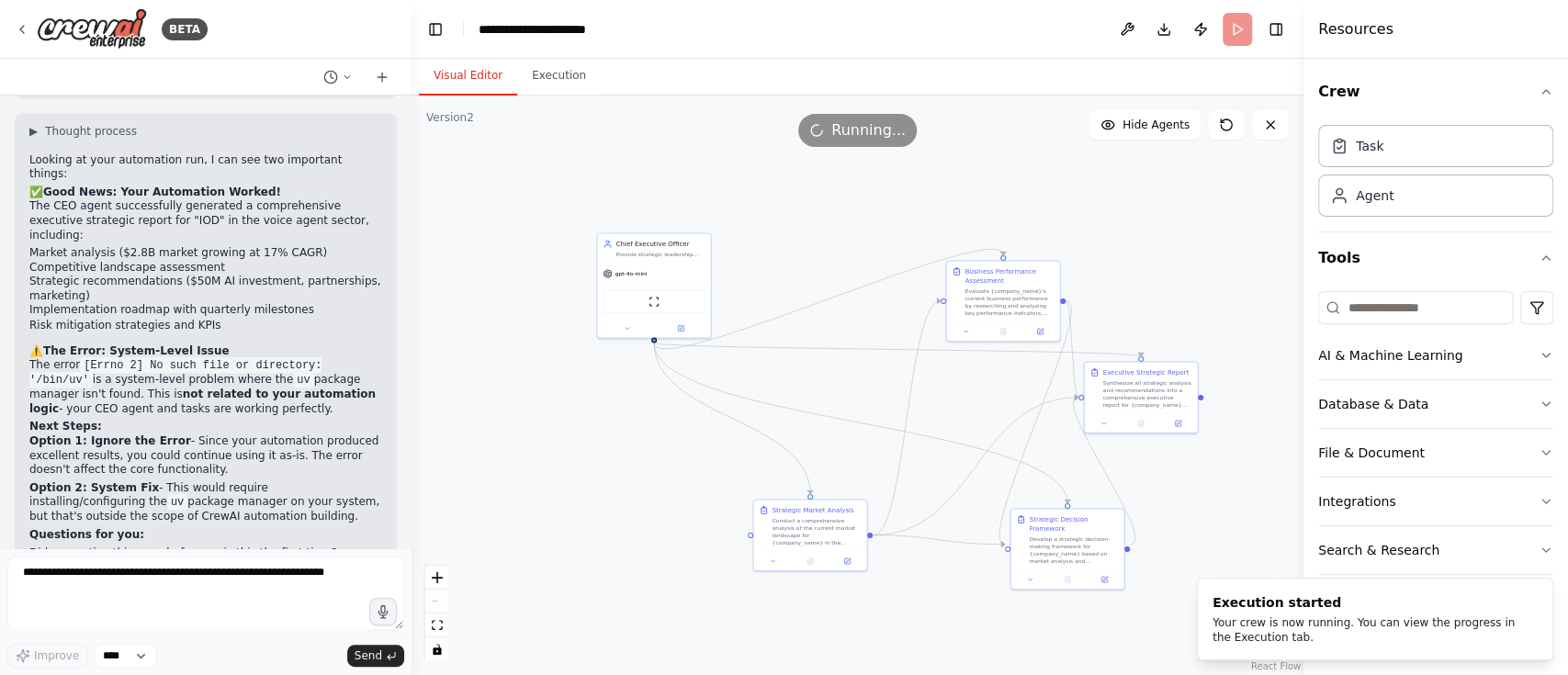
scroll to position [2210, 0]
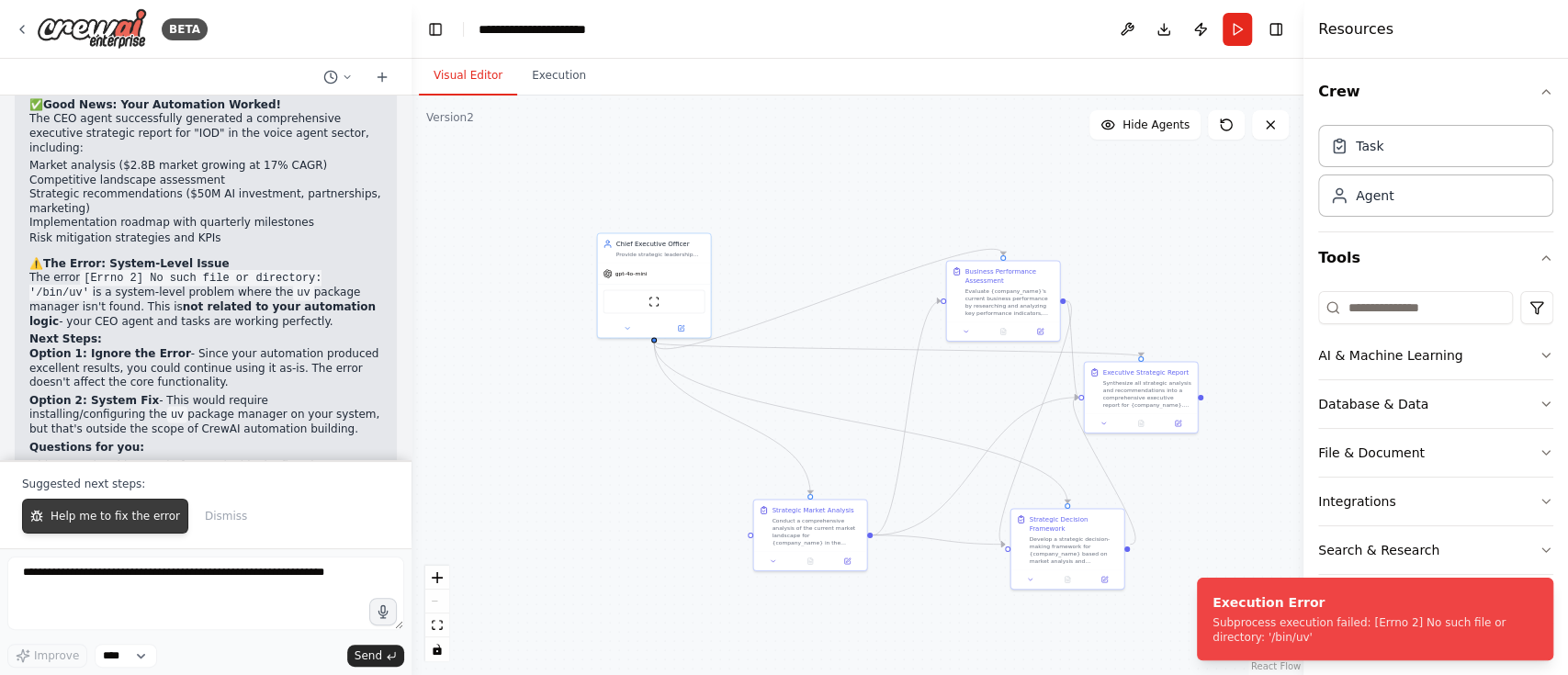
click at [120, 507] on button "Help me to fix the error" at bounding box center [104, 515] width 166 height 35
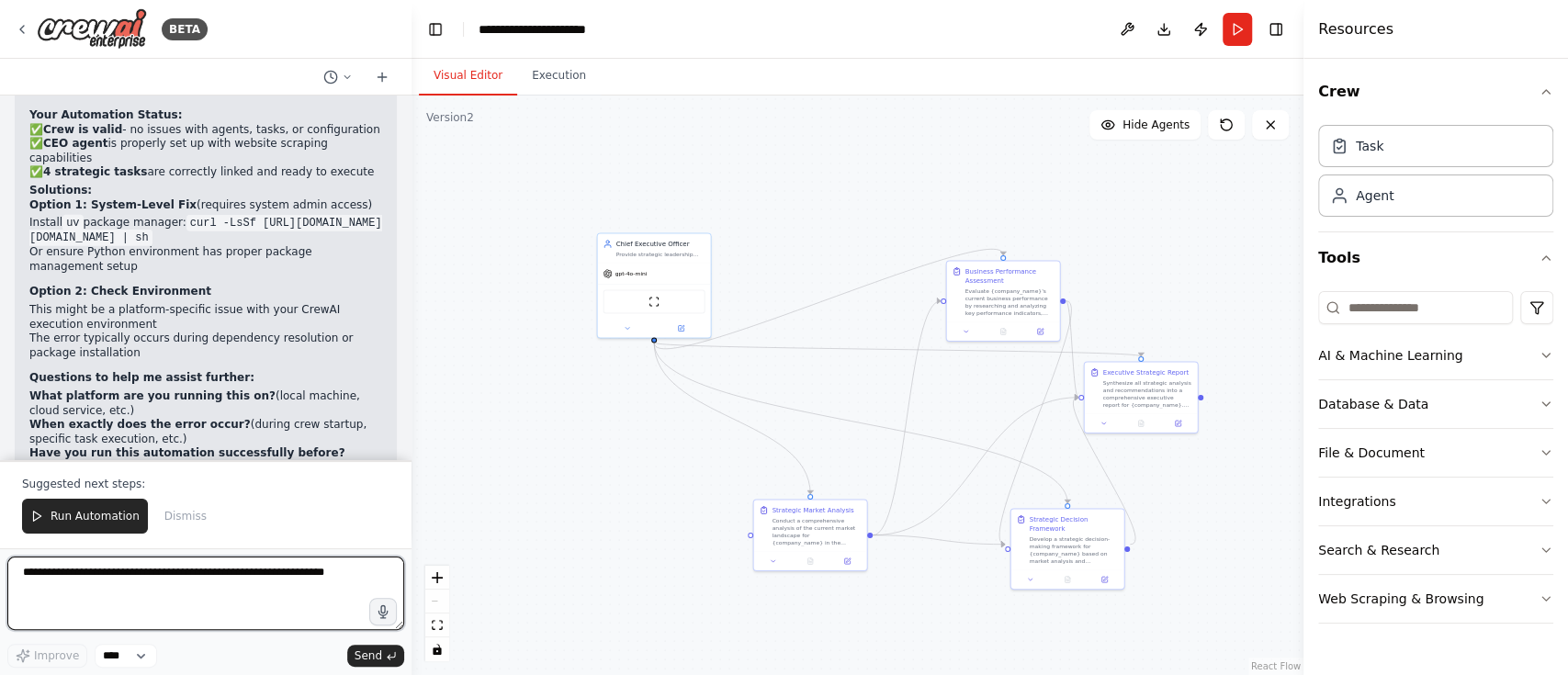
scroll to position [3167, 0]
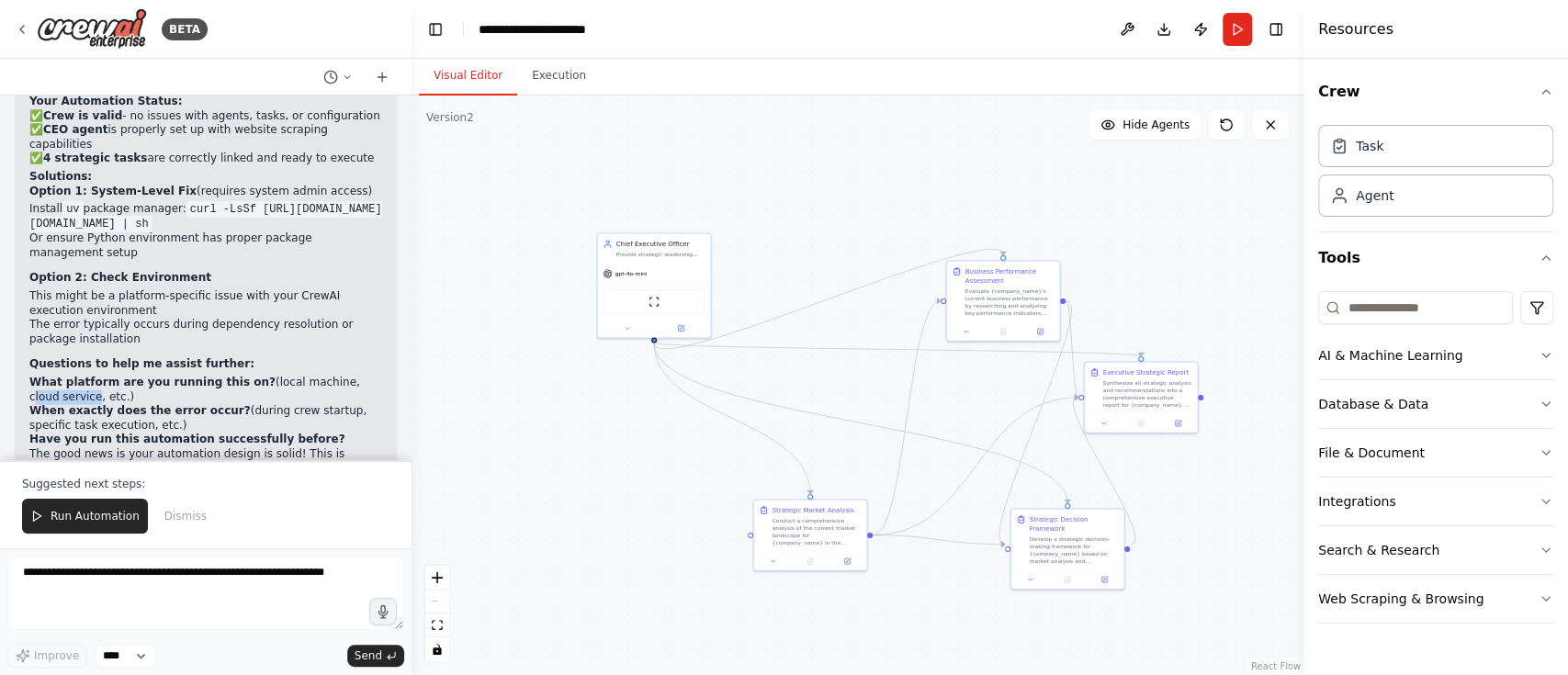
drag, startPoint x: 313, startPoint y: 215, endPoint x: 54, endPoint y: 233, distance: 259.6
click at [54, 376] on li "What platform are you running this on? (local machine, cloud service, etc.)" at bounding box center [206, 390] width 353 height 28
click at [58, 376] on li "What platform are you running this on? (local machine, cloud service, etc.)" at bounding box center [206, 390] width 353 height 28
copy li "cloud servic"
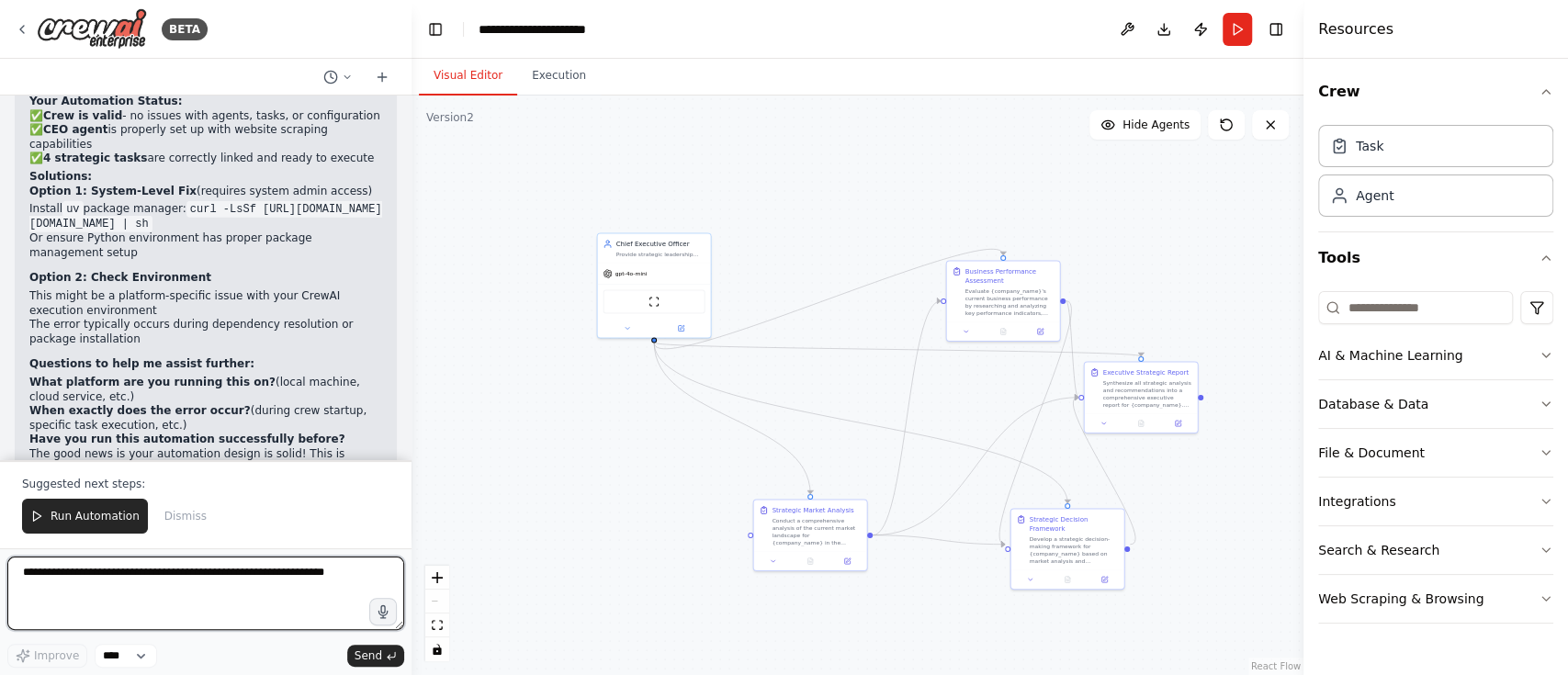
click at [53, 564] on textarea at bounding box center [206, 593] width 397 height 73
paste textarea "**********"
type textarea "**********"
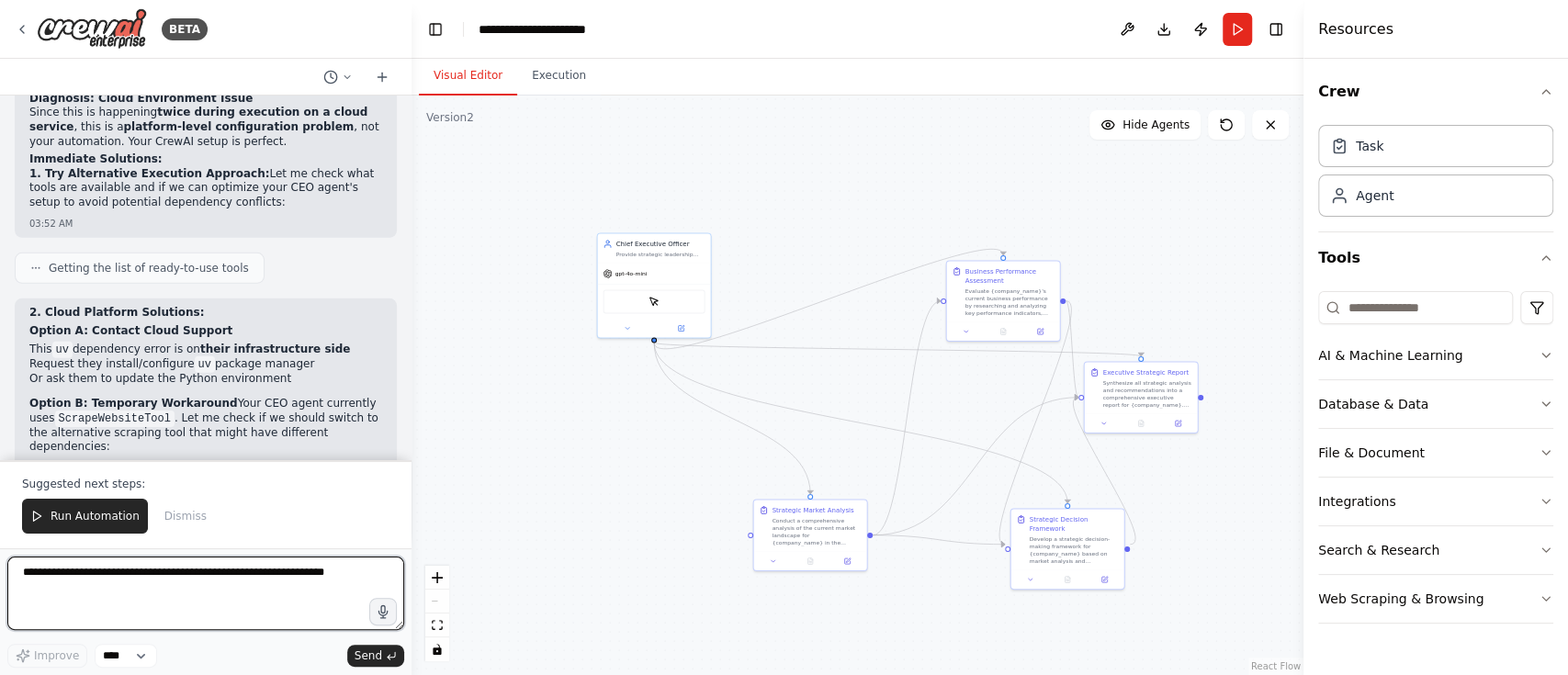
scroll to position [3869, 0]
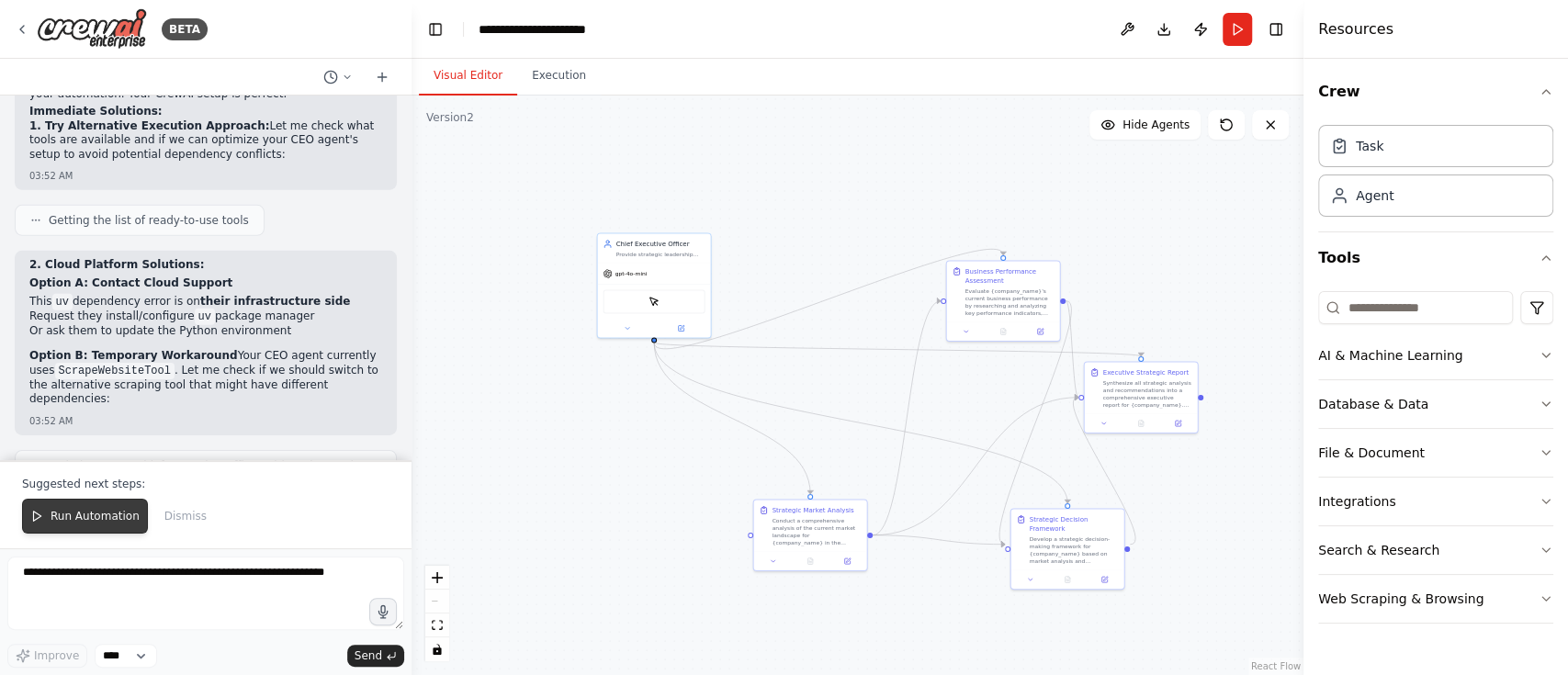
click at [85, 518] on span "Run Automation" at bounding box center [95, 516] width 89 height 15
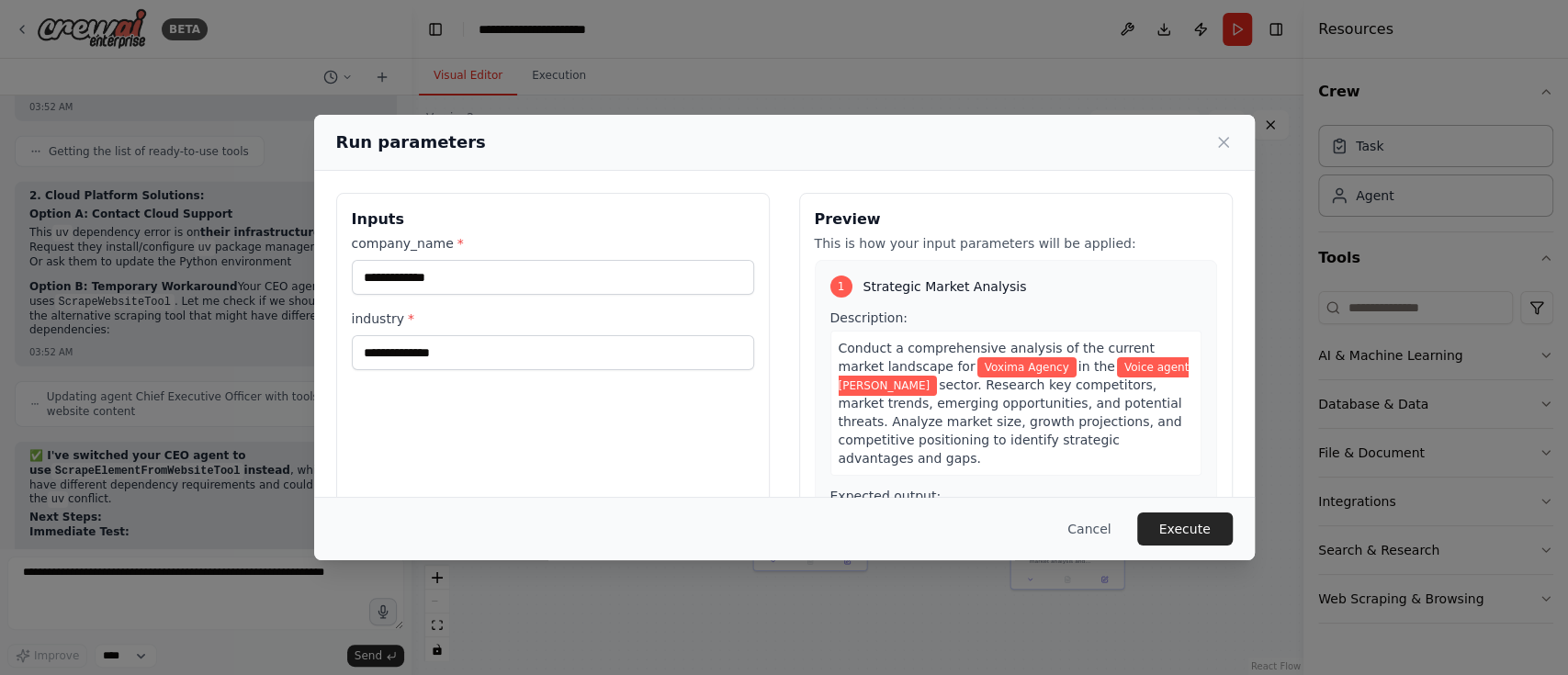
scroll to position [3952, 0]
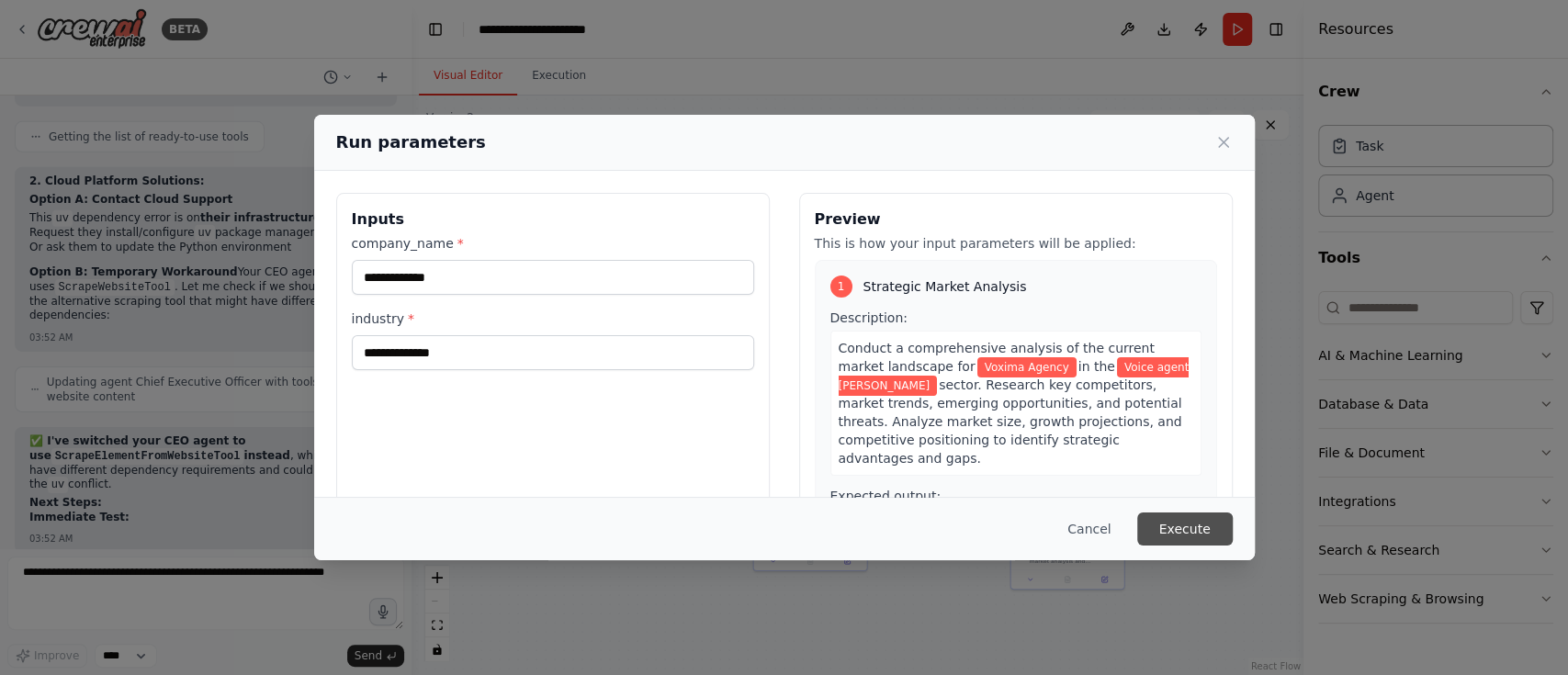
click at [1180, 526] on button "Execute" at bounding box center [1185, 529] width 96 height 33
